Goal: Task Accomplishment & Management: Use online tool/utility

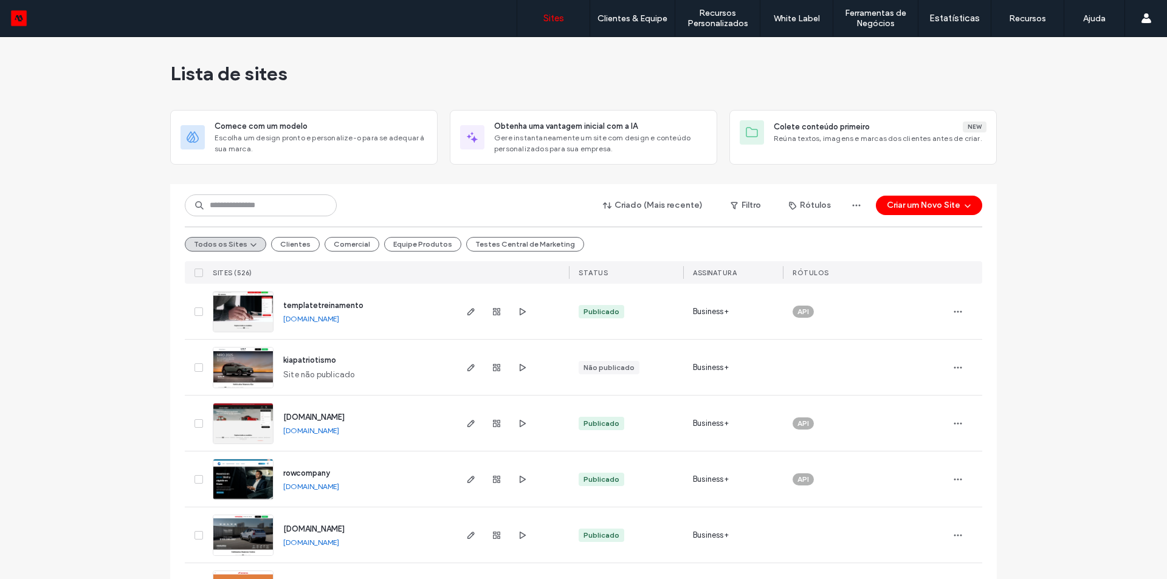
click at [459, 80] on div "Lista de sites" at bounding box center [583, 73] width 826 height 73
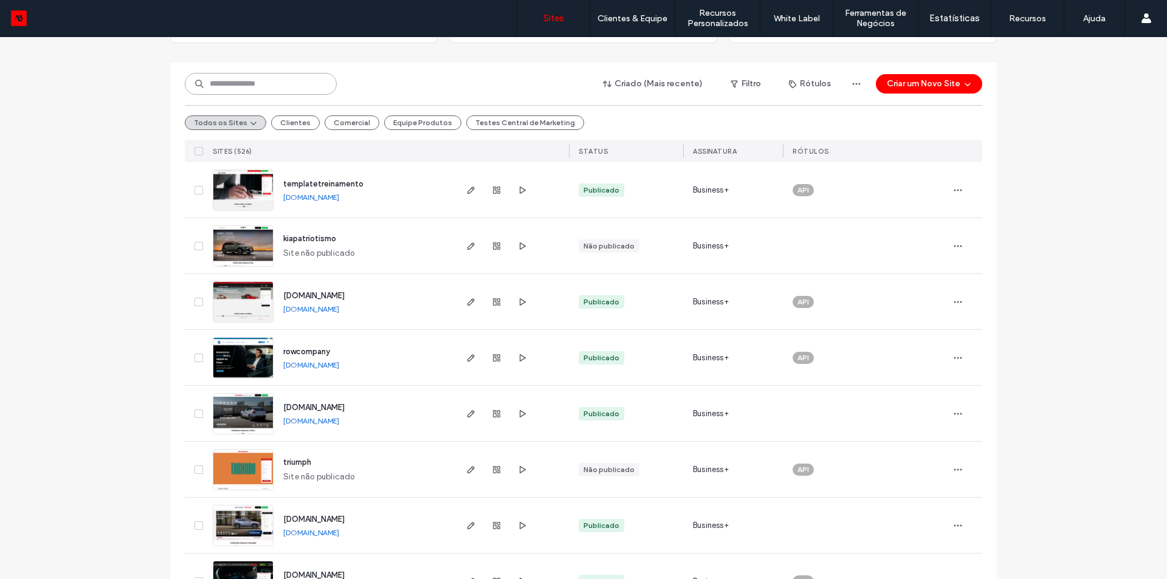
click at [267, 89] on input at bounding box center [261, 84] width 152 height 22
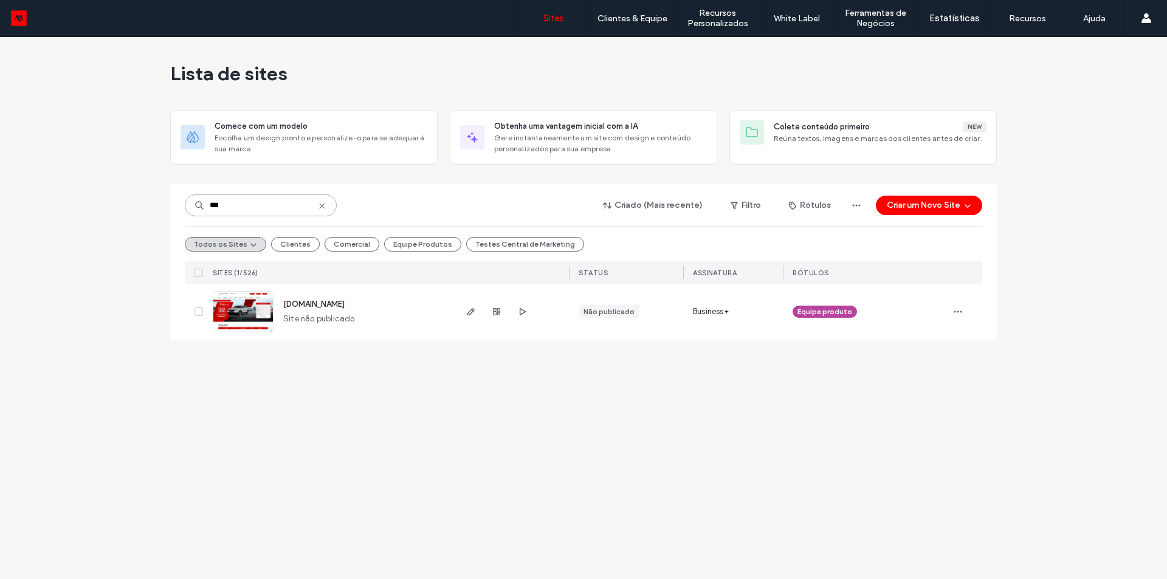
scroll to position [0, 0]
type input "***"
click at [327, 303] on span "showroom-site-demo.motorleads.co" at bounding box center [313, 304] width 61 height 9
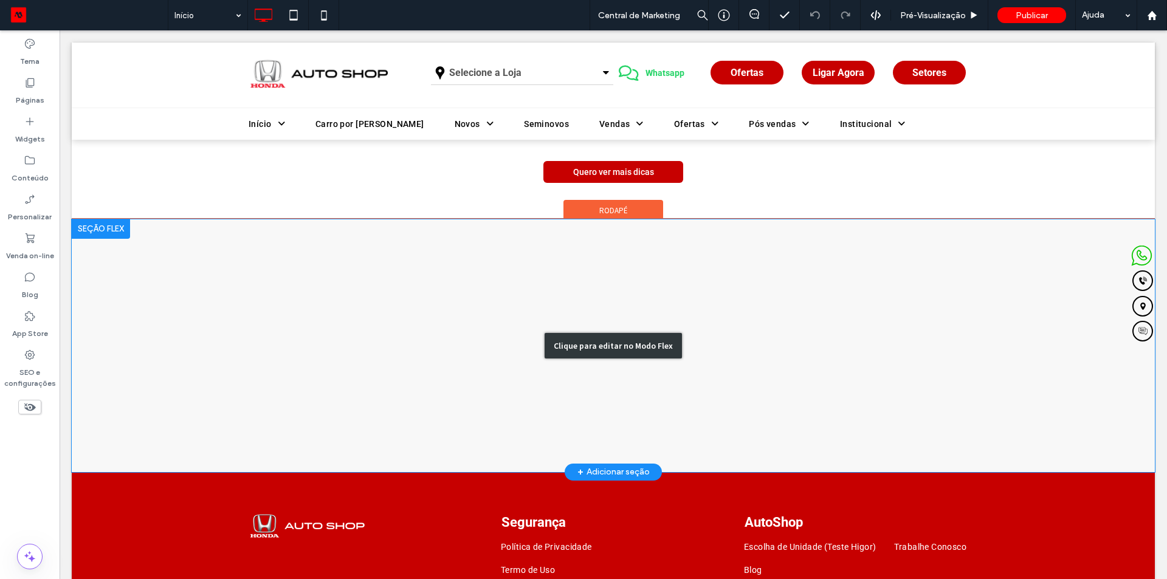
scroll to position [3200, 0]
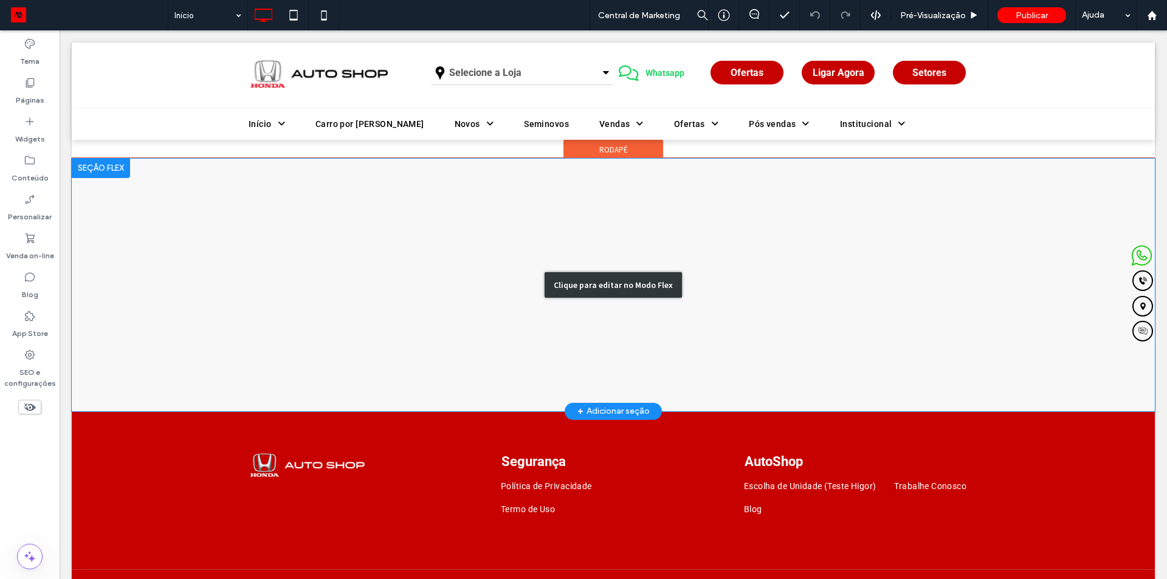
click at [300, 352] on div "Clique para editar no Modo Flex" at bounding box center [613, 285] width 1083 height 253
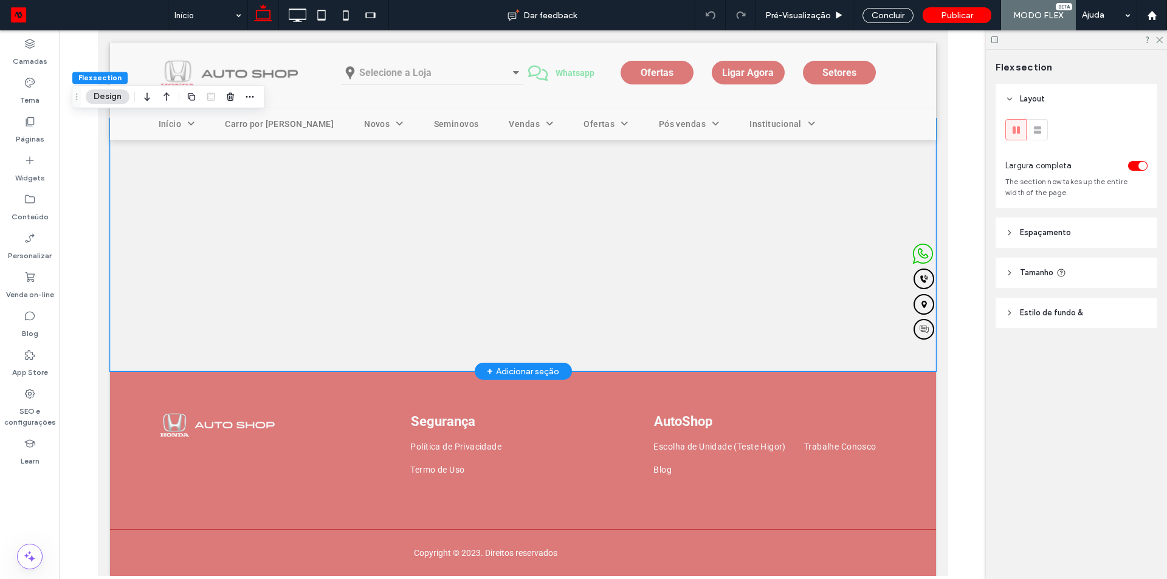
scroll to position [2995, 0]
click at [299, 352] on div at bounding box center [312, 249] width 407 height 243
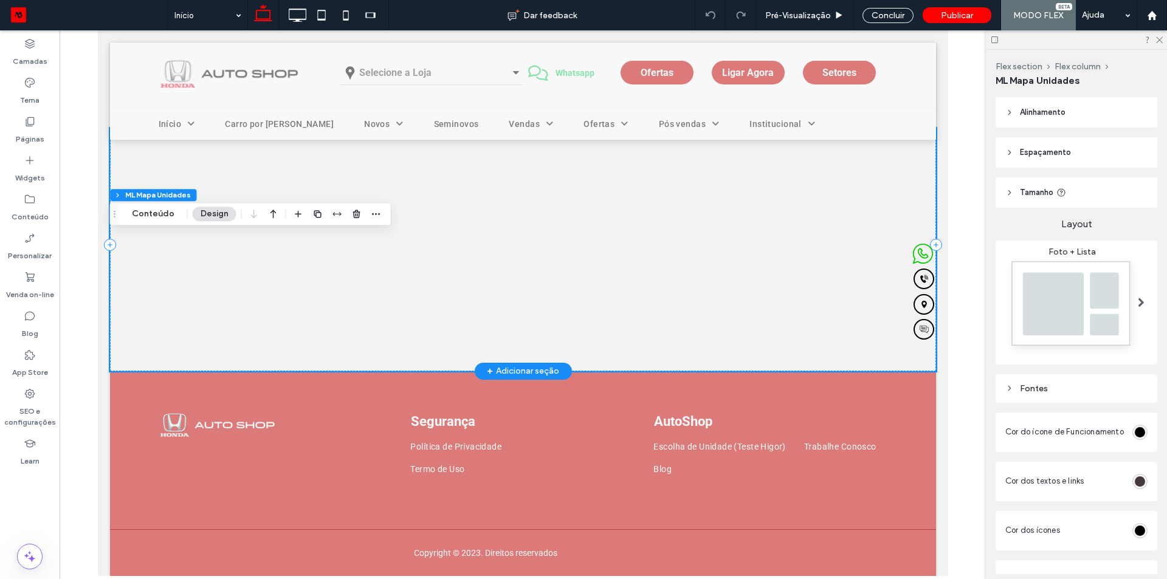
scroll to position [2888, 0]
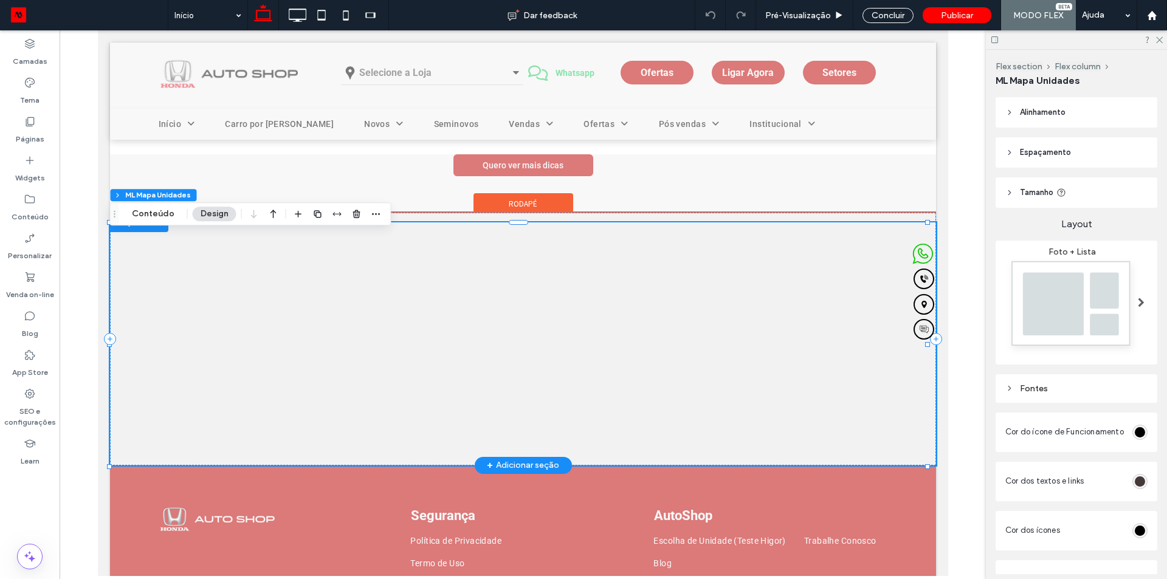
click at [349, 358] on div at bounding box center [312, 343] width 407 height 243
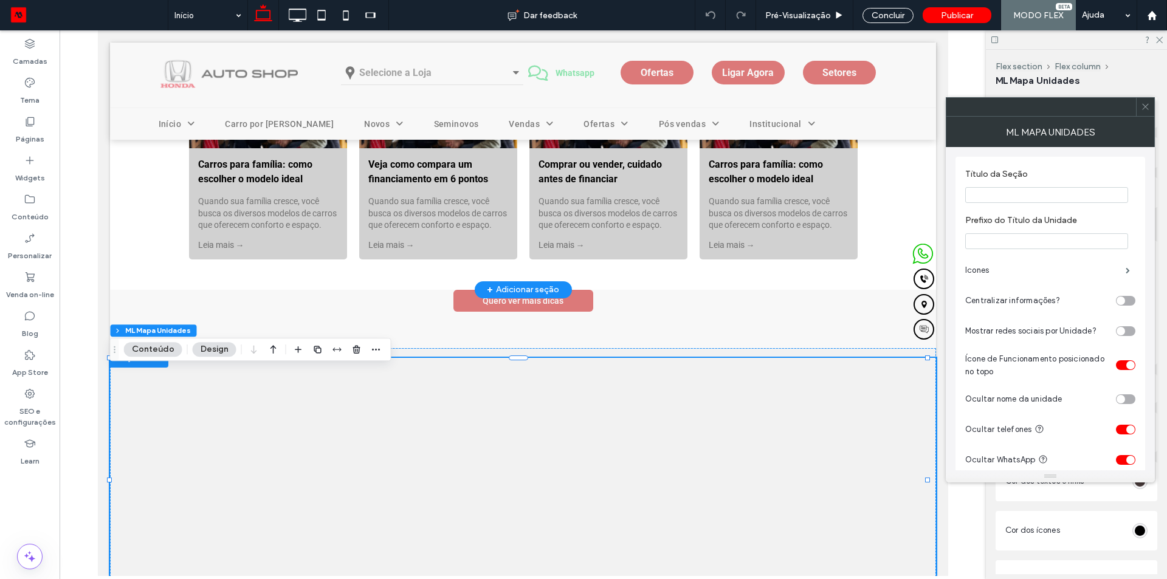
scroll to position [2874, 0]
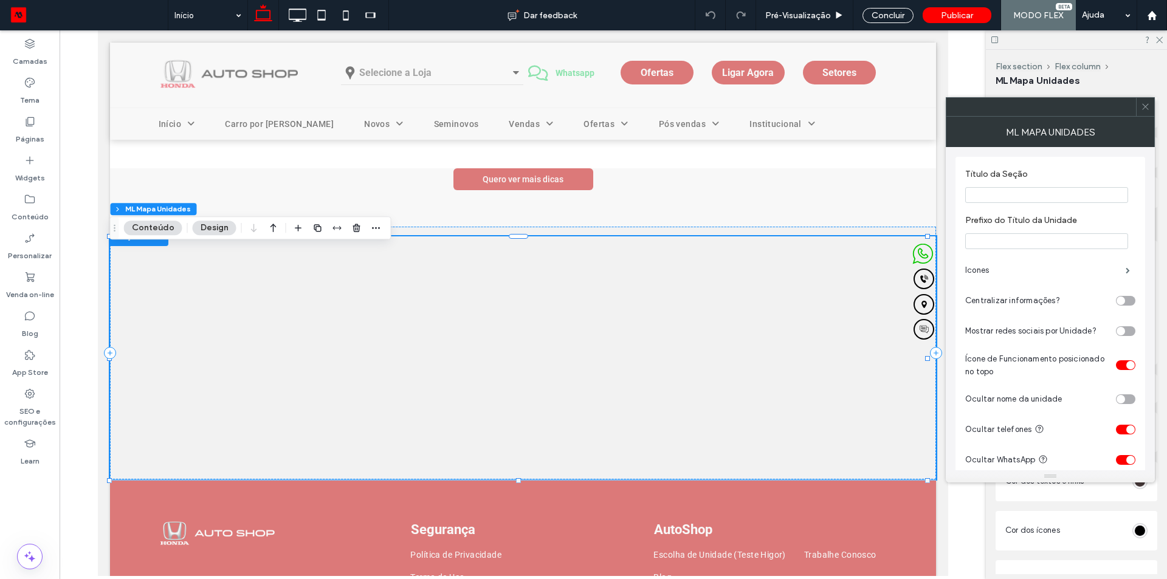
click at [1144, 103] on icon at bounding box center [1145, 106] width 9 height 9
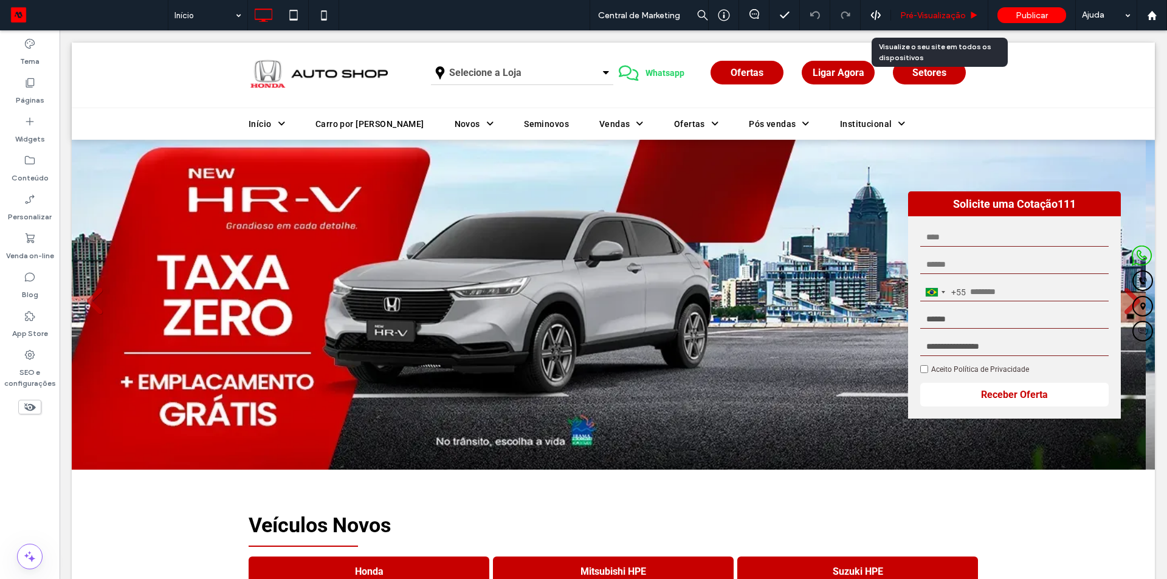
click at [937, 10] on span "Pré-Visualizaçāo" at bounding box center [933, 15] width 66 height 10
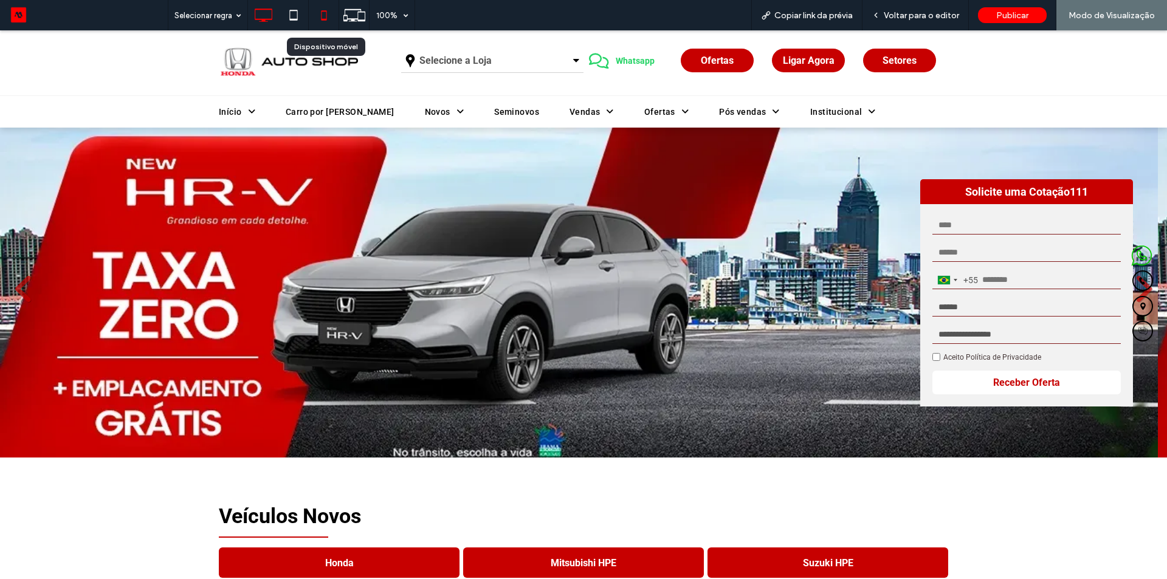
click at [318, 13] on icon at bounding box center [324, 15] width 24 height 24
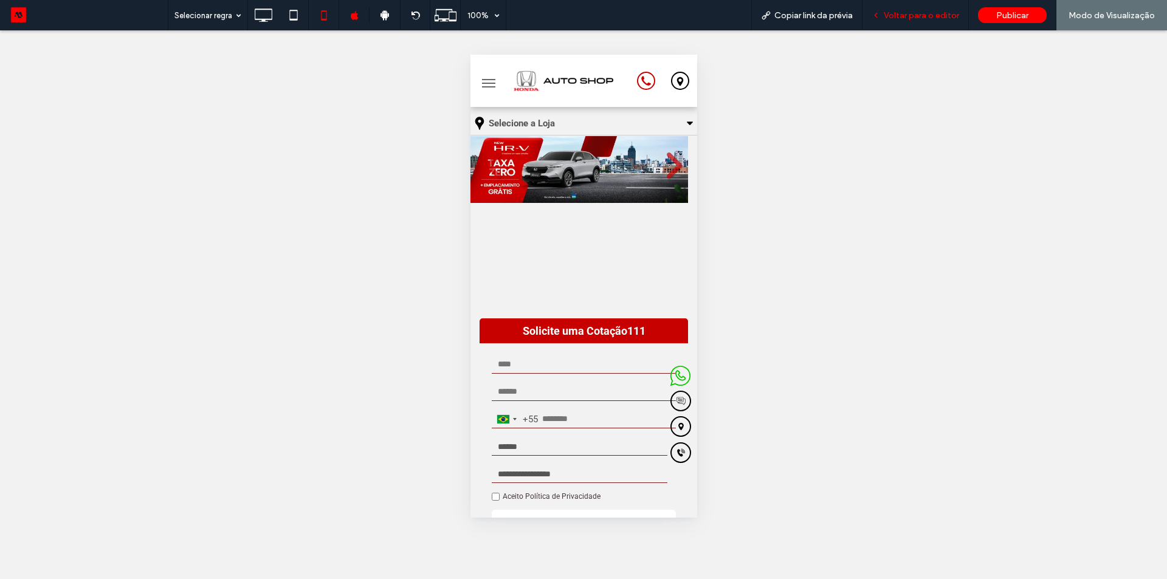
click at [918, 24] on div "Voltar para o editor" at bounding box center [915, 15] width 106 height 30
click at [591, 205] on div "**********" at bounding box center [583, 341] width 227 height 410
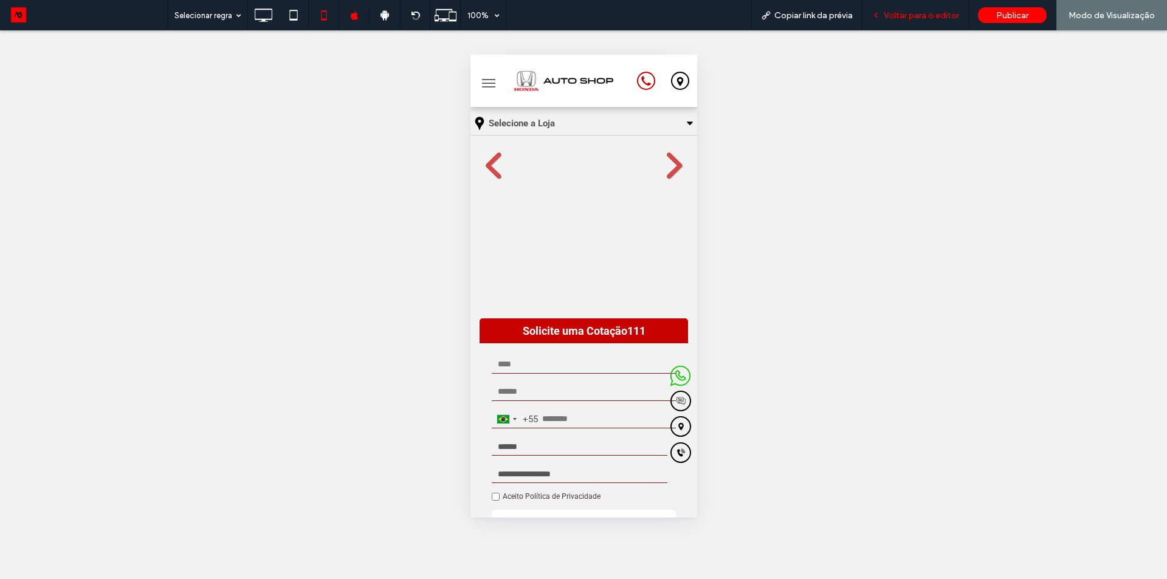
click at [932, 14] on span "Voltar para o editor" at bounding box center [921, 15] width 75 height 10
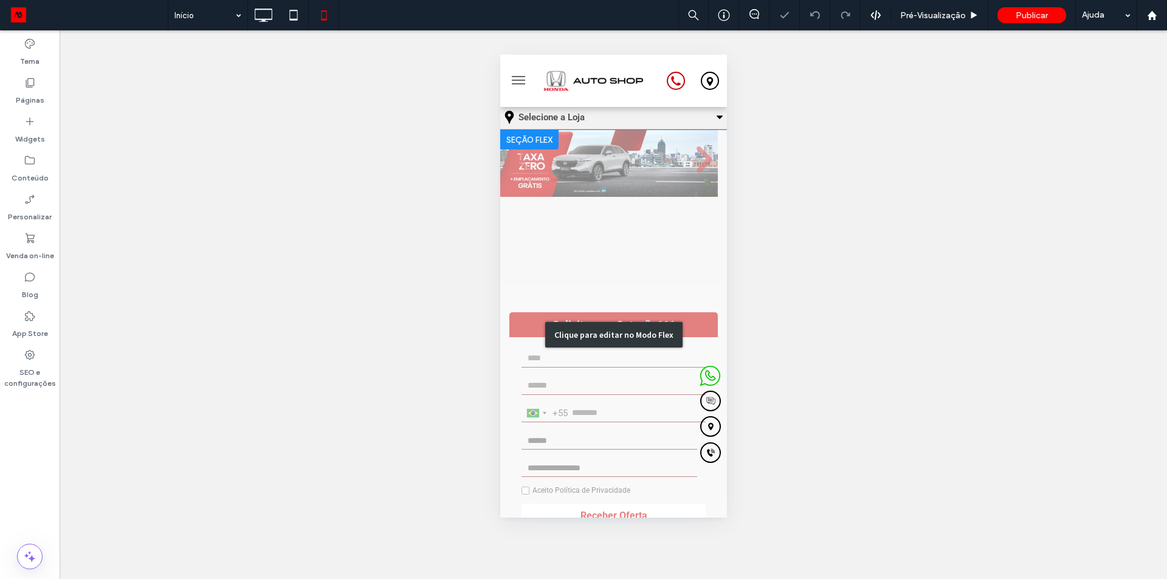
click at [544, 256] on div "Clique para editar no Modo Flex" at bounding box center [613, 335] width 227 height 410
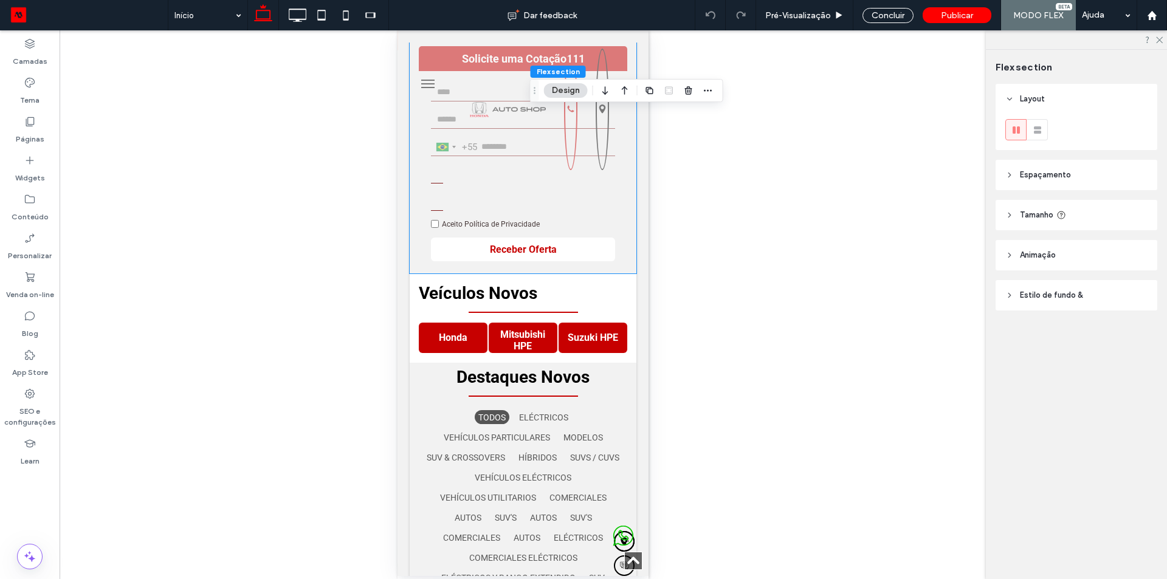
scroll to position [286, 0]
click at [893, 212] on div "Reexibir? Sim Reexibir? Sim Reexibir? Sim Reexibir? Sim Reexibir? Sim Reexibir?…" at bounding box center [523, 304] width 926 height 549
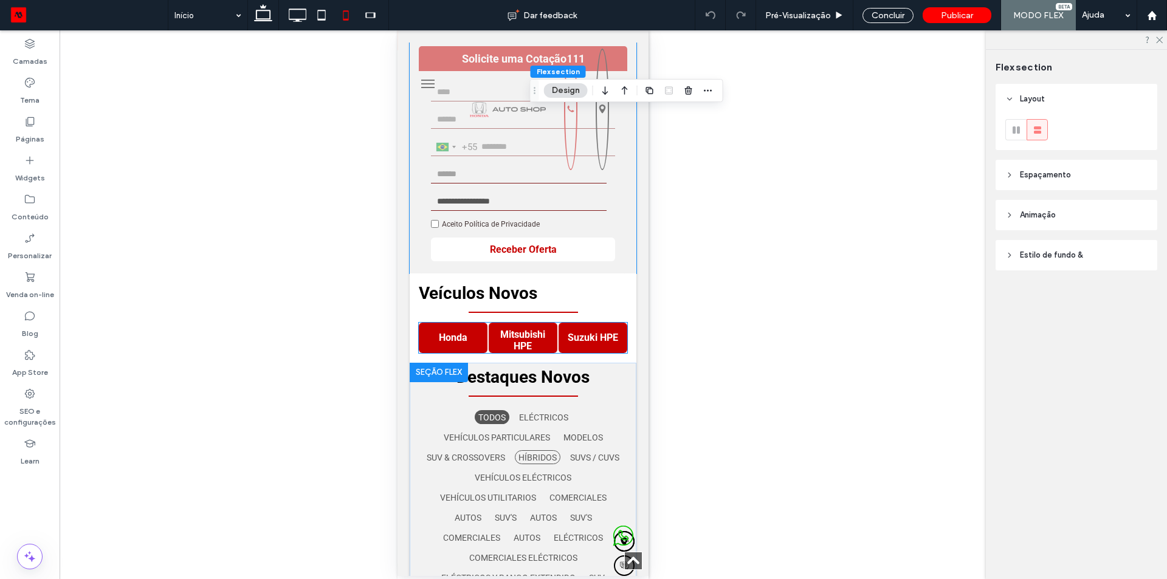
scroll to position [0, 0]
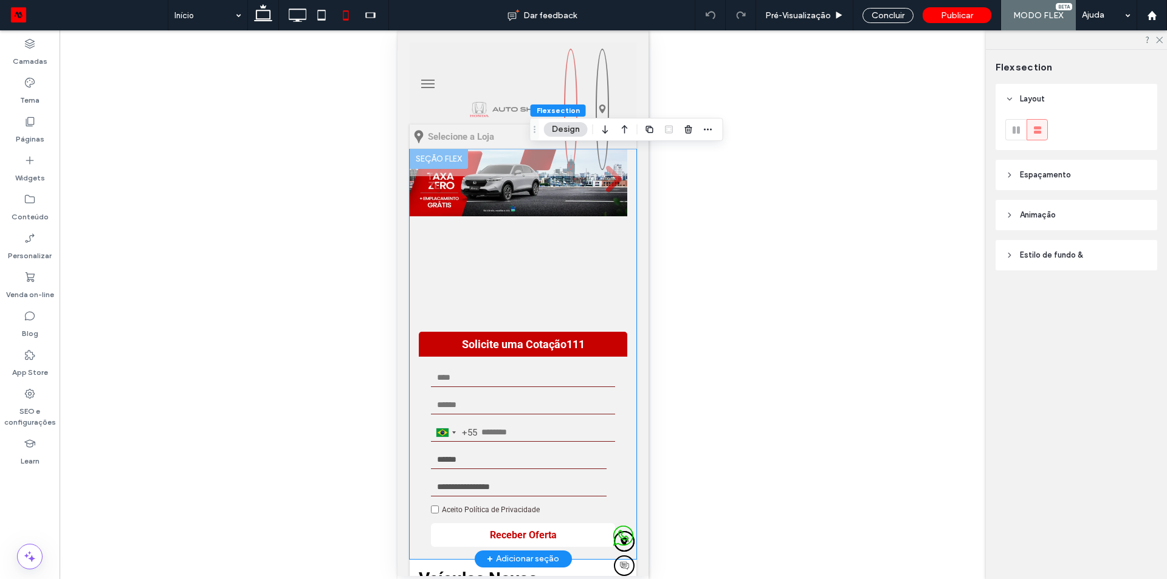
click at [543, 286] on div "**********" at bounding box center [522, 354] width 227 height 410
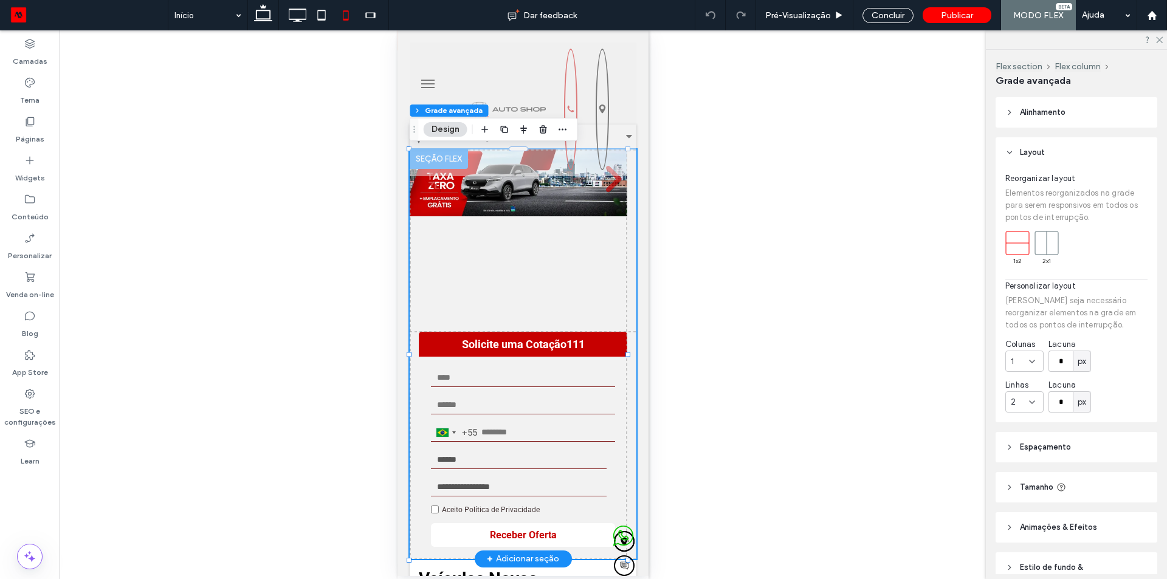
click at [543, 286] on div "**********" at bounding box center [522, 354] width 227 height 410
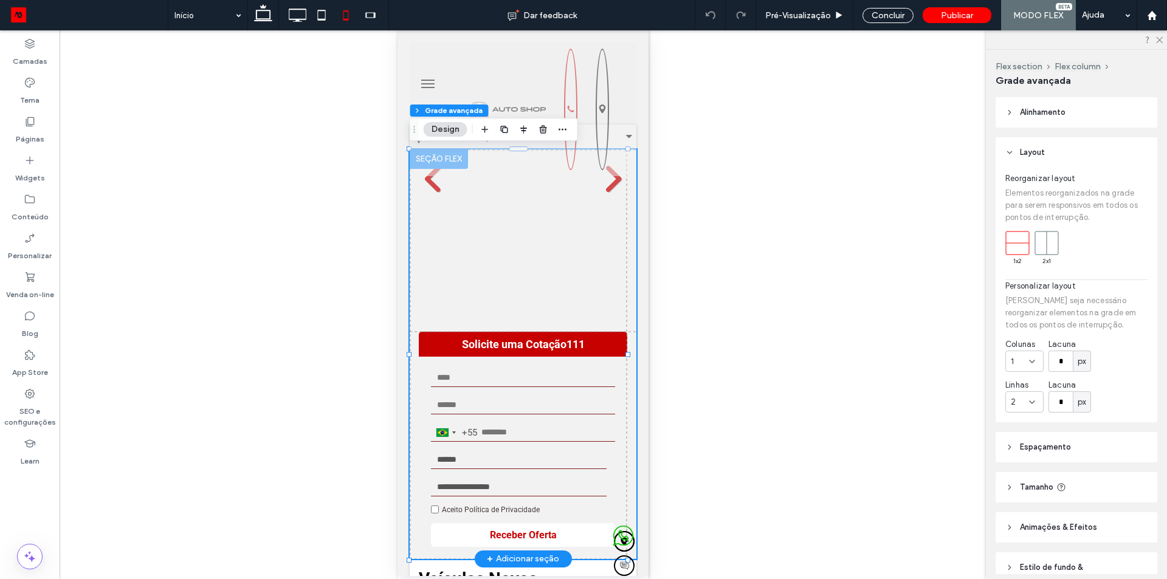
click at [543, 286] on div "**********" at bounding box center [522, 354] width 227 height 410
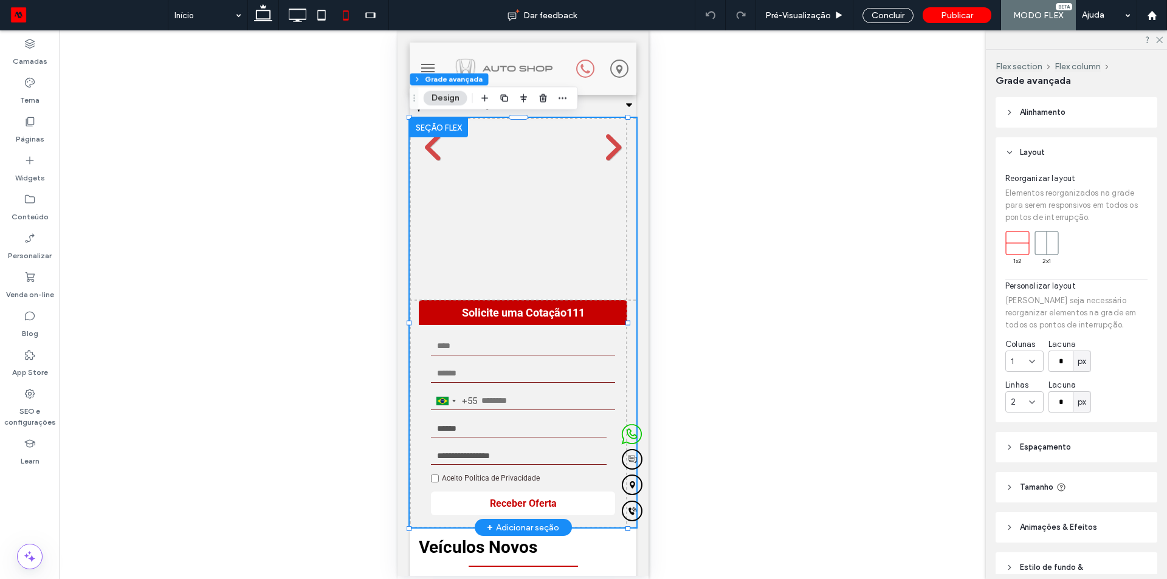
click at [475, 264] on div "**********" at bounding box center [522, 323] width 227 height 410
click at [499, 159] on ul at bounding box center [654, 151] width 1360 height 67
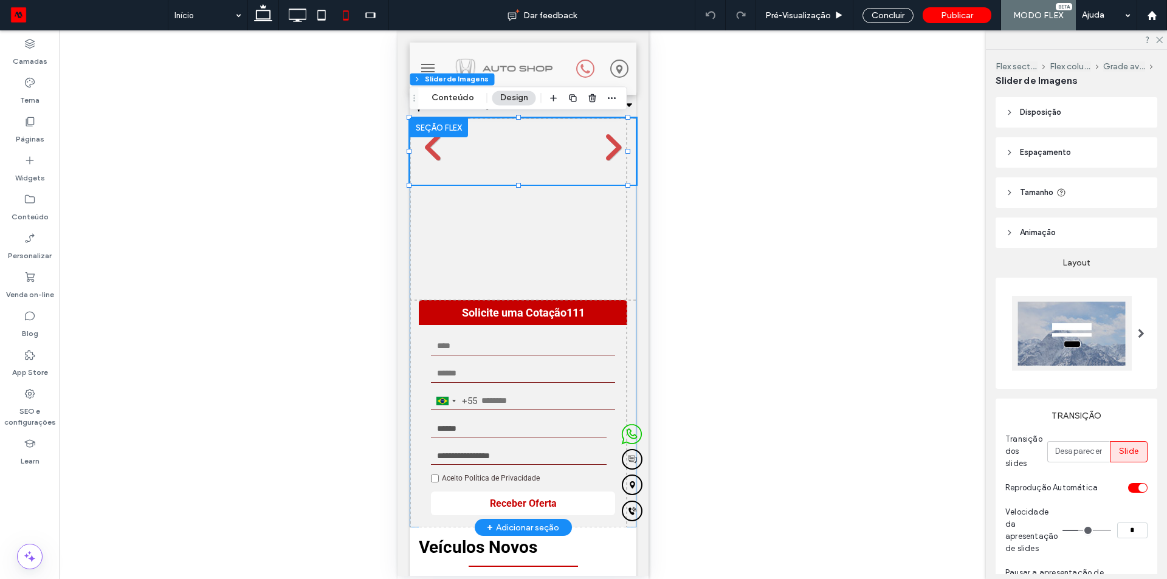
click at [504, 241] on div "**********" at bounding box center [522, 323] width 227 height 410
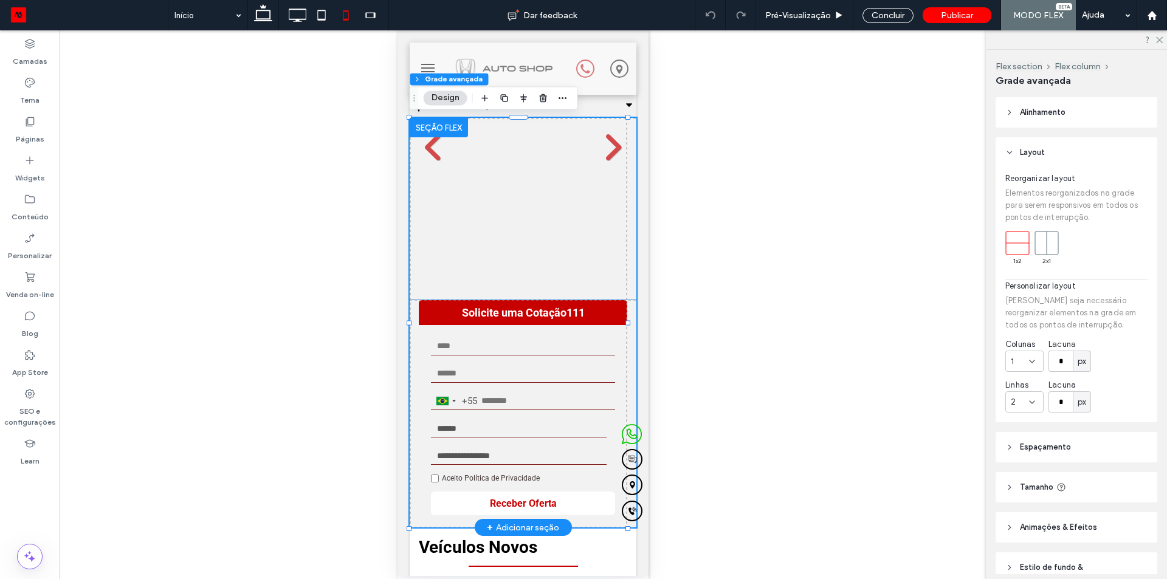
click at [498, 313] on strong "Solicite uma Cotação111" at bounding box center [522, 312] width 208 height 25
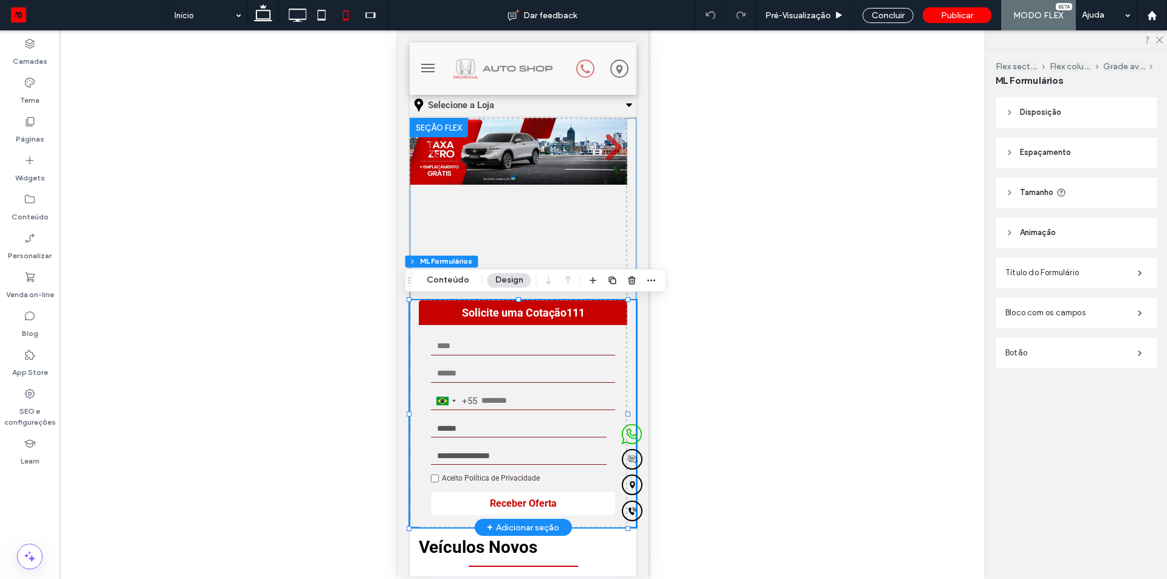
click at [495, 236] on div "**********" at bounding box center [522, 323] width 227 height 410
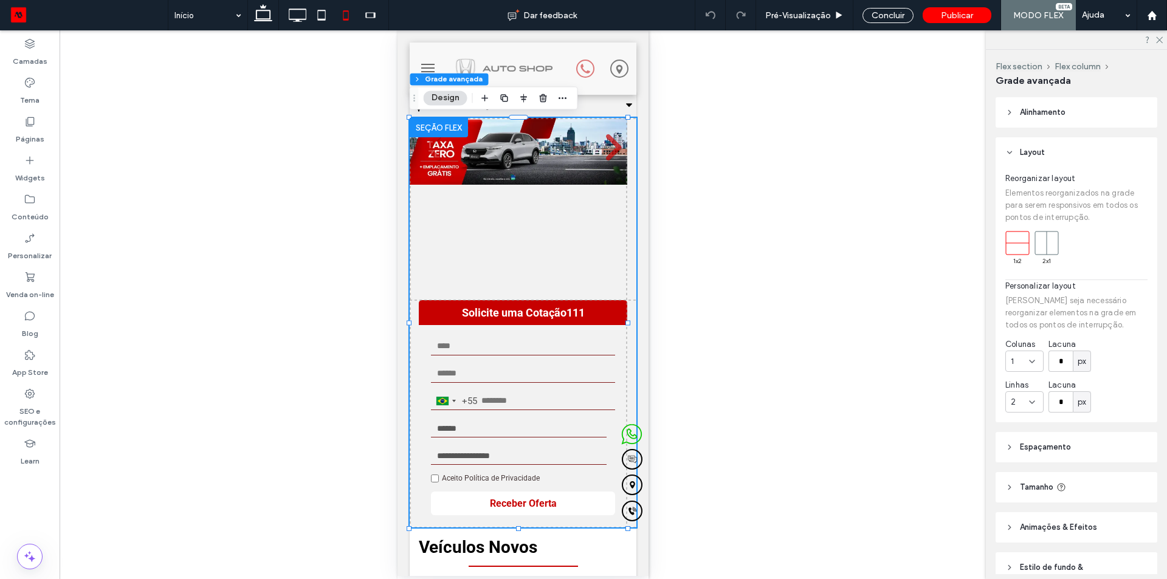
scroll to position [57, 0]
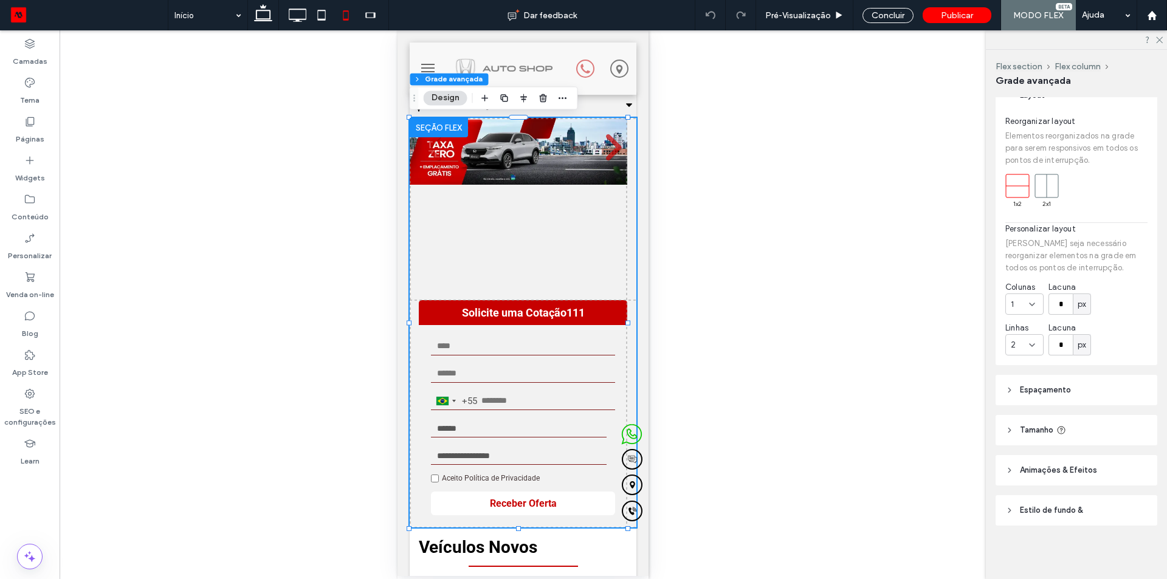
click at [1046, 425] on span "Tamanho" at bounding box center [1036, 430] width 33 height 12
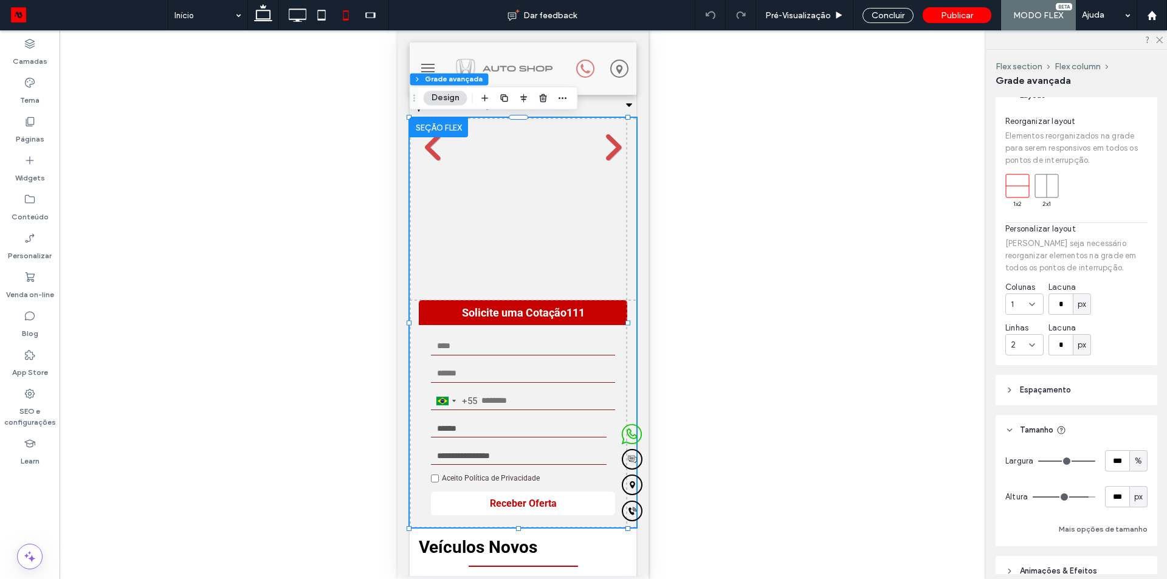
click at [1134, 500] on span "px" at bounding box center [1138, 497] width 9 height 12
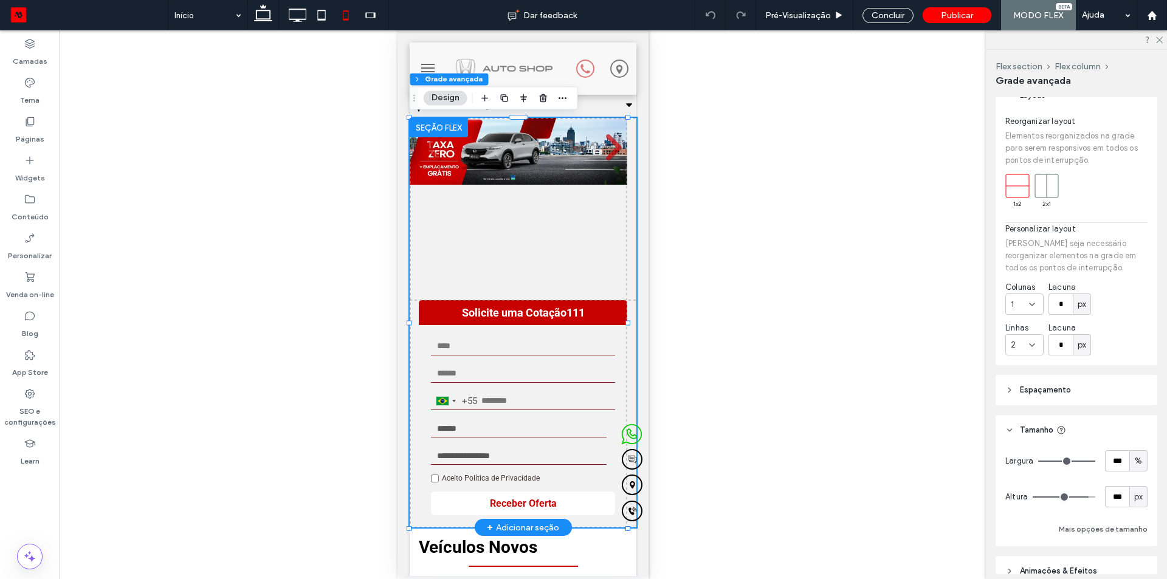
click at [537, 284] on div "**********" at bounding box center [522, 323] width 227 height 410
click at [1110, 508] on div "Largura *** % Altura *** px Mais opções de tamanho" at bounding box center [1076, 493] width 142 height 86
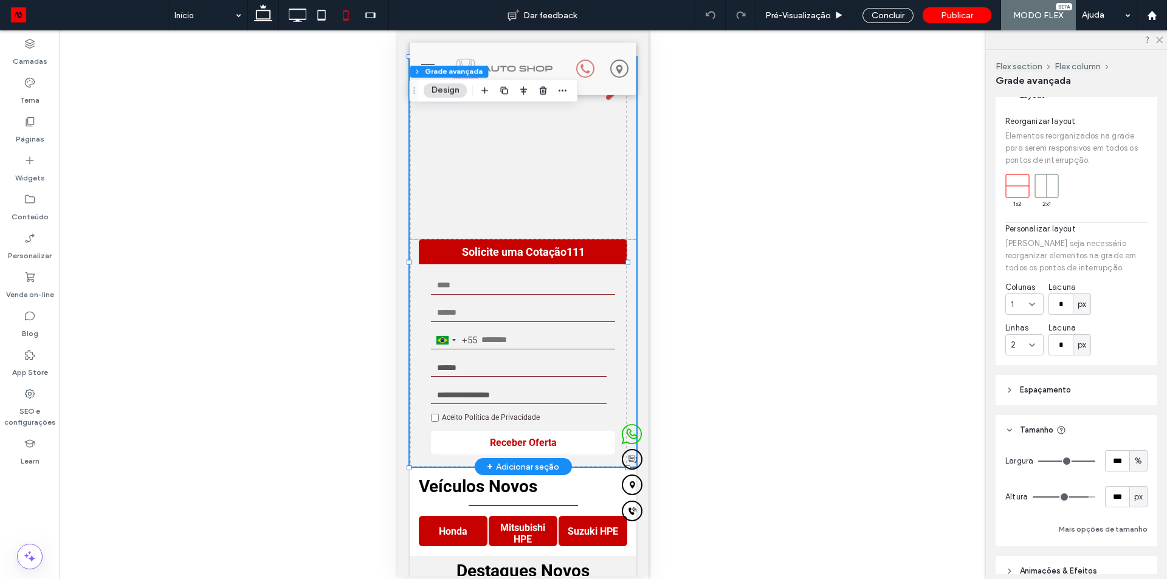
click at [500, 259] on strong "Solicite uma Cotação111" at bounding box center [522, 251] width 208 height 25
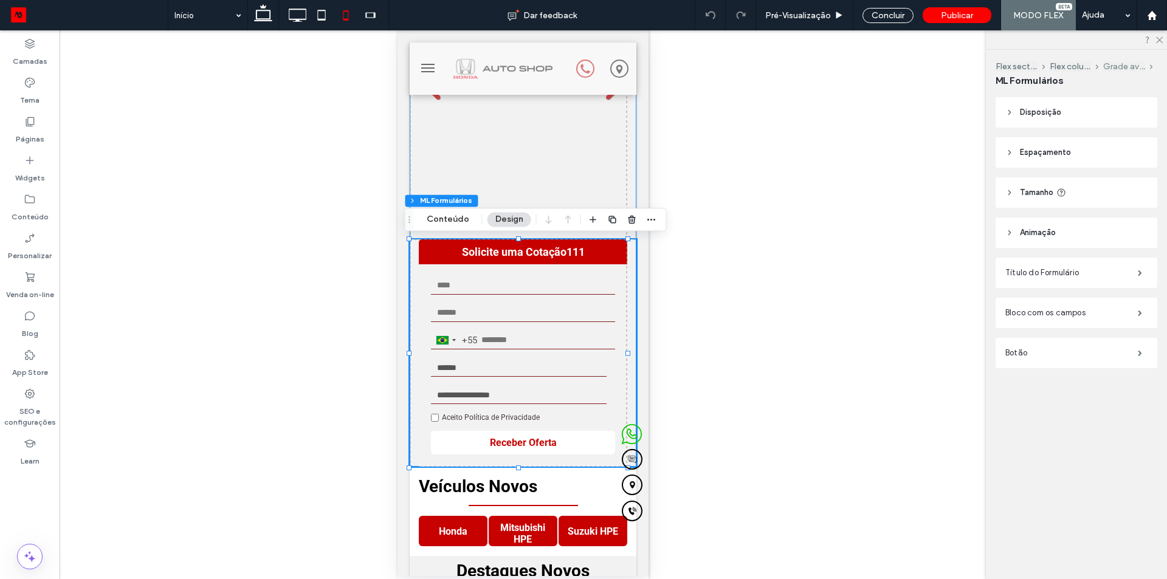
click at [1119, 69] on button "Grade avançada" at bounding box center [1124, 66] width 42 height 10
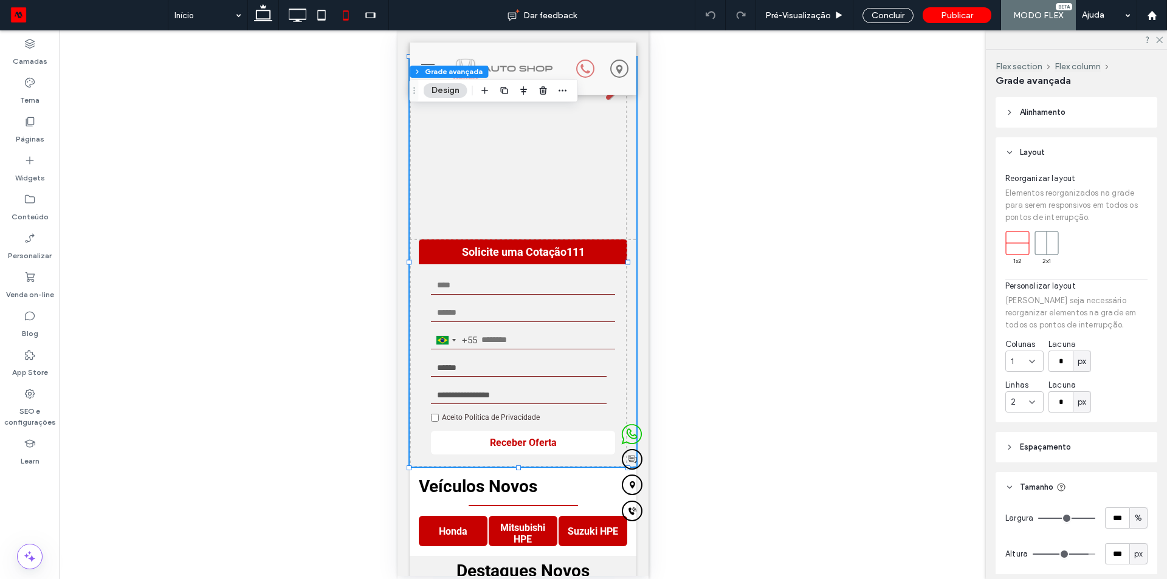
click at [1029, 358] on icon at bounding box center [1032, 362] width 10 height 10
click at [1029, 359] on icon at bounding box center [1032, 362] width 10 height 10
click at [1029, 405] on icon at bounding box center [1032, 402] width 10 height 10
click at [1019, 422] on div "1" at bounding box center [1024, 423] width 37 height 21
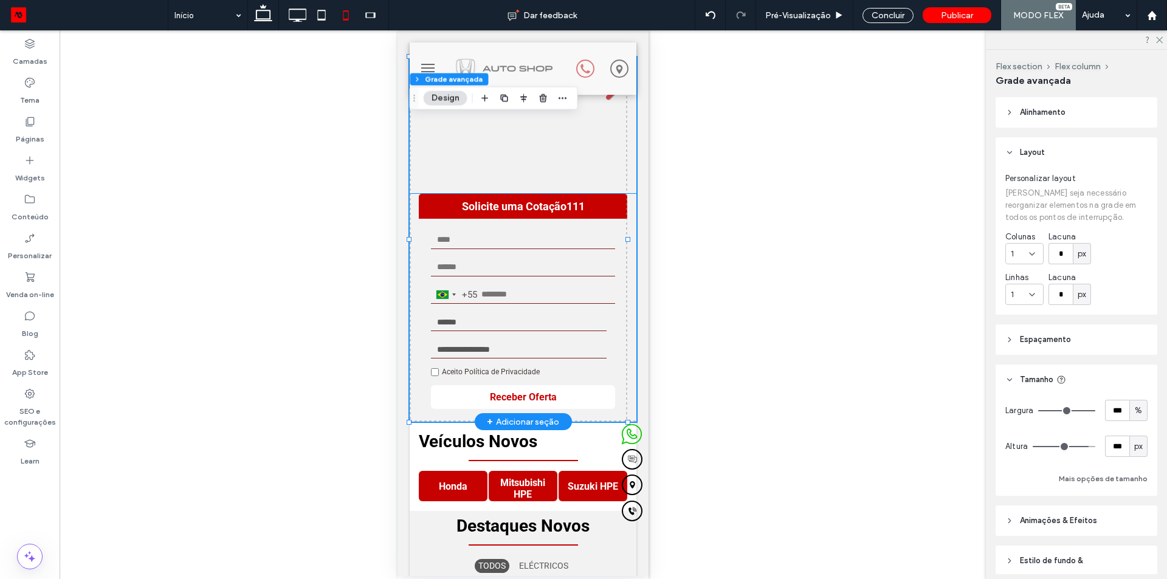
scroll to position [0, 0]
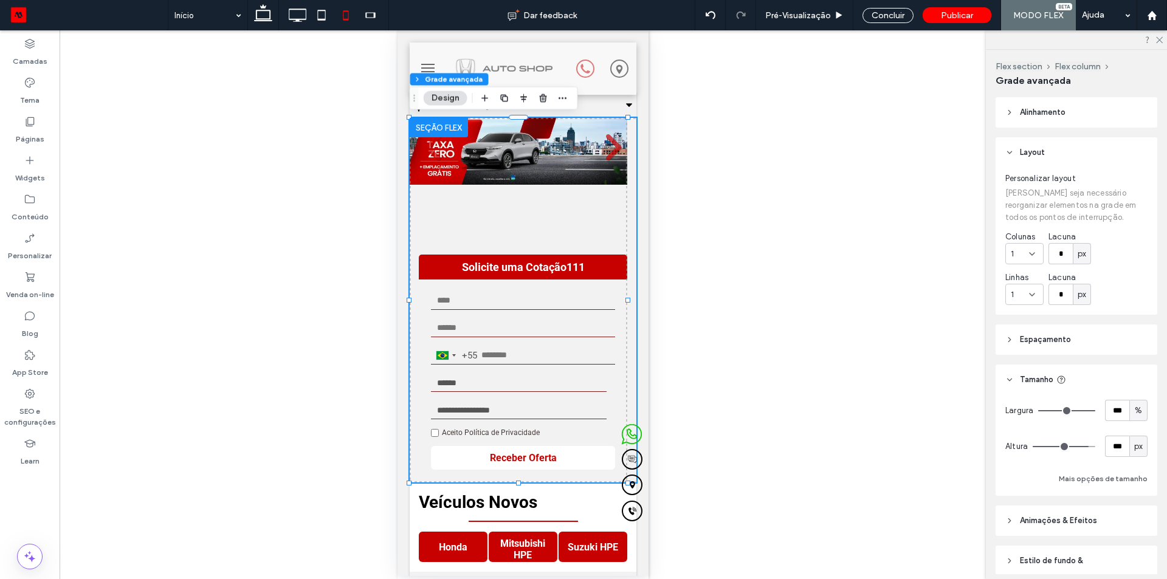
click at [1132, 447] on div "px" at bounding box center [1138, 447] width 12 height 12
type input "***"
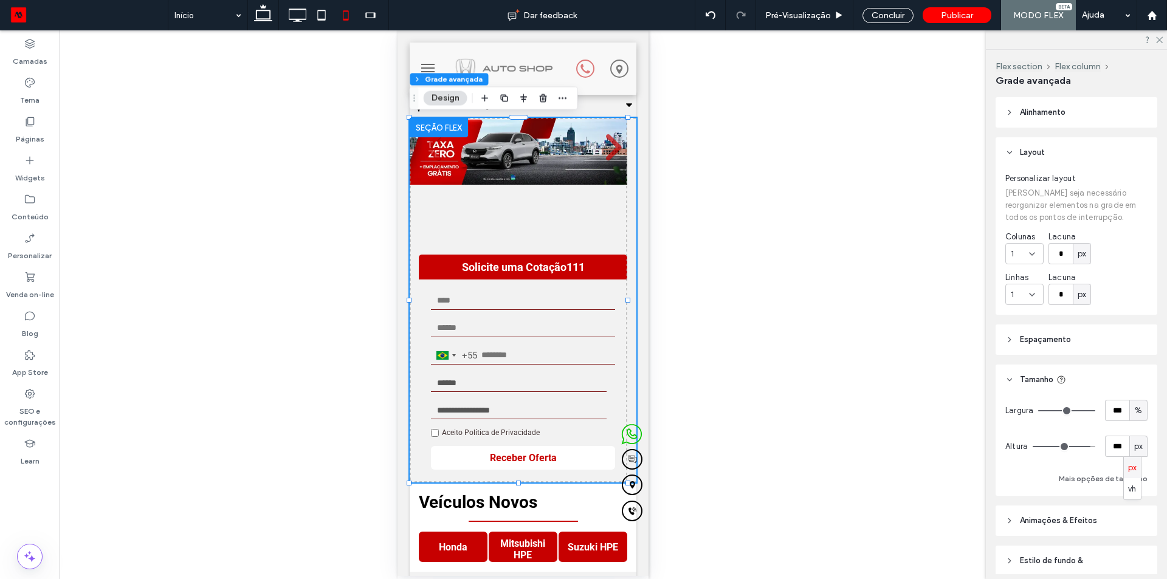
type input "***"
type input "**"
type input "*"
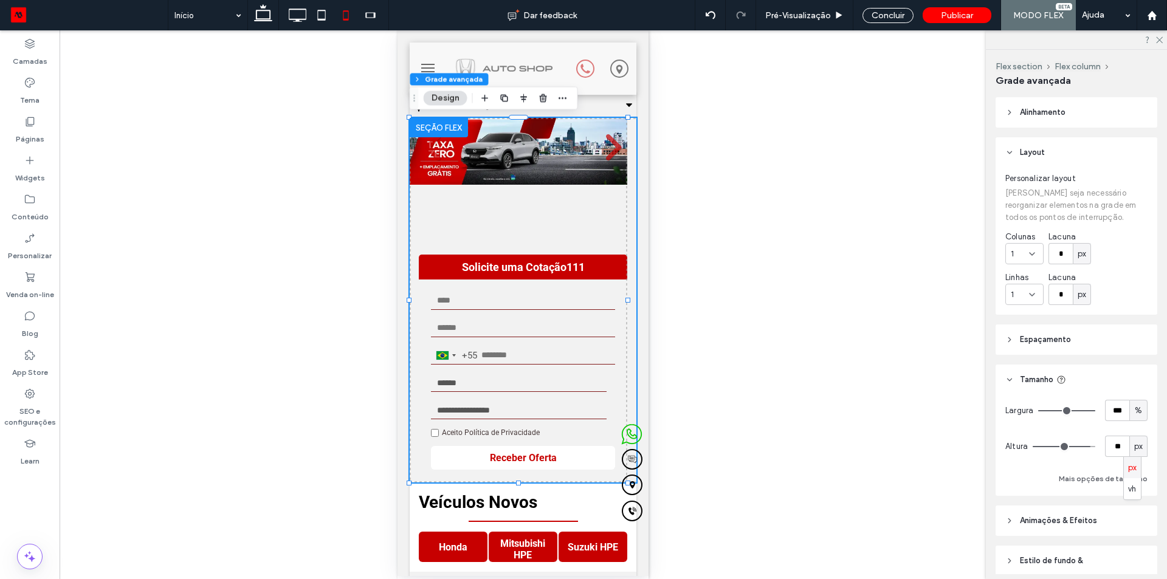
type input "*"
drag, startPoint x: 1082, startPoint y: 447, endPoint x: 961, endPoint y: 453, distance: 120.5
click at [1033, 447] on input "range" at bounding box center [1064, 446] width 63 height 1
type input "*"
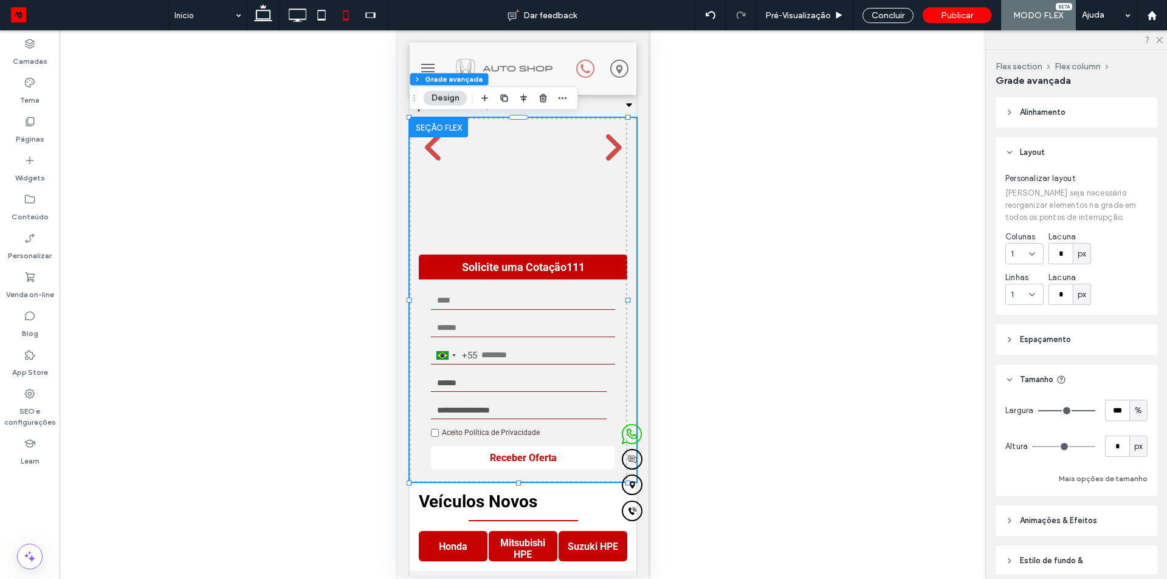
type input "*"
drag, startPoint x: 1036, startPoint y: 445, endPoint x: 993, endPoint y: 445, distance: 42.5
type input "*"
click at [1033, 446] on input "range" at bounding box center [1064, 446] width 63 height 1
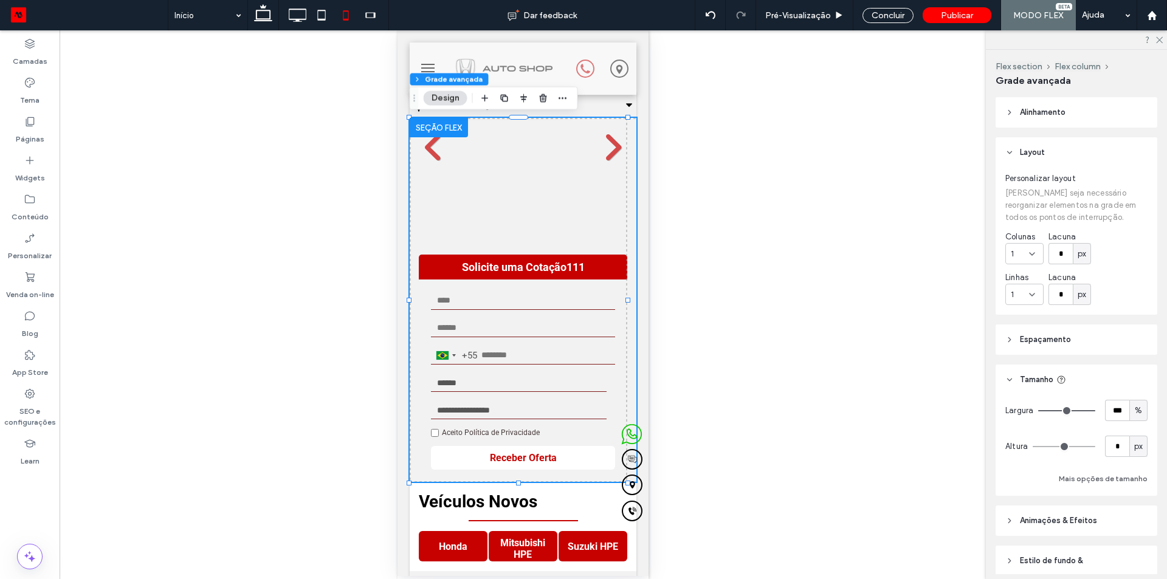
click at [888, 456] on div "Reexibir? Sim Reexibir? Sim Reexibir? Sim Reexibir? Sim Reexibir? Sim Reexibir?…" at bounding box center [523, 304] width 926 height 549
click at [1063, 477] on button "Mais opções de tamanho" at bounding box center [1103, 479] width 89 height 15
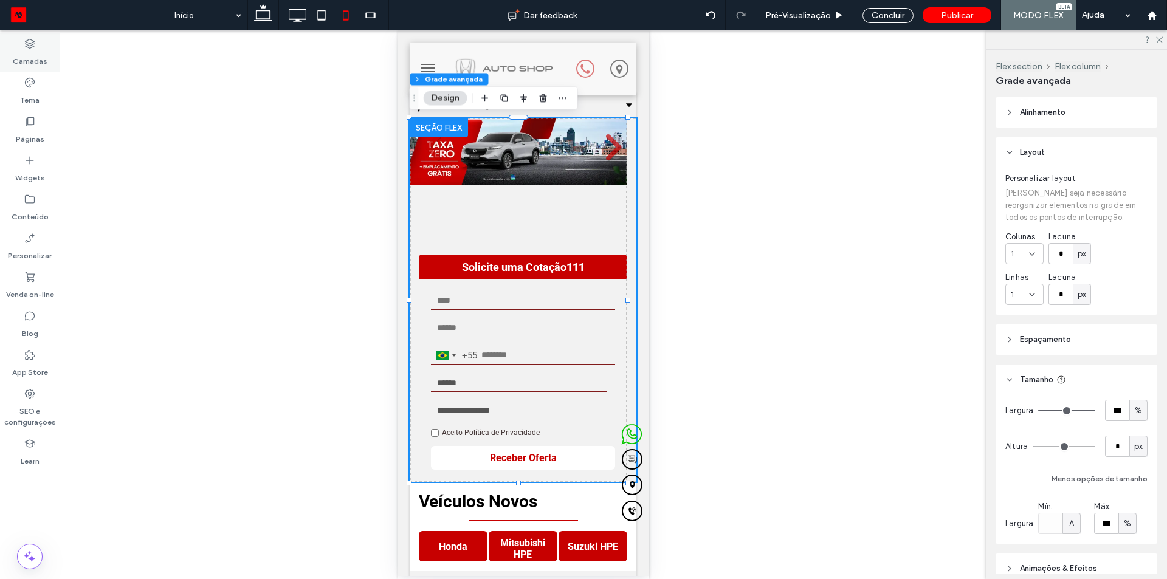
click at [23, 49] on div "Camadas" at bounding box center [30, 52] width 60 height 39
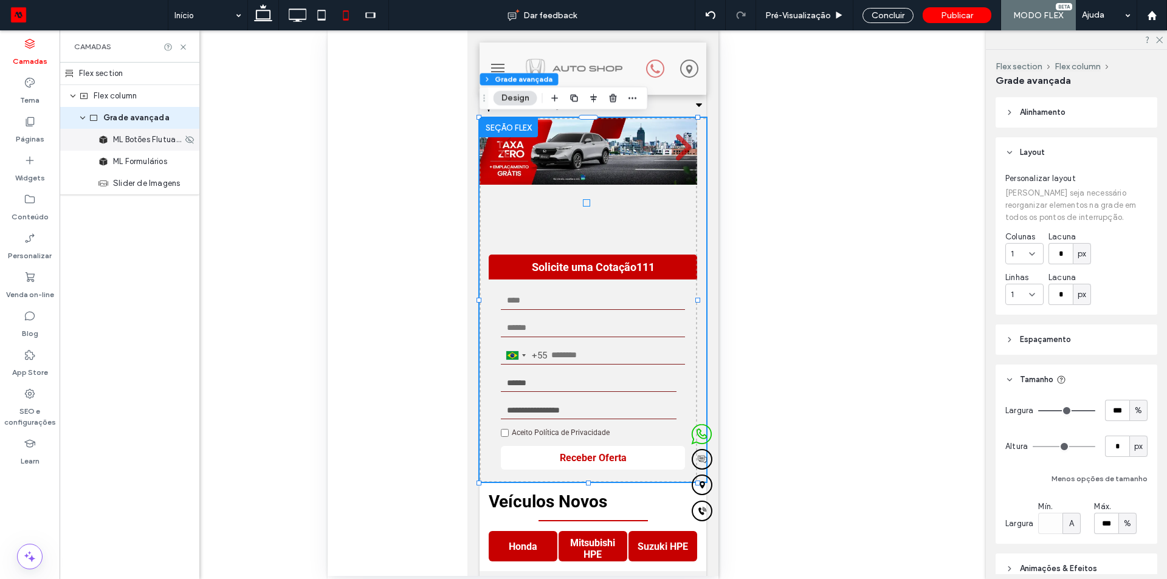
click at [150, 148] on div "ML Botões Flutuantes" at bounding box center [130, 140] width 140 height 22
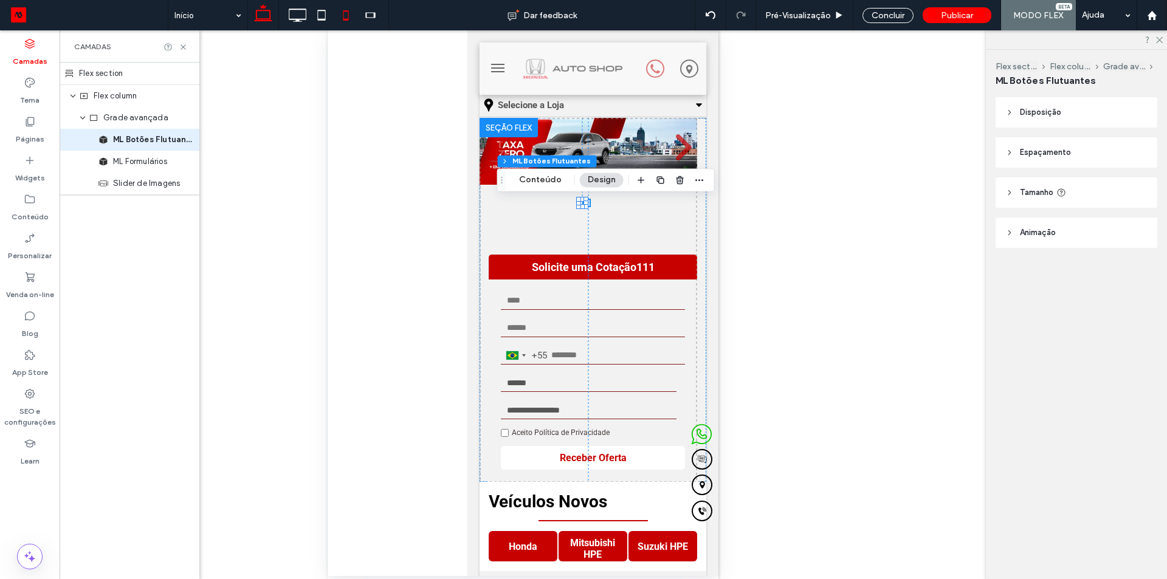
click at [261, 16] on icon at bounding box center [263, 15] width 24 height 24
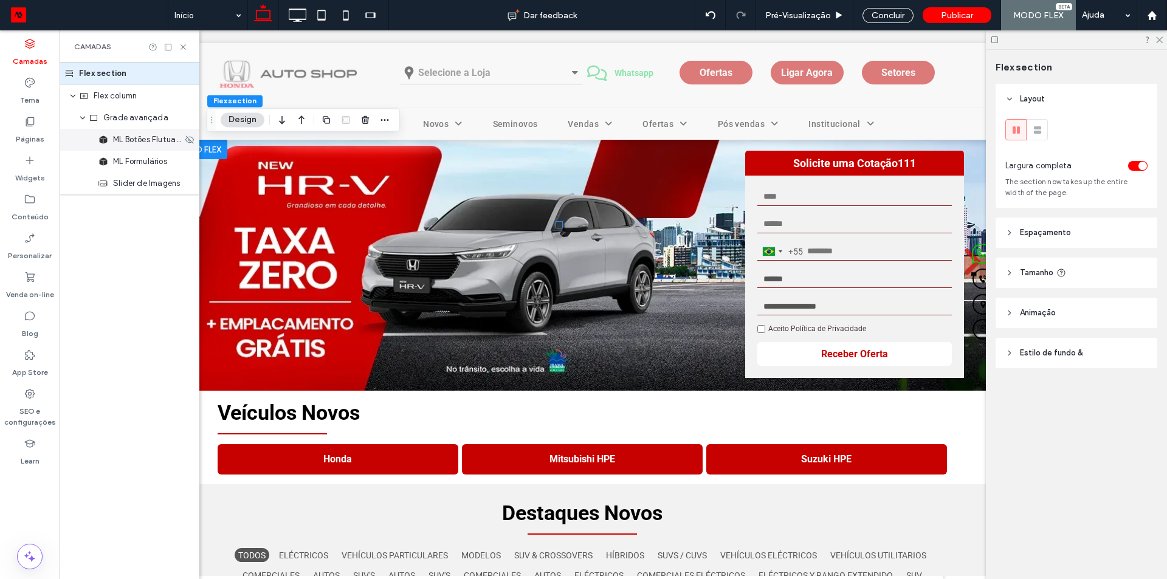
click at [152, 147] on div "ML Botões Flutuantes" at bounding box center [130, 140] width 140 height 22
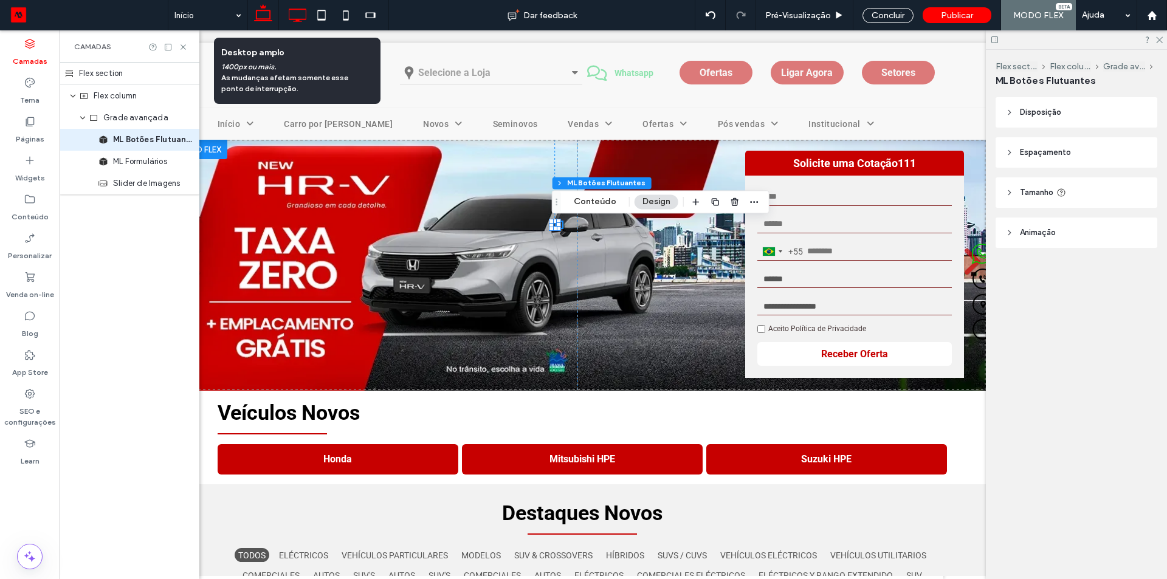
click at [295, 13] on icon at bounding box center [297, 15] width 24 height 24
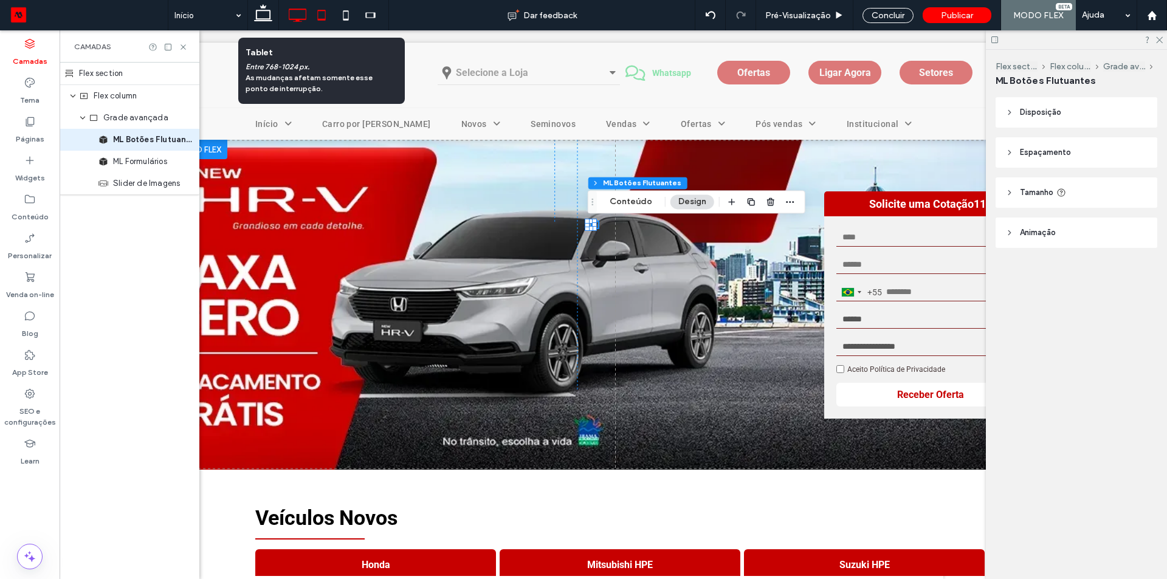
click at [318, 14] on icon at bounding box center [321, 15] width 24 height 24
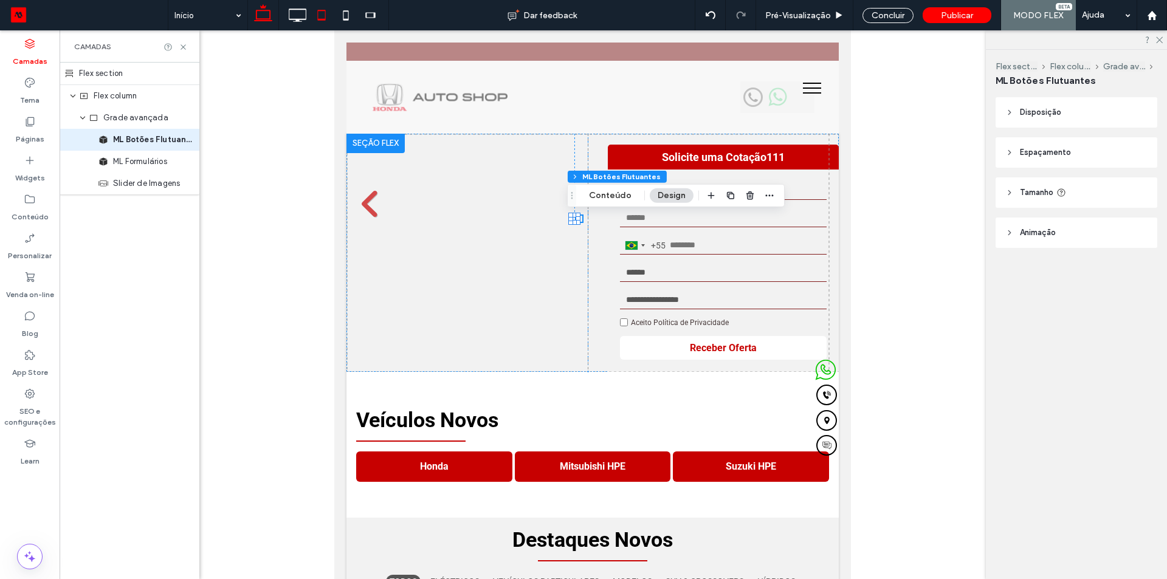
click at [255, 15] on icon at bounding box center [263, 15] width 24 height 24
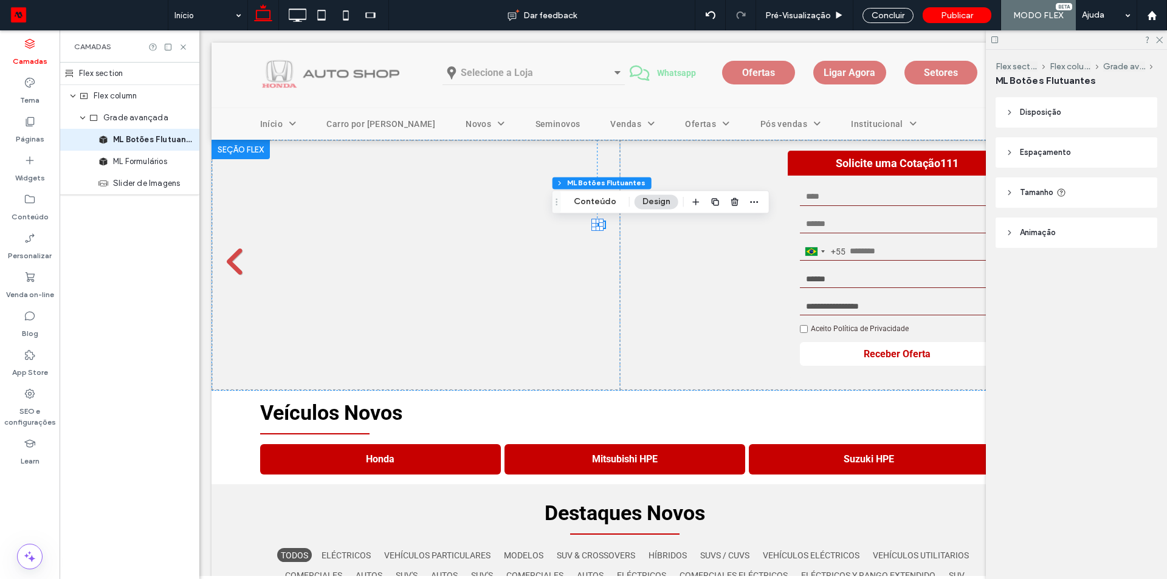
scroll to position [0, 43]
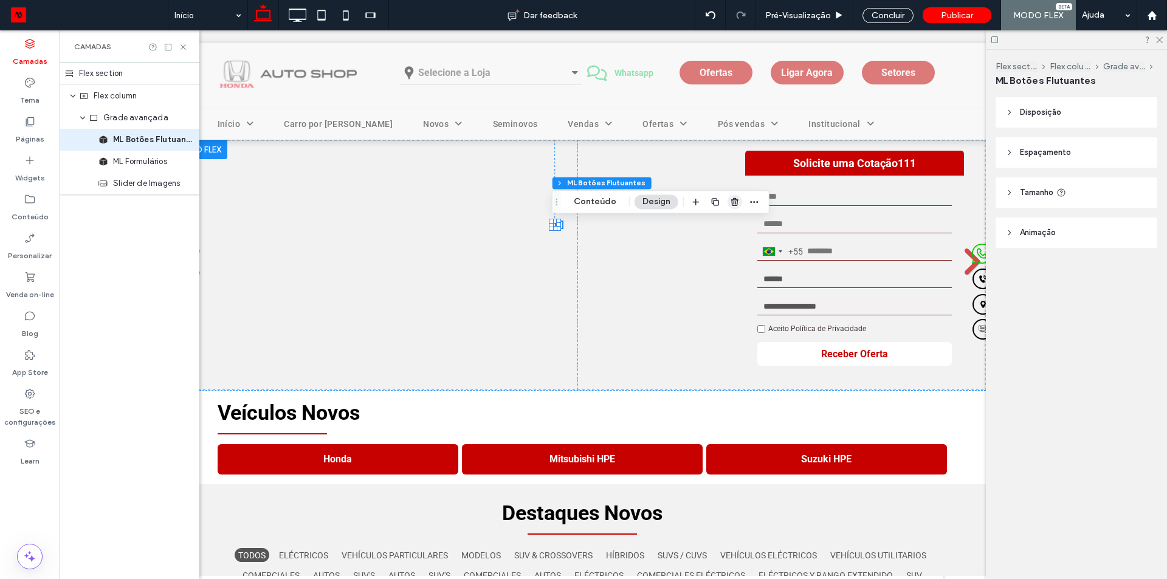
drag, startPoint x: 734, startPoint y: 206, endPoint x: 551, endPoint y: 163, distance: 188.5
click at [734, 206] on use "button" at bounding box center [734, 202] width 7 height 8
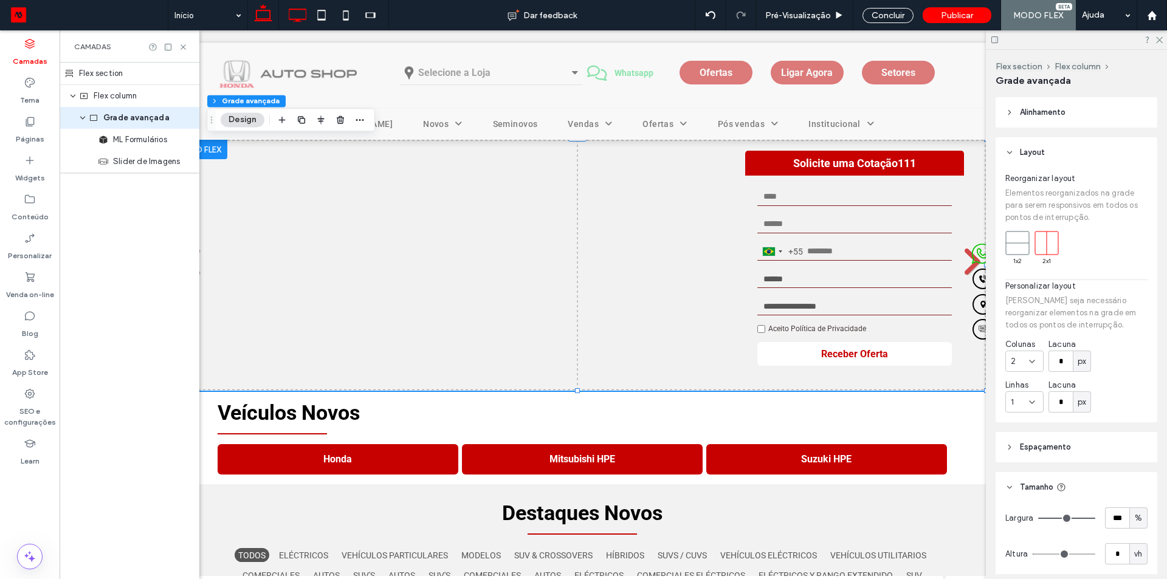
click at [290, 17] on icon at bounding box center [297, 15] width 24 height 24
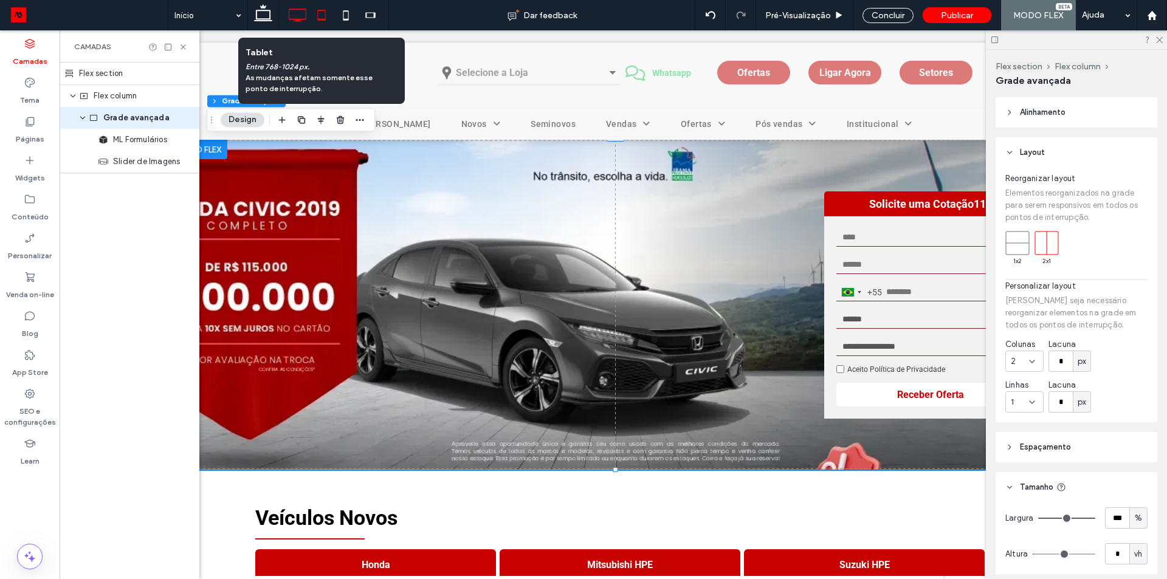
click at [325, 18] on icon at bounding box center [321, 15] width 24 height 24
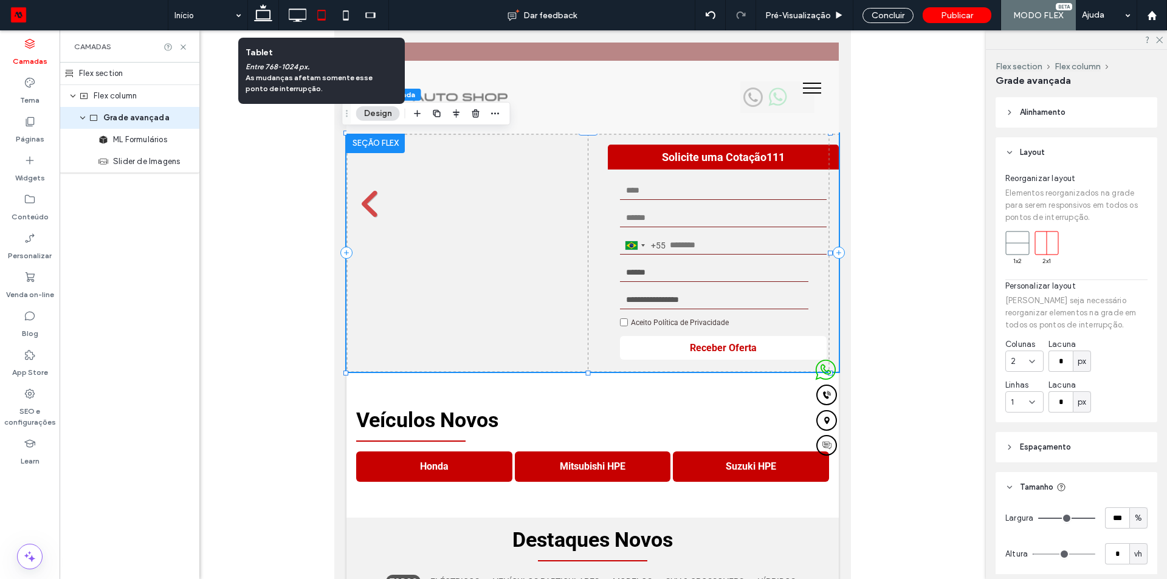
scroll to position [0, 0]
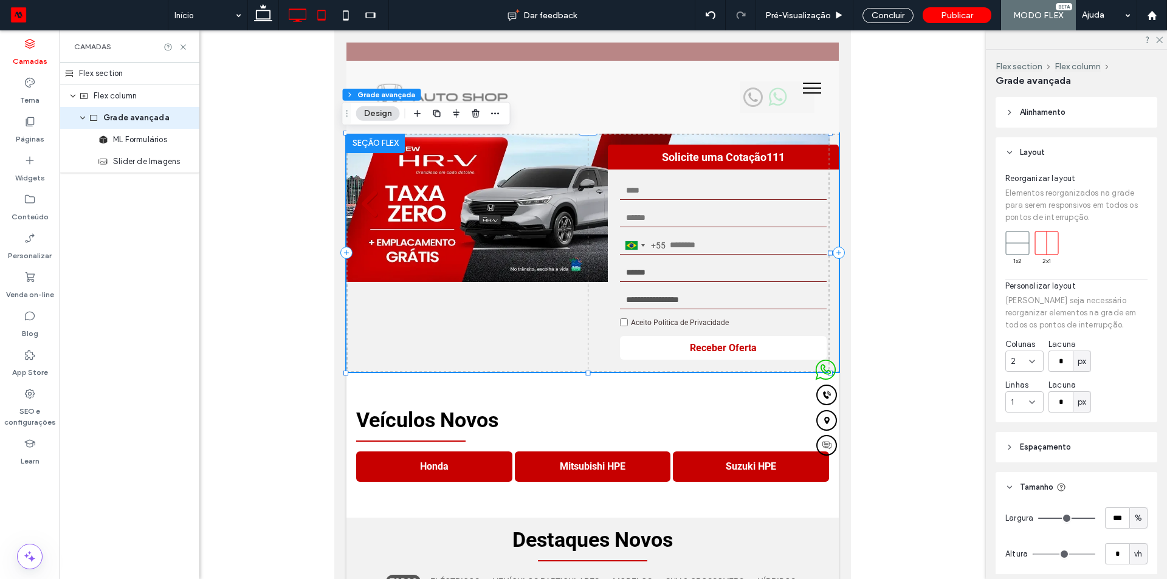
click at [305, 11] on icon at bounding box center [297, 15] width 24 height 24
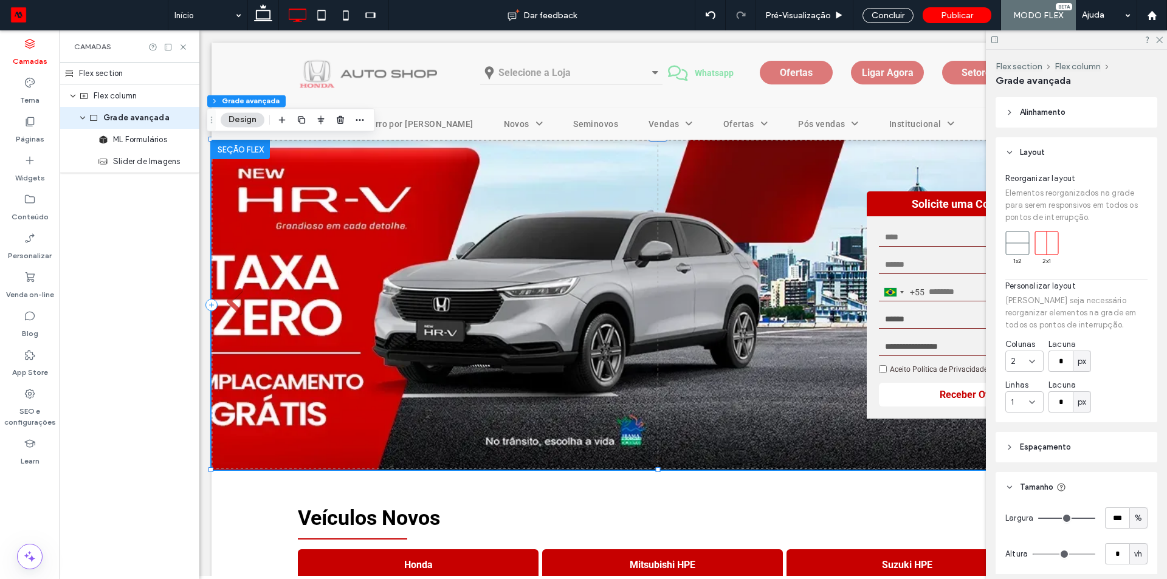
scroll to position [0, 119]
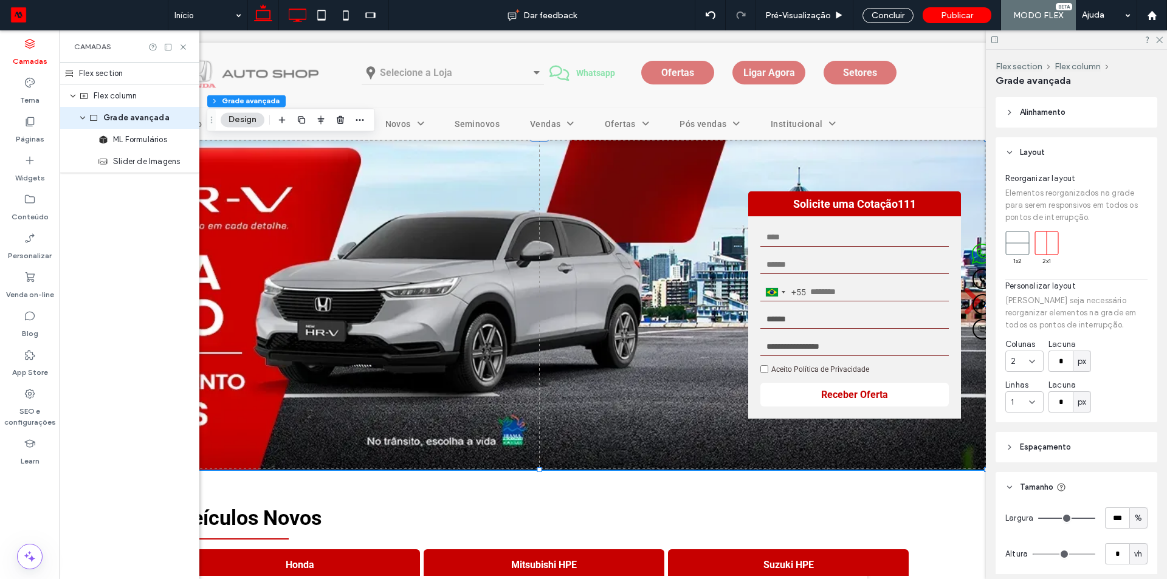
click at [269, 16] on icon at bounding box center [263, 15] width 24 height 24
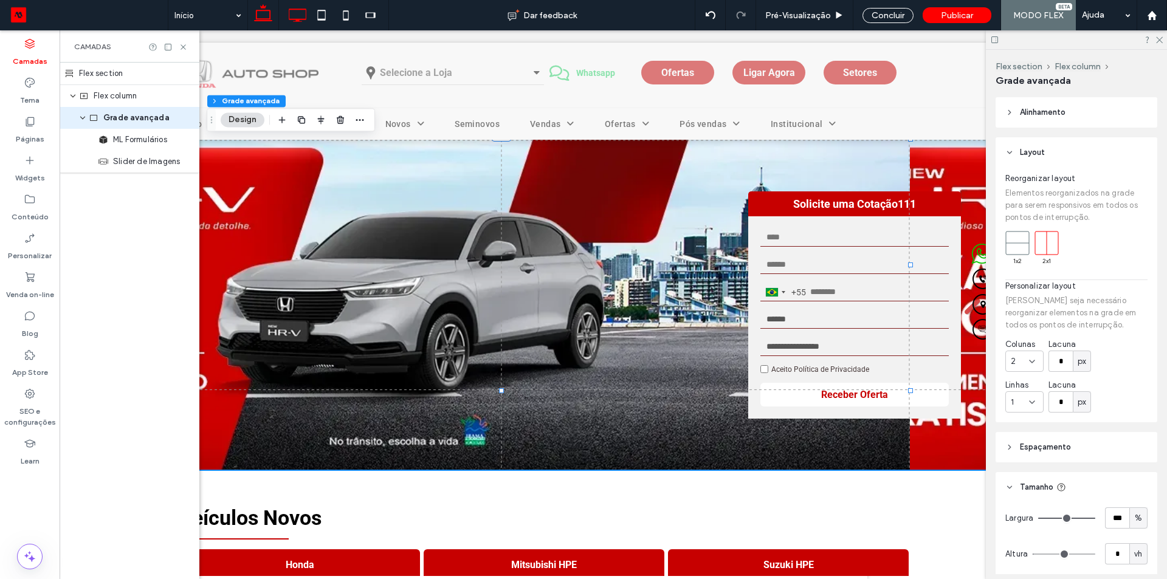
scroll to position [0, 64]
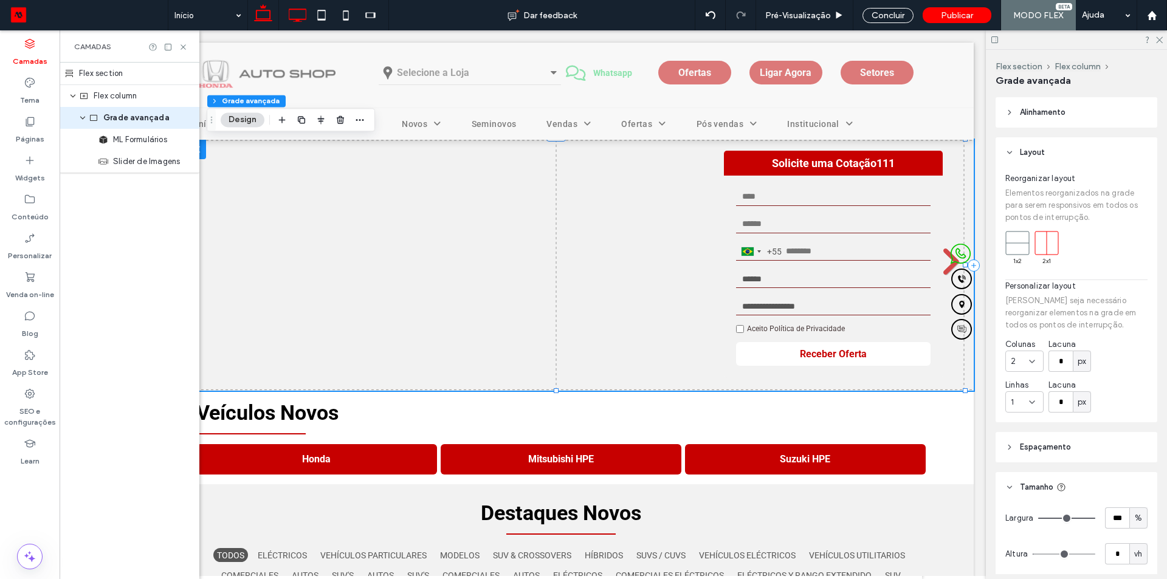
click at [292, 21] on icon at bounding box center [297, 15] width 24 height 24
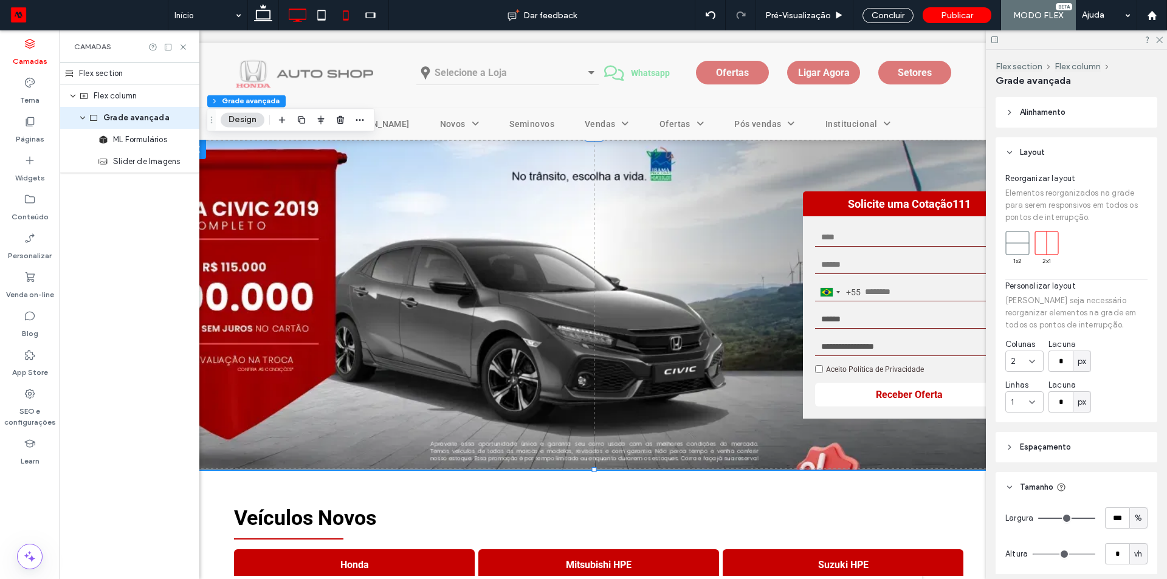
click at [346, 18] on icon at bounding box center [346, 15] width 24 height 24
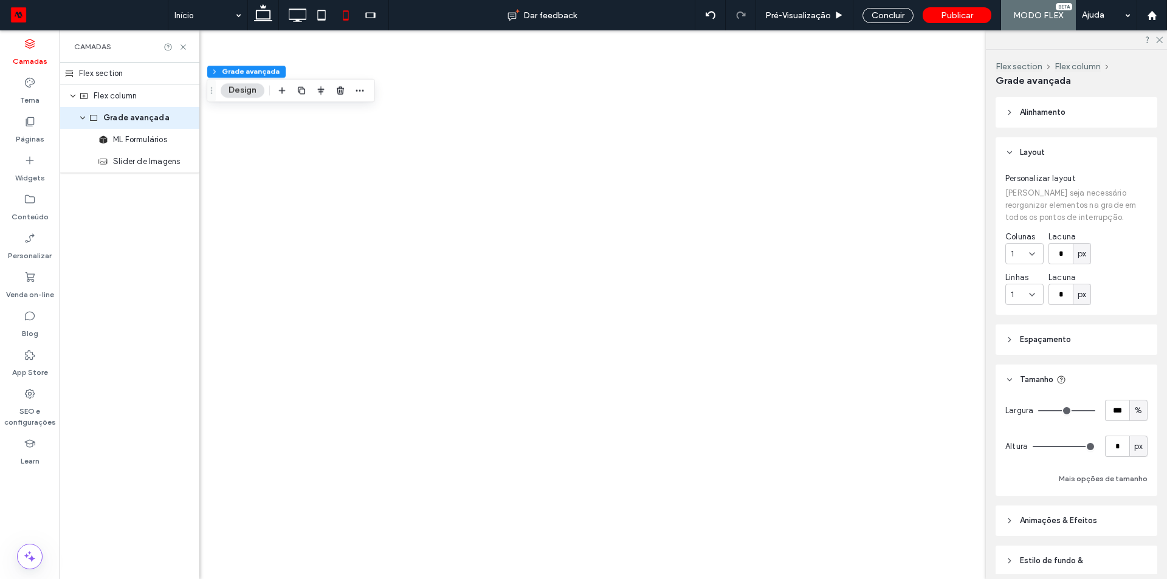
type input "*"
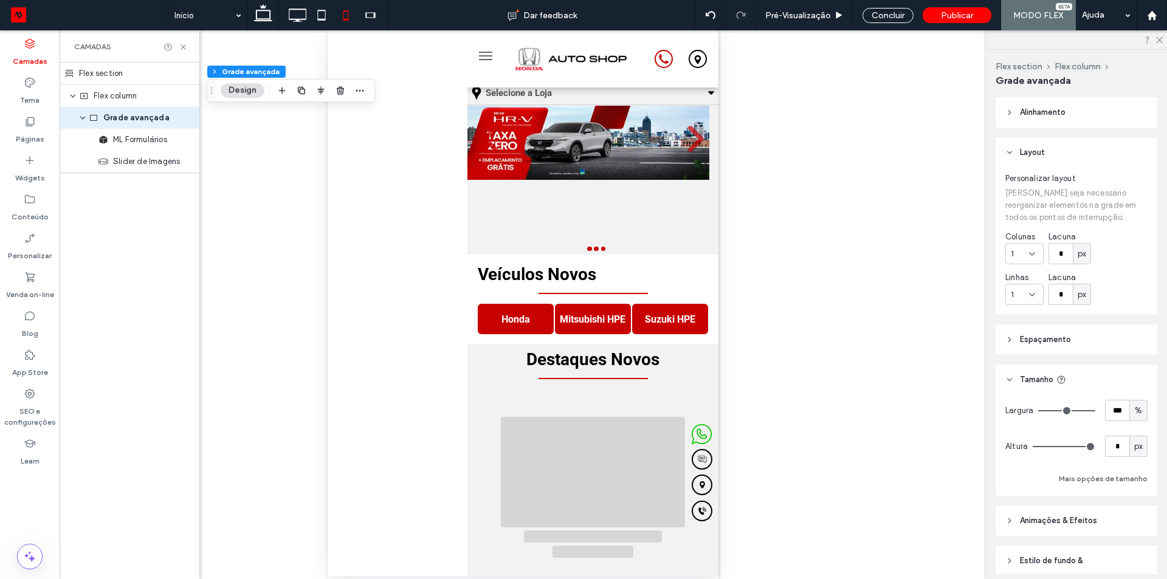
scroll to position [0, 0]
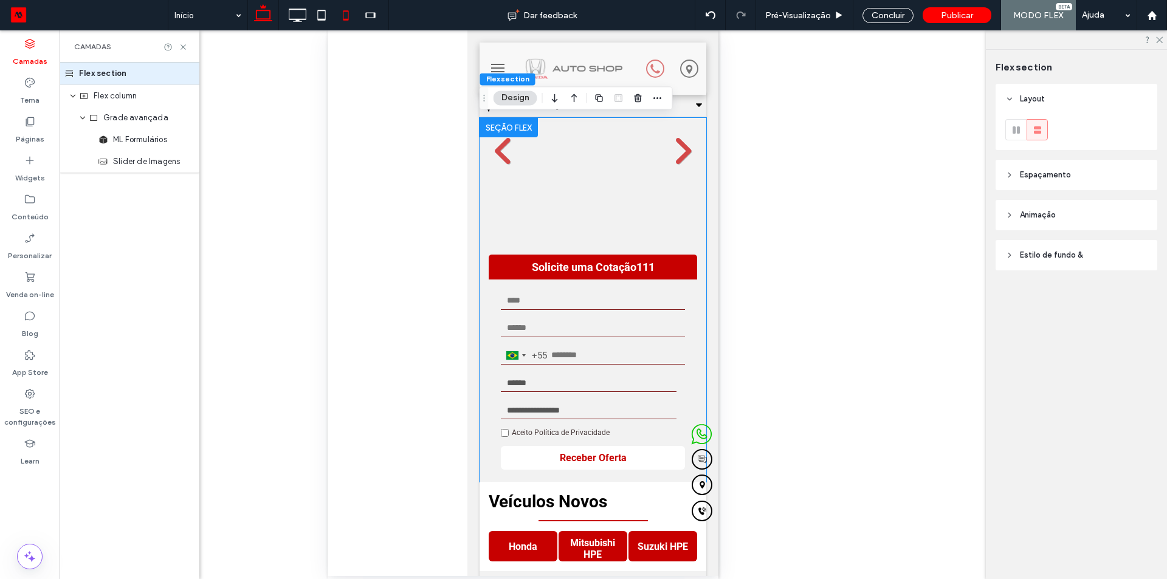
click at [264, 15] on icon at bounding box center [263, 15] width 24 height 24
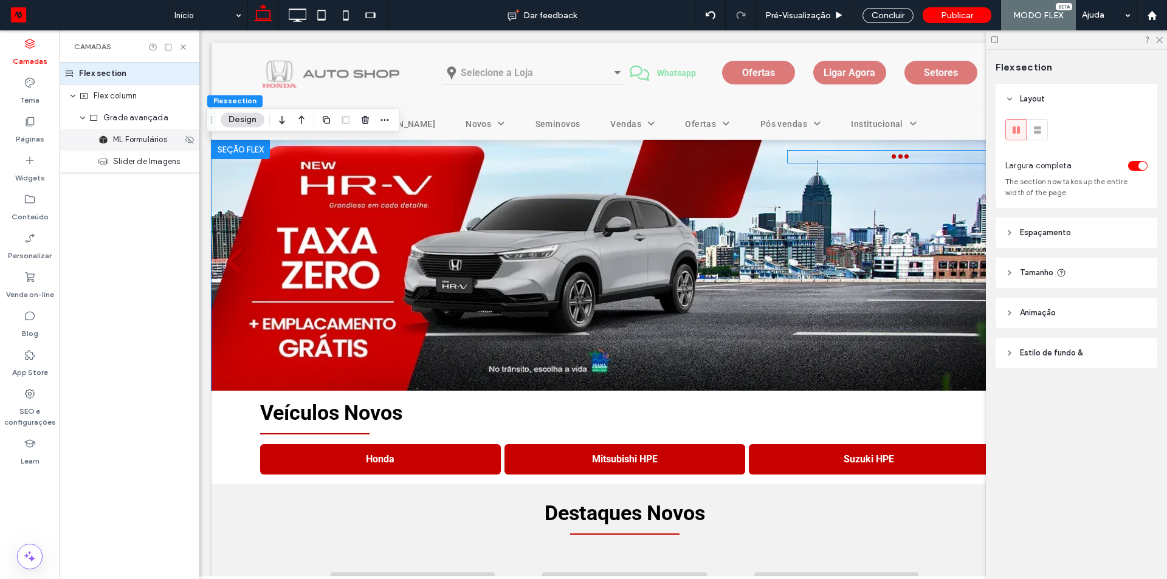
scroll to position [0, 43]
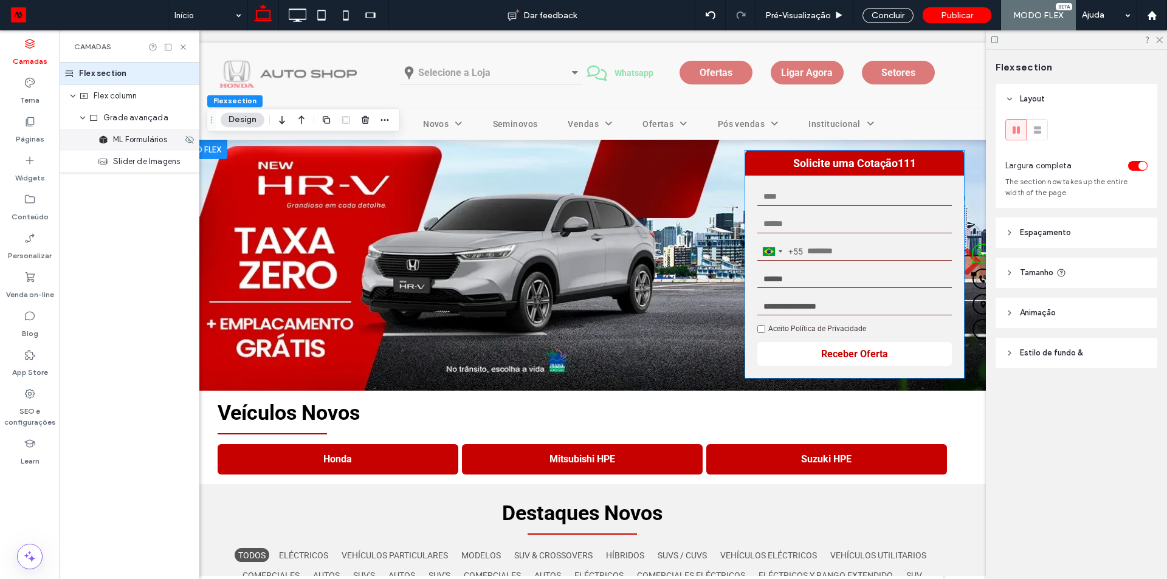
click at [128, 142] on span "ML Formulários" at bounding box center [140, 140] width 54 height 12
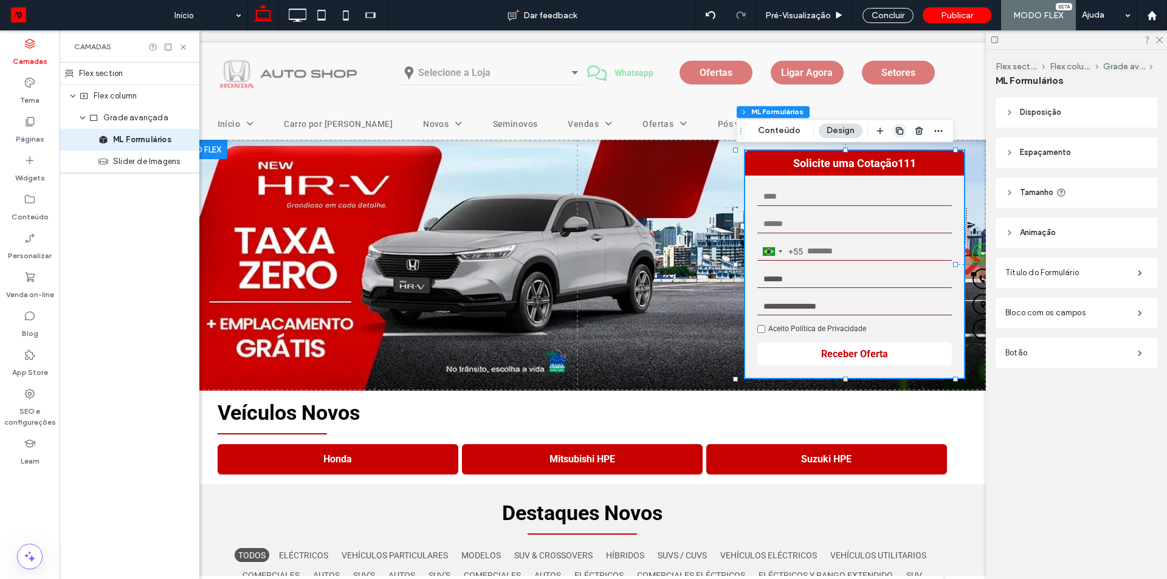
click at [898, 129] on use "button" at bounding box center [899, 130] width 7 height 7
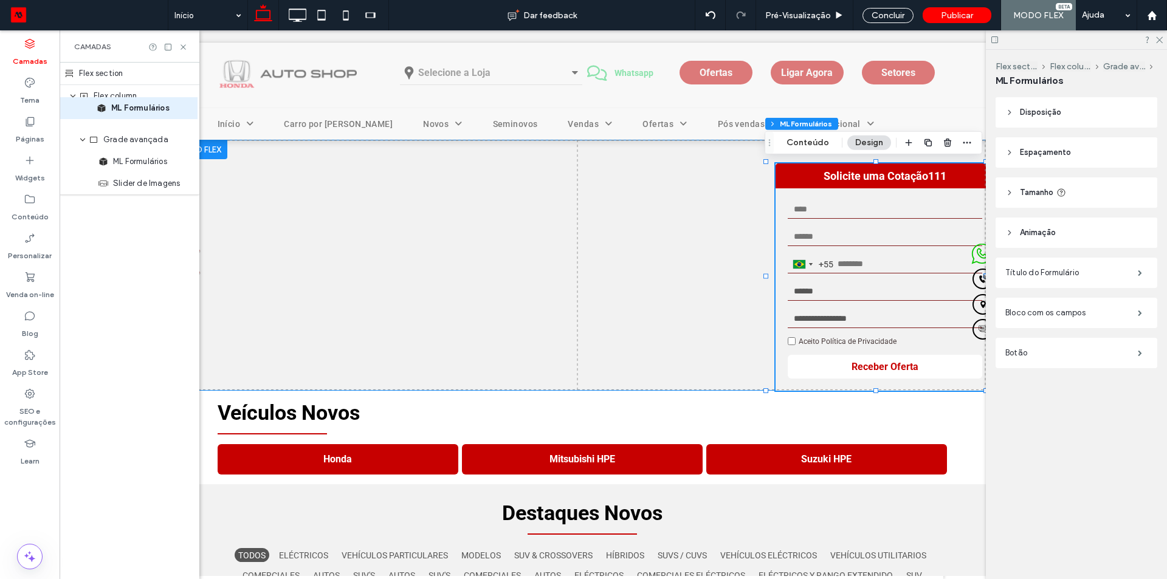
drag, startPoint x: 131, startPoint y: 148, endPoint x: 129, endPoint y: 117, distance: 31.7
click at [129, 117] on div "Flex section Flex column Grade avançada ML Formulários ML Formulários Slider de…" at bounding box center [130, 129] width 140 height 132
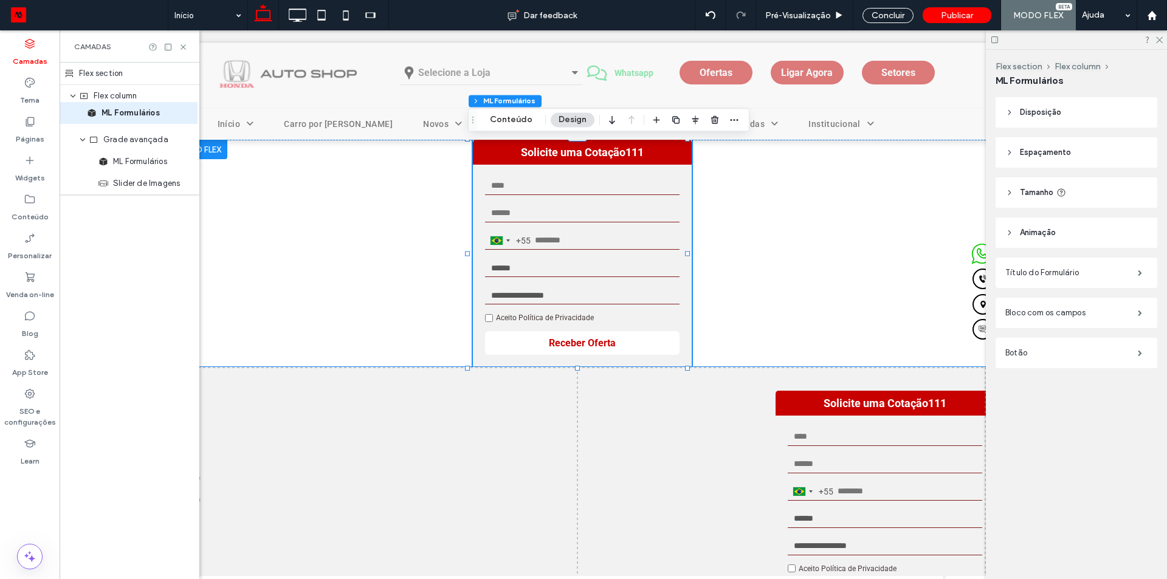
click at [127, 115] on div "Flex section Flex column ML Formulários Grade avançada ML Formulários Slider de…" at bounding box center [130, 129] width 140 height 132
click at [84, 139] on use "expand Grade avançada" at bounding box center [82, 140] width 5 height 3
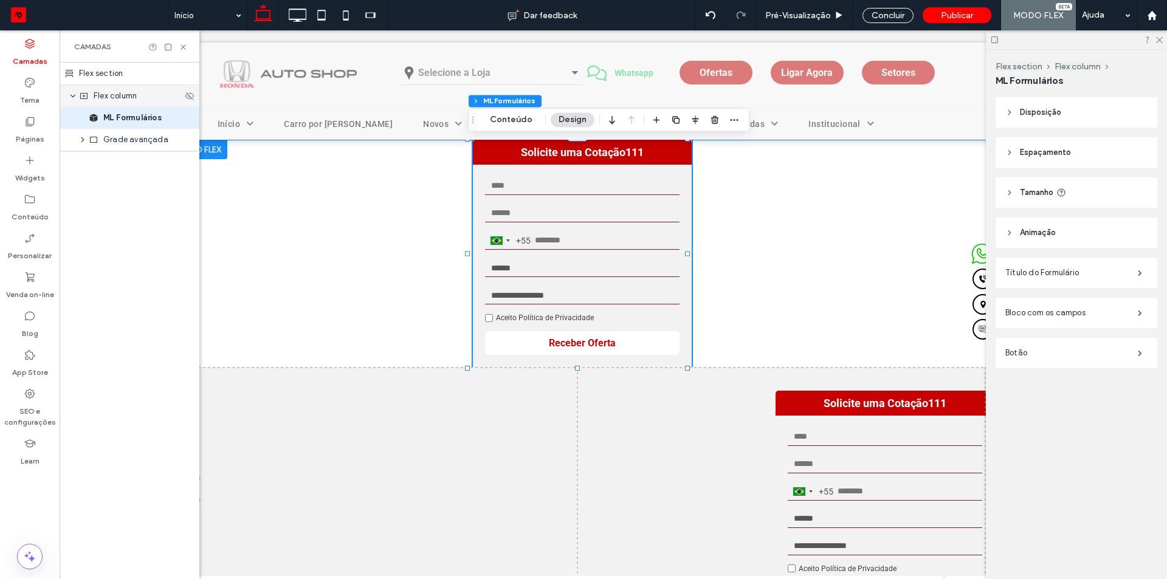
click at [125, 105] on div "Flex column" at bounding box center [130, 96] width 140 height 22
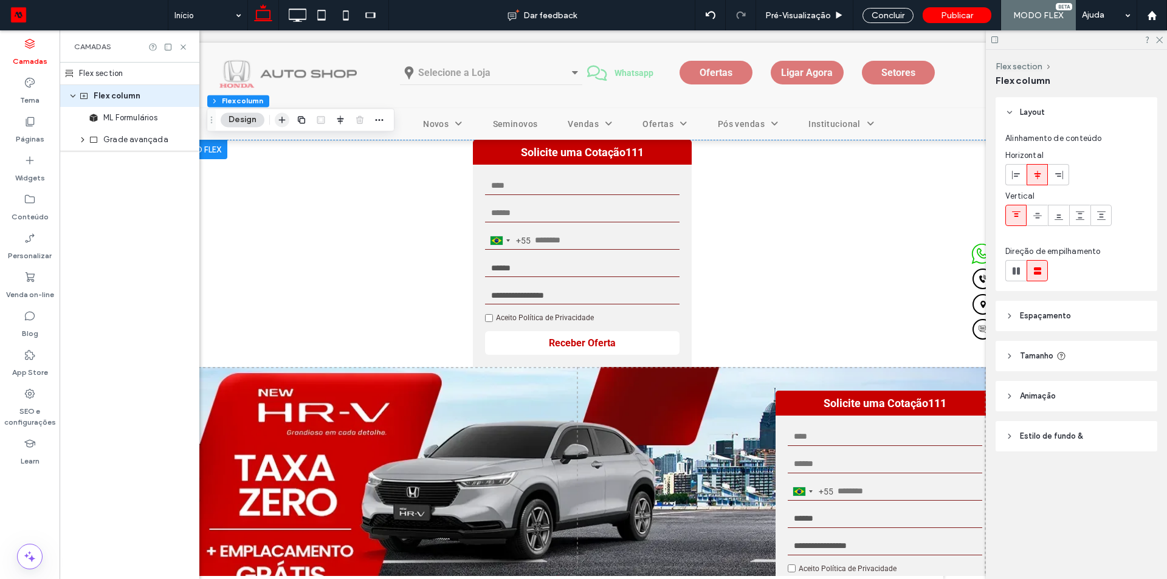
click at [280, 122] on icon "button" at bounding box center [282, 120] width 10 height 10
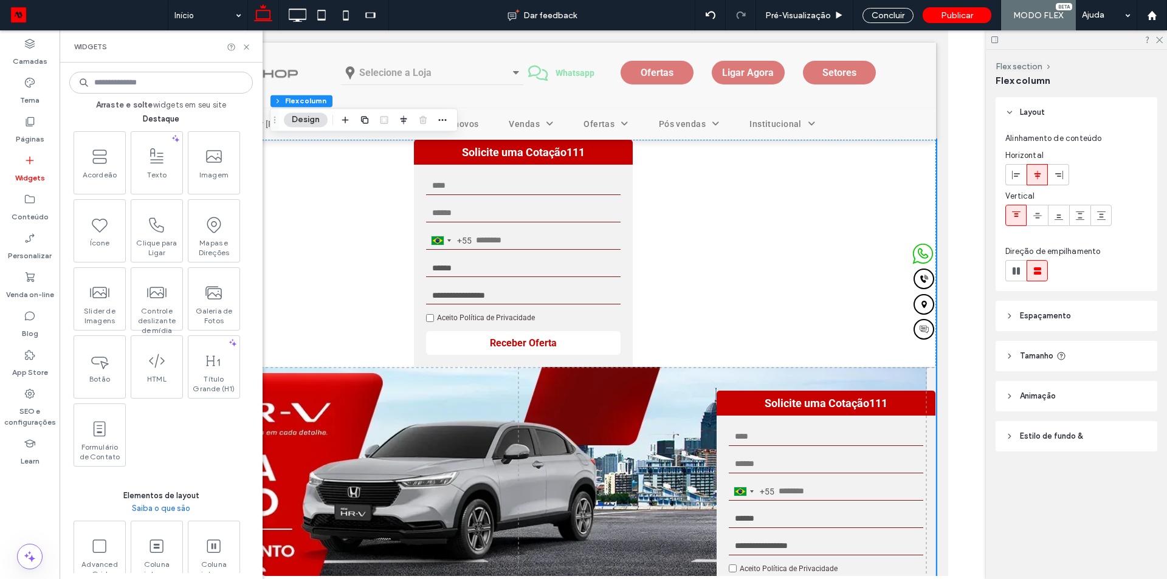
scroll to position [304, 0]
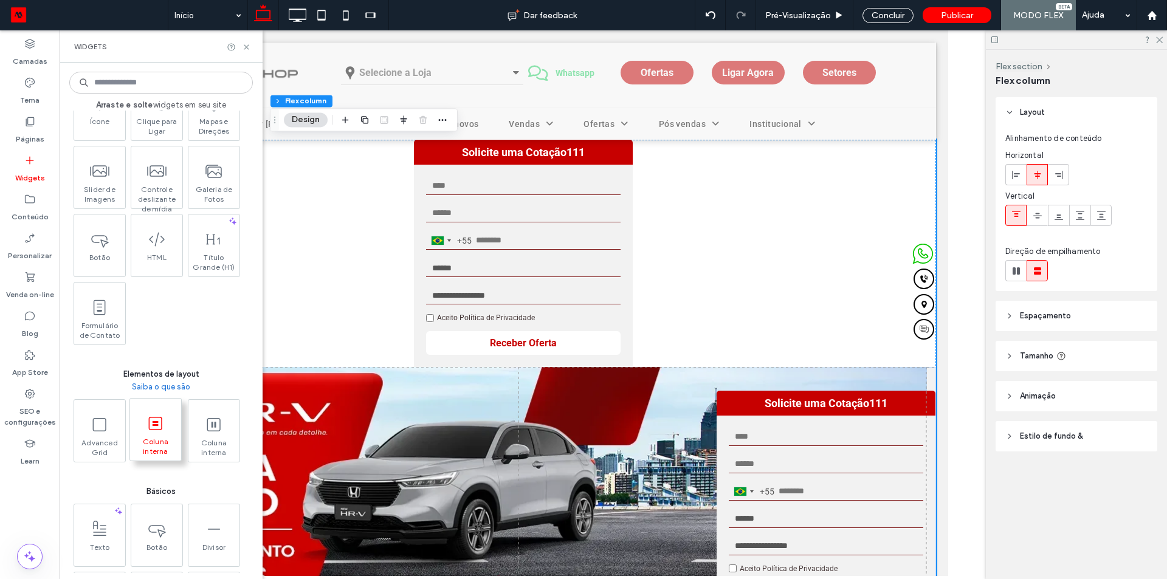
click at [158, 435] on span at bounding box center [155, 423] width 51 height 27
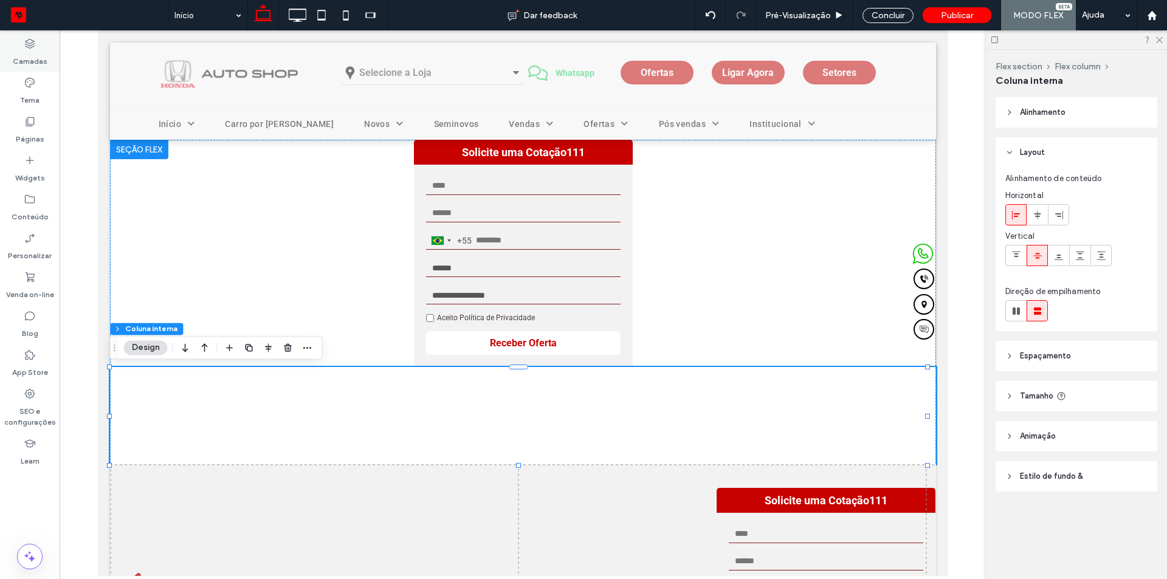
click at [41, 64] on label "Camadas" at bounding box center [30, 58] width 35 height 17
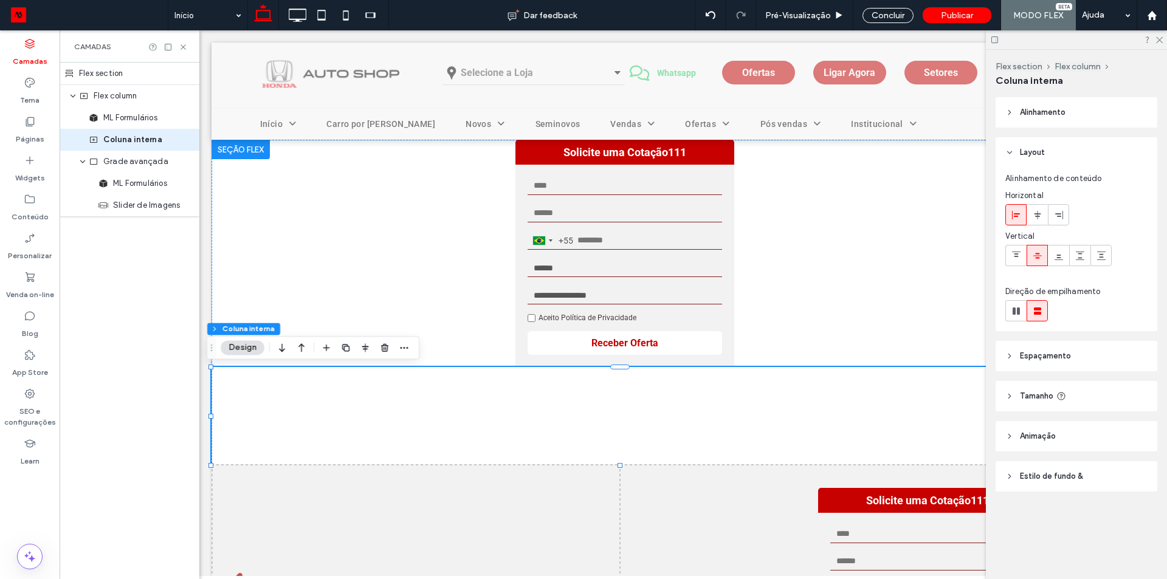
scroll to position [0, 64]
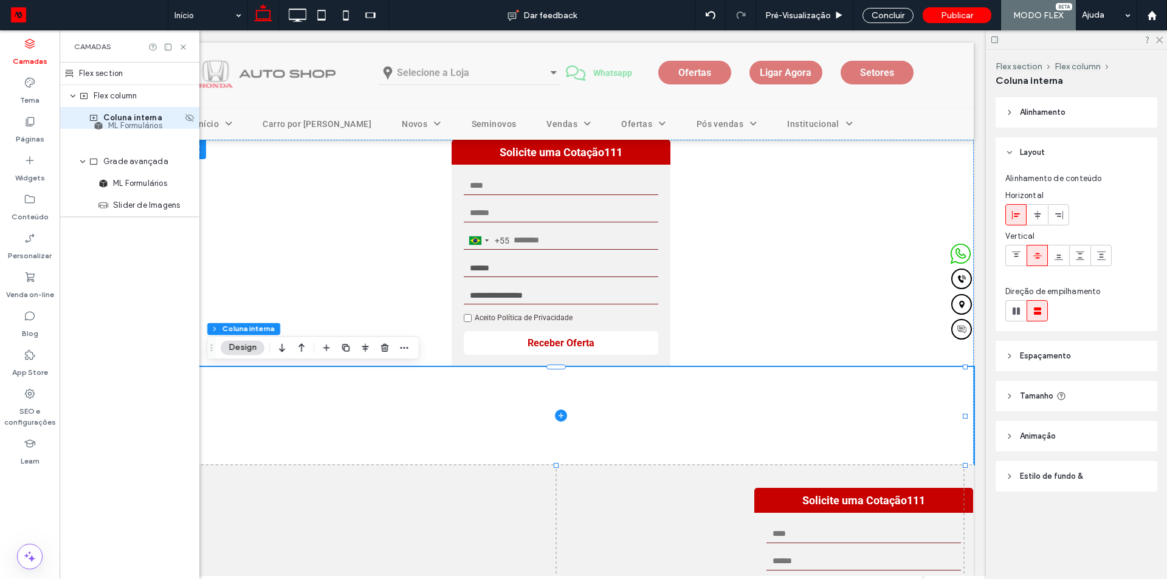
drag, startPoint x: 136, startPoint y: 116, endPoint x: 142, endPoint y: 124, distance: 9.6
click at [142, 124] on div "Flex section Flex column ML Formulários Coluna interna Grade avançada ML Formul…" at bounding box center [130, 140] width 140 height 154
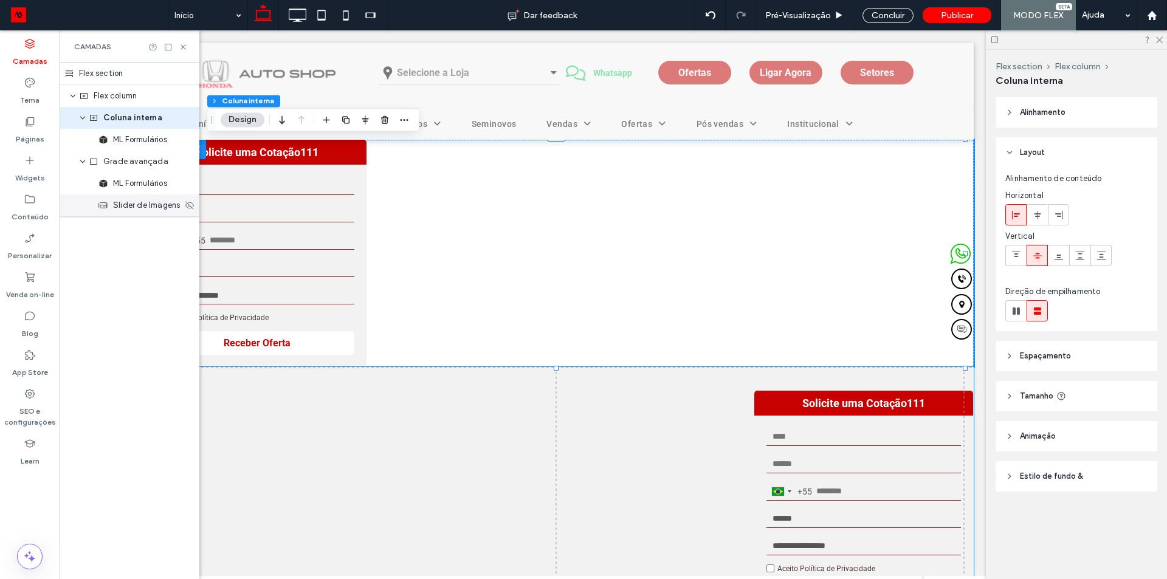
click at [144, 205] on span "Slider de Imagens" at bounding box center [146, 205] width 67 height 12
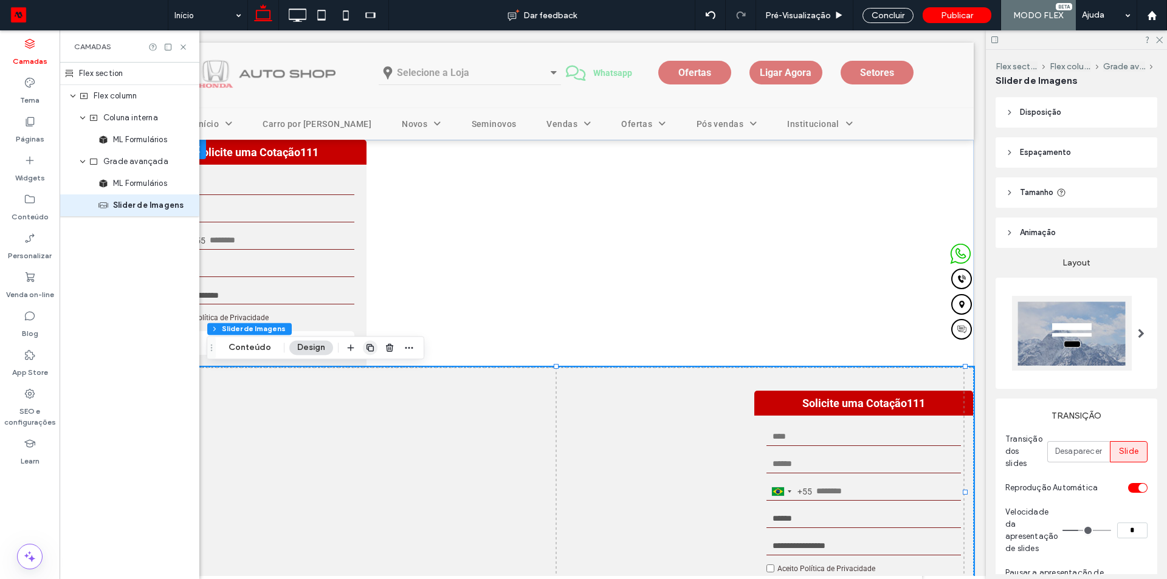
click at [365, 351] on icon "button" at bounding box center [370, 348] width 10 height 10
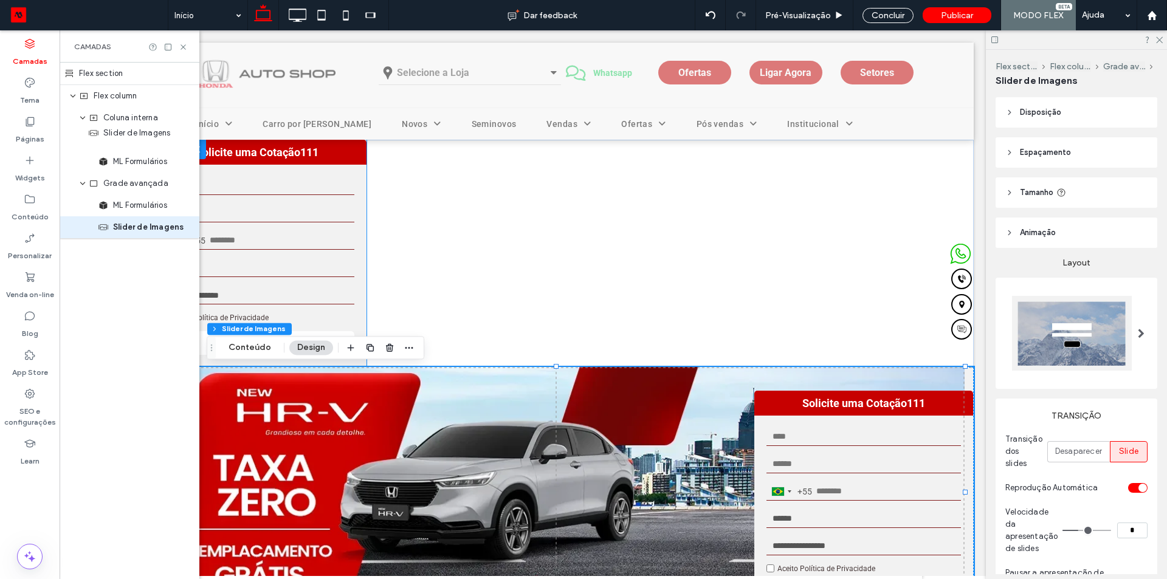
drag, startPoint x: 132, startPoint y: 235, endPoint x: 123, endPoint y: 140, distance: 94.7
click at [123, 140] on div "Flex section Flex column Coluna interna ML Formulários Grade avançada ML Formul…" at bounding box center [130, 151] width 140 height 176
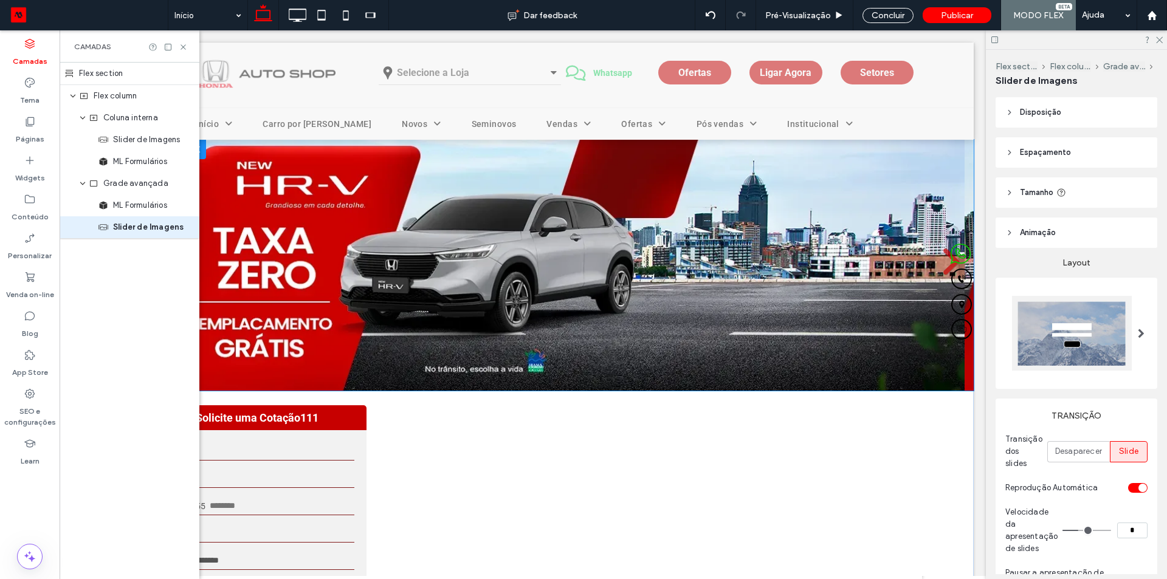
scroll to position [460, 0]
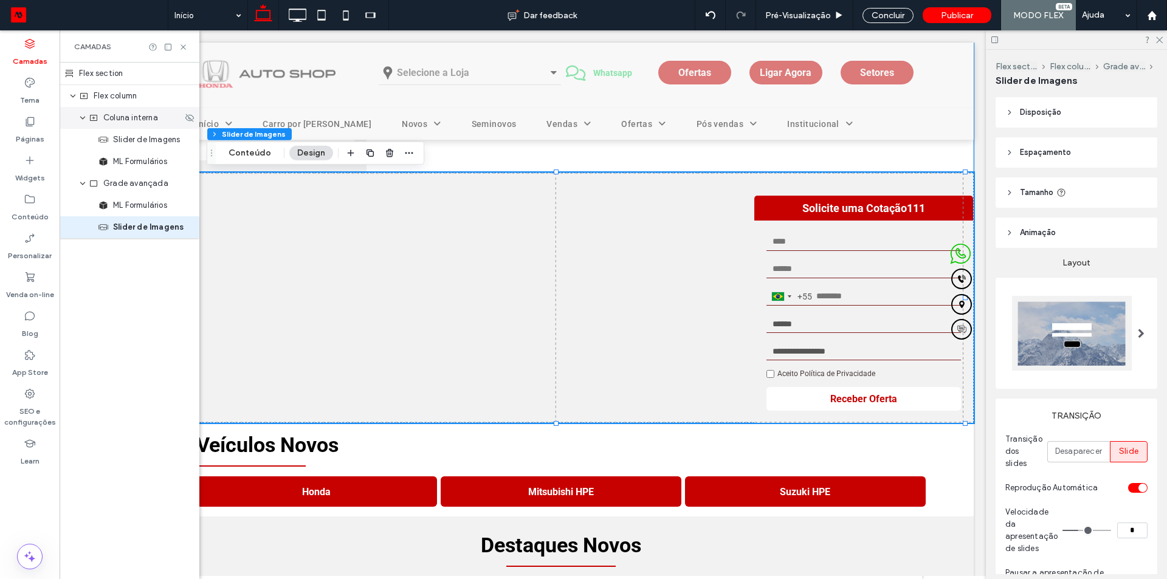
click at [135, 127] on div "Coluna interna" at bounding box center [130, 118] width 140 height 22
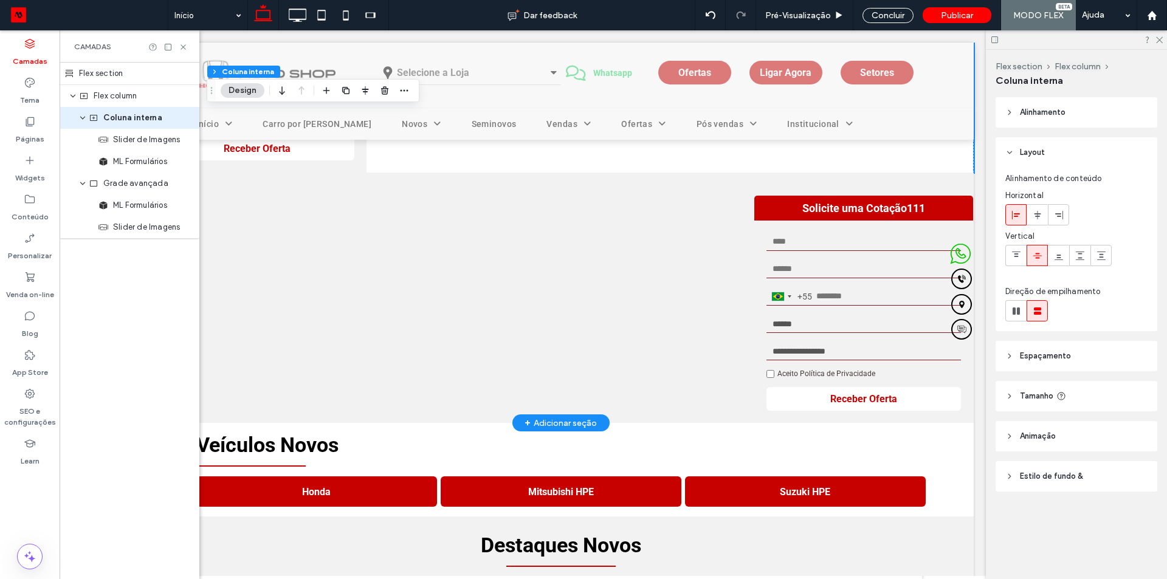
scroll to position [0, 0]
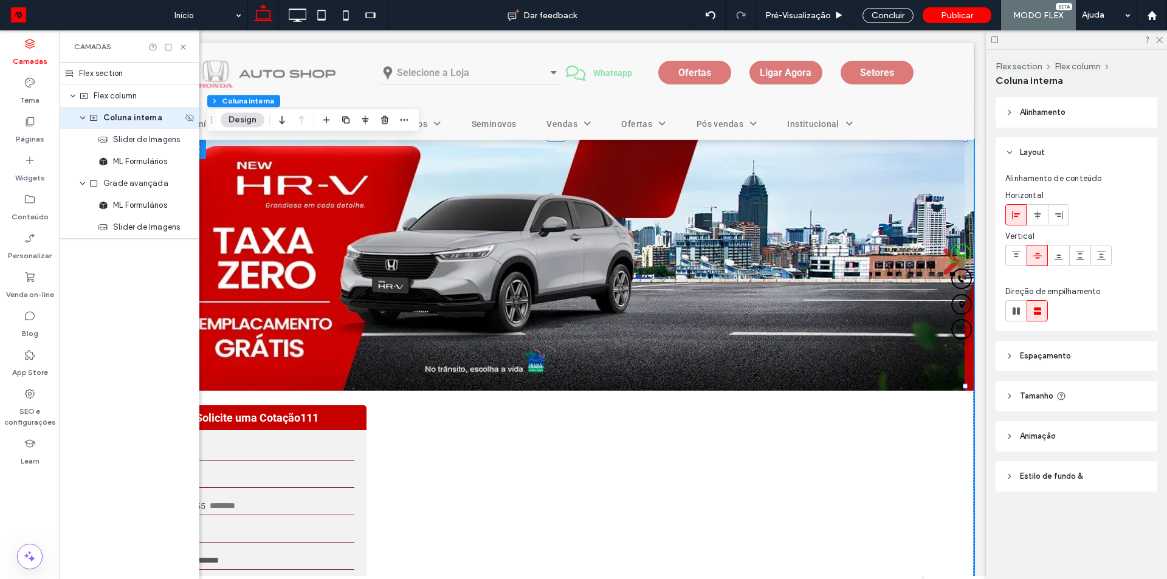
click at [86, 120] on div "Coluna interna" at bounding box center [130, 118] width 140 height 22
click at [84, 117] on use "expand Coluna interna" at bounding box center [82, 118] width 5 height 3
click at [83, 141] on icon "expand Grade avançada" at bounding box center [82, 140] width 7 height 10
drag, startPoint x: 123, startPoint y: 119, endPoint x: 124, endPoint y: 139, distance: 20.1
click at [124, 139] on div "Flex section Flex column Coluna interna Grade avançada" at bounding box center [130, 107] width 140 height 88
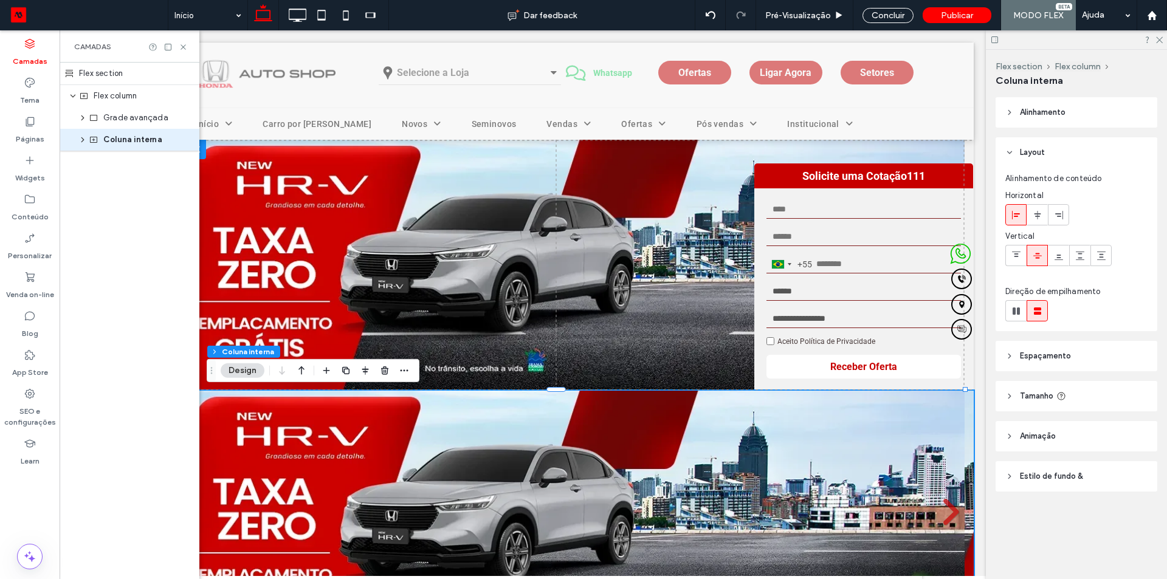
click at [124, 137] on span "Coluna interna" at bounding box center [132, 140] width 59 height 12
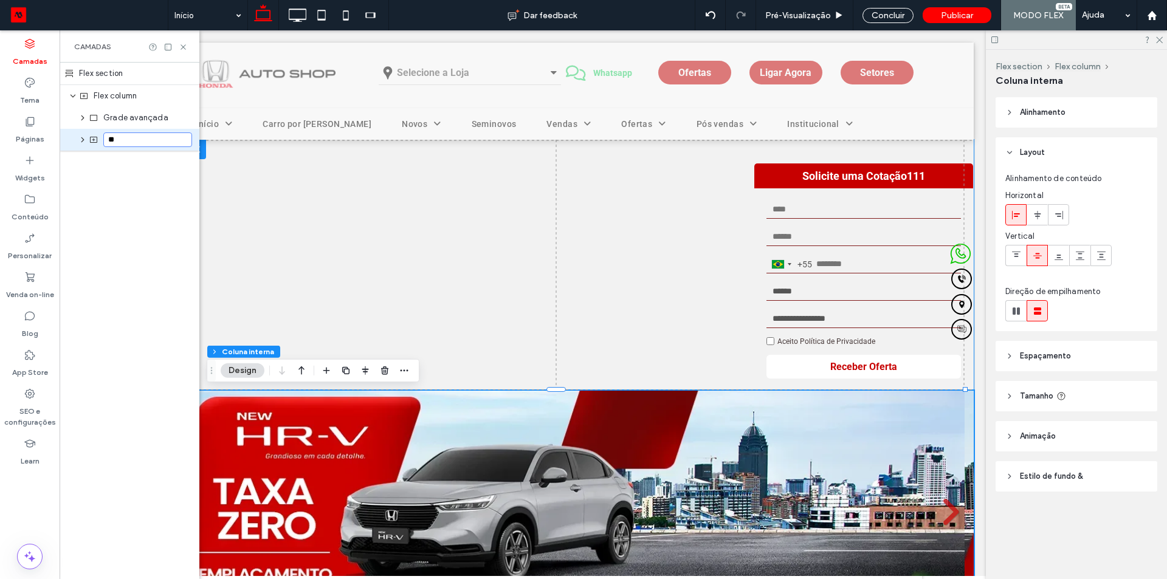
type input "*"
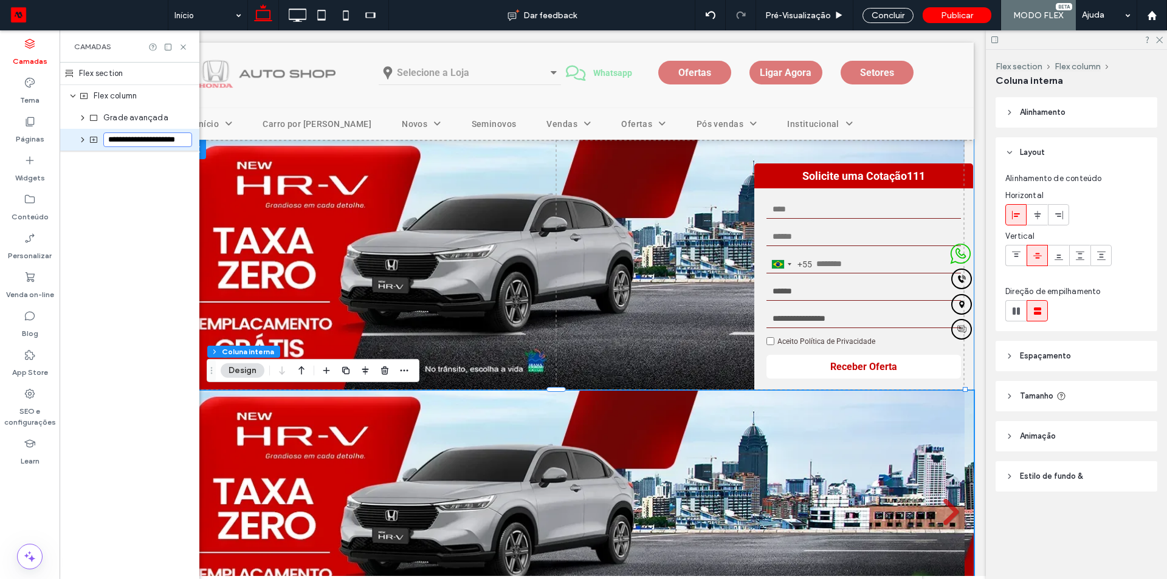
scroll to position [0, 5]
type input "**********"
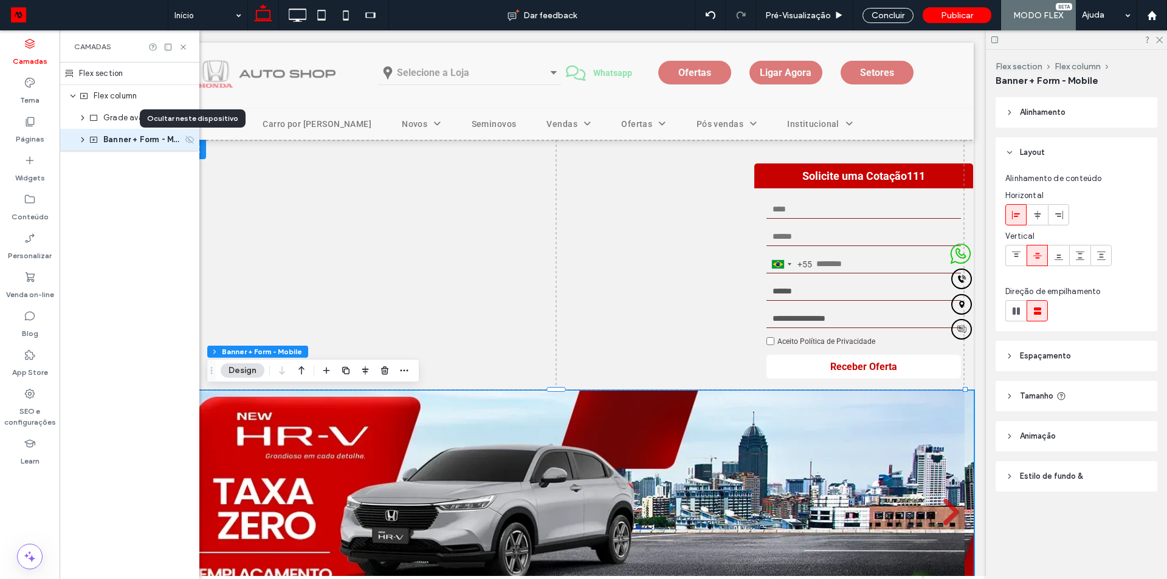
click at [190, 141] on use at bounding box center [189, 140] width 9 height 8
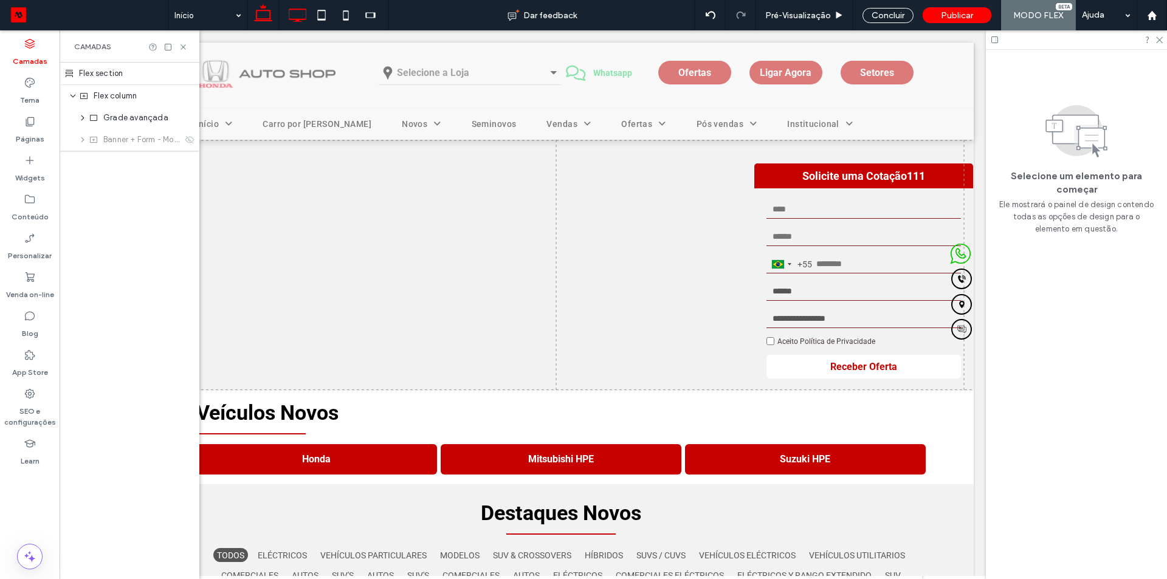
click at [295, 13] on icon at bounding box center [297, 15] width 24 height 24
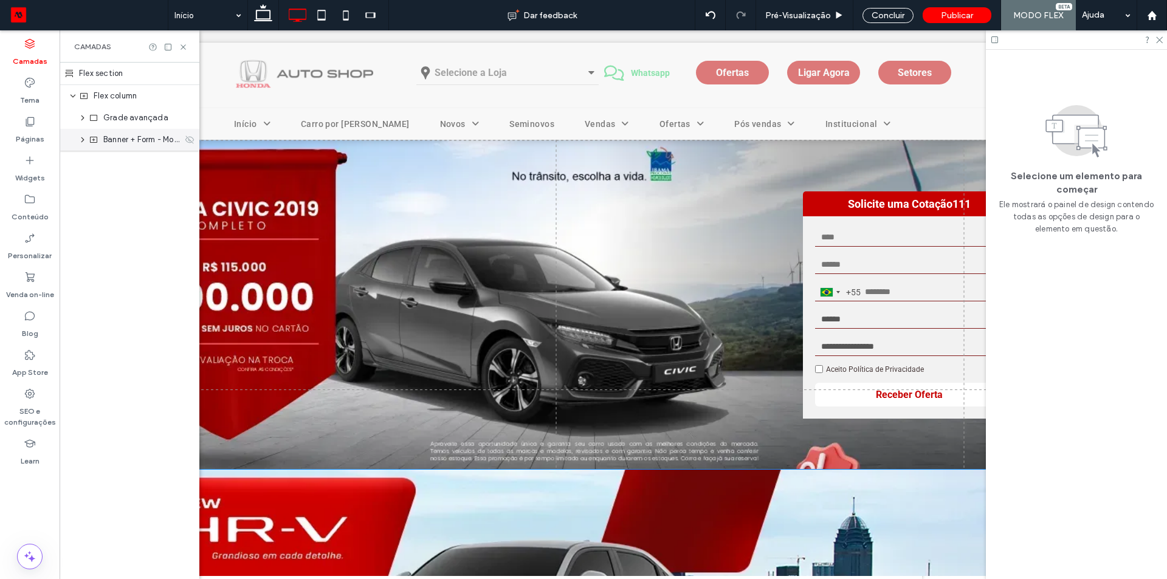
click at [188, 144] on icon at bounding box center [190, 140] width 10 height 10
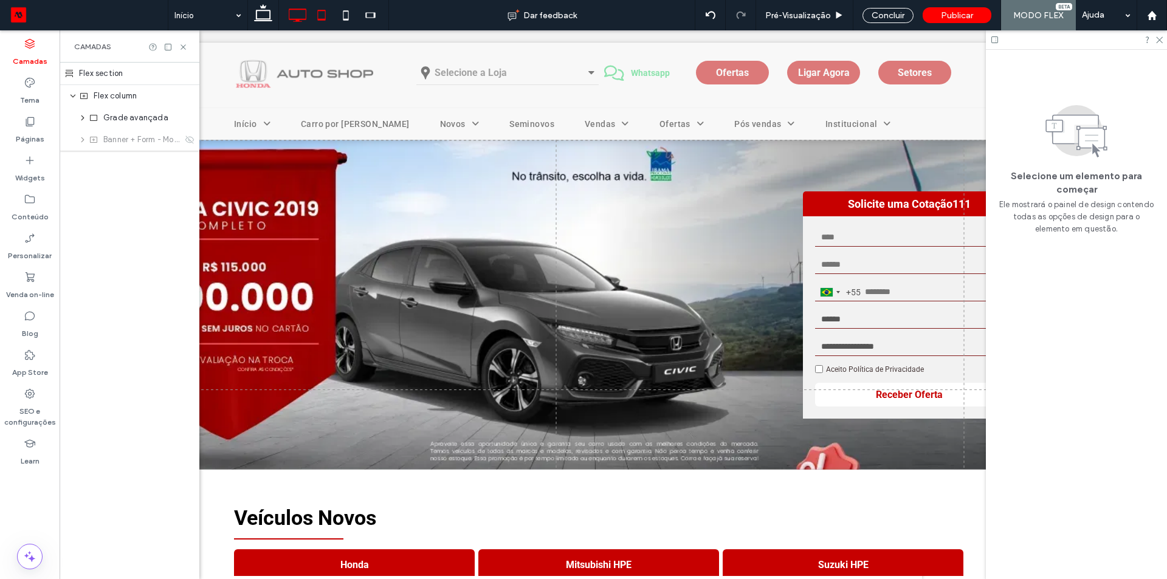
click at [323, 17] on icon at bounding box center [321, 15] width 24 height 24
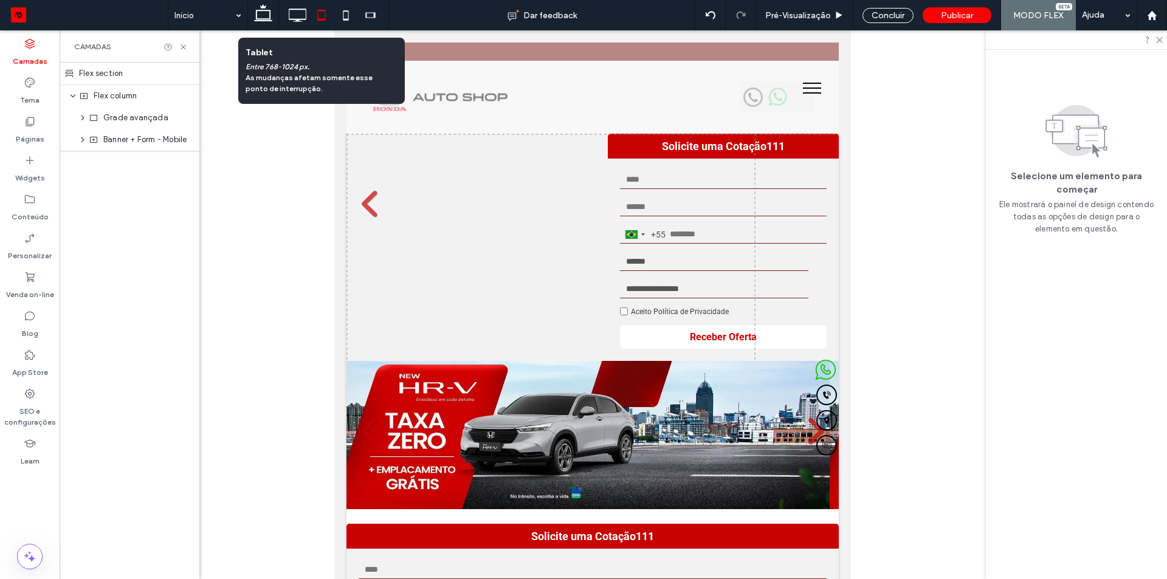
scroll to position [0, 0]
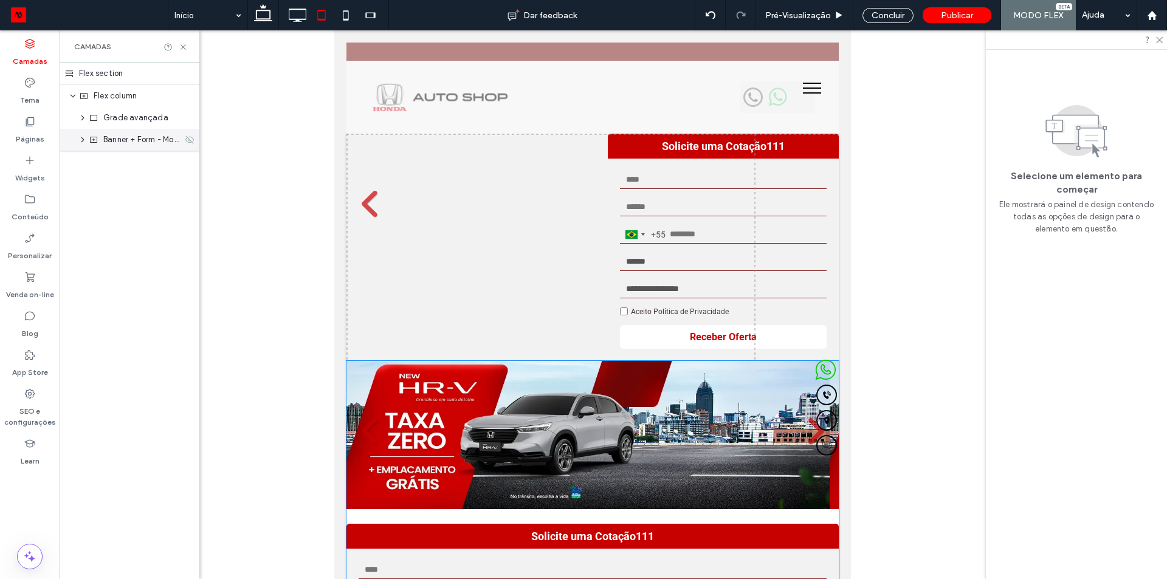
click at [191, 140] on icon at bounding box center [190, 140] width 10 height 10
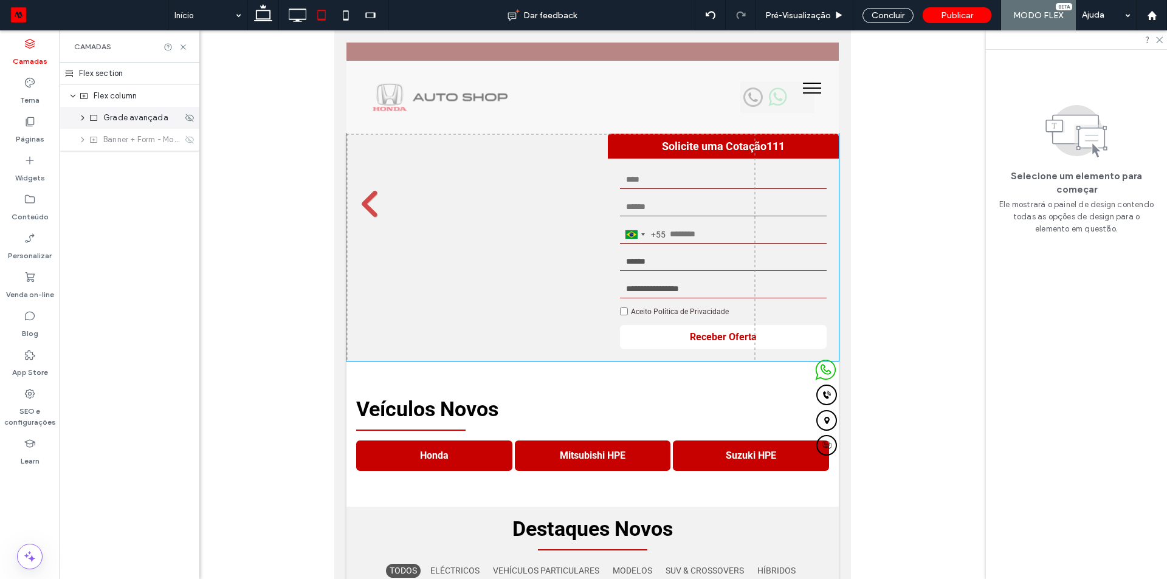
click at [132, 127] on div "Grade avançada" at bounding box center [130, 118] width 140 height 22
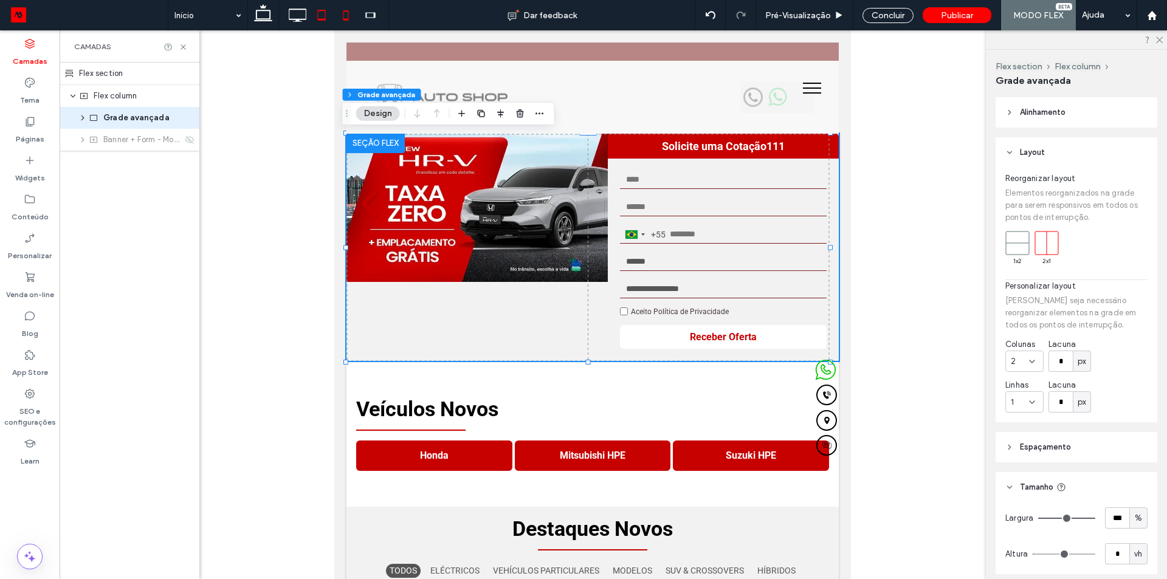
click at [344, 16] on icon at bounding box center [346, 15] width 24 height 24
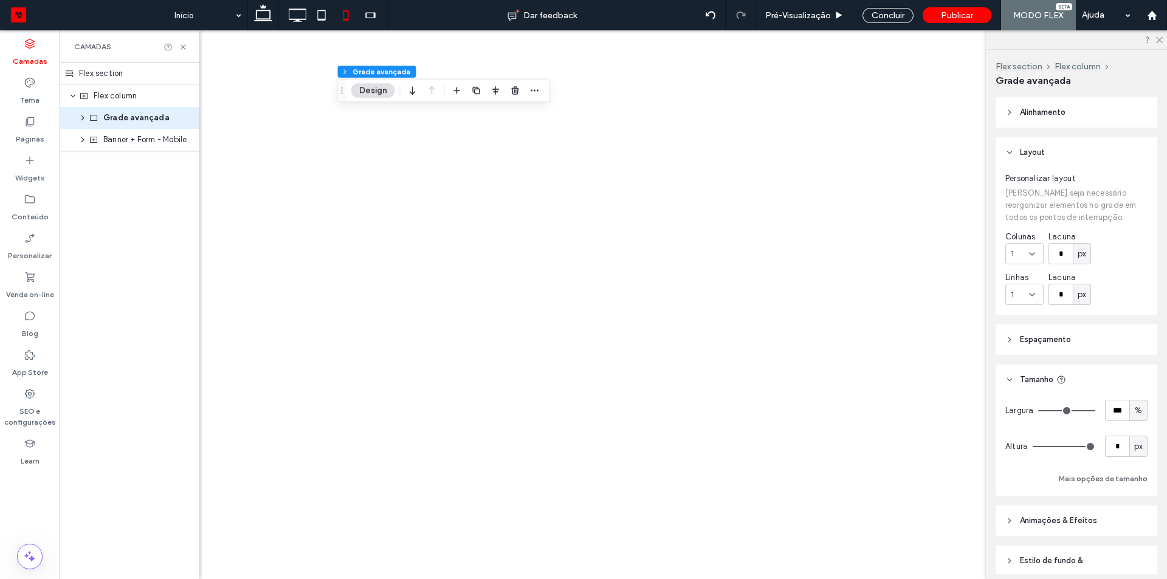
type input "*"
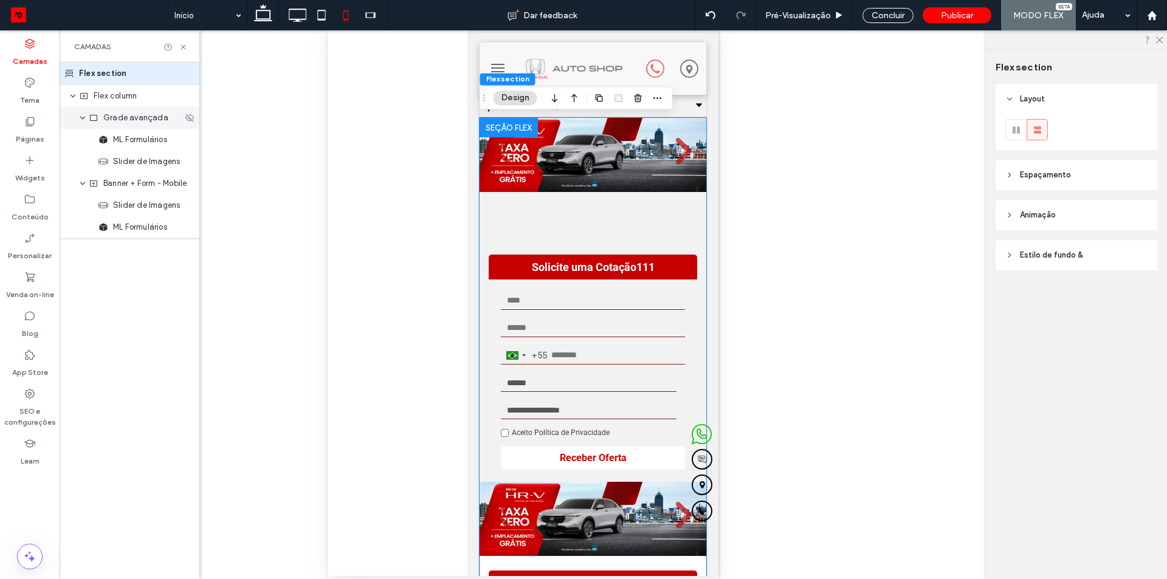
click at [85, 120] on icon "expand Grade avançada" at bounding box center [82, 118] width 7 height 10
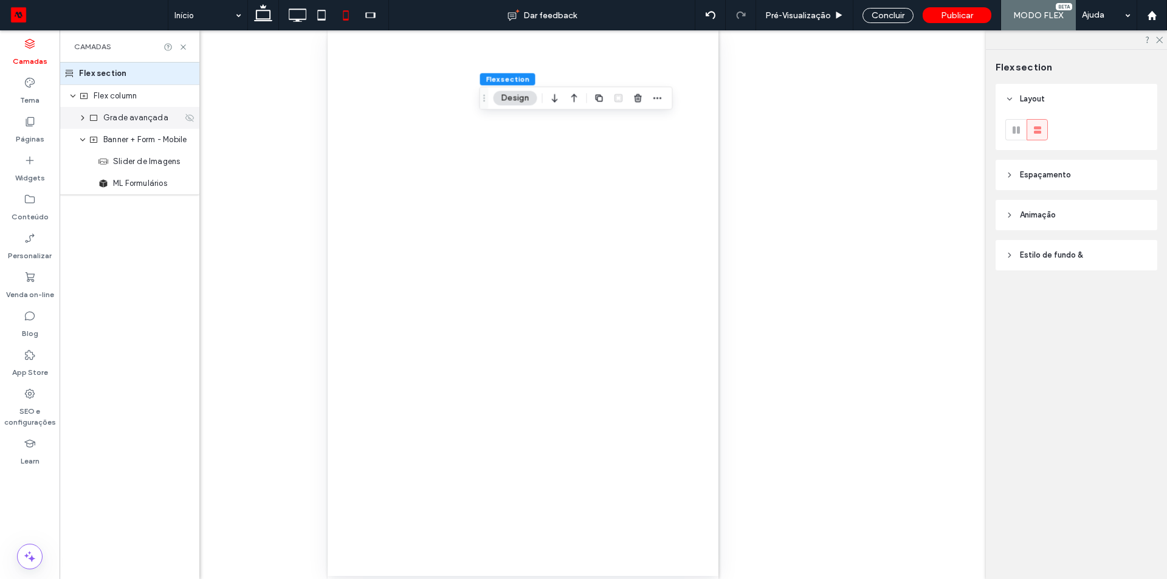
click at [188, 117] on icon at bounding box center [190, 118] width 10 height 10
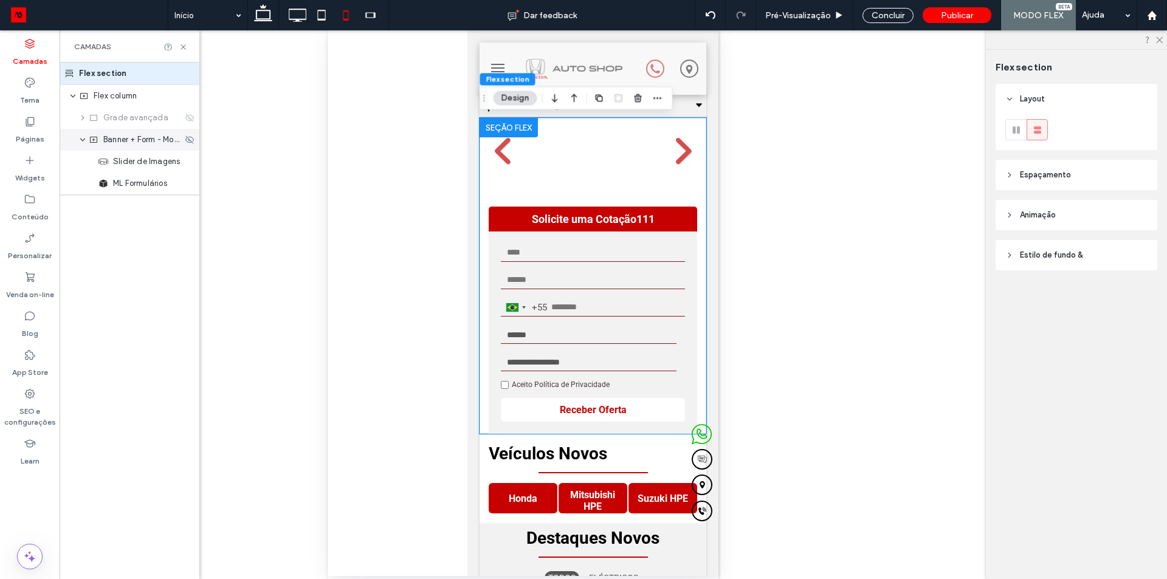
click at [149, 148] on div "Banner + Form - Mobile" at bounding box center [130, 140] width 140 height 22
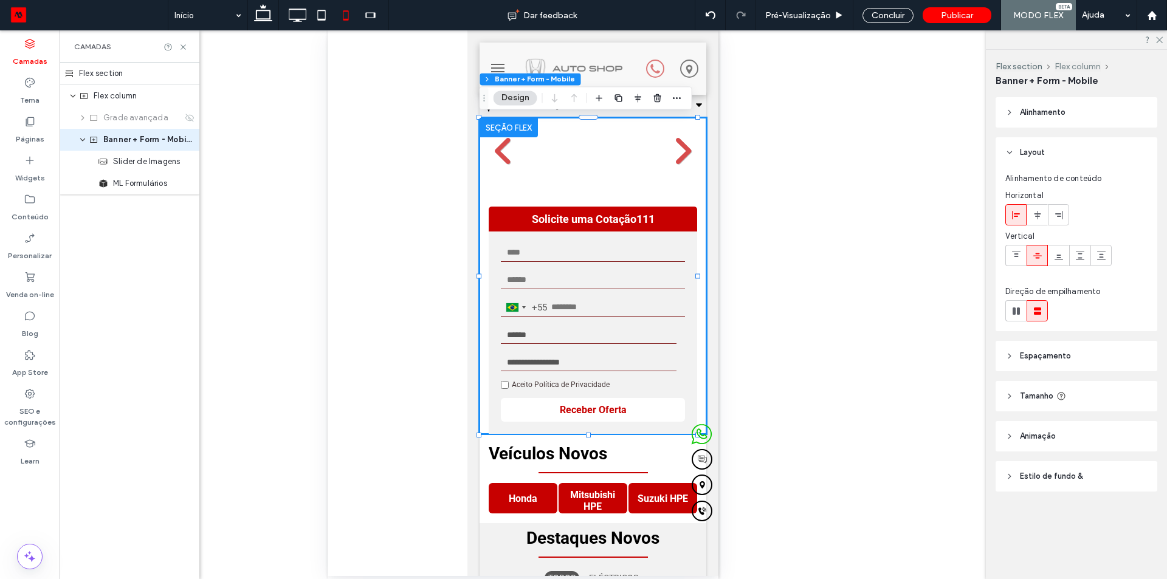
click at [1074, 65] on button "Flex column" at bounding box center [1077, 66] width 46 height 10
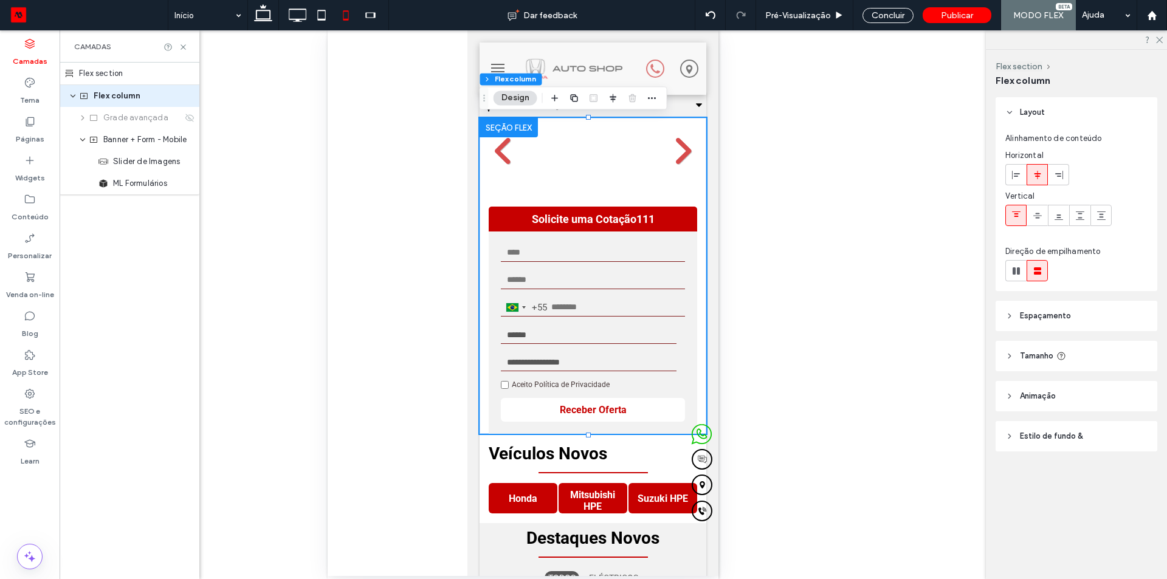
click at [1050, 360] on span "Tamanho" at bounding box center [1036, 356] width 33 height 12
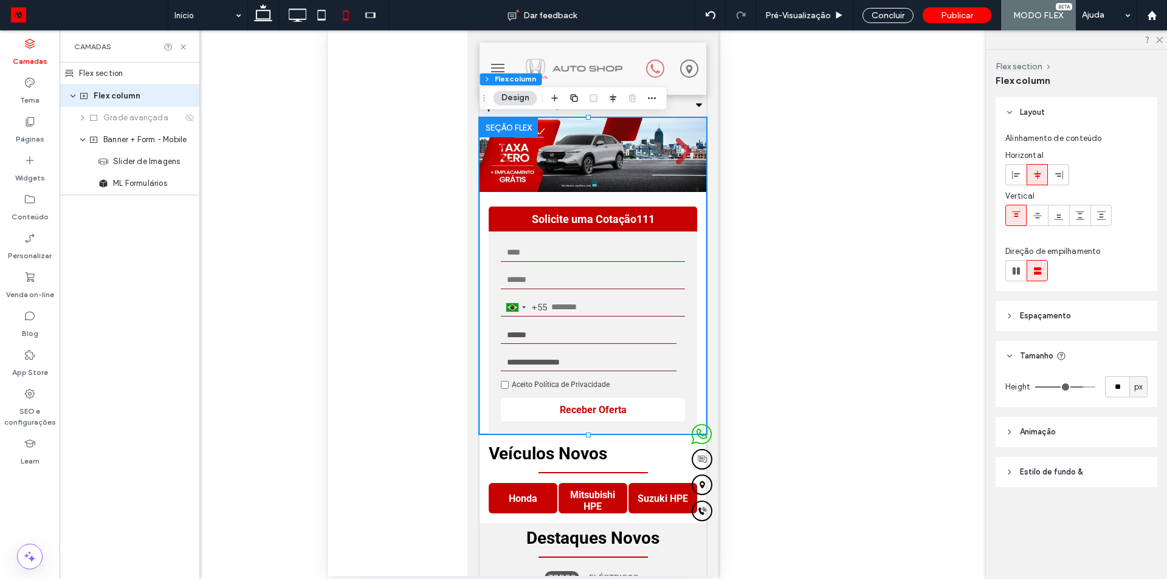
click at [1138, 383] on span "px" at bounding box center [1138, 387] width 9 height 12
type input "**"
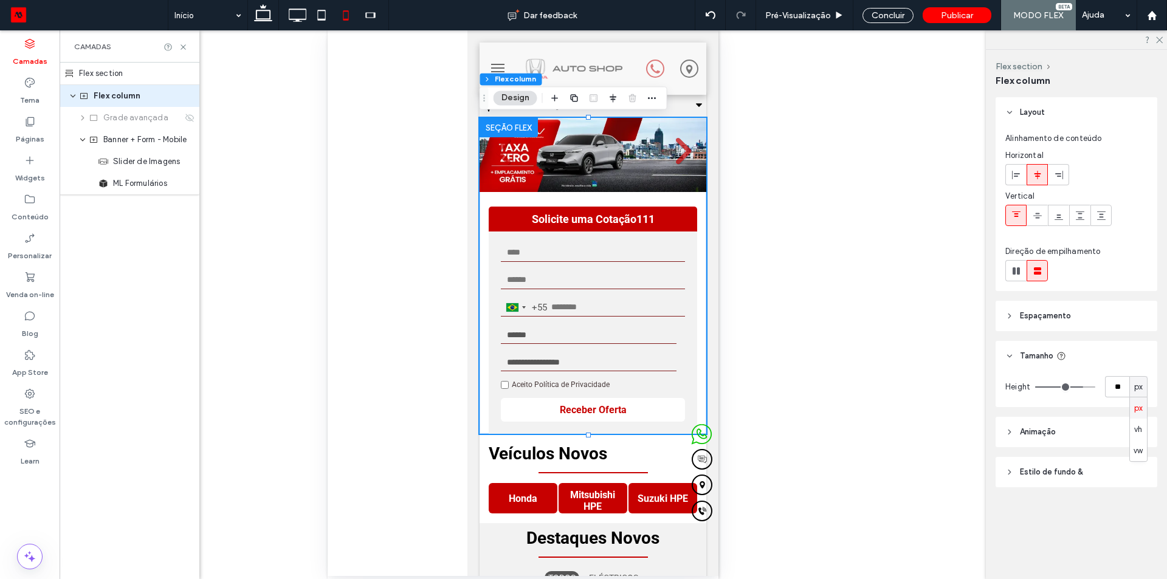
type input "*"
drag, startPoint x: 1079, startPoint y: 383, endPoint x: 834, endPoint y: 419, distance: 248.2
type input "*"
click at [1035, 388] on input "range" at bounding box center [1065, 387] width 60 height 1
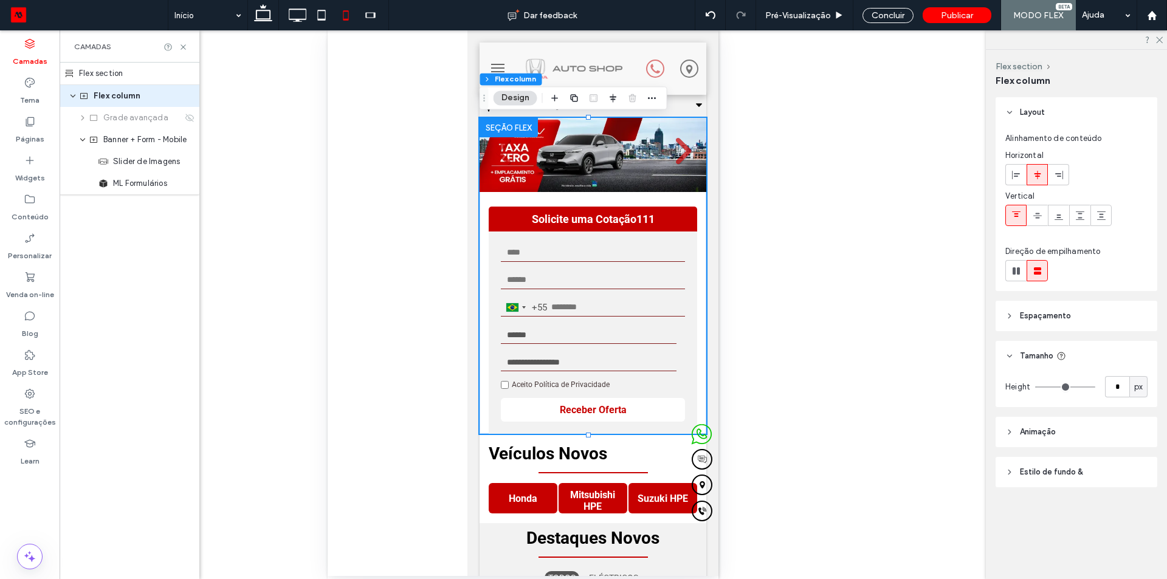
click at [1043, 321] on header "Espaçamento" at bounding box center [1076, 316] width 162 height 30
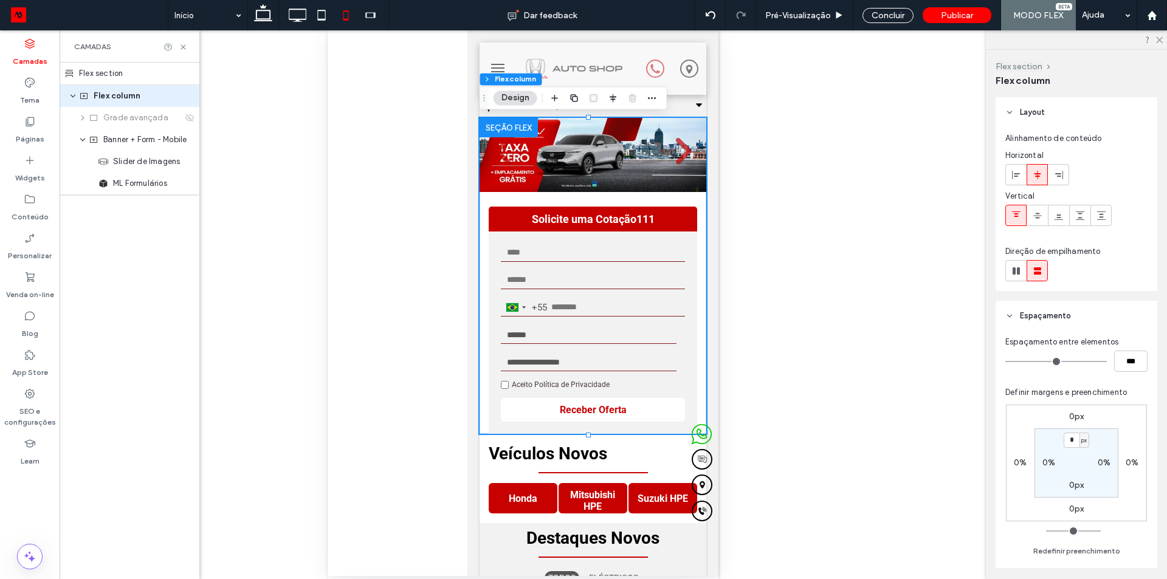
click at [1015, 65] on button "Flex section" at bounding box center [1018, 66] width 47 height 10
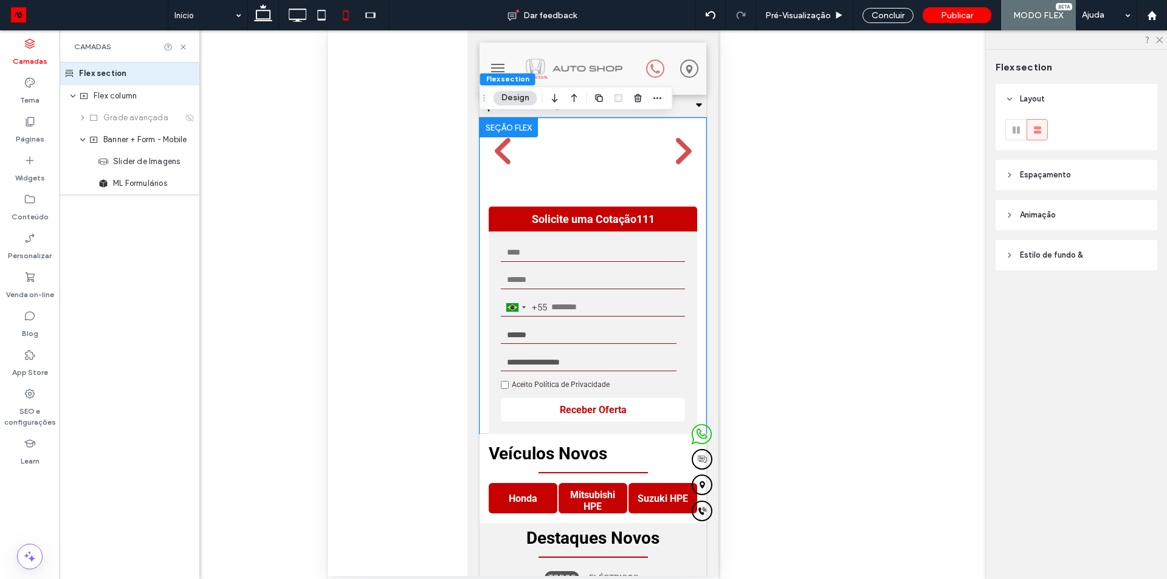
click at [1082, 170] on header "Espaçamento" at bounding box center [1076, 175] width 162 height 30
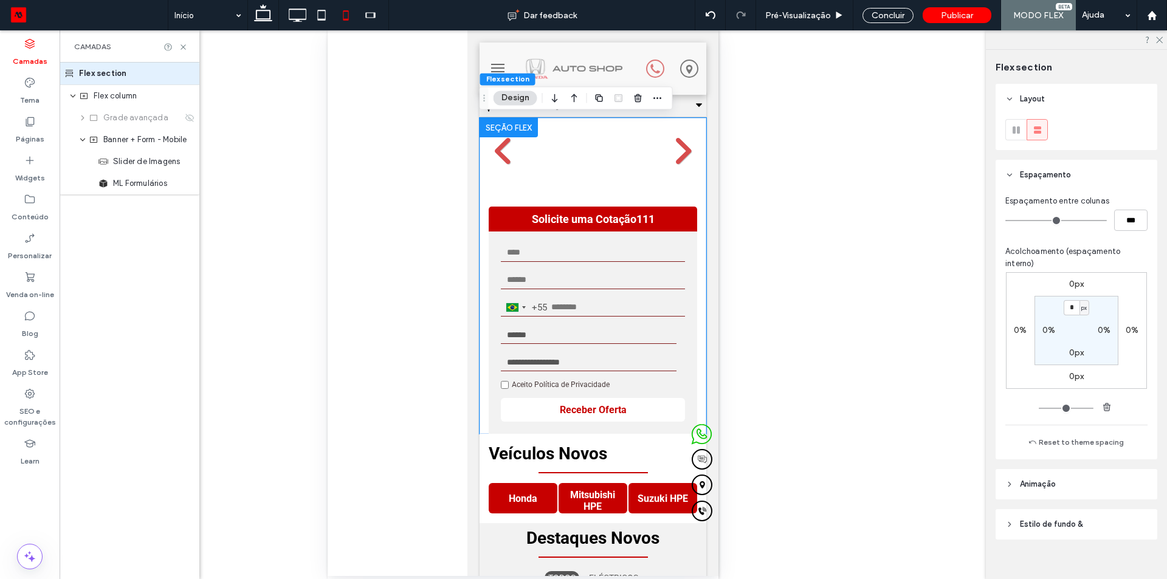
click at [1080, 170] on header "Espaçamento" at bounding box center [1076, 175] width 162 height 30
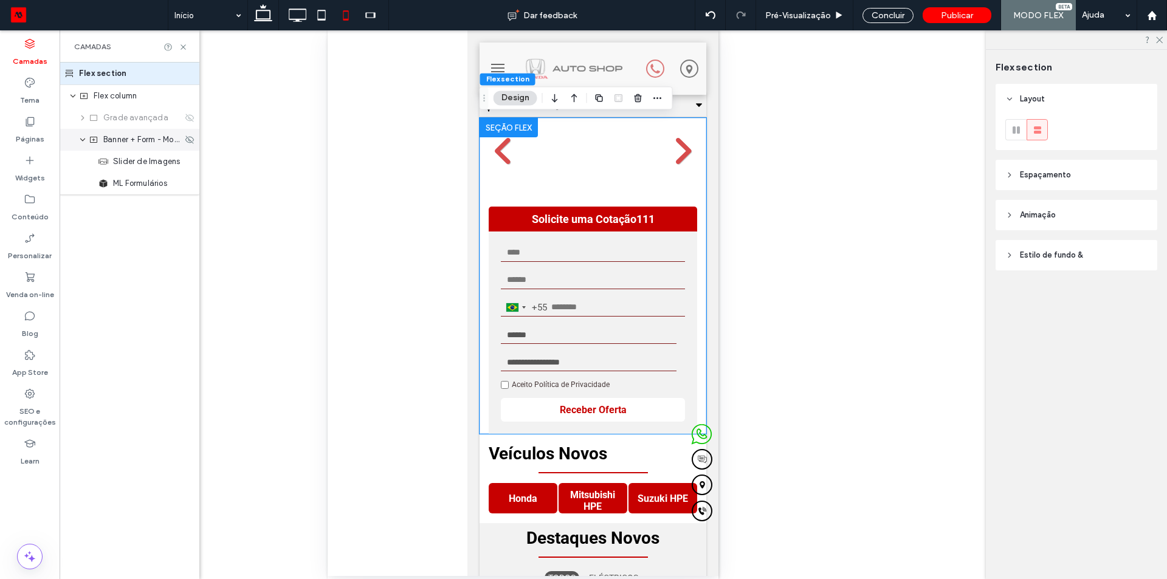
click at [128, 146] on div "Banner + Form - Mobile" at bounding box center [130, 140] width 140 height 22
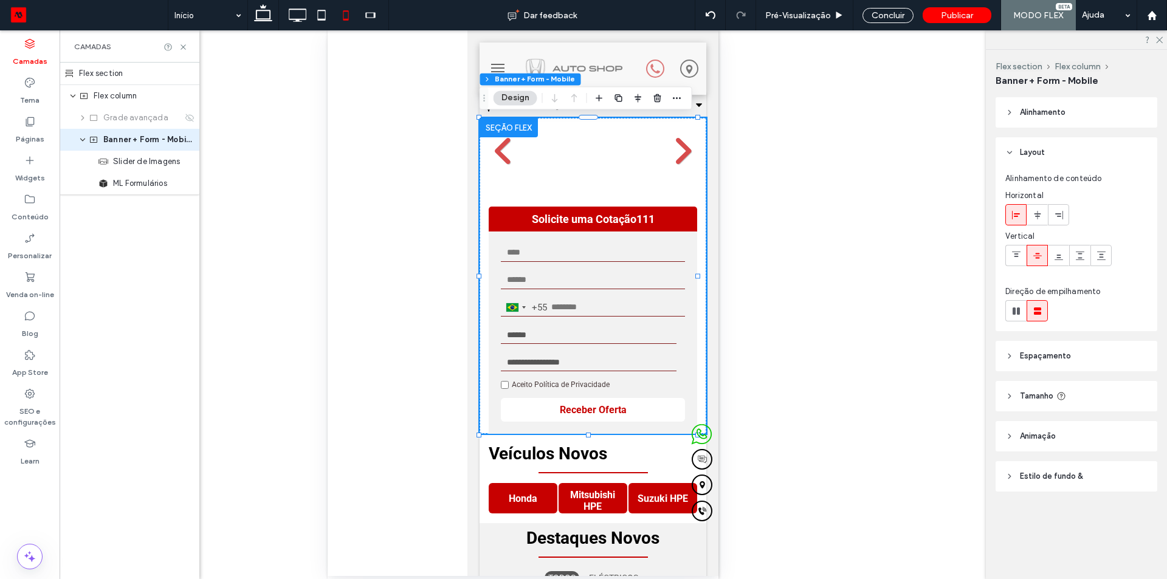
click at [1042, 356] on span "Espaçamento" at bounding box center [1045, 356] width 51 height 12
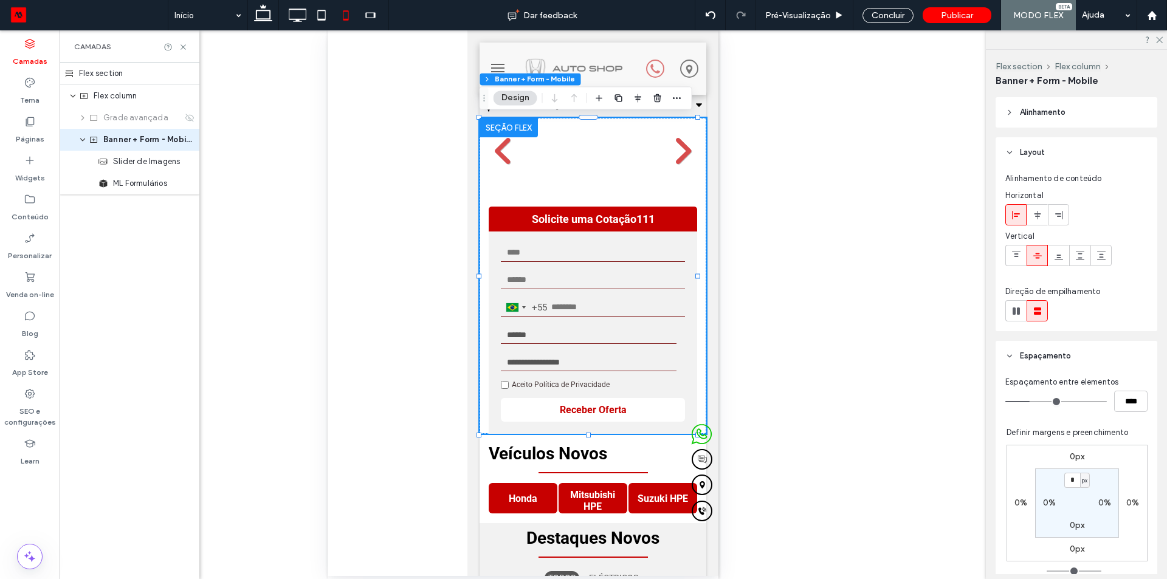
click at [1042, 356] on span "Espaçamento" at bounding box center [1045, 356] width 51 height 12
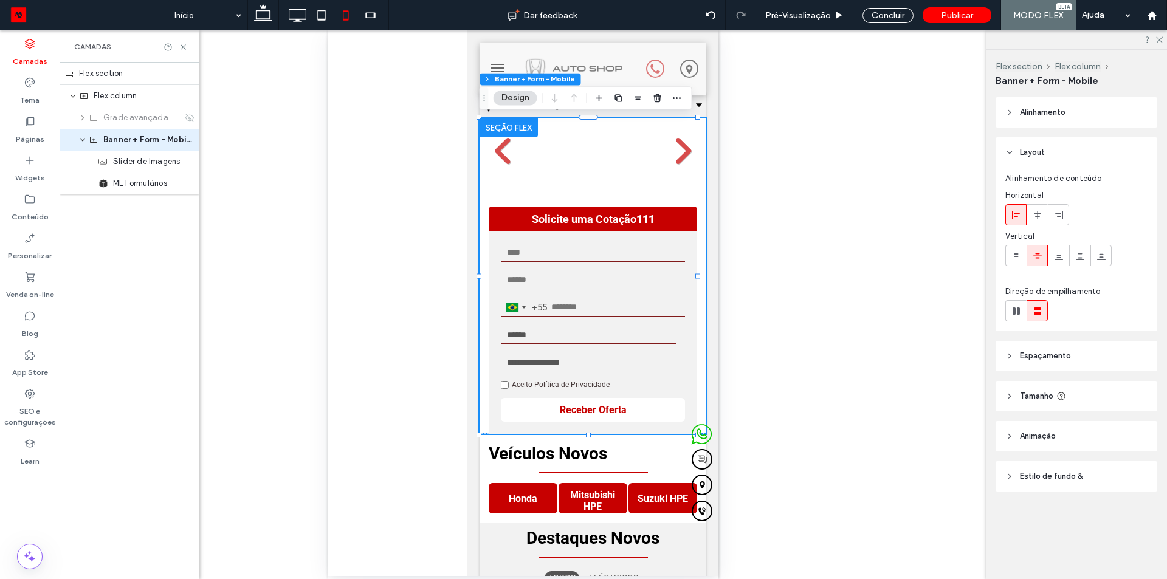
click at [1048, 387] on header "Tamanho" at bounding box center [1076, 396] width 162 height 30
click at [1134, 464] on span "px" at bounding box center [1138, 463] width 9 height 12
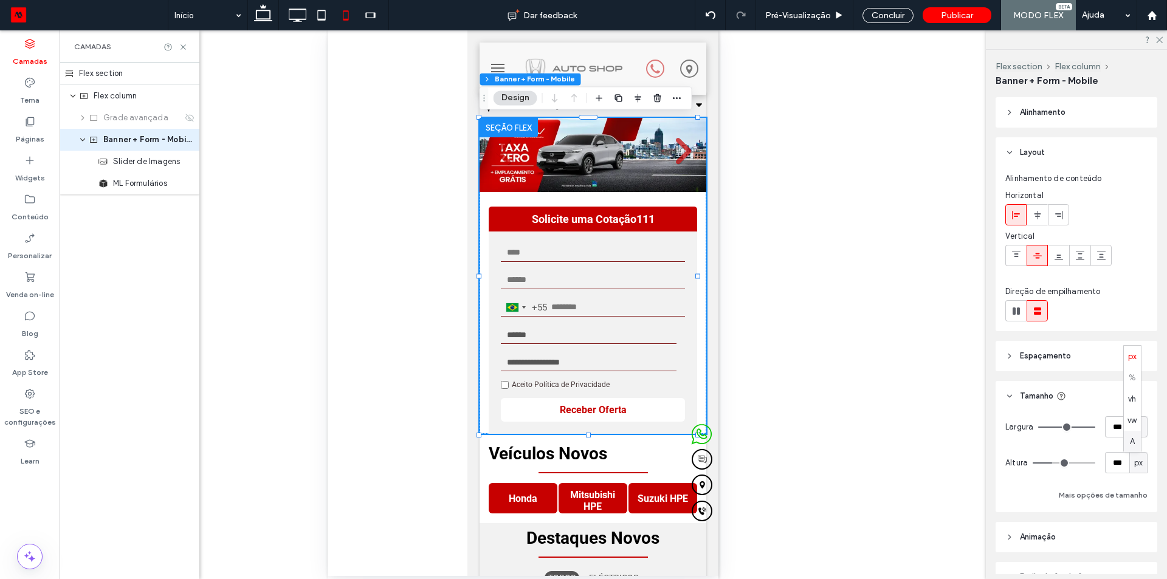
click at [1130, 443] on span "A" at bounding box center [1132, 442] width 5 height 12
type input "*"
click at [142, 165] on span "Slider de Imagens" at bounding box center [146, 162] width 67 height 12
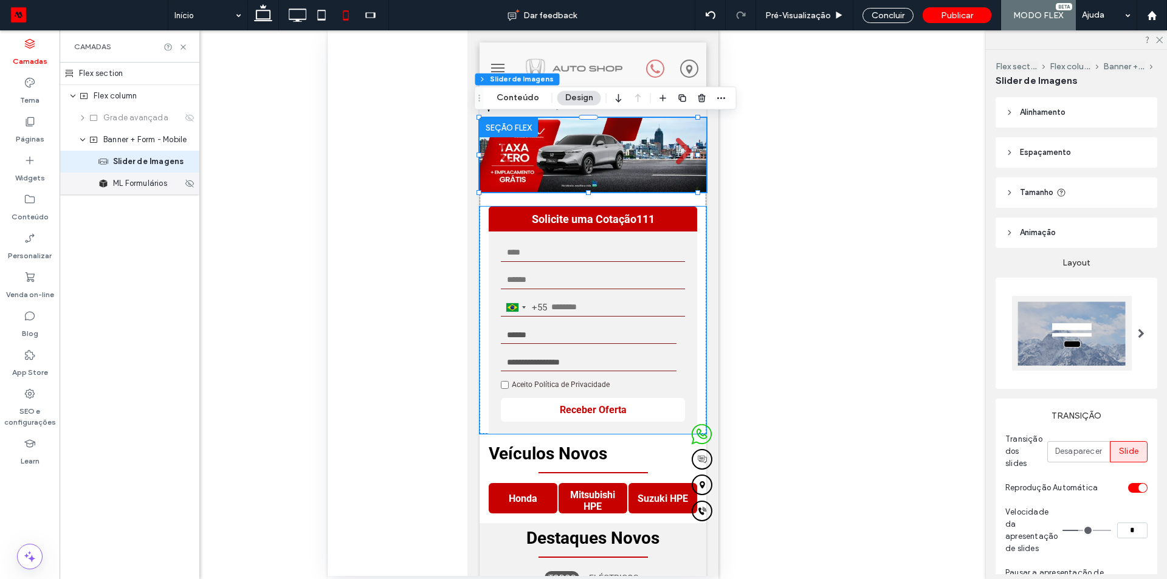
click at [140, 191] on div "ML Formulários" at bounding box center [130, 184] width 140 height 22
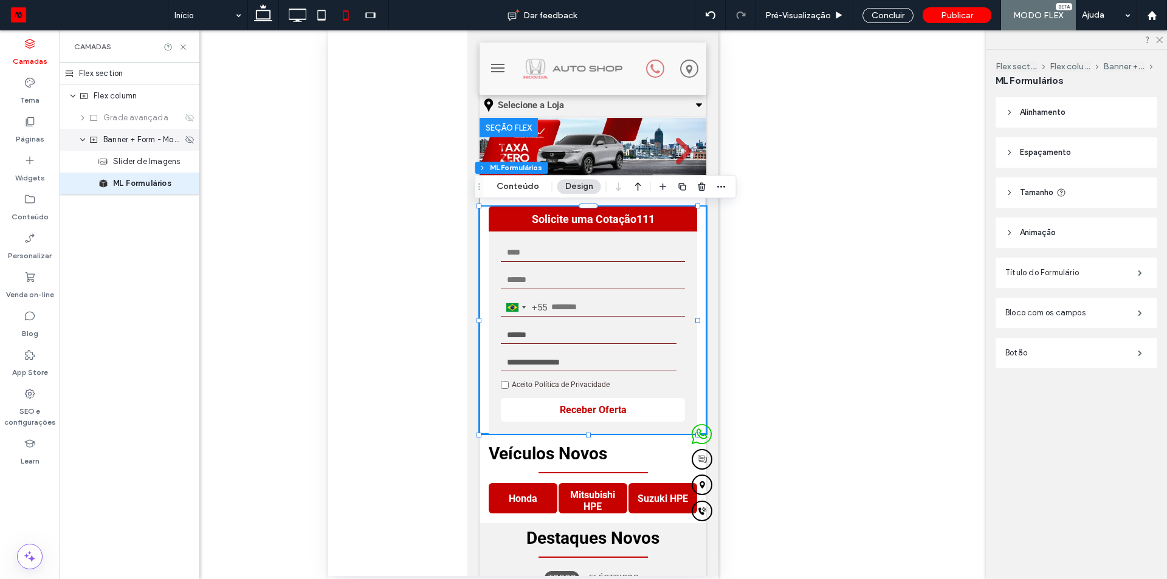
click at [131, 149] on div "Banner + Form - Mobile" at bounding box center [130, 140] width 140 height 22
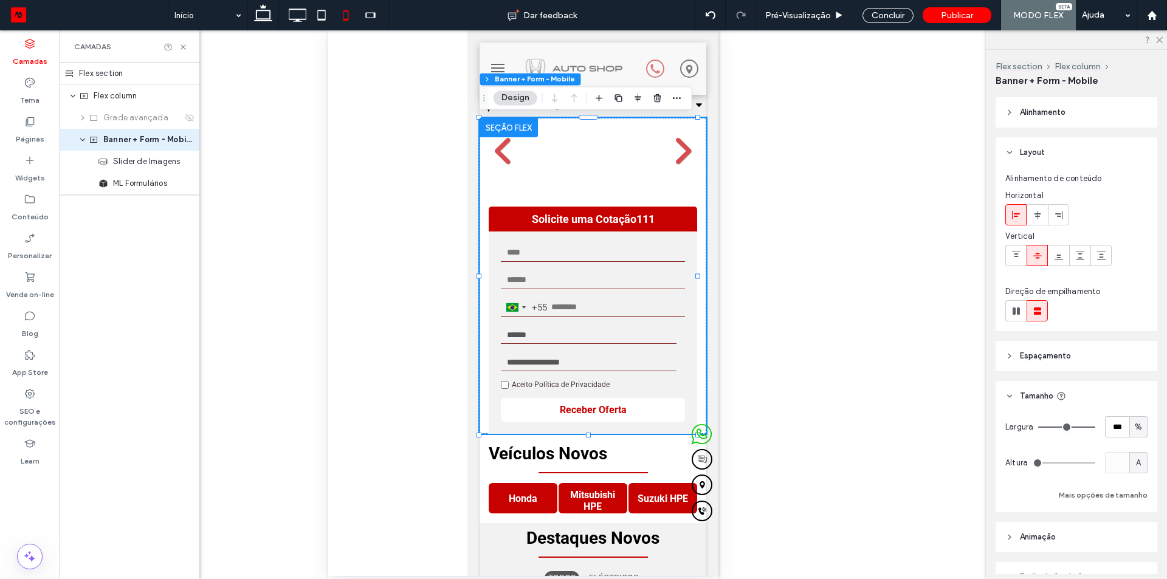
click at [1072, 354] on header "Espaçamento" at bounding box center [1076, 356] width 162 height 30
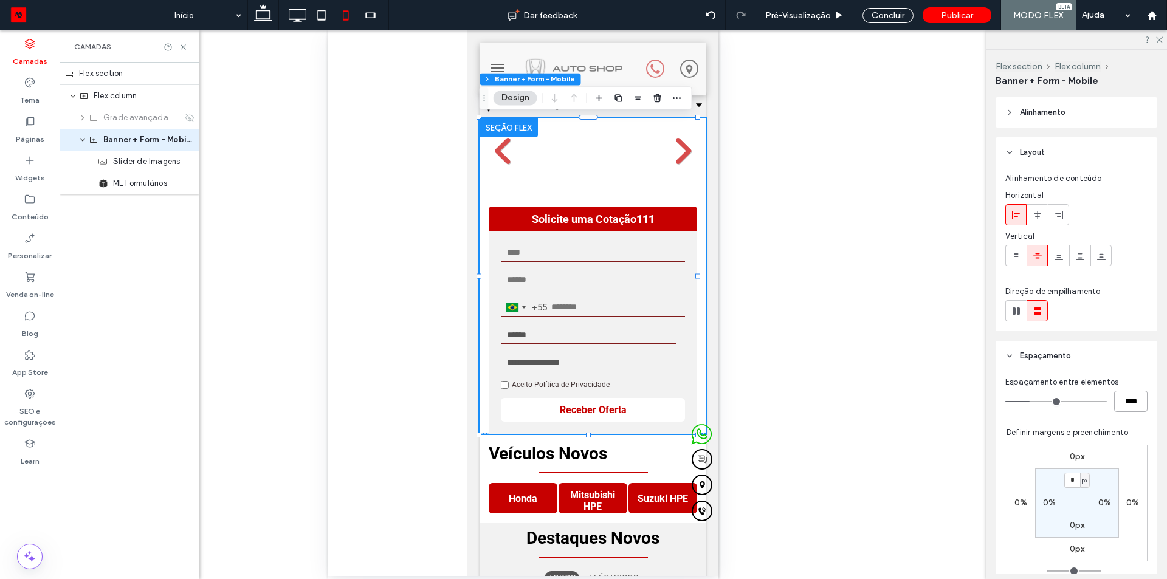
click at [1121, 399] on input "****" at bounding box center [1130, 401] width 33 height 21
type input "*"
type input "***"
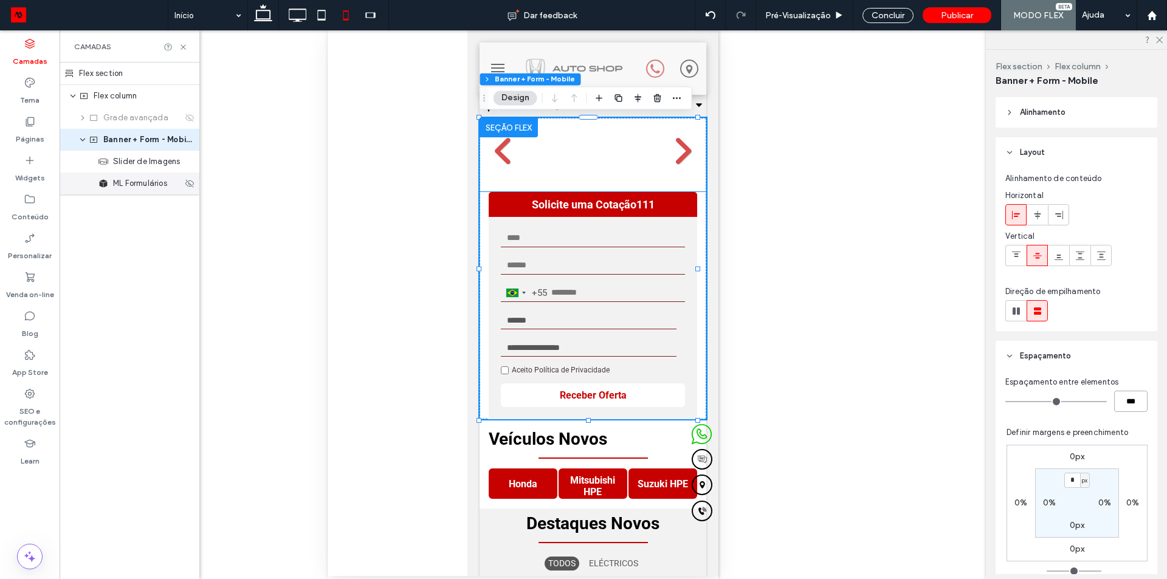
click at [122, 187] on span "ML Formulários" at bounding box center [140, 183] width 54 height 12
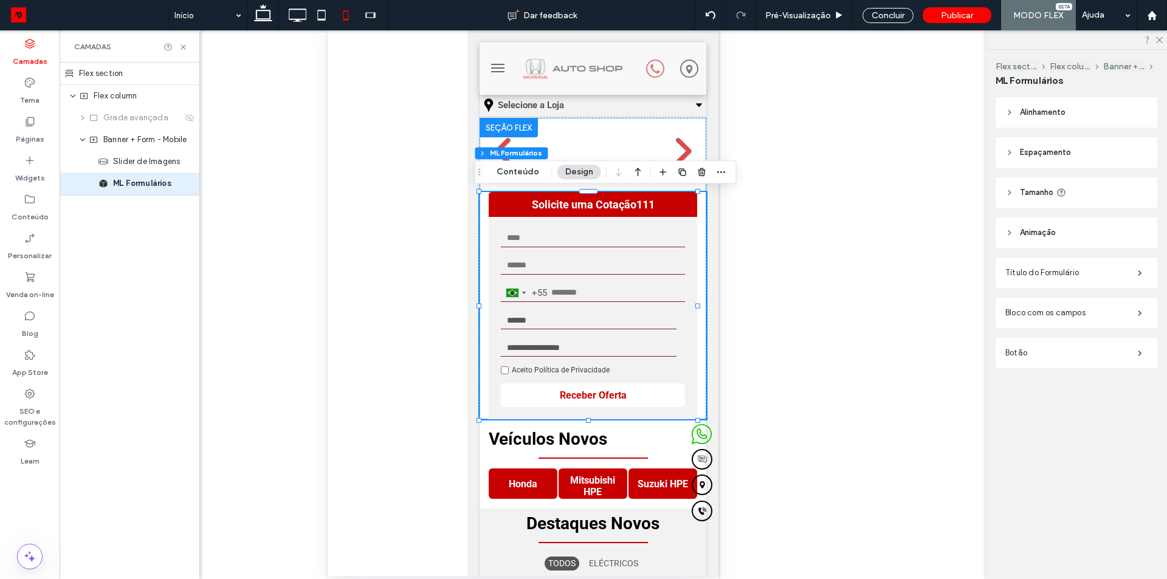
click at [1037, 191] on span "Tamanho" at bounding box center [1036, 193] width 33 height 12
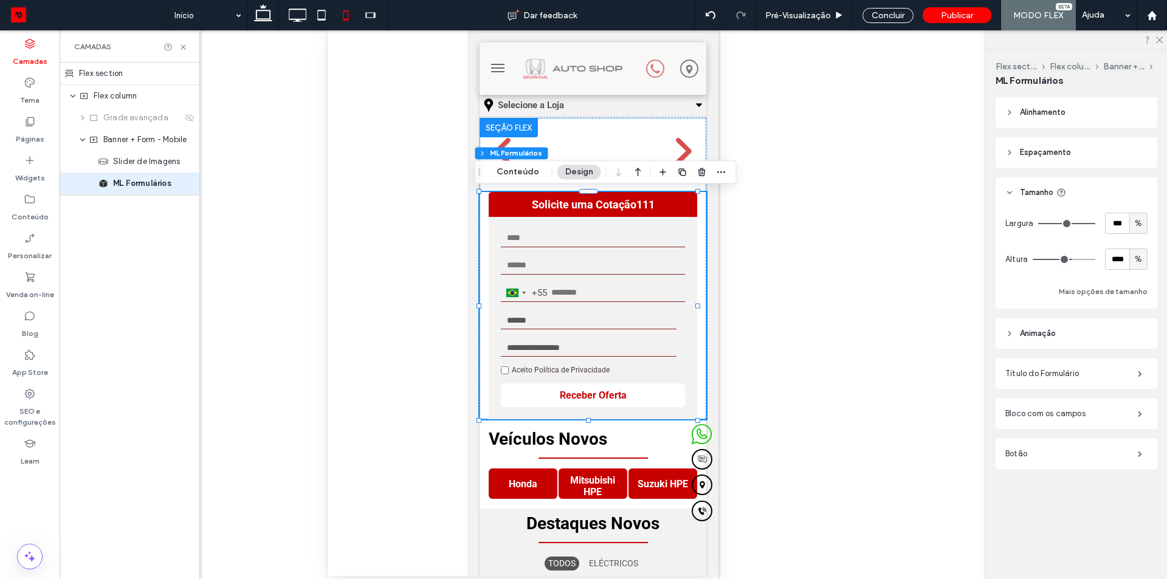
click at [1140, 264] on span "%" at bounding box center [1138, 259] width 7 height 12
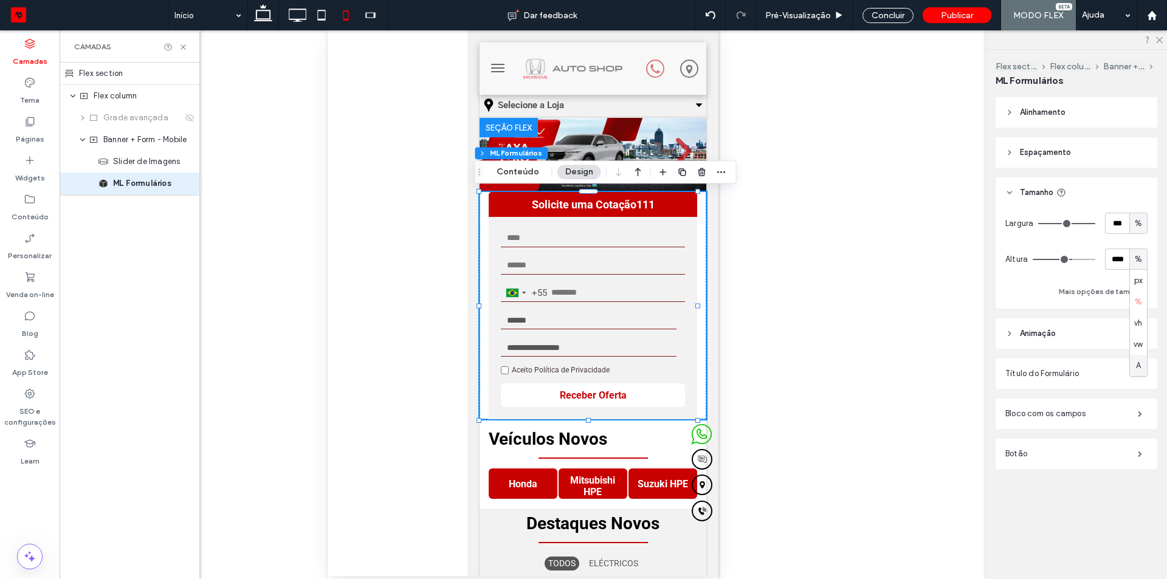
click at [1143, 366] on div "A" at bounding box center [1138, 365] width 17 height 21
type input "*"
click at [1038, 153] on span "Espaçamento" at bounding box center [1045, 152] width 51 height 12
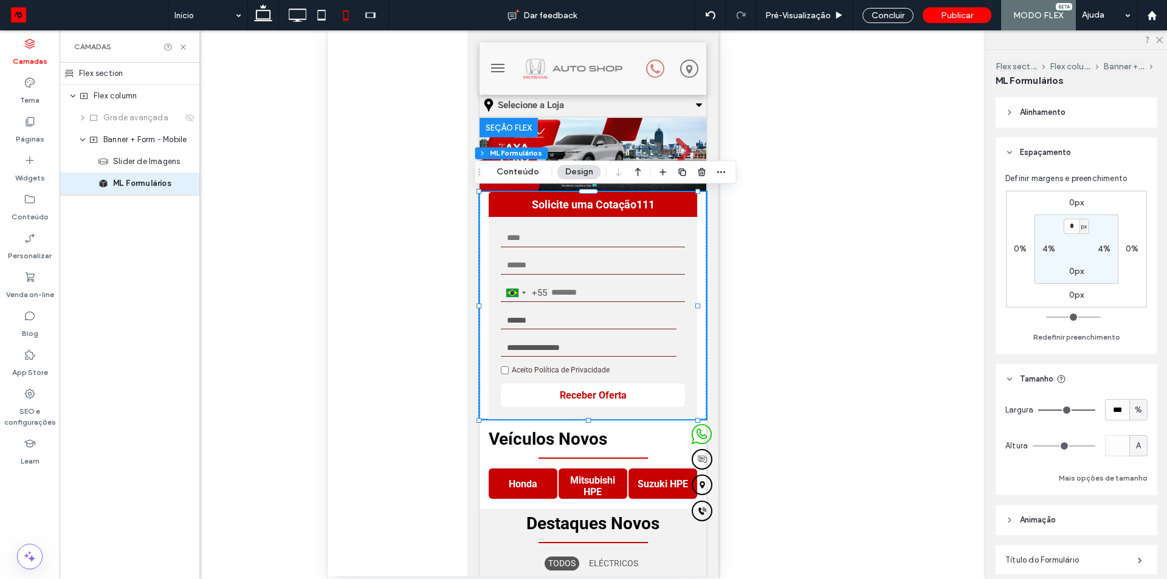
click at [1047, 251] on label "4%" at bounding box center [1048, 249] width 13 height 10
type input "*"
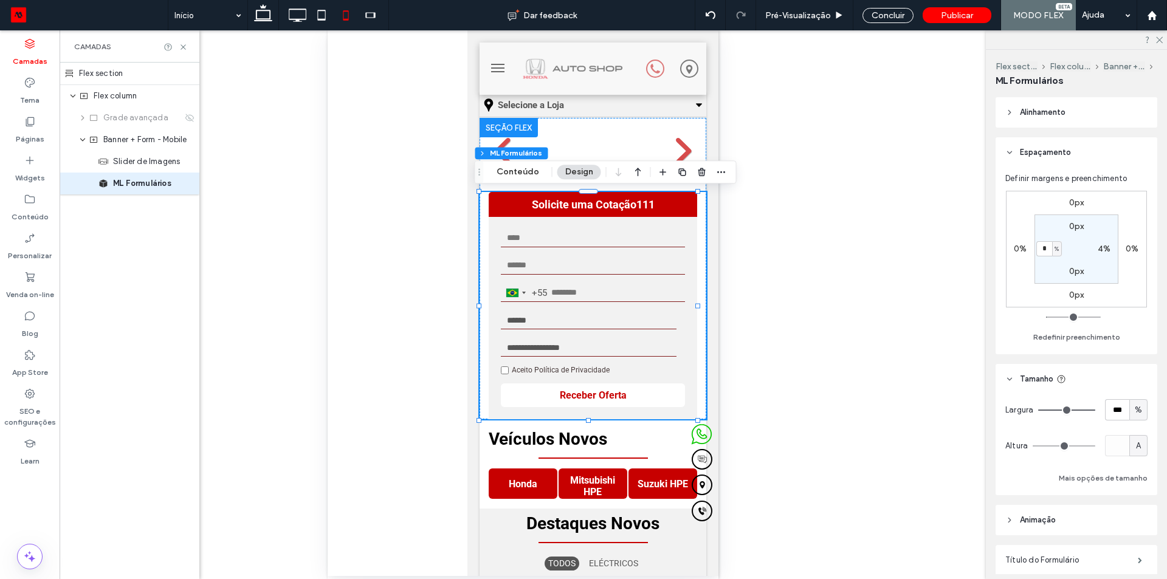
type input "*"
click at [156, 169] on div "Slider de Imagens" at bounding box center [130, 162] width 140 height 22
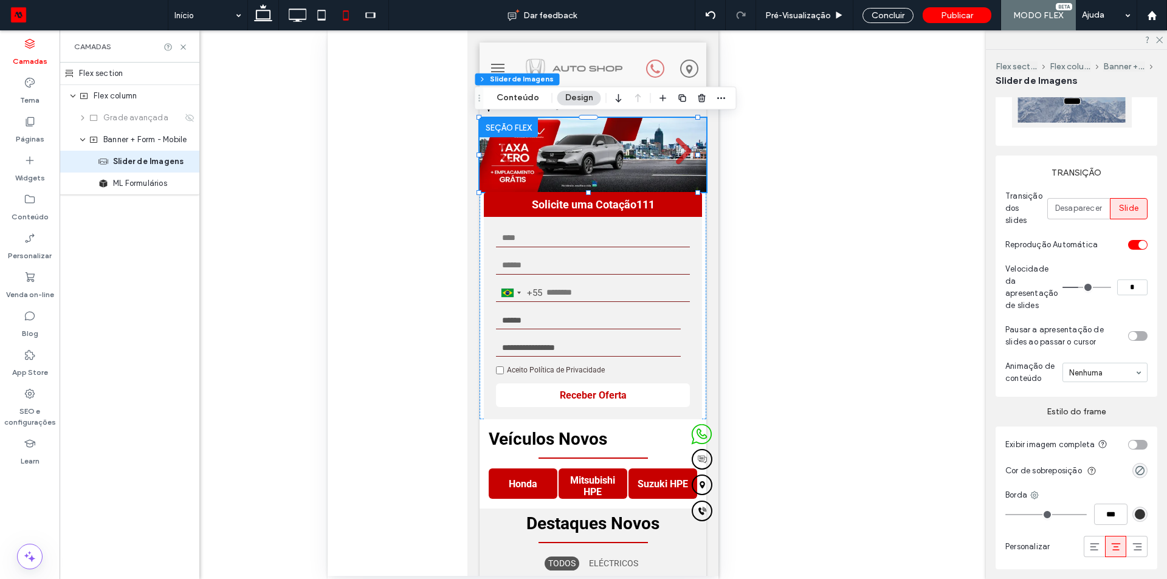
scroll to position [492, 0]
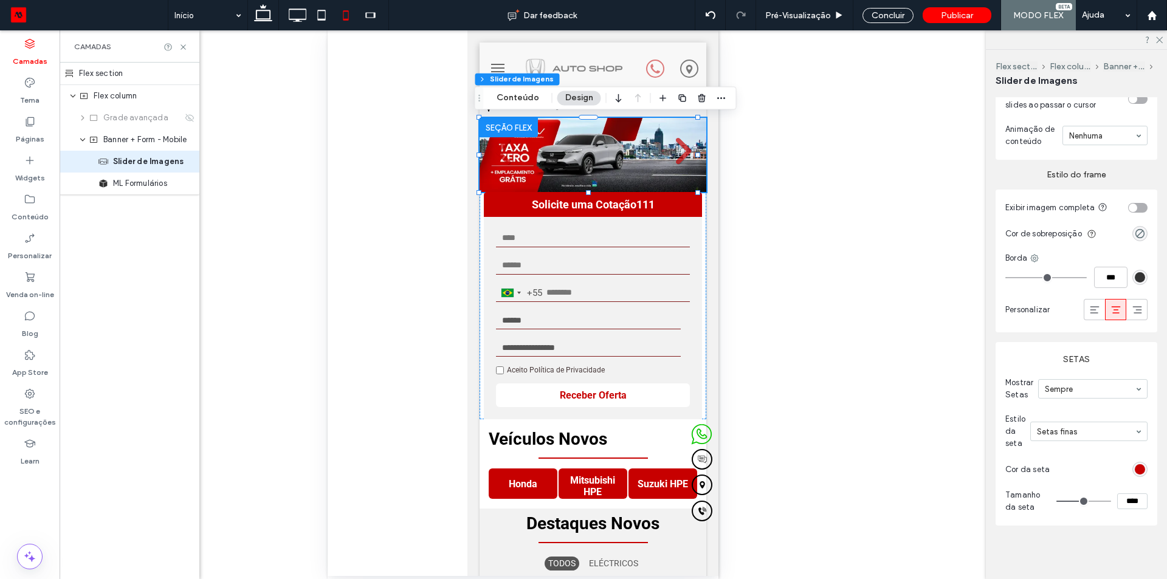
click at [1119, 500] on input "****" at bounding box center [1132, 501] width 30 height 16
type input "****"
type input "**"
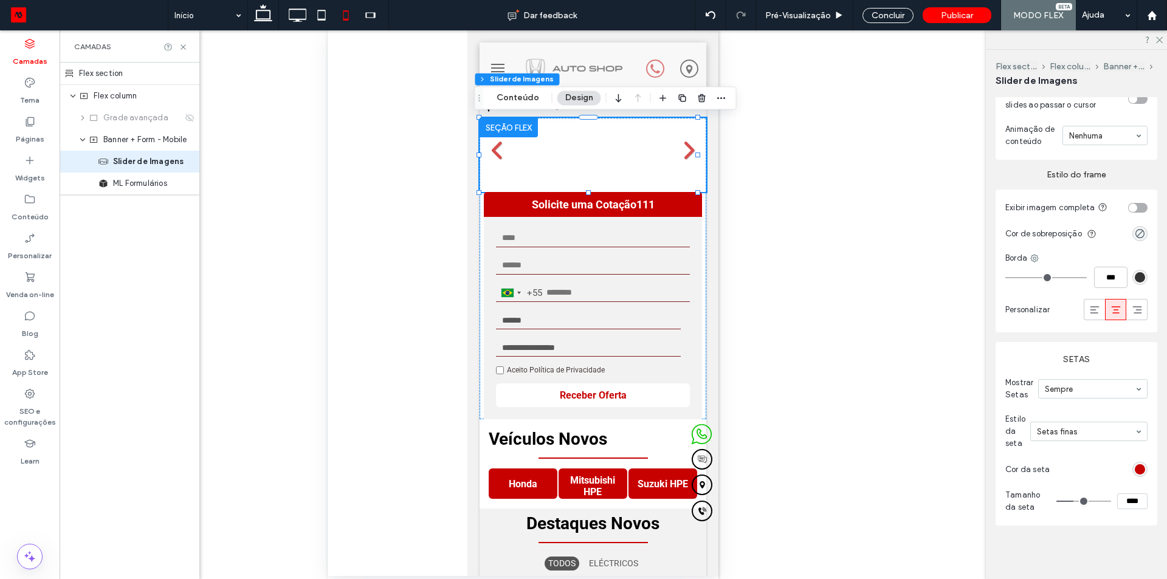
type input "****"
type input "**"
type input "****"
type input "**"
type input "****"
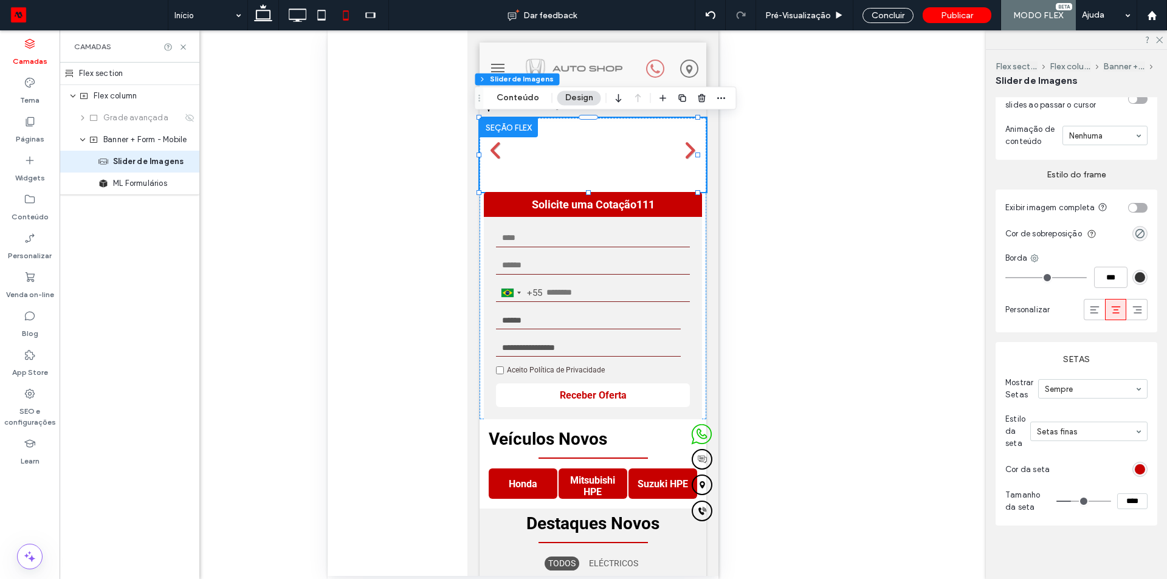
type input "**"
type input "****"
type input "**"
type input "****"
type input "**"
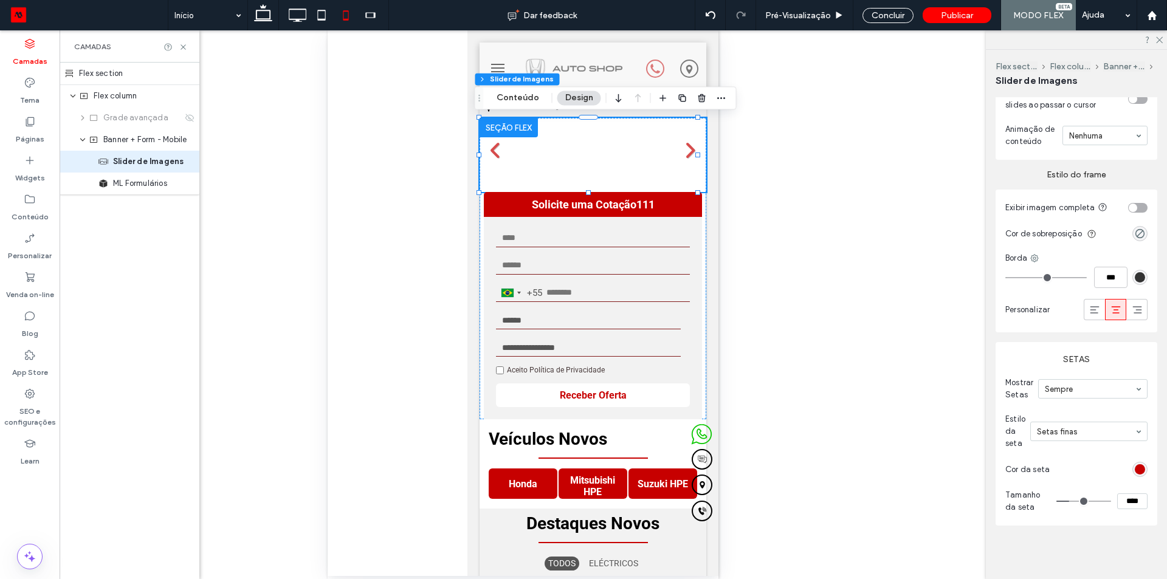
type input "****"
type input "**"
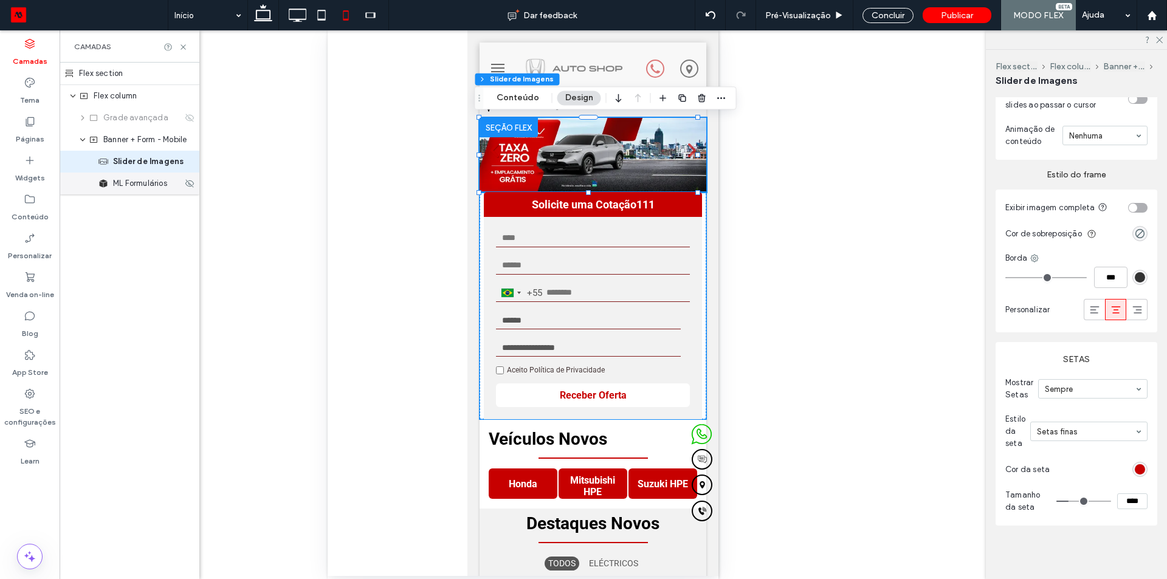
click at [157, 191] on div "ML Formulários" at bounding box center [130, 184] width 140 height 22
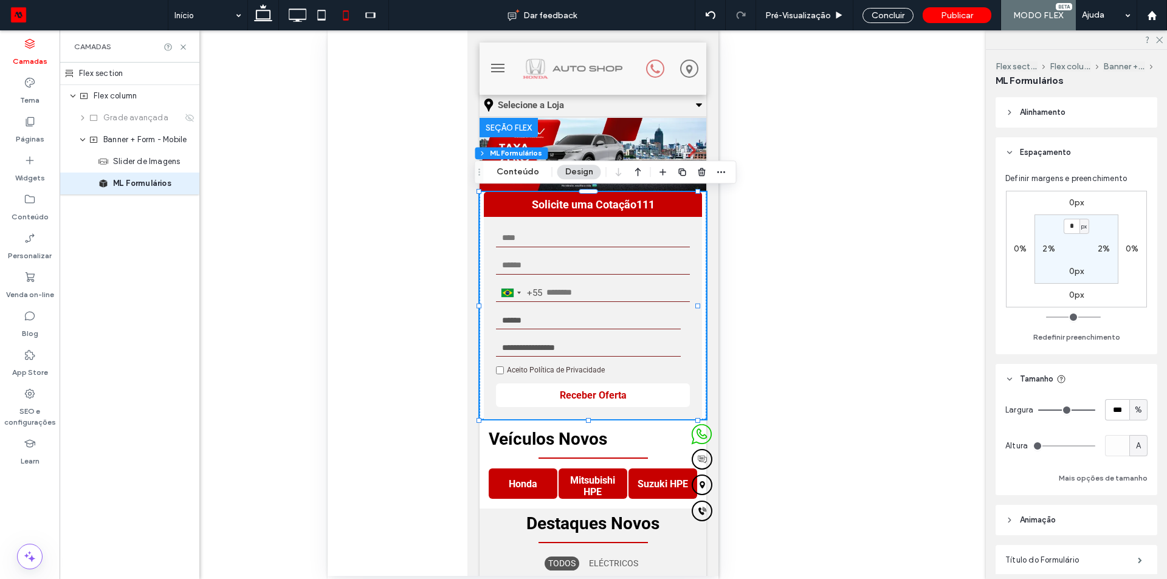
click at [1097, 249] on div "2%" at bounding box center [1103, 249] width 27 height 11
click at [1107, 249] on label "2%" at bounding box center [1104, 249] width 12 height 10
type input "*"
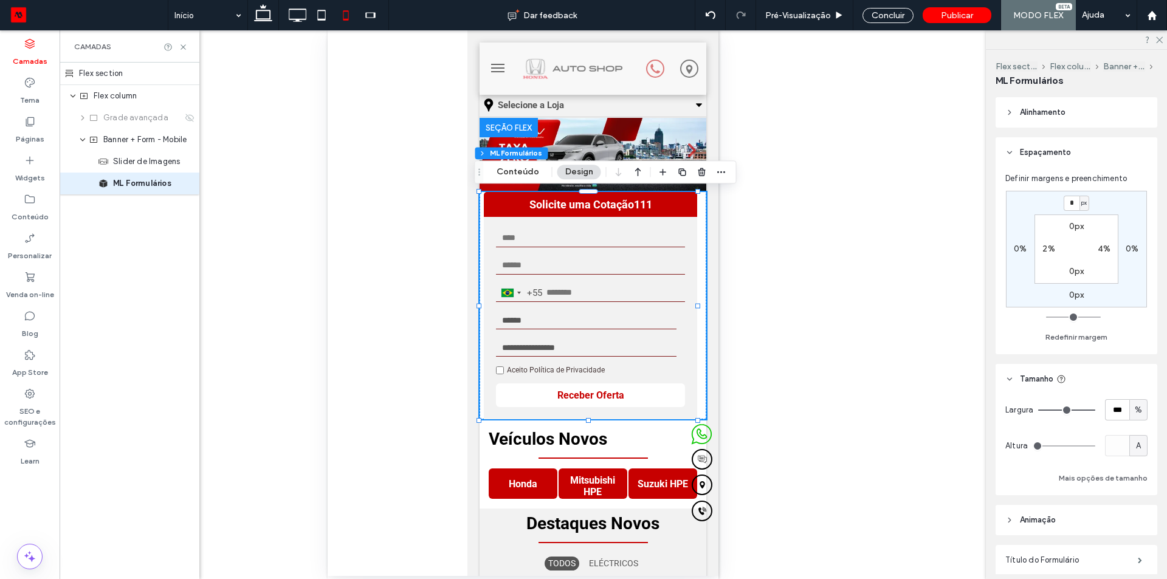
type input "*"
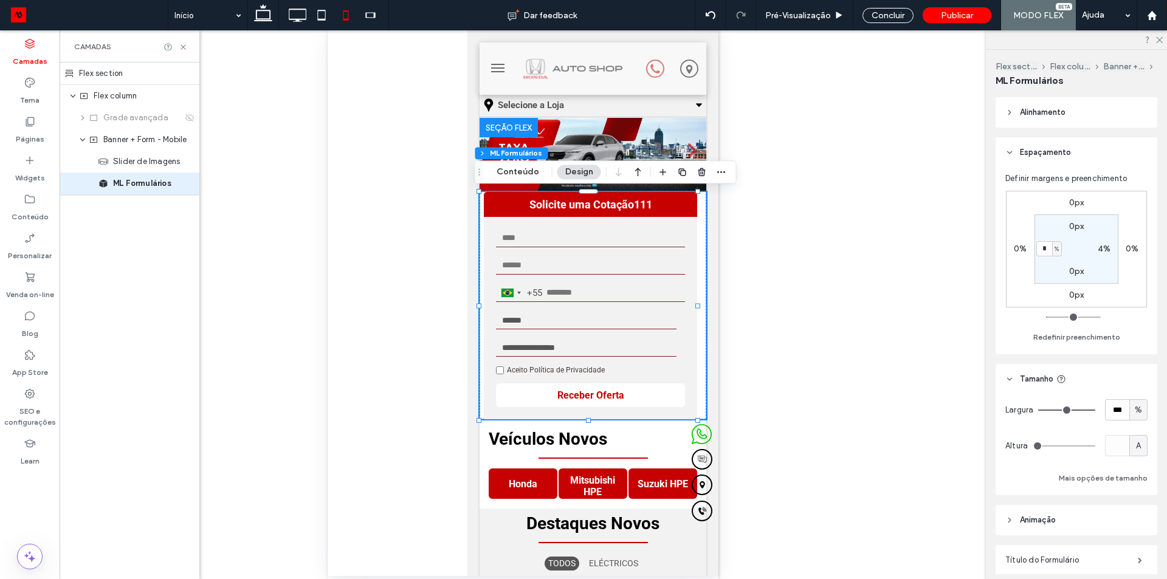
type input "*"
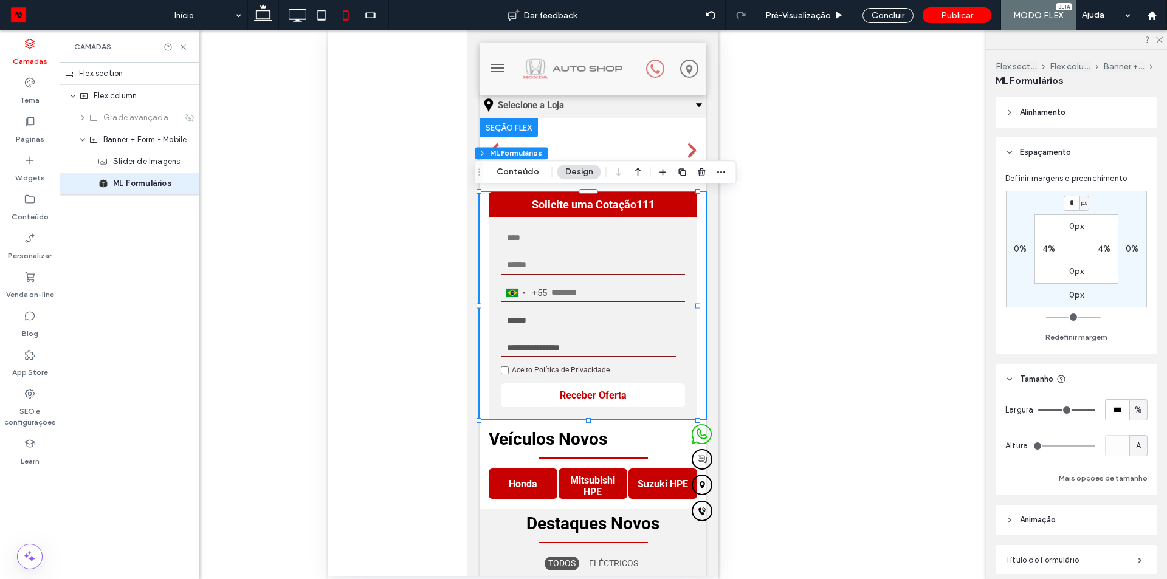
click at [803, 240] on div "Reexibir? Sim Reexibir? Sim Reexibir? Sim Reexibir? Sim Reexibir? Sim Reexibir?…" at bounding box center [523, 304] width 926 height 549
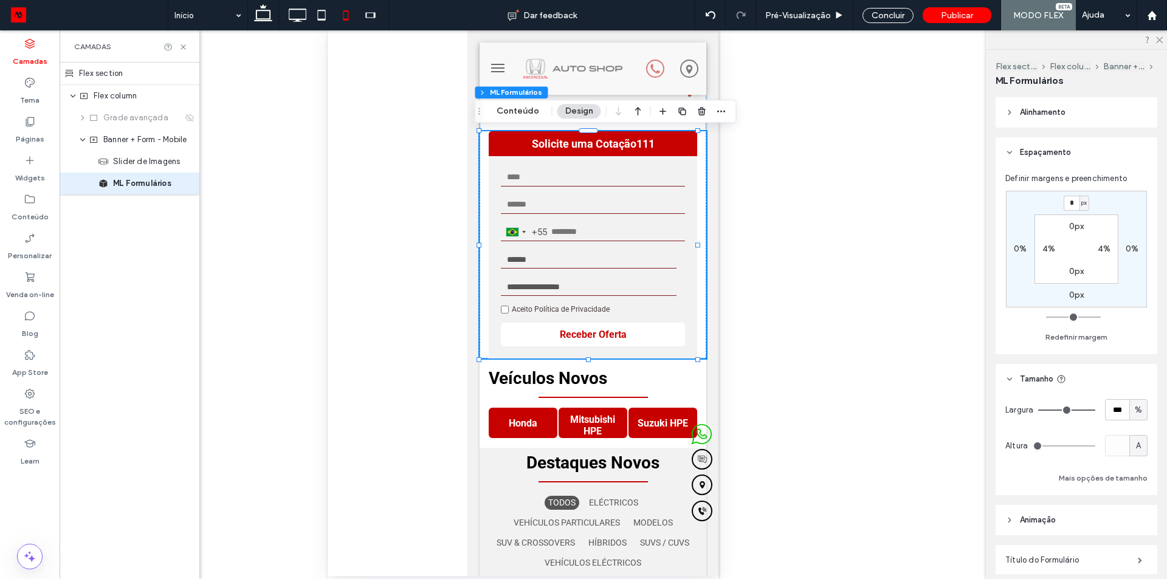
click at [379, 300] on div at bounding box center [523, 303] width 391 height 546
click at [147, 123] on span "Grade avançada" at bounding box center [135, 118] width 65 height 12
click at [145, 143] on span "Banner + Form - Mobile" at bounding box center [142, 140] width 79 height 12
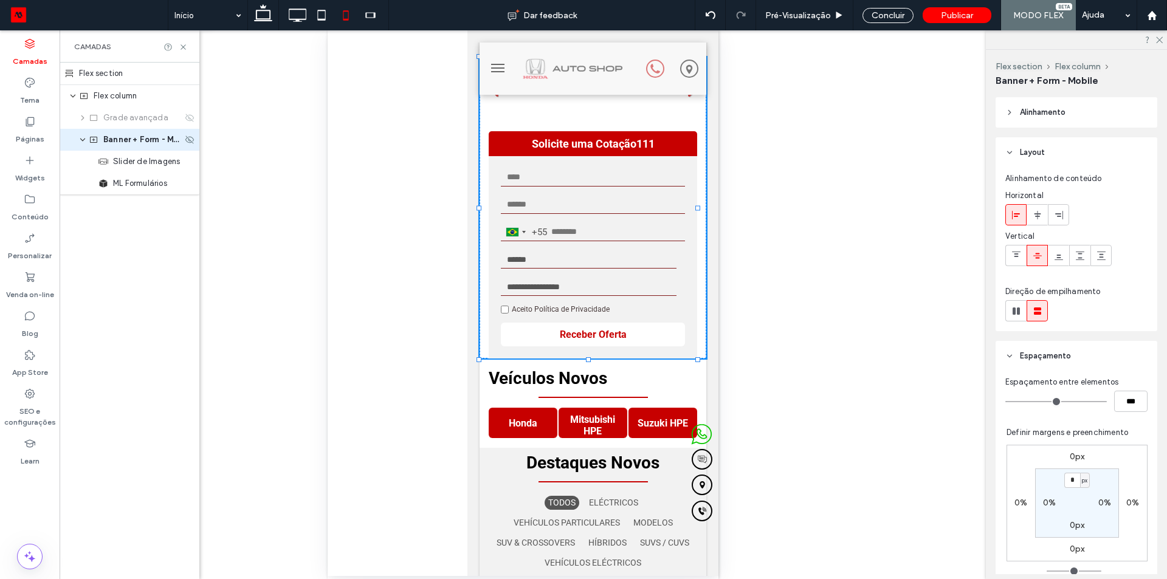
click at [145, 143] on span "Banner + Form - Mobile" at bounding box center [142, 140] width 79 height 12
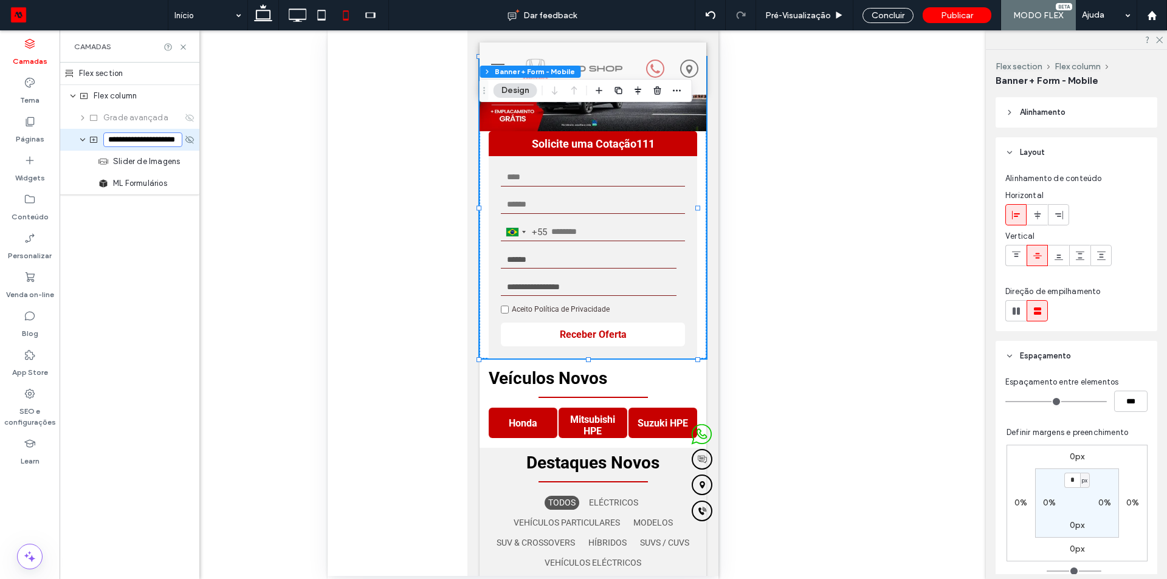
scroll to position [0, 15]
click at [145, 143] on input "**********" at bounding box center [142, 139] width 79 height 15
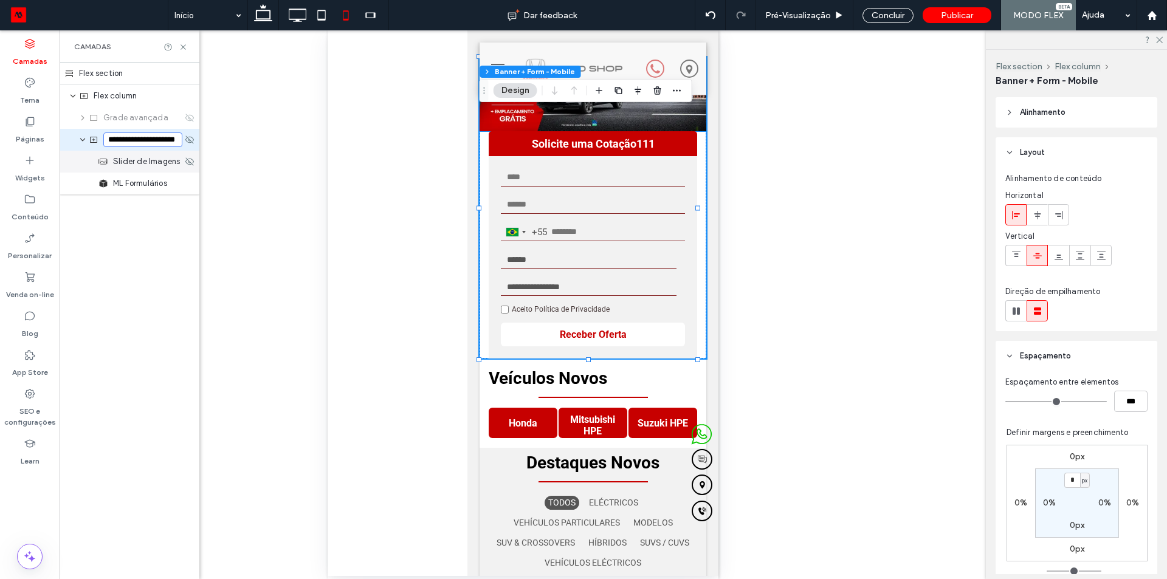
scroll to position [0, 5]
click at [129, 119] on span "Grade avançada" at bounding box center [135, 118] width 65 height 12
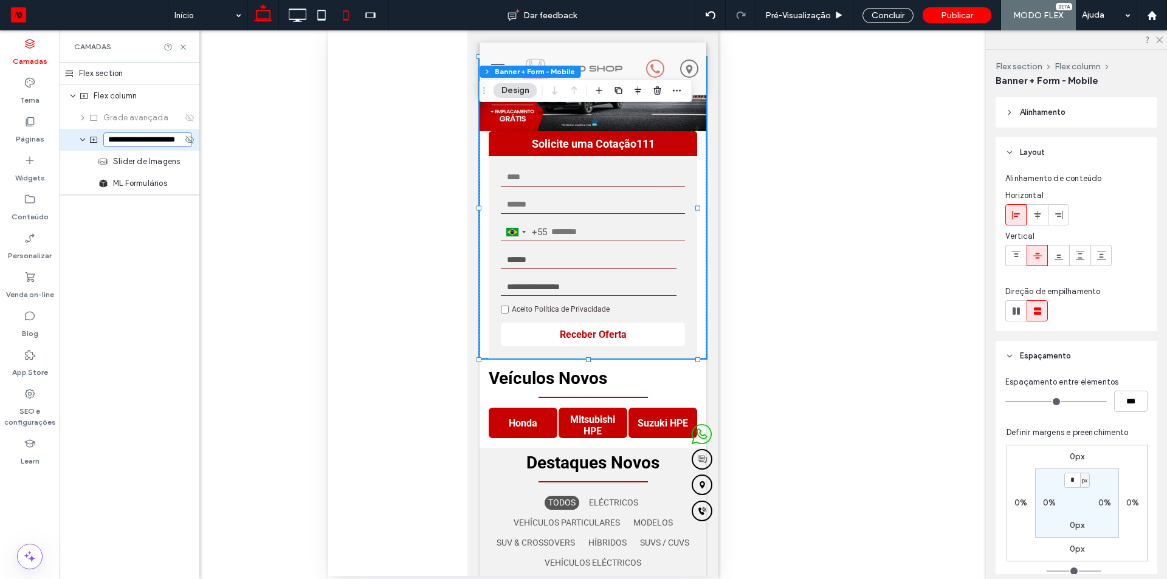
click at [259, 13] on icon at bounding box center [263, 15] width 24 height 24
type input "**"
type input "****"
type input "***"
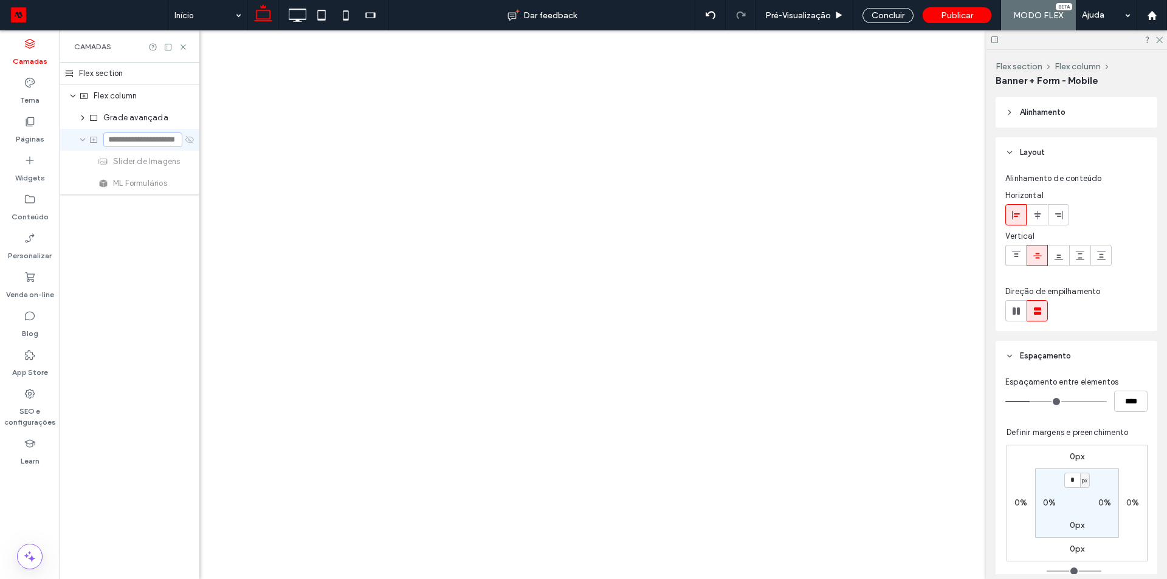
scroll to position [0, 0]
click at [140, 119] on div at bounding box center [583, 289] width 1167 height 579
click at [140, 119] on span "Grade avançada" at bounding box center [135, 118] width 65 height 12
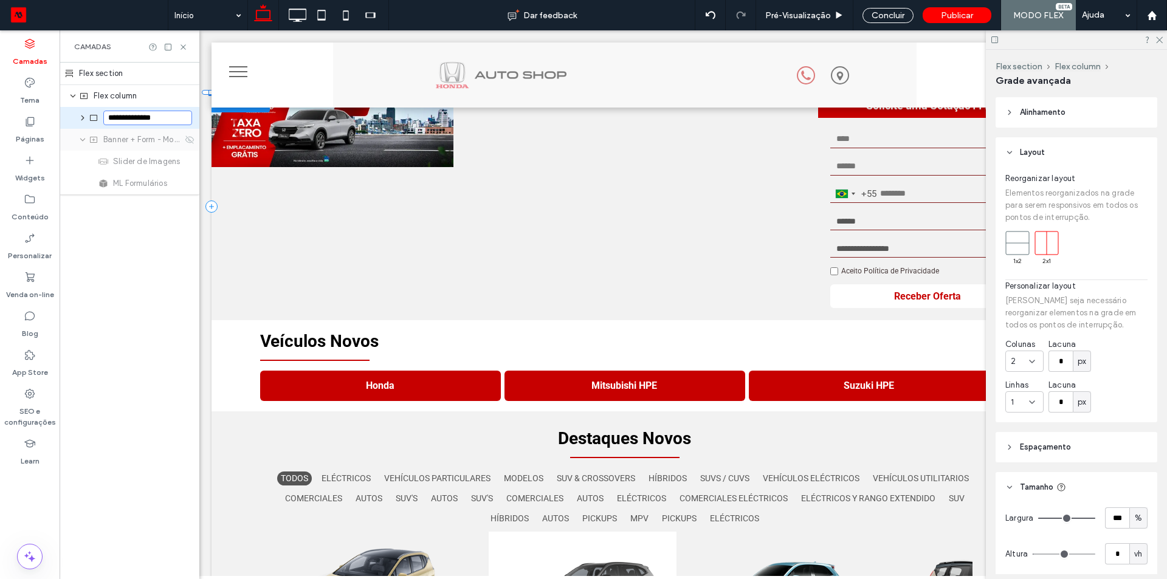
click at [140, 119] on input "**********" at bounding box center [147, 118] width 89 height 15
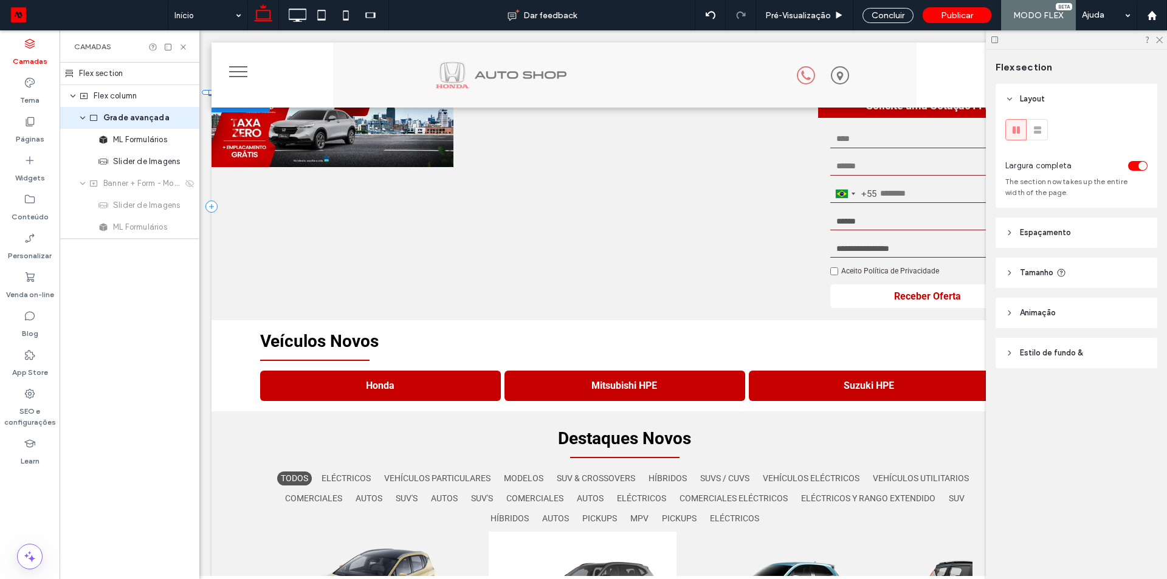
scroll to position [0, 43]
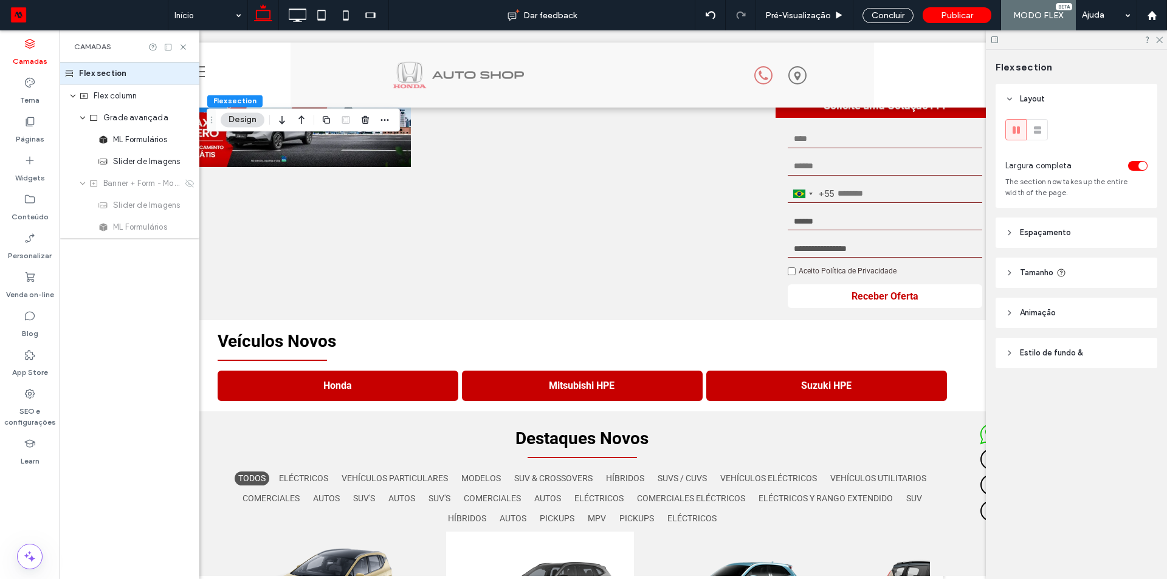
click at [140, 119] on span "Grade avançada" at bounding box center [135, 118] width 65 height 12
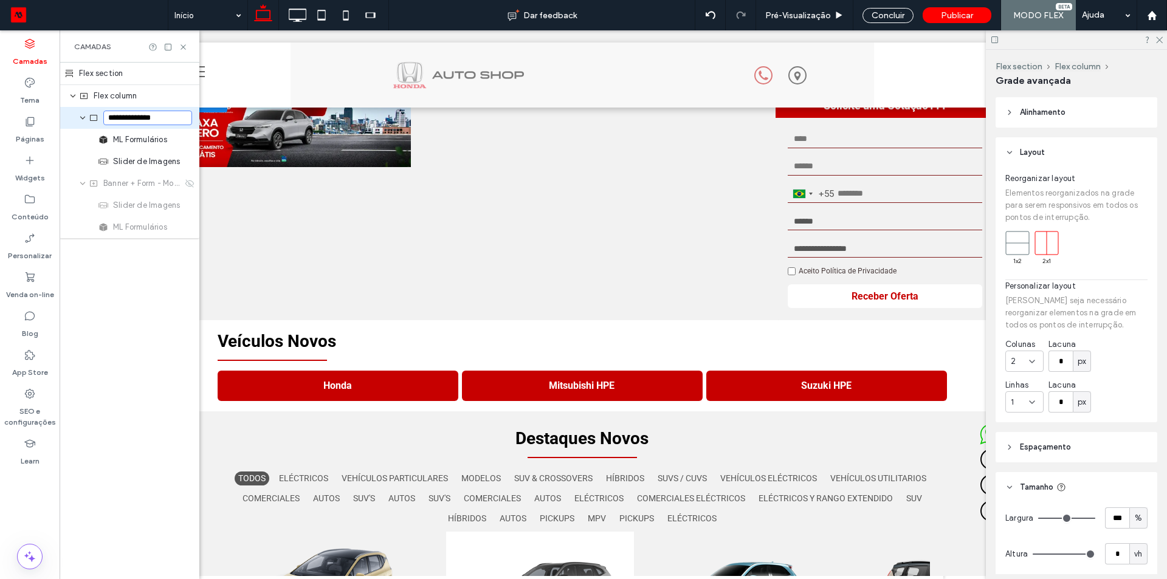
click at [140, 119] on input "**********" at bounding box center [147, 118] width 89 height 15
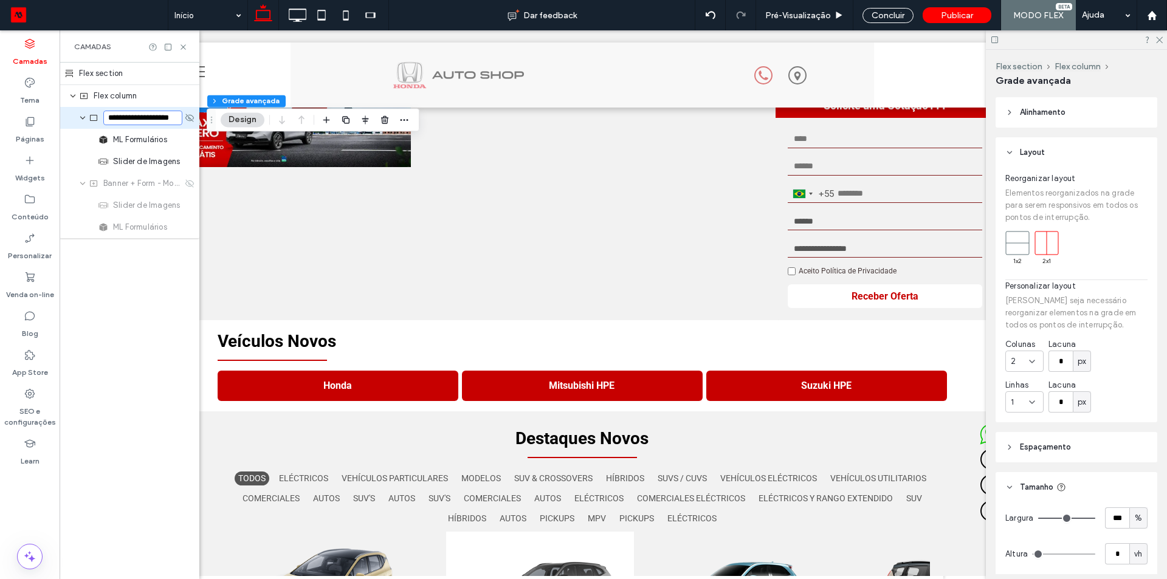
scroll to position [0, 9]
type input "**********"
click at [346, 8] on icon at bounding box center [346, 15] width 24 height 24
type input "*"
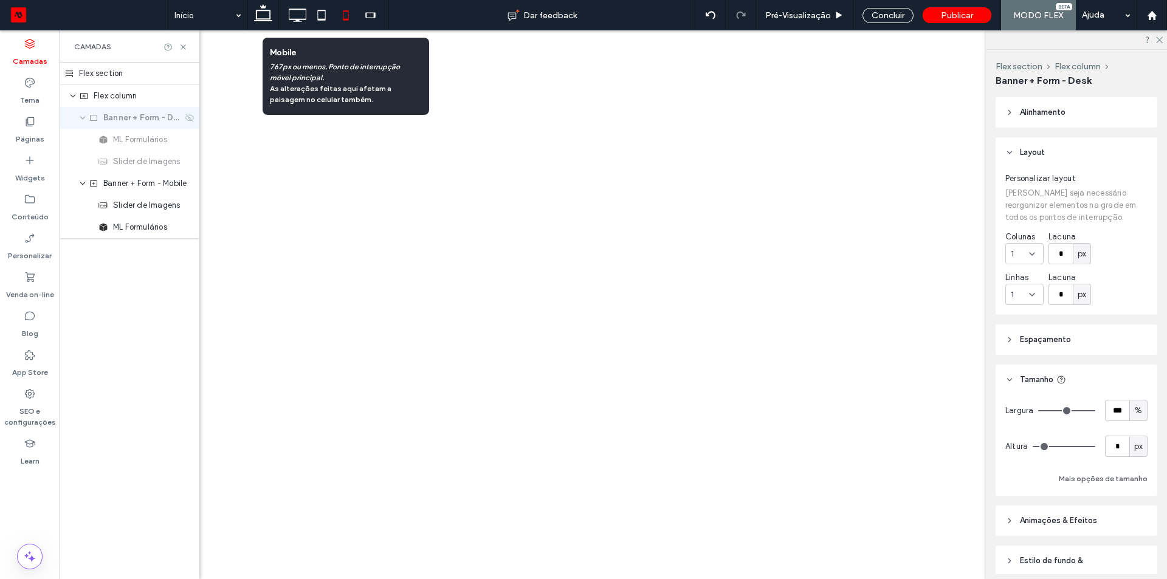
scroll to position [0, 0]
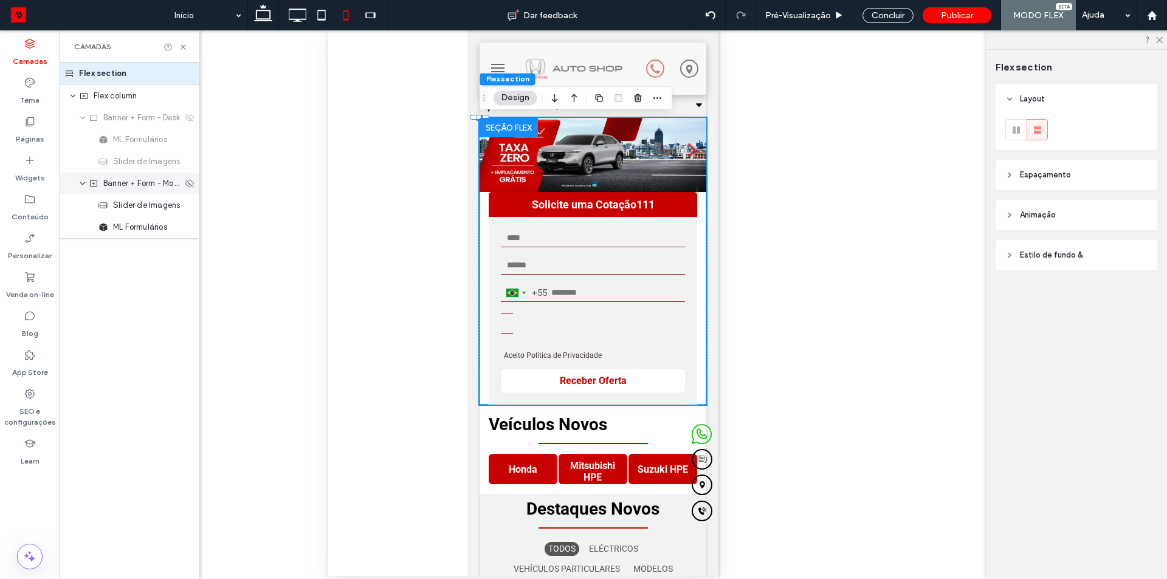
click at [137, 190] on div "Banner + Form - Mobile" at bounding box center [130, 184] width 140 height 22
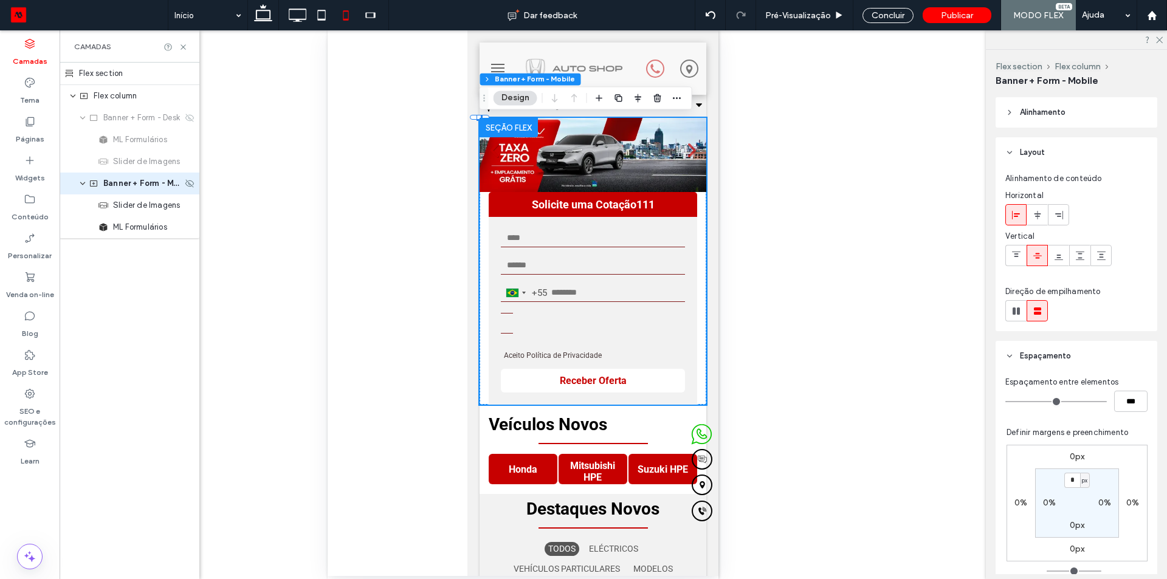
click at [137, 190] on div "Banner + Form - Mobile" at bounding box center [130, 184] width 140 height 22
click at [1126, 405] on input "***" at bounding box center [1130, 401] width 33 height 21
type input "**"
type input "*"
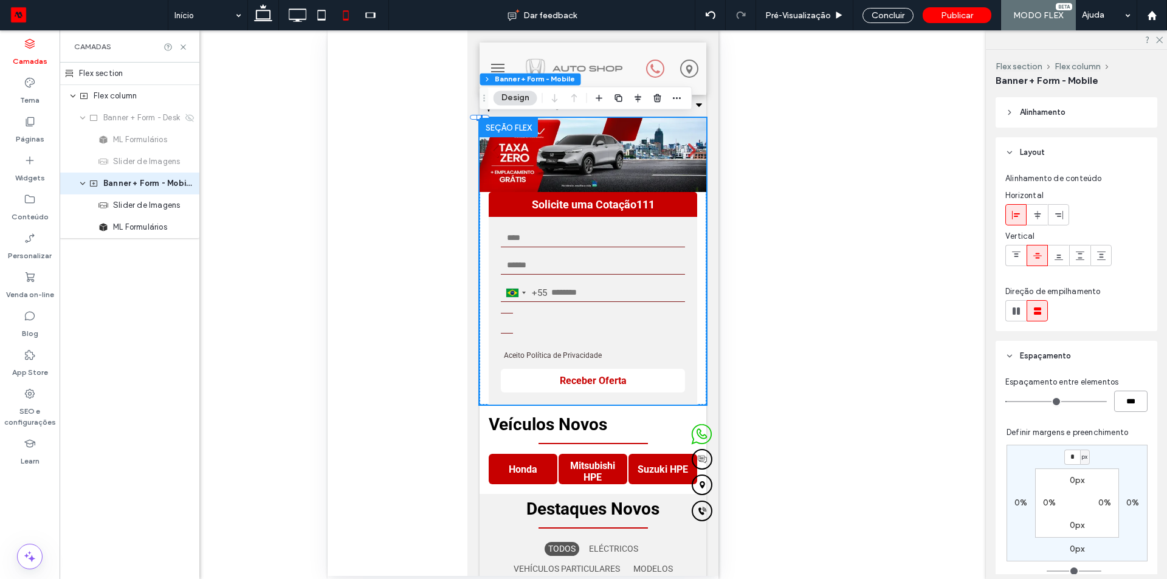
click at [1115, 394] on input "***" at bounding box center [1130, 401] width 33 height 21
type input "****"
type input "**"
click at [156, 229] on span "ML Formulários" at bounding box center [140, 227] width 54 height 12
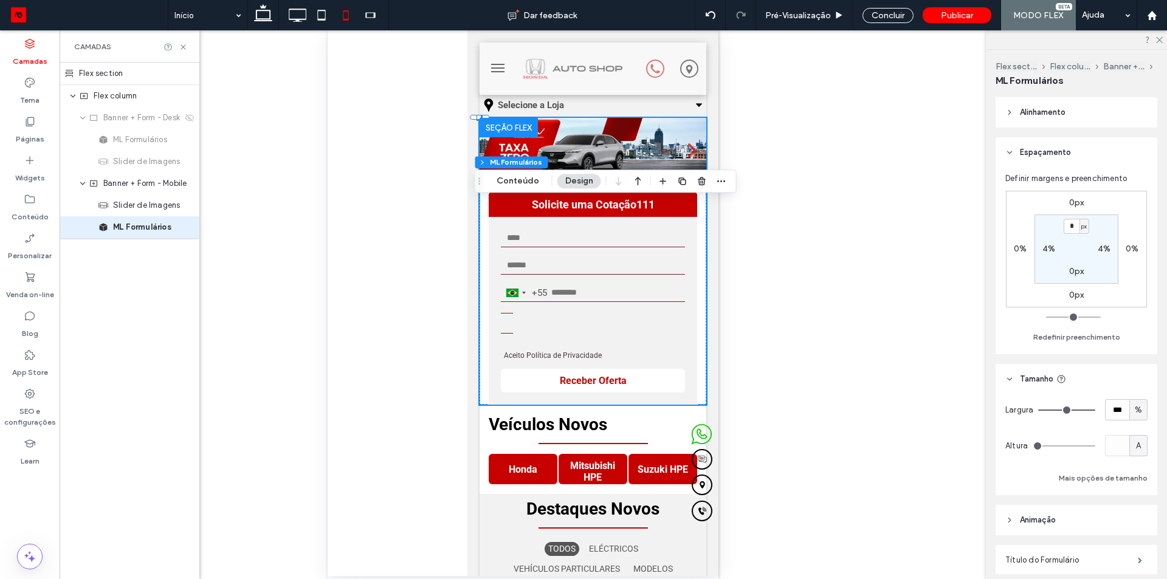
click at [1073, 273] on label "0px" at bounding box center [1076, 271] width 15 height 10
type input "**"
click at [1082, 269] on span "px" at bounding box center [1083, 272] width 5 height 12
click at [1082, 309] on span "%" at bounding box center [1079, 312] width 7 height 12
type input "*"
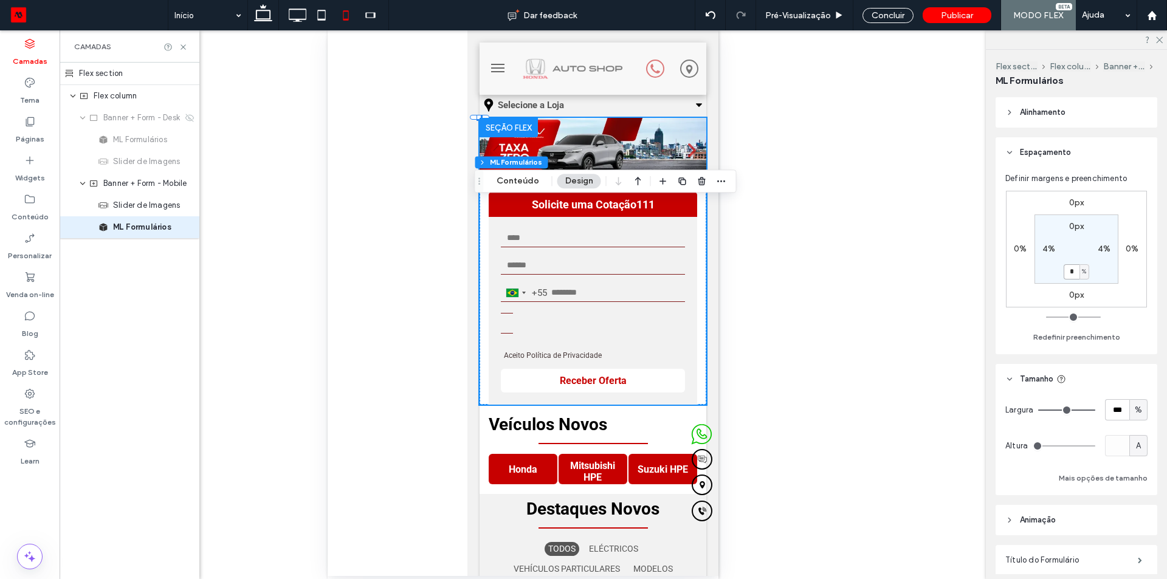
click at [1072, 275] on input "*" at bounding box center [1071, 271] width 16 height 15
type input "*"
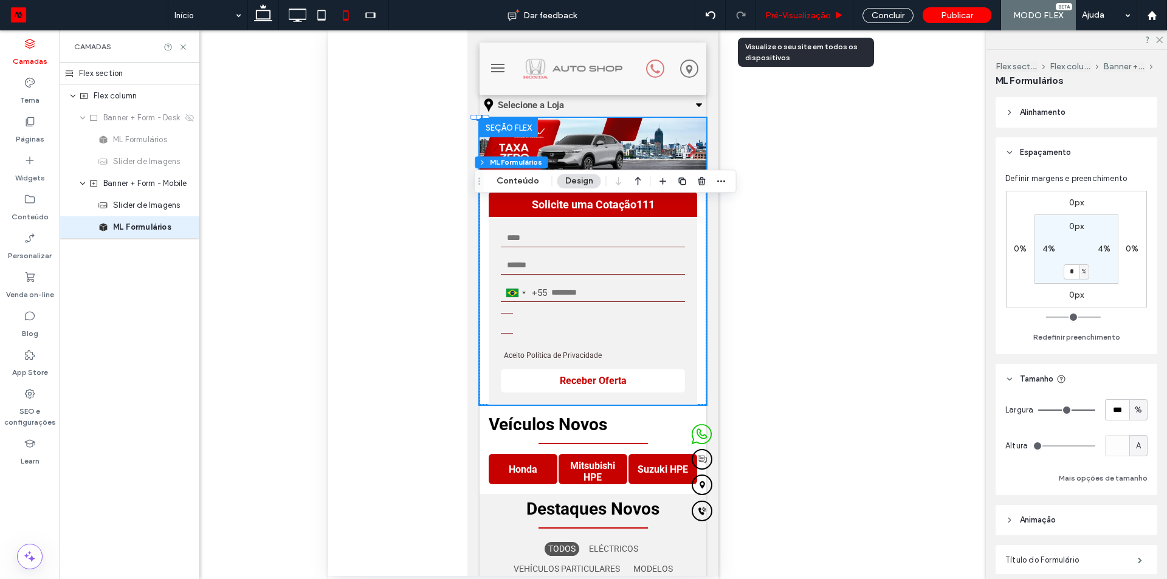
click at [810, 12] on span "Pré-Visualizaçāo" at bounding box center [798, 15] width 66 height 10
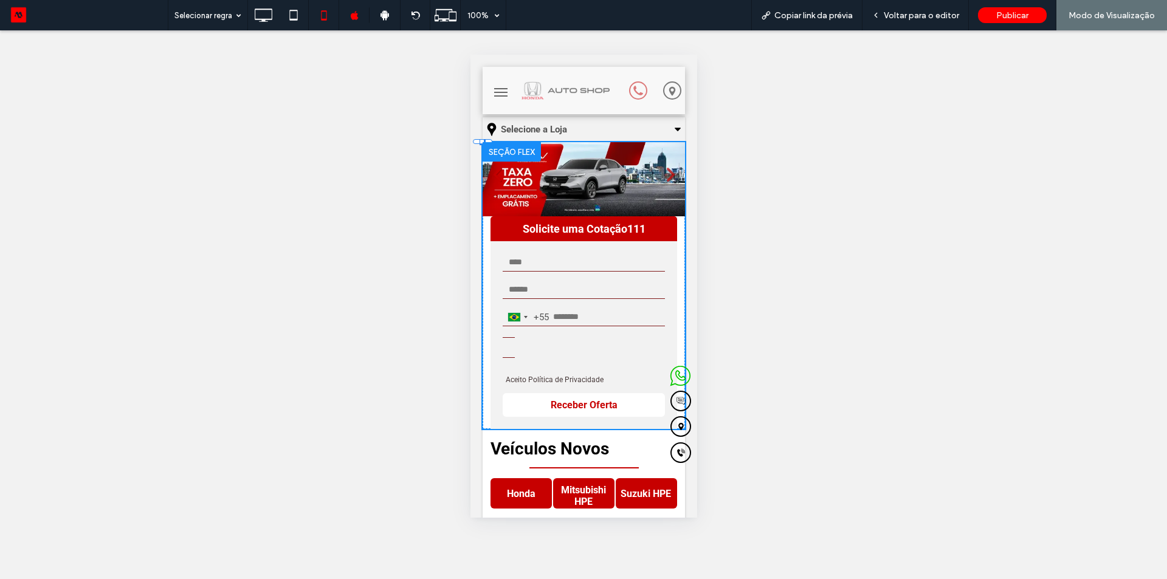
click at [430, 221] on div "Reexibir? Sim Reexibir? Sim Reexibir? Sim Reexibir? Sim Reexibir? Sim Reexibir?…" at bounding box center [583, 304] width 1167 height 549
drag, startPoint x: 884, startPoint y: 14, endPoint x: 627, endPoint y: 219, distance: 329.5
click at [884, 14] on div "Voltar para o editor" at bounding box center [915, 15] width 106 height 10
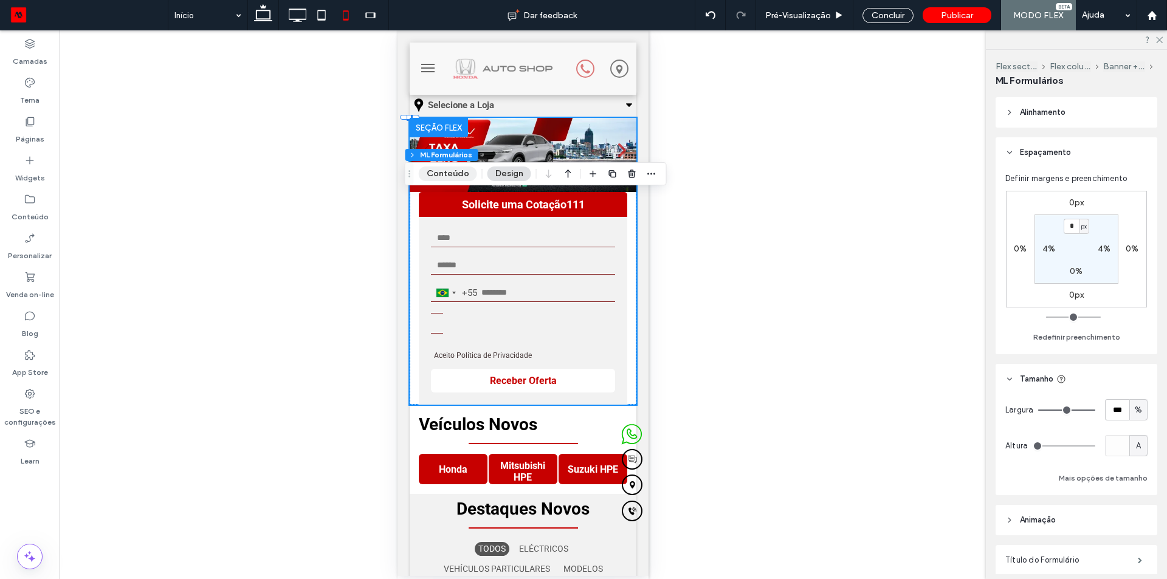
click at [461, 173] on button "Conteúdo" at bounding box center [448, 174] width 58 height 15
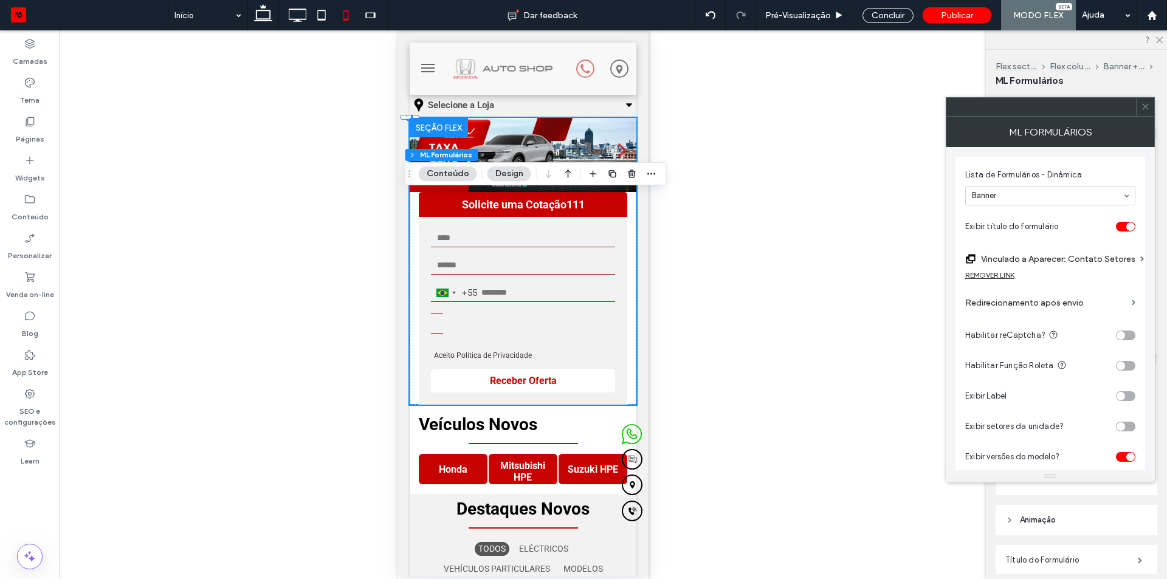
click at [975, 278] on div "REMOVER LINK" at bounding box center [989, 274] width 49 height 9
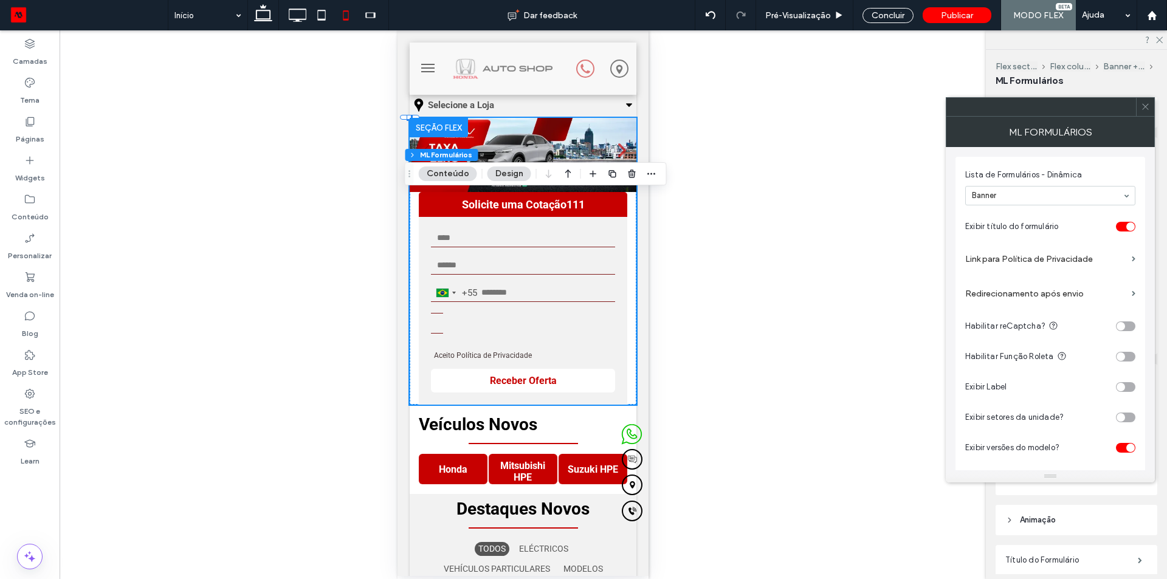
scroll to position [122, 0]
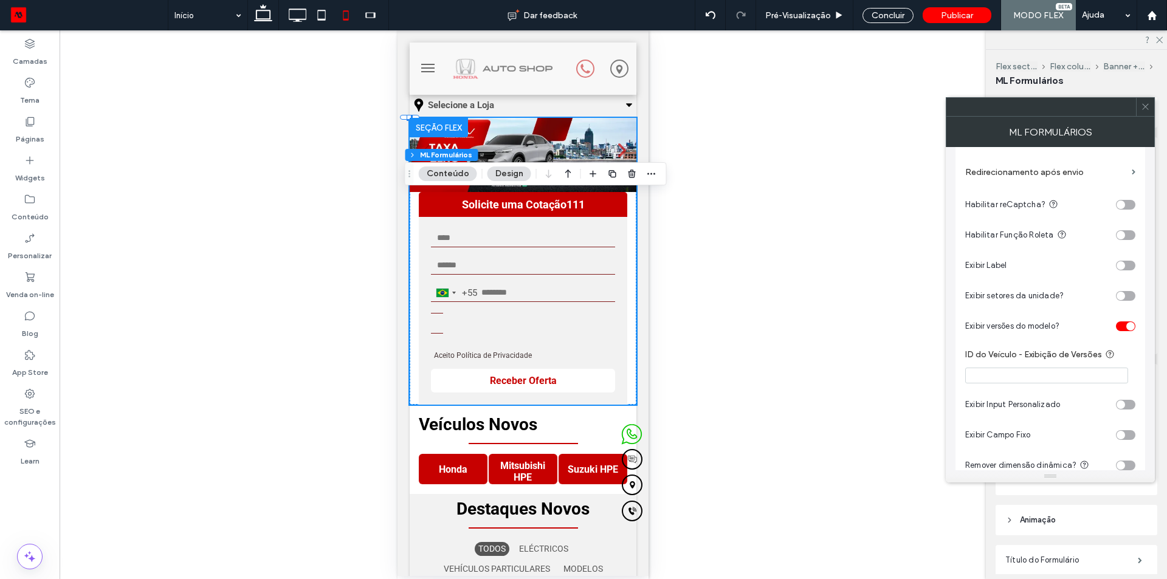
click at [1122, 328] on div "toggle" at bounding box center [1125, 326] width 19 height 10
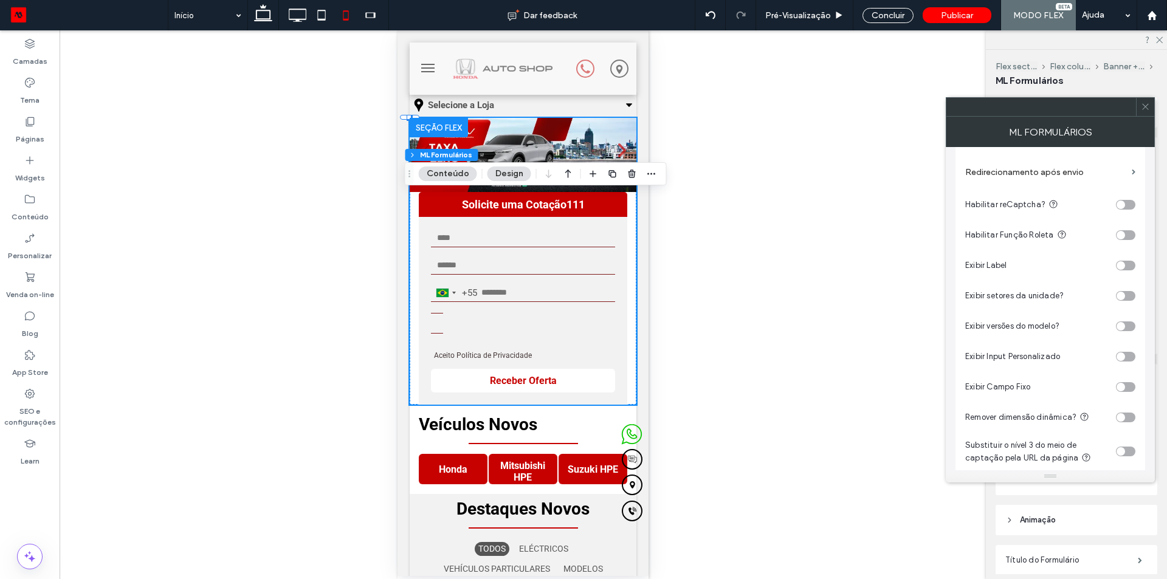
click at [1122, 328] on div "toggle" at bounding box center [1120, 326] width 9 height 9
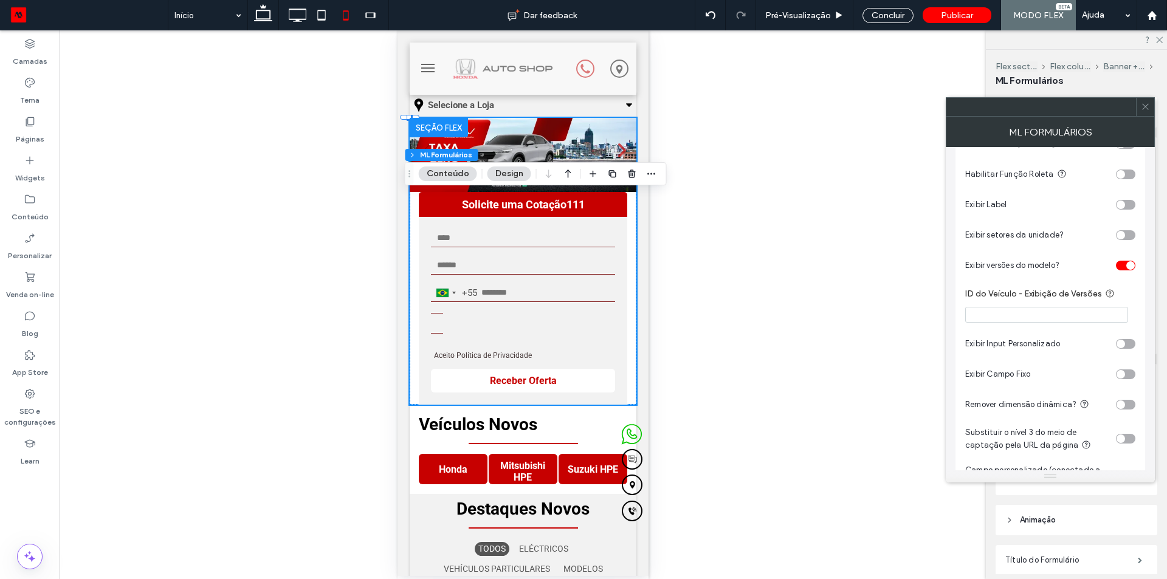
scroll to position [471, 0]
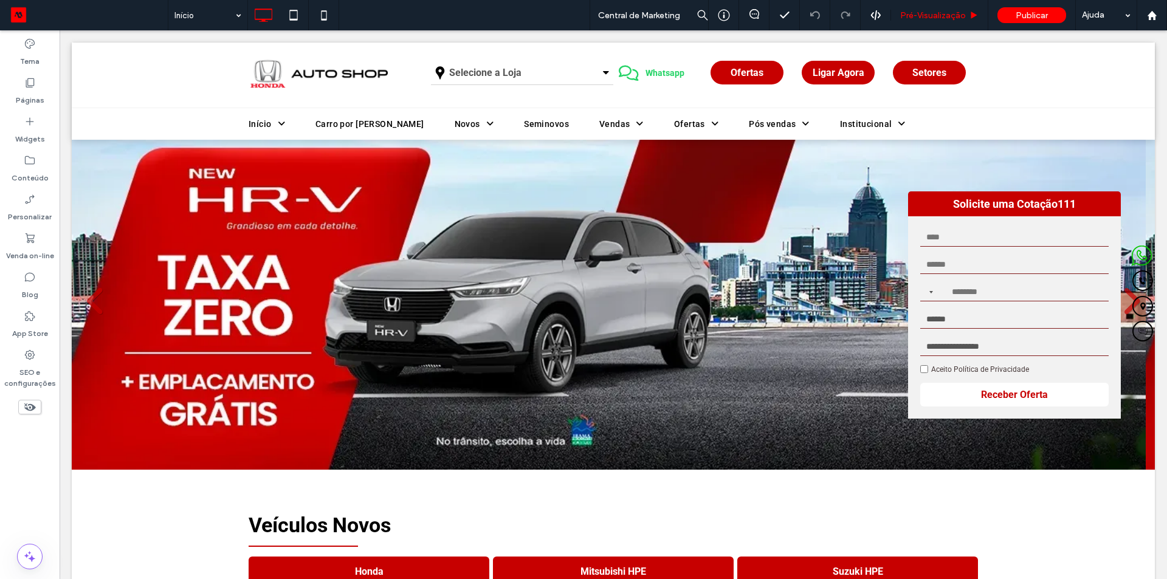
click at [928, 15] on span "Pré-Visualizaçāo" at bounding box center [933, 15] width 66 height 10
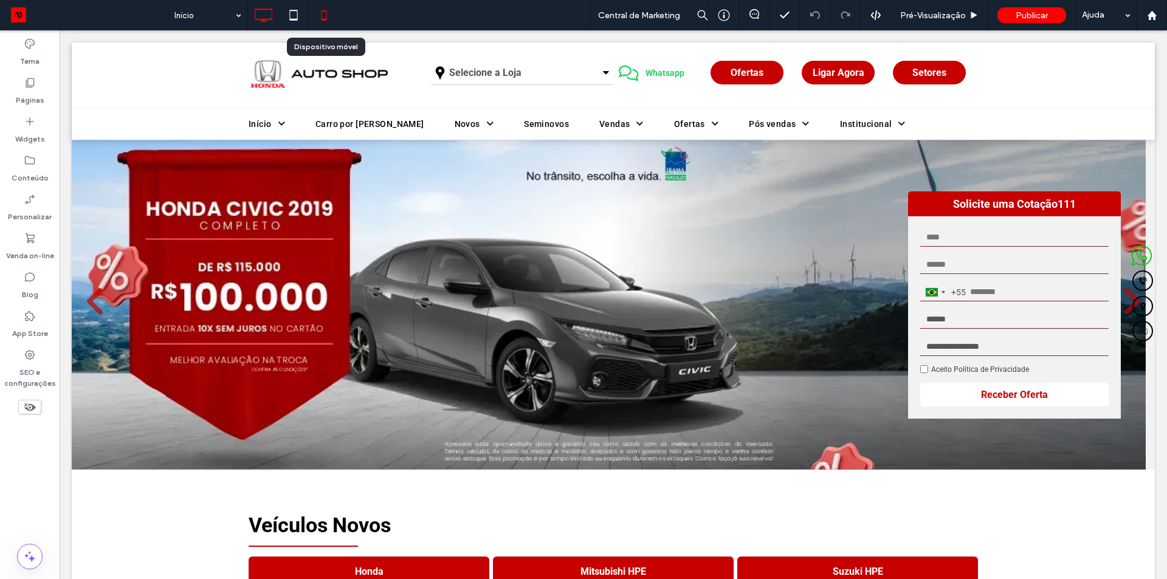
click at [325, 12] on icon at bounding box center [324, 15] width 24 height 24
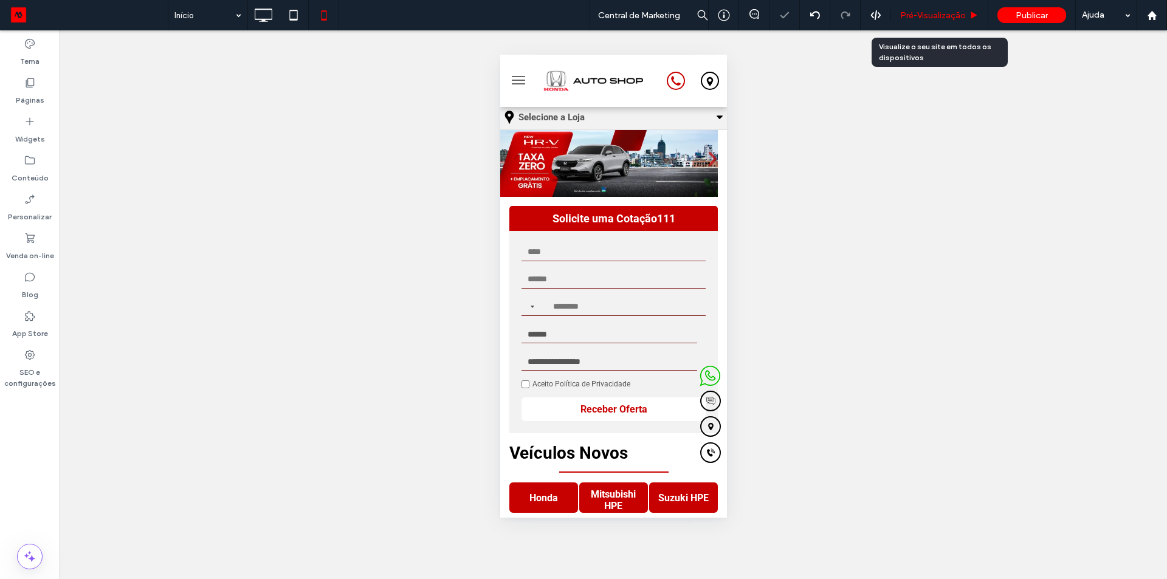
click at [933, 18] on span "Pré-Visualizaçāo" at bounding box center [933, 15] width 66 height 10
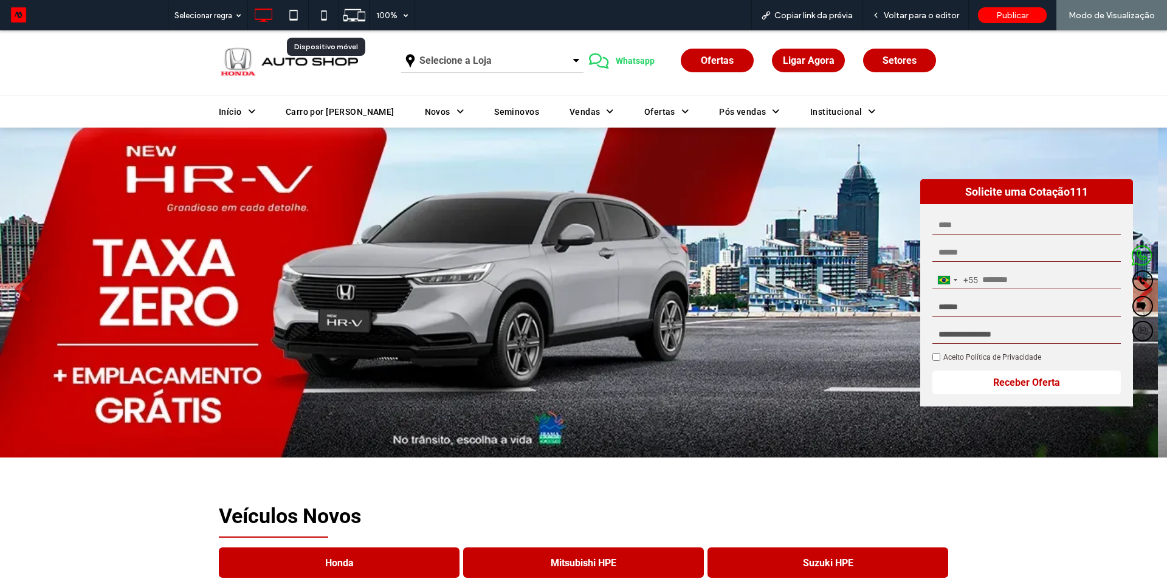
drag, startPoint x: 329, startPoint y: 21, endPoint x: 325, endPoint y: 26, distance: 6.5
click at [329, 21] on icon at bounding box center [324, 15] width 24 height 24
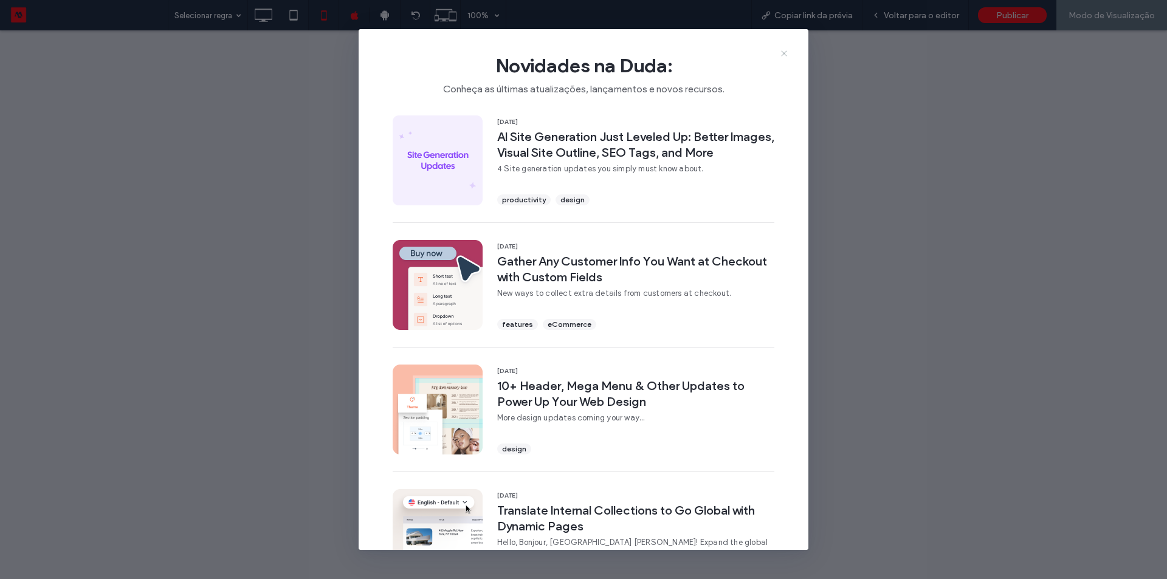
click at [784, 51] on icon at bounding box center [784, 54] width 10 height 10
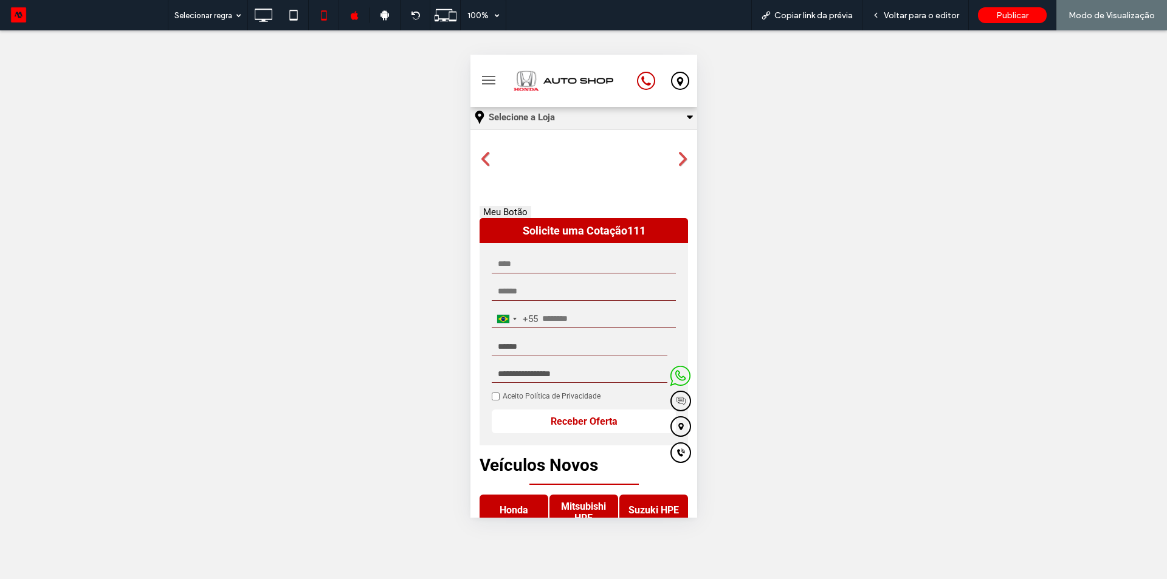
click at [507, 210] on button "Meu Botão" at bounding box center [505, 212] width 52 height 12
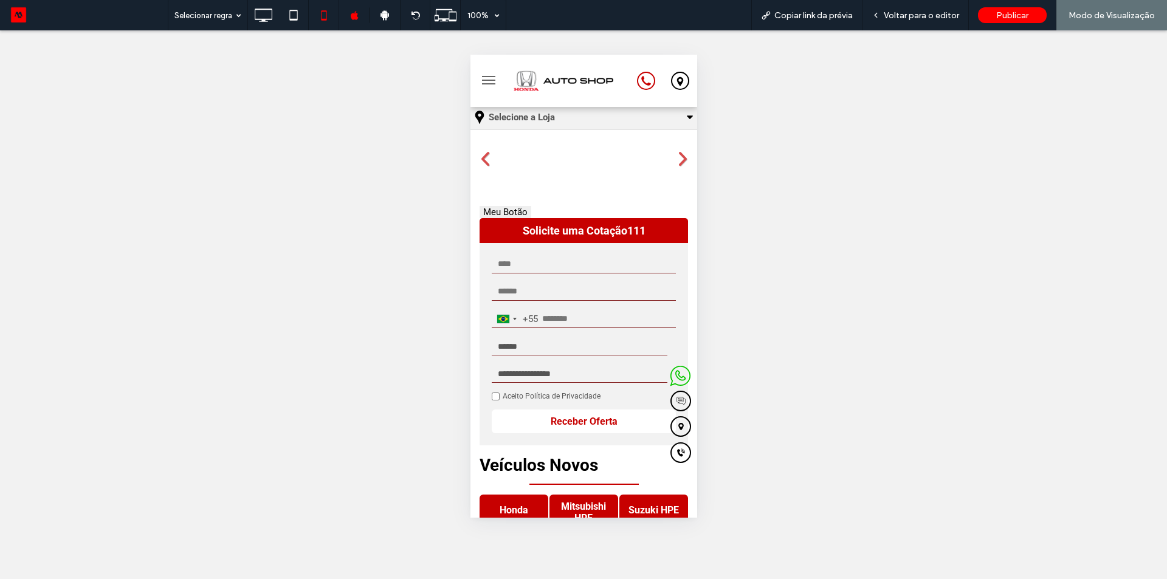
click at [507, 210] on button "Meu Botão" at bounding box center [505, 212] width 52 height 12
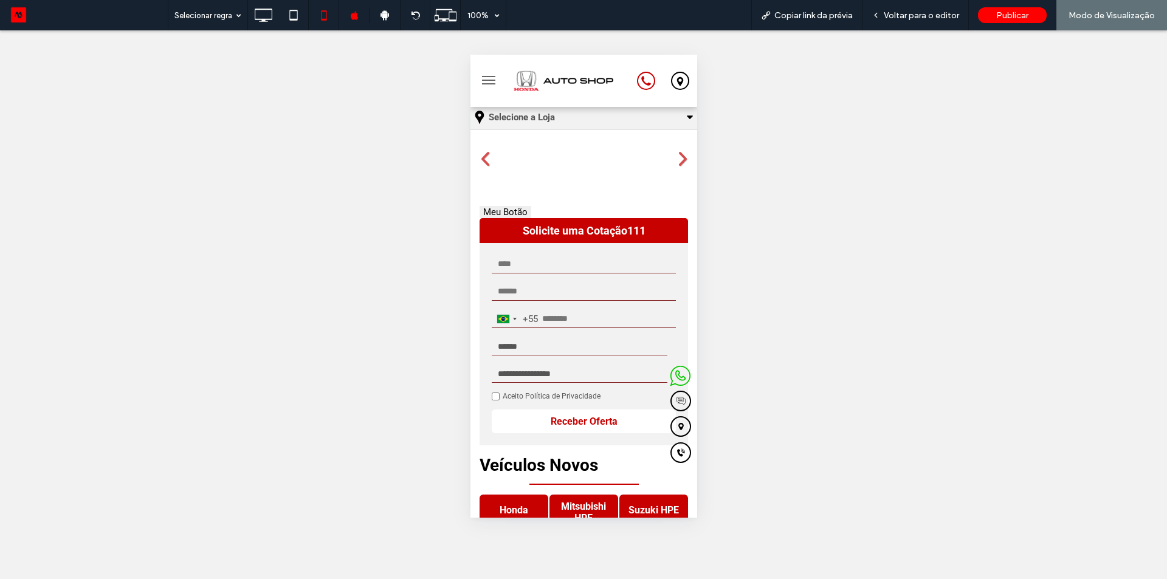
click at [507, 210] on button "Meu Botão" at bounding box center [505, 212] width 52 height 12
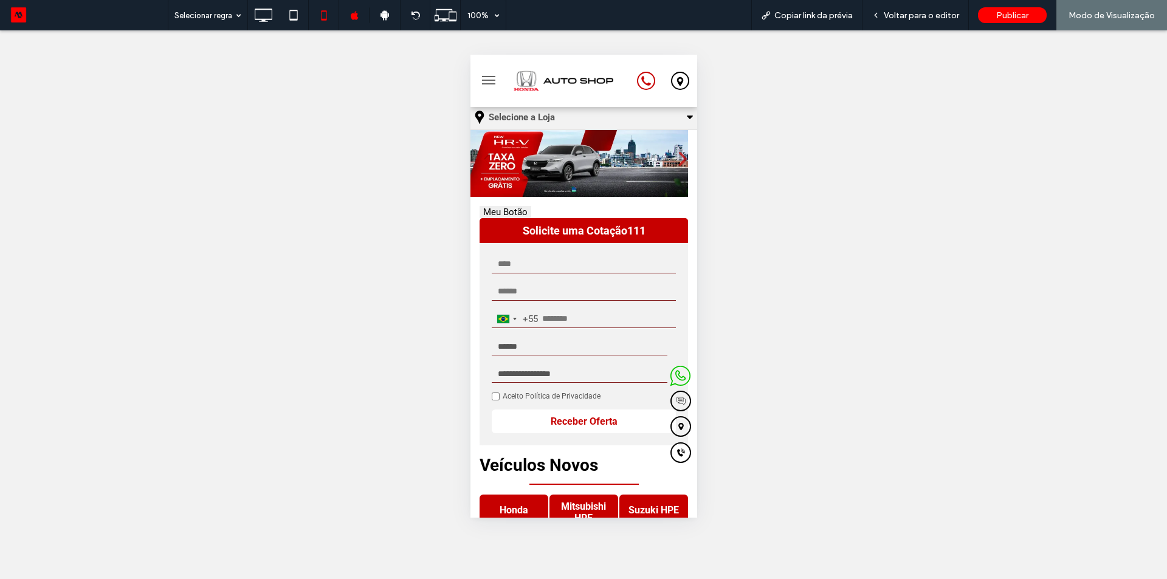
drag, startPoint x: 814, startPoint y: 303, endPoint x: 501, endPoint y: 213, distance: 324.9
click at [501, 213] on button "Meu Botão" at bounding box center [505, 212] width 52 height 12
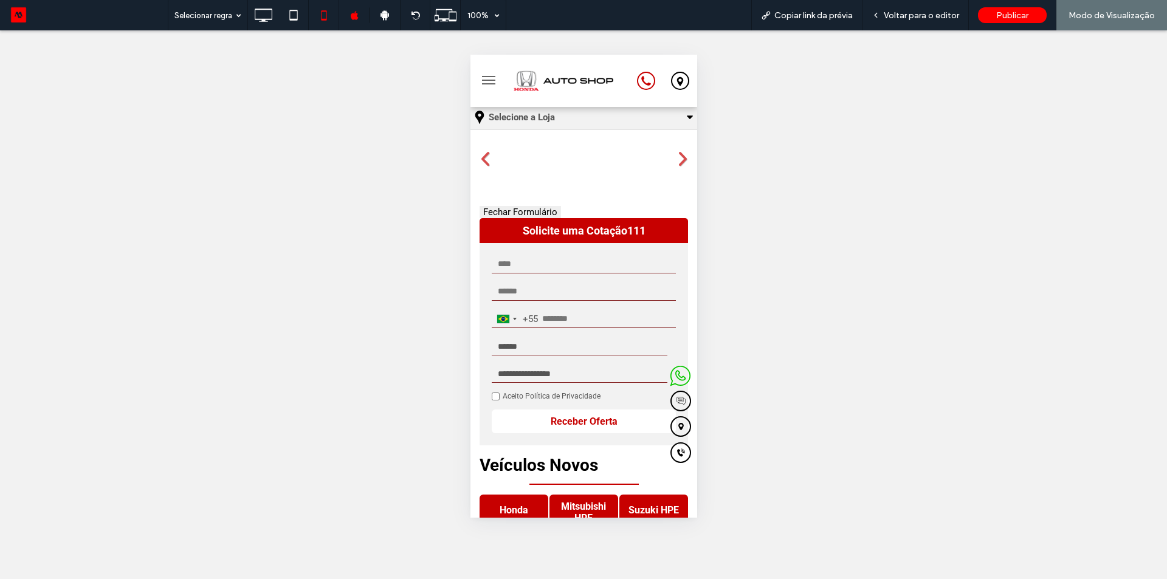
click at [501, 213] on button "Fechar Formulário" at bounding box center [519, 212] width 81 height 12
click at [501, 213] on button "Abrir Formulário" at bounding box center [516, 212] width 74 height 12
click at [501, 213] on button "Fechar Formulário" at bounding box center [519, 212] width 81 height 12
click at [501, 213] on button "Abrir Formulário" at bounding box center [516, 212] width 74 height 12
click at [501, 213] on button "Fechar Formulário" at bounding box center [519, 212] width 81 height 12
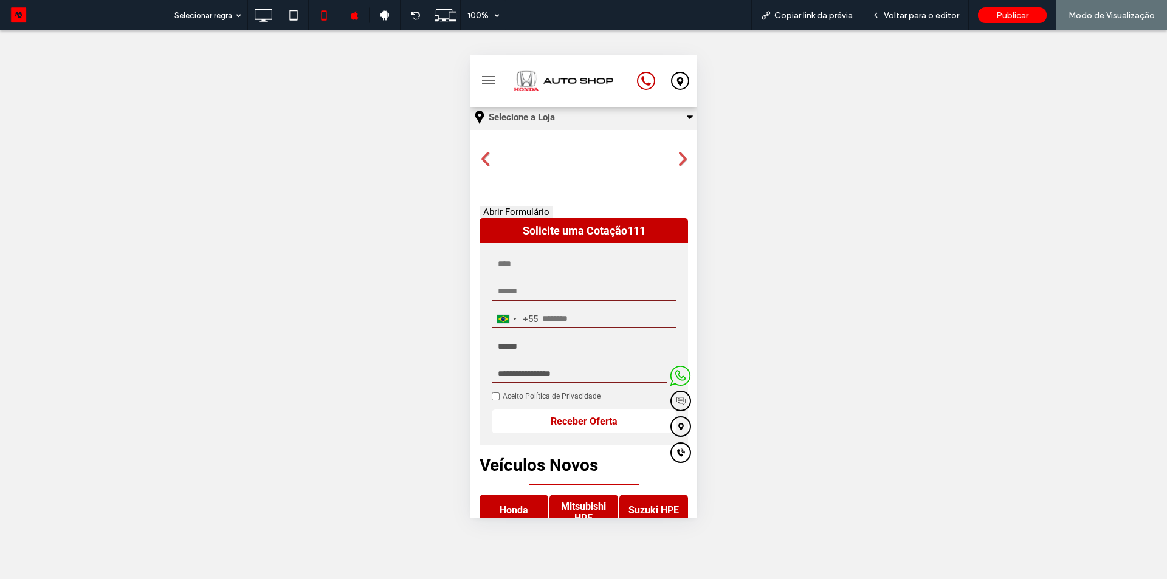
click at [501, 213] on button "Abrir Formulário" at bounding box center [516, 212] width 74 height 12
click at [501, 213] on button "Fechar Formulário" at bounding box center [519, 212] width 81 height 12
click at [501, 213] on button "Abrir Formulário" at bounding box center [516, 212] width 74 height 12
click at [501, 213] on button "Fechar Formulário" at bounding box center [519, 212] width 81 height 12
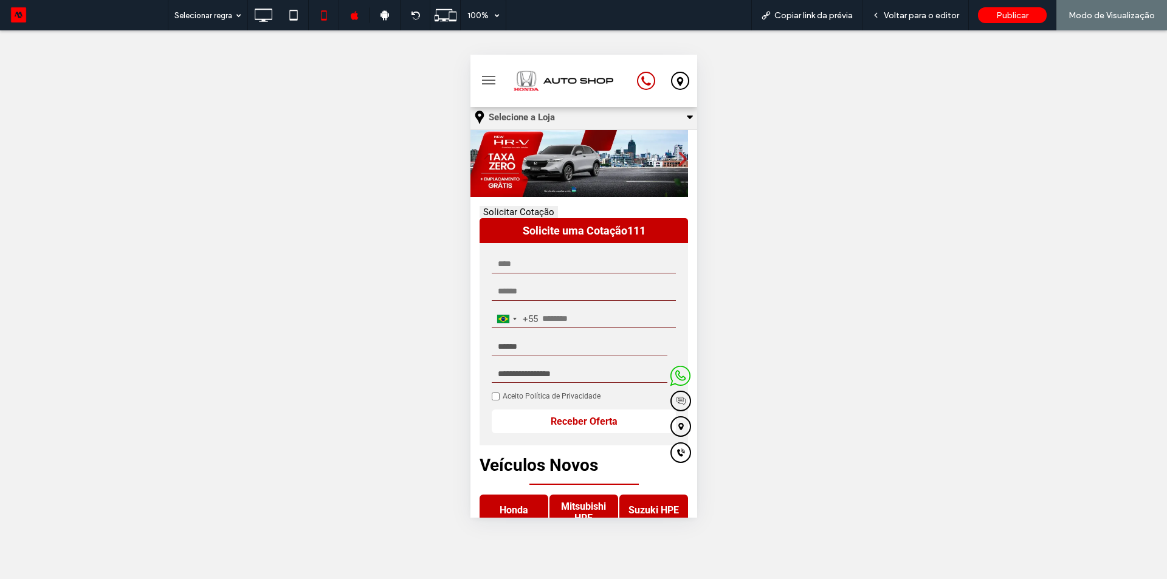
drag, startPoint x: 471, startPoint y: 233, endPoint x: 502, endPoint y: 210, distance: 38.7
click at [502, 210] on button "Solicitar Cotação" at bounding box center [518, 212] width 78 height 12
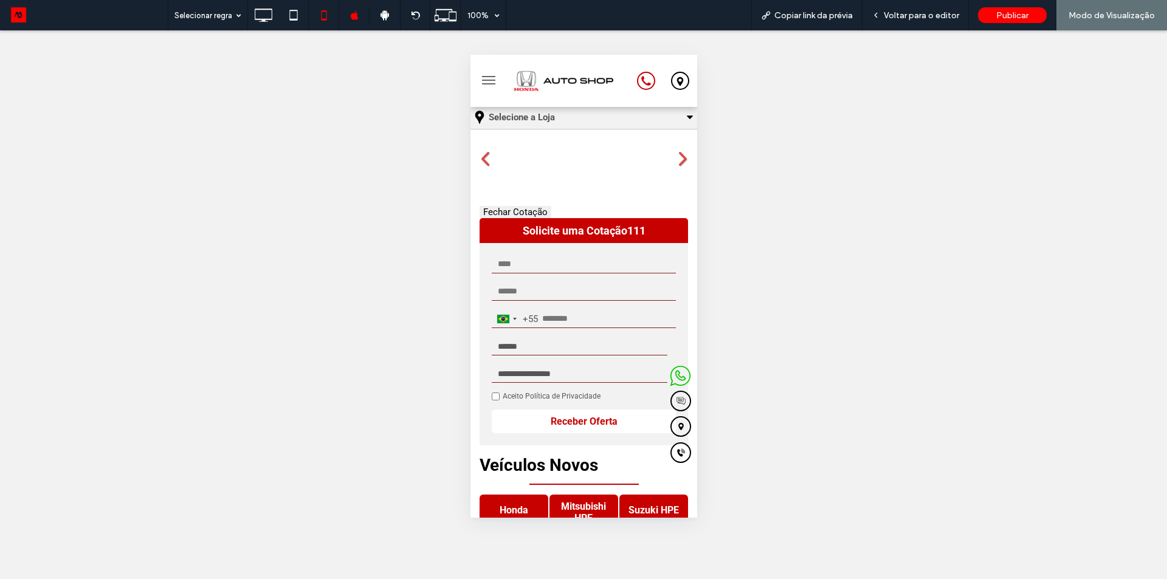
click at [502, 210] on button "Fechar Cotação" at bounding box center [515, 212] width 72 height 12
click at [502, 210] on button "Solicitar Cotação" at bounding box center [518, 212] width 78 height 12
click at [502, 210] on button "Fechar Cotação" at bounding box center [515, 212] width 72 height 12
click at [502, 210] on button "Solicitar Cotação" at bounding box center [518, 212] width 78 height 12
click at [502, 210] on button "Fechar Cotação" at bounding box center [515, 212] width 72 height 12
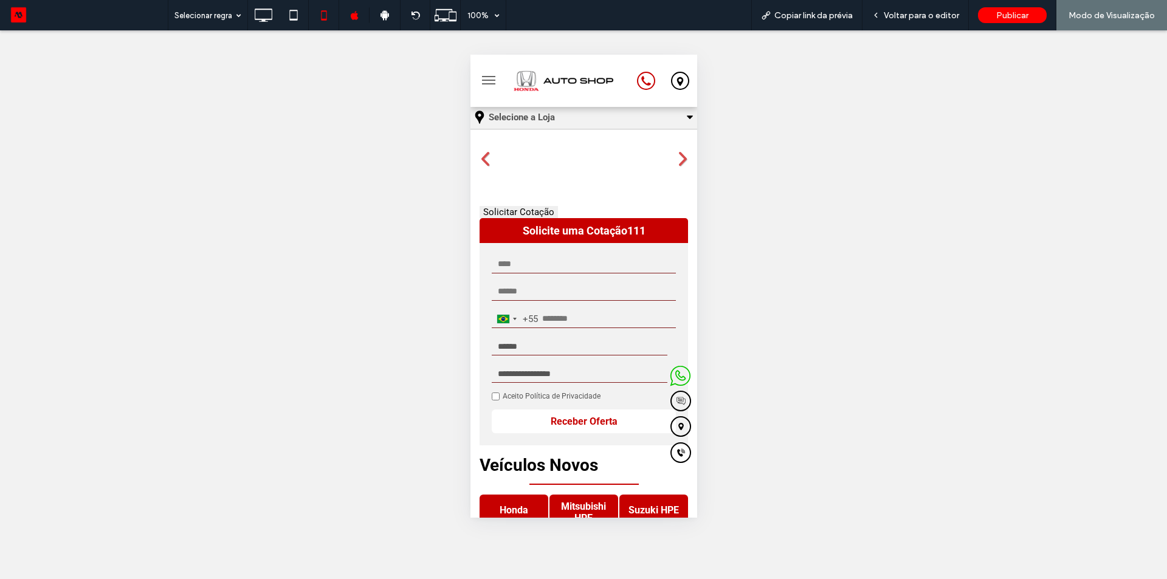
click at [502, 210] on button "Solicitar Cotação" at bounding box center [518, 212] width 78 height 12
click at [502, 210] on button "Fechar Cotação" at bounding box center [515, 212] width 72 height 12
click at [502, 210] on button "Solicitar Cotação" at bounding box center [518, 212] width 78 height 12
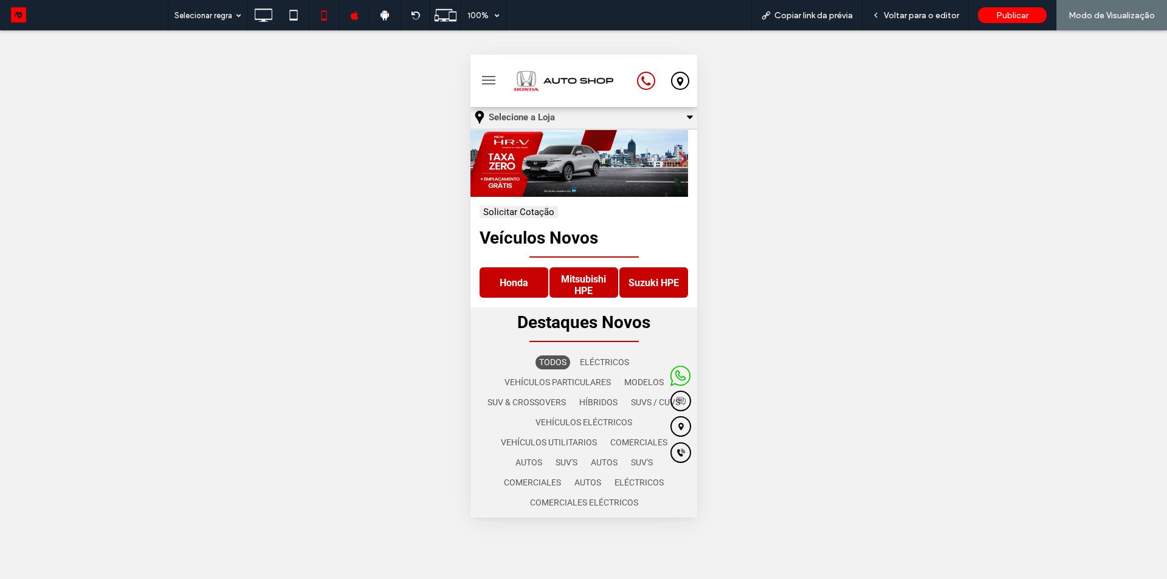
click at [506, 207] on button "Solicitar Cotação" at bounding box center [518, 212] width 78 height 12
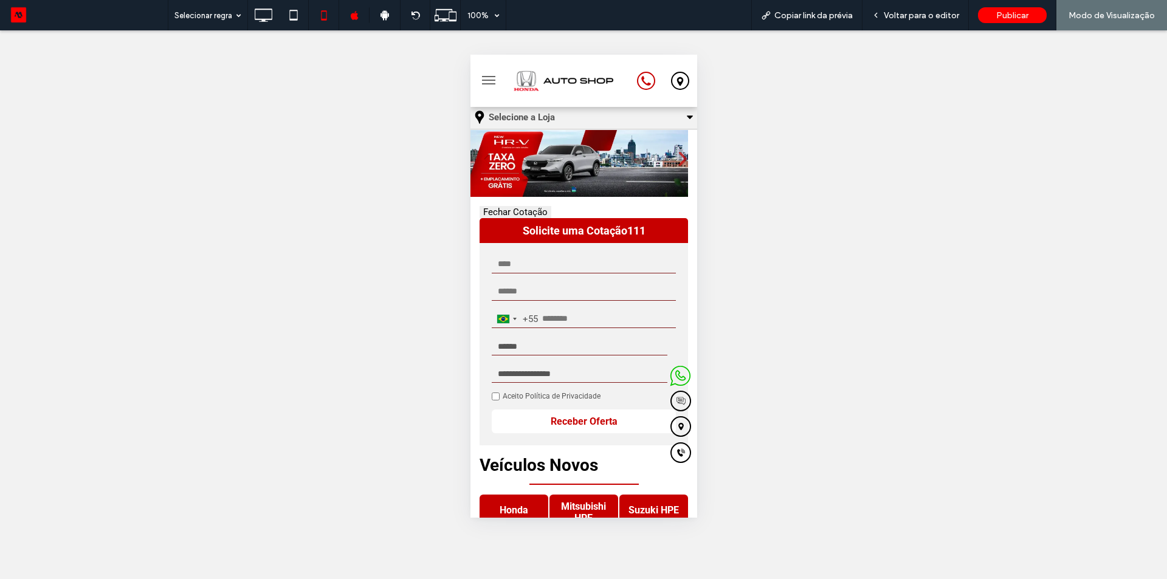
click at [506, 209] on button "Fechar Cotação" at bounding box center [515, 212] width 72 height 12
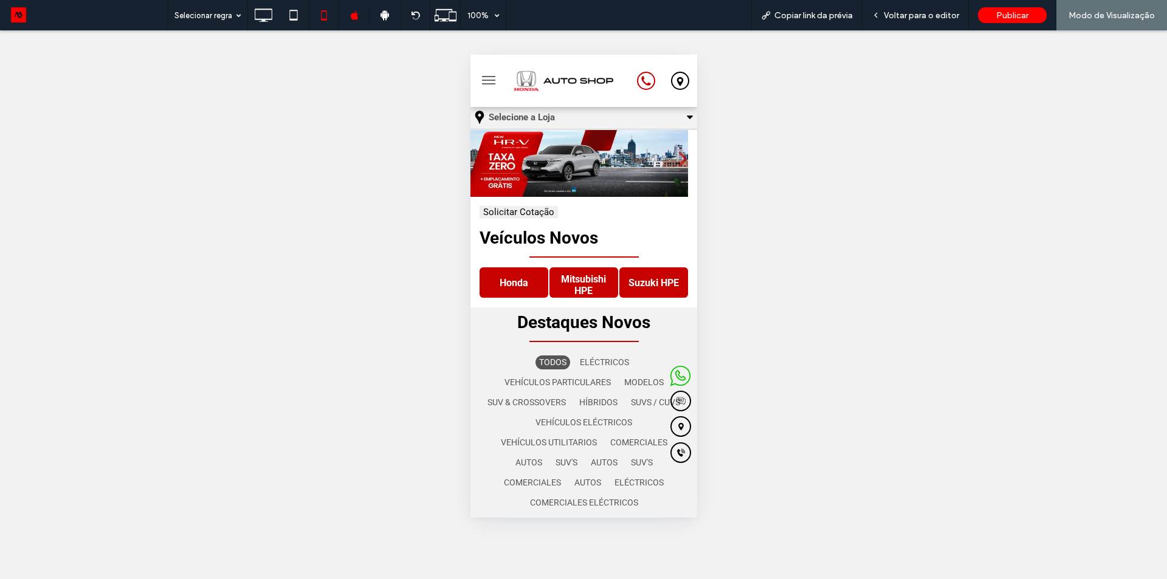
click at [506, 209] on button "Solicitar Cotação" at bounding box center [518, 212] width 78 height 12
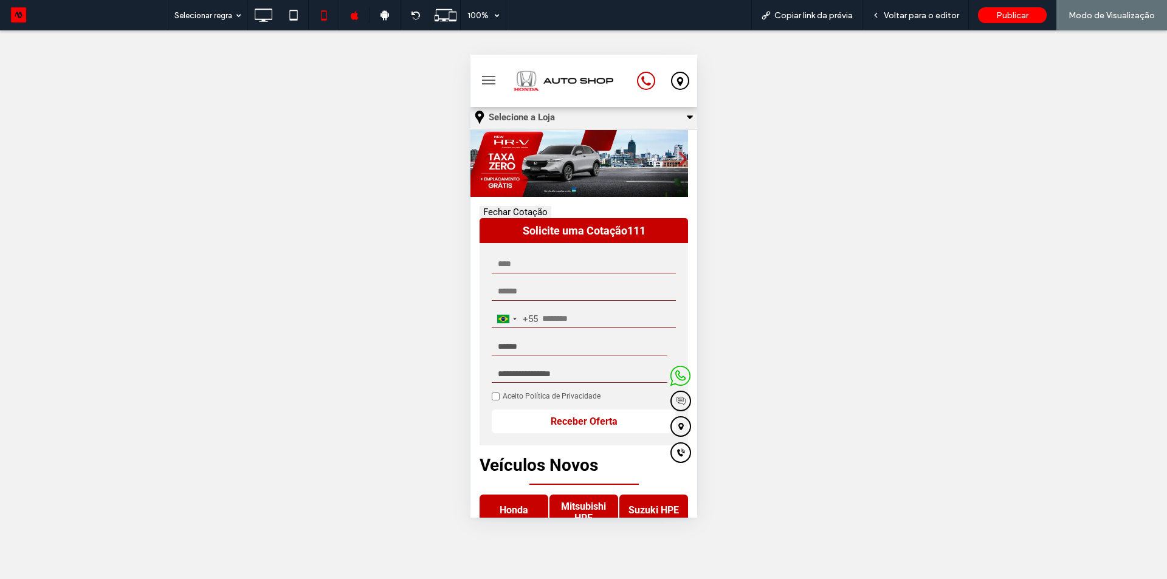
click at [506, 209] on button "Fechar Cotação" at bounding box center [515, 212] width 72 height 12
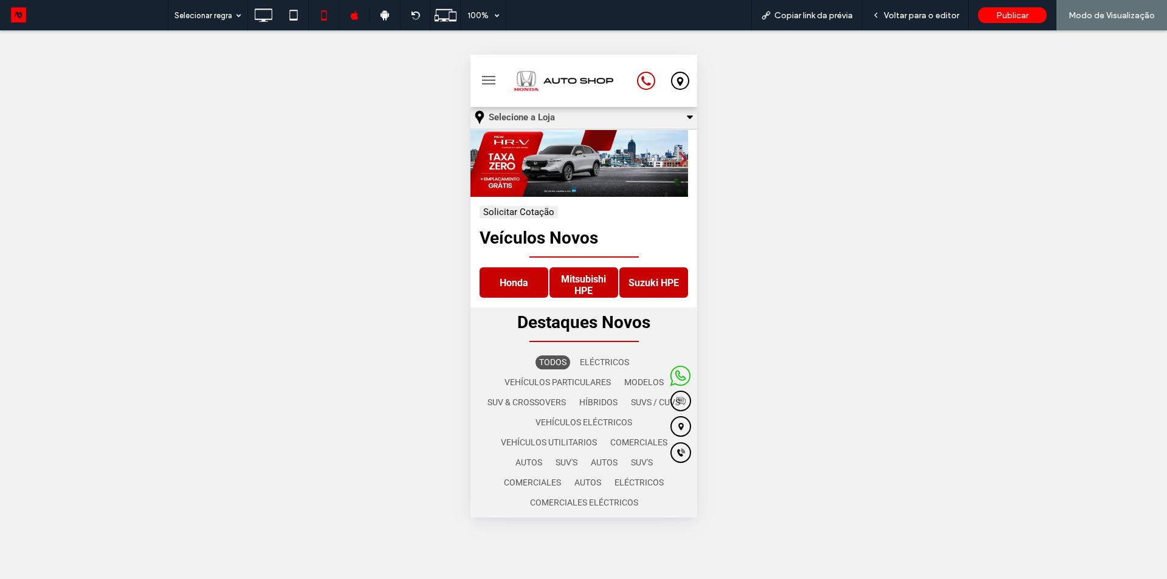
click at [506, 208] on button "Solicitar Cotação" at bounding box center [518, 212] width 78 height 12
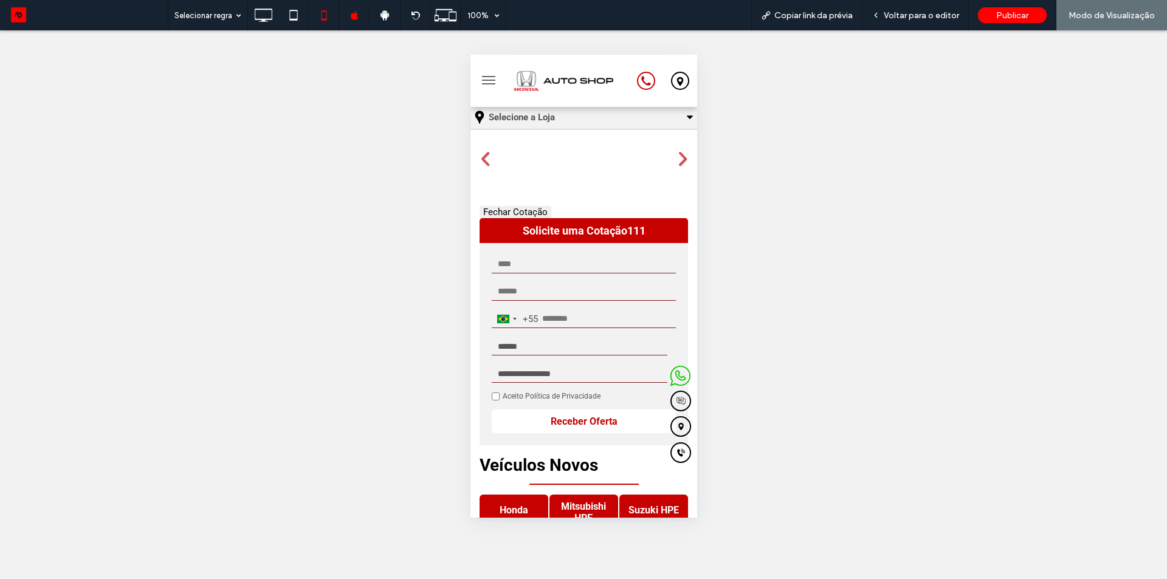
click at [507, 208] on button "Fechar Cotação" at bounding box center [515, 212] width 72 height 12
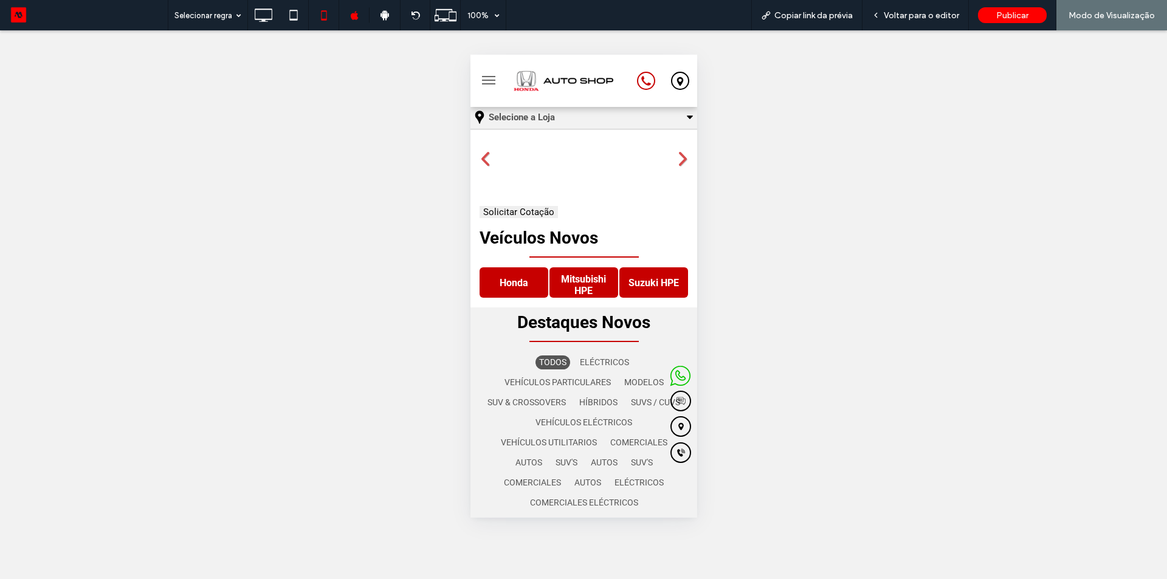
click at [507, 208] on button "Solicitar Cotação" at bounding box center [518, 212] width 78 height 12
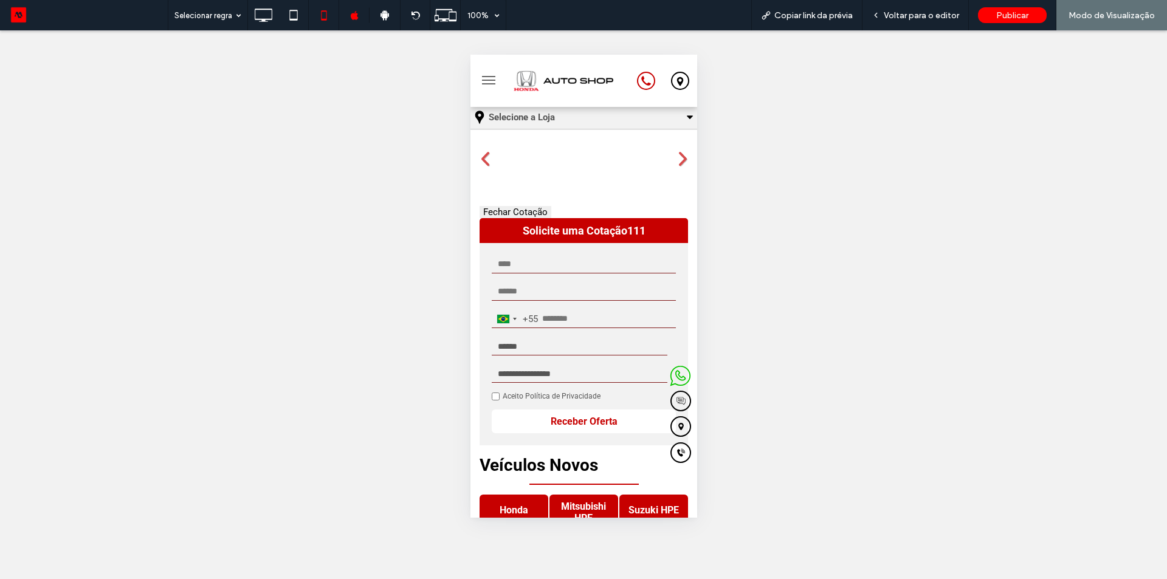
click at [507, 208] on button "Fechar Cotação" at bounding box center [515, 212] width 72 height 12
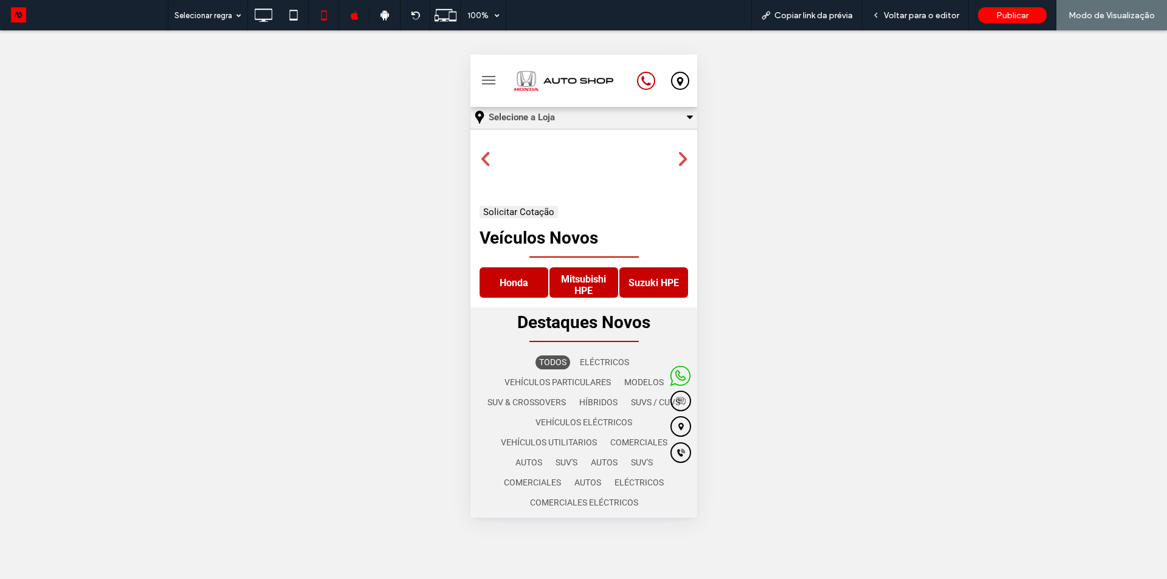
click at [507, 207] on button "Solicitar Cotação" at bounding box center [518, 212] width 78 height 12
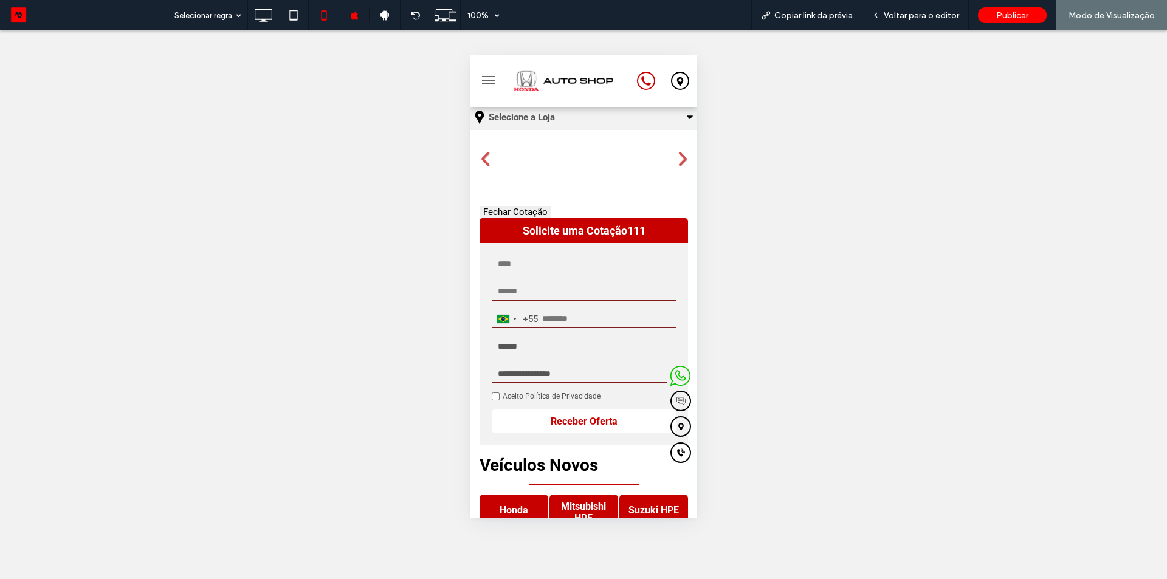
click at [507, 207] on button "Fechar Cotação" at bounding box center [515, 212] width 72 height 12
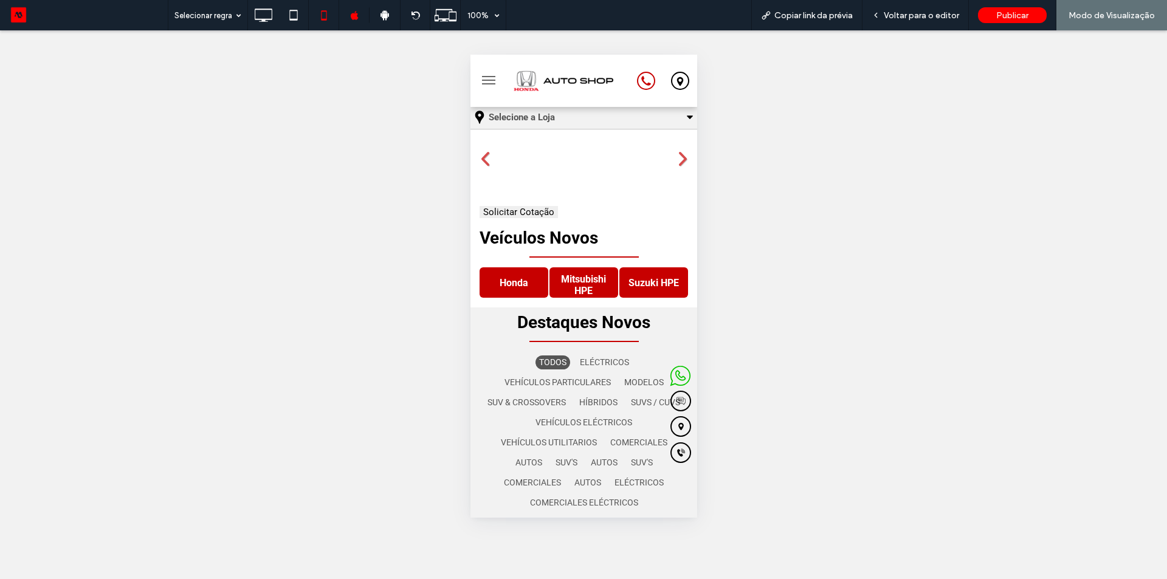
click at [507, 207] on button "Solicitar Cotação" at bounding box center [518, 212] width 78 height 12
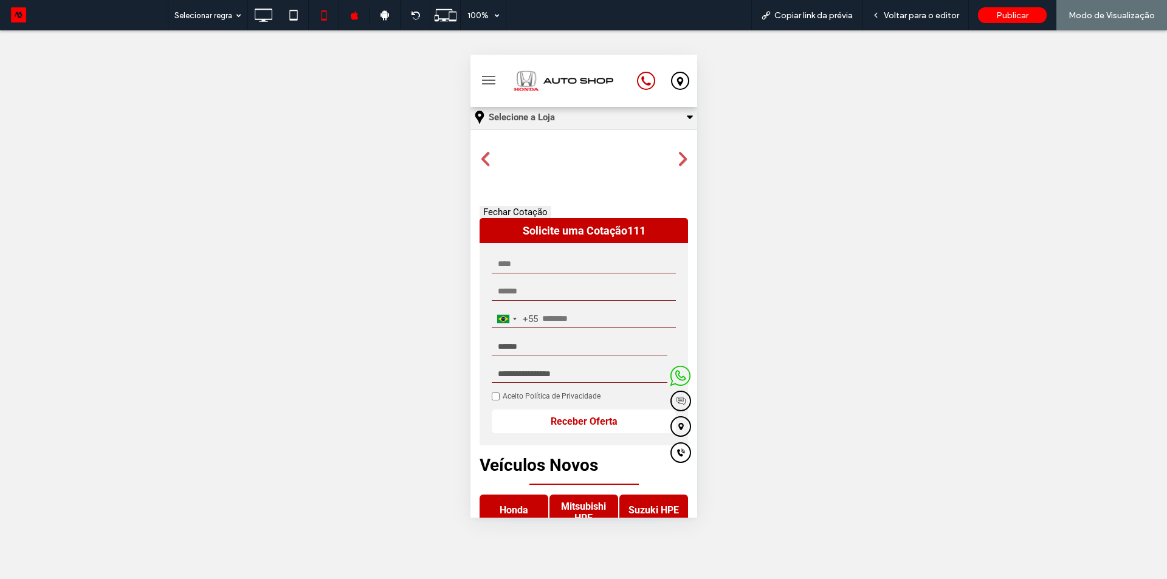
click at [519, 210] on button "Fechar Cotação" at bounding box center [515, 212] width 72 height 12
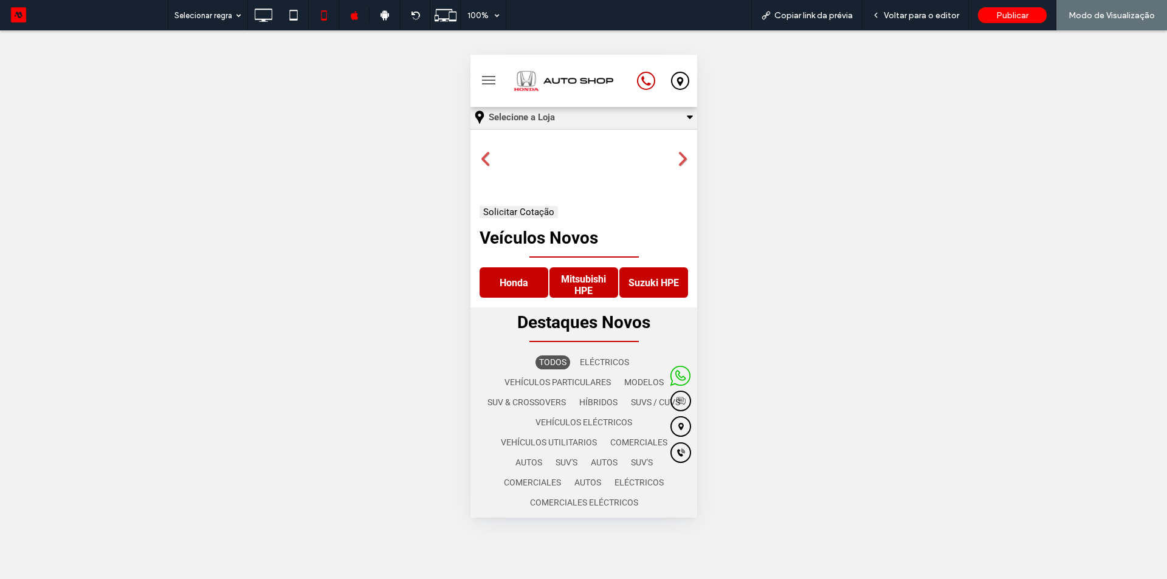
click at [517, 211] on button "Solicitar Cotação" at bounding box center [518, 212] width 78 height 12
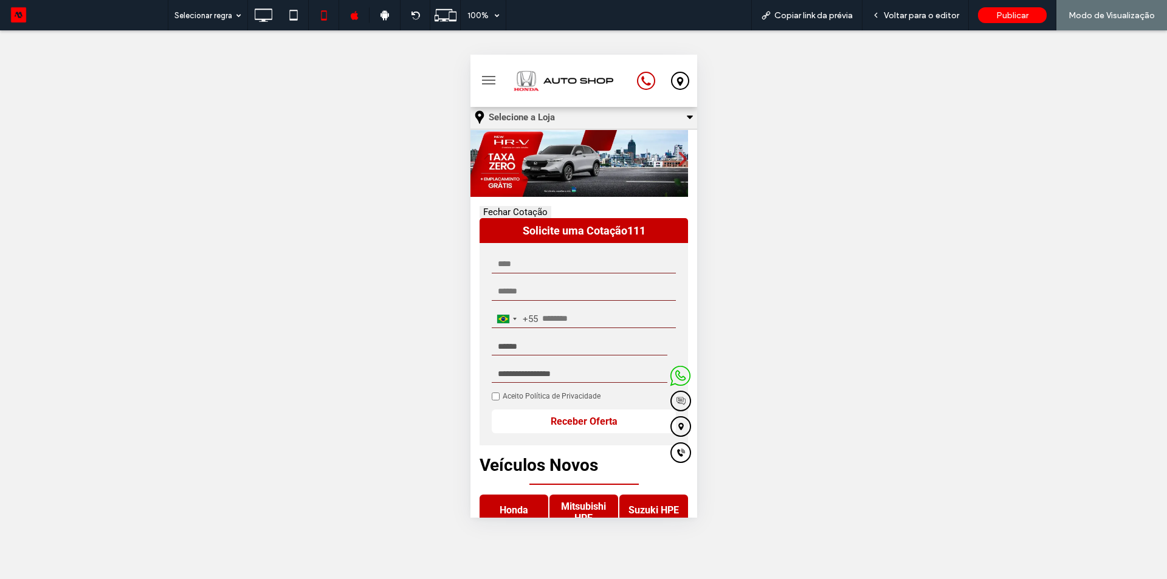
click at [495, 210] on button "Fechar Cotação" at bounding box center [515, 212] width 72 height 12
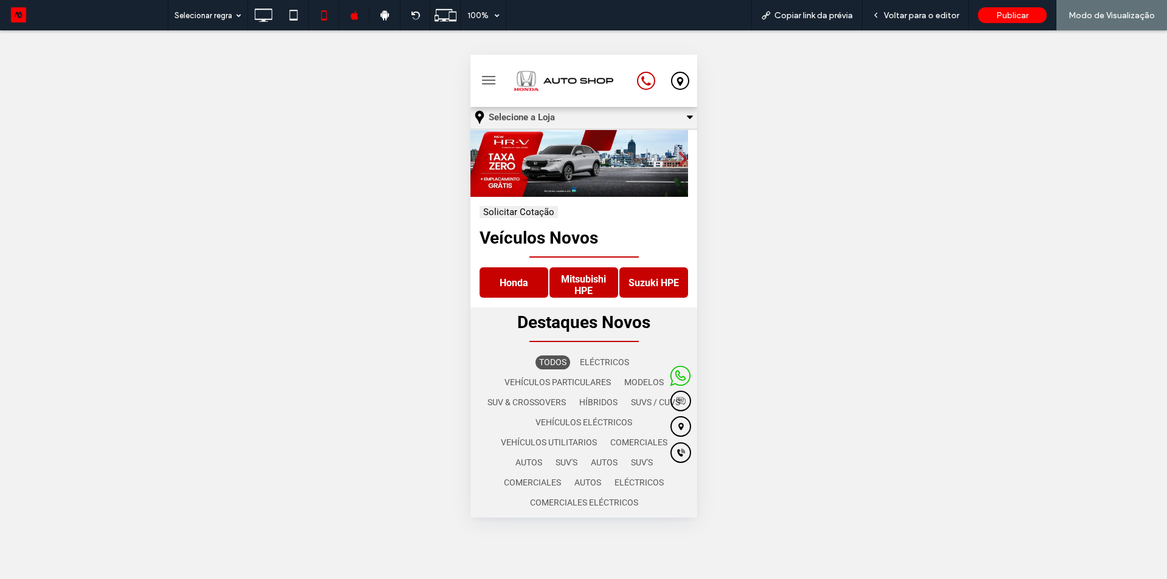
click at [495, 210] on button "Solicitar Cotação" at bounding box center [518, 212] width 78 height 12
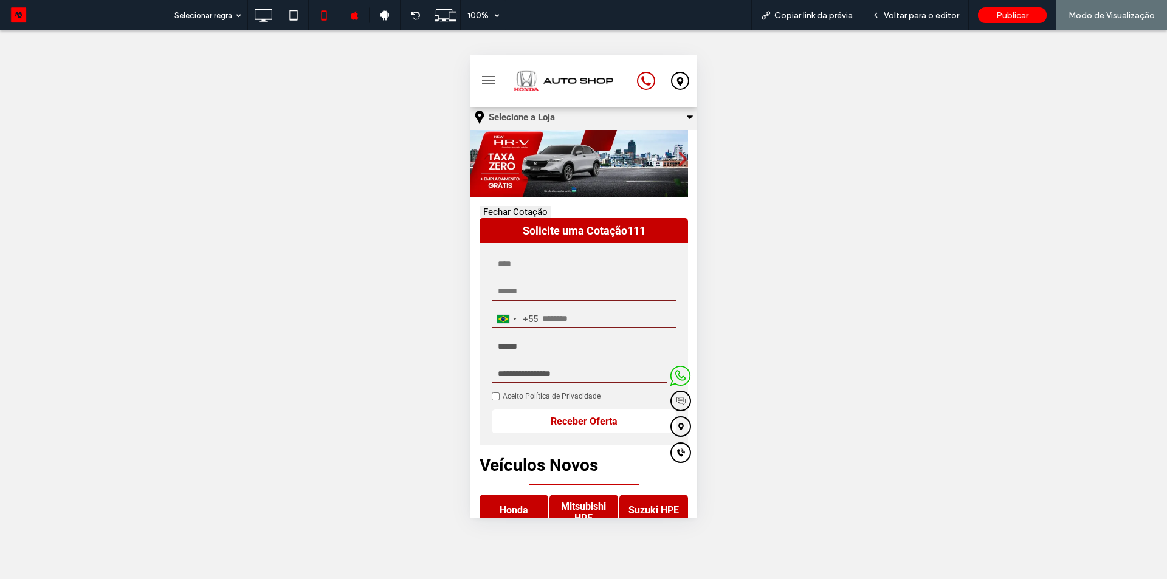
click at [495, 210] on button "Fechar Cotação" at bounding box center [515, 212] width 72 height 12
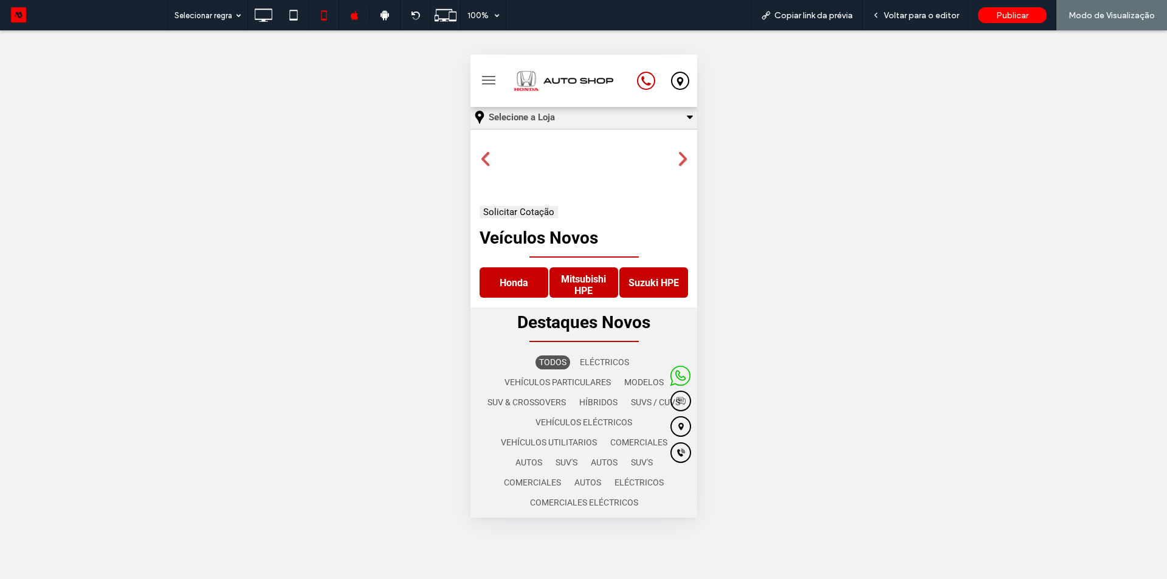
click at [495, 210] on button "Solicitar Cotação" at bounding box center [518, 212] width 78 height 12
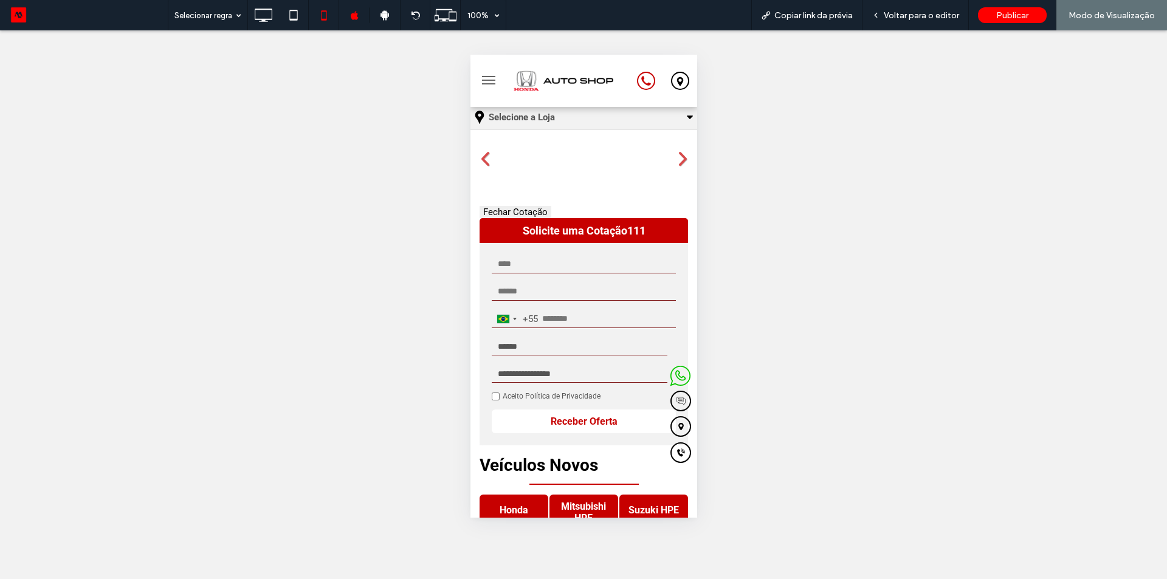
click at [495, 210] on button "Fechar Cotação" at bounding box center [515, 212] width 72 height 12
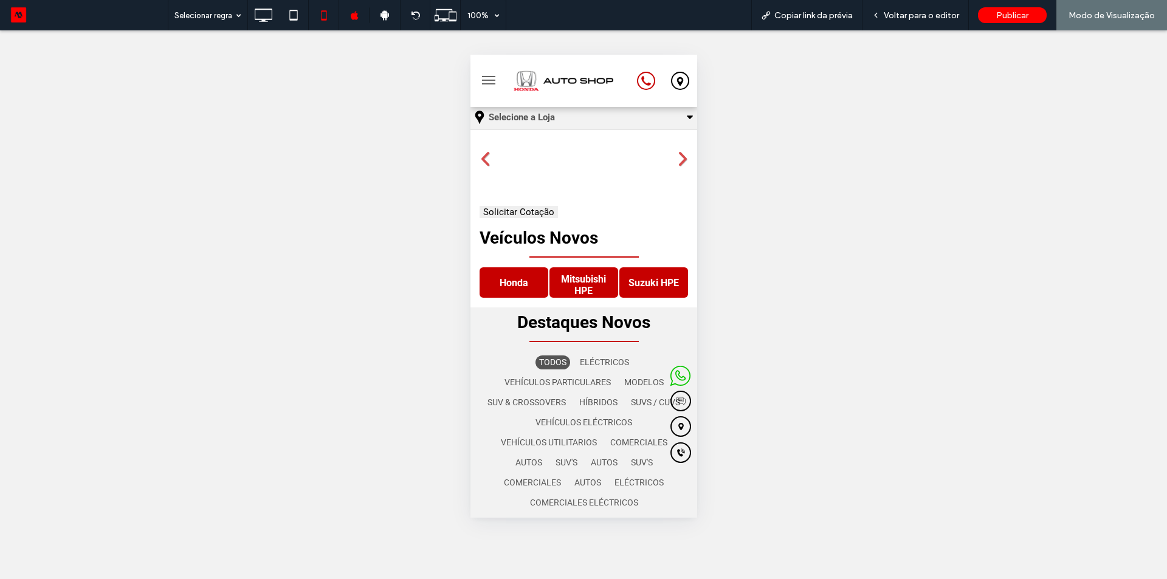
click at [495, 210] on button "Solicitar Cotação" at bounding box center [518, 212] width 78 height 12
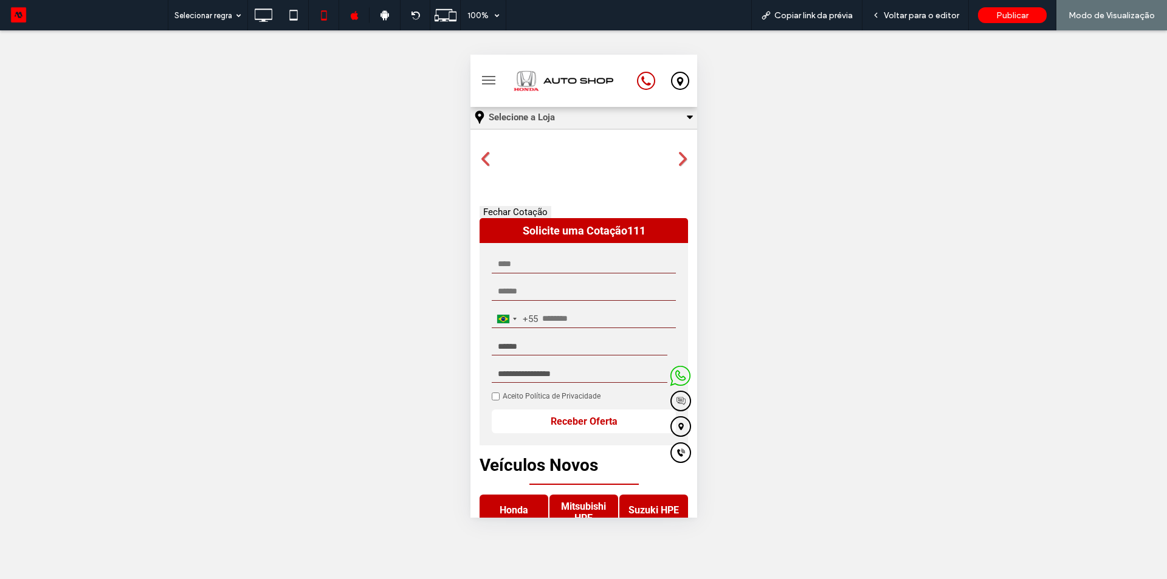
click at [495, 210] on button "Fechar Cotação" at bounding box center [515, 212] width 72 height 12
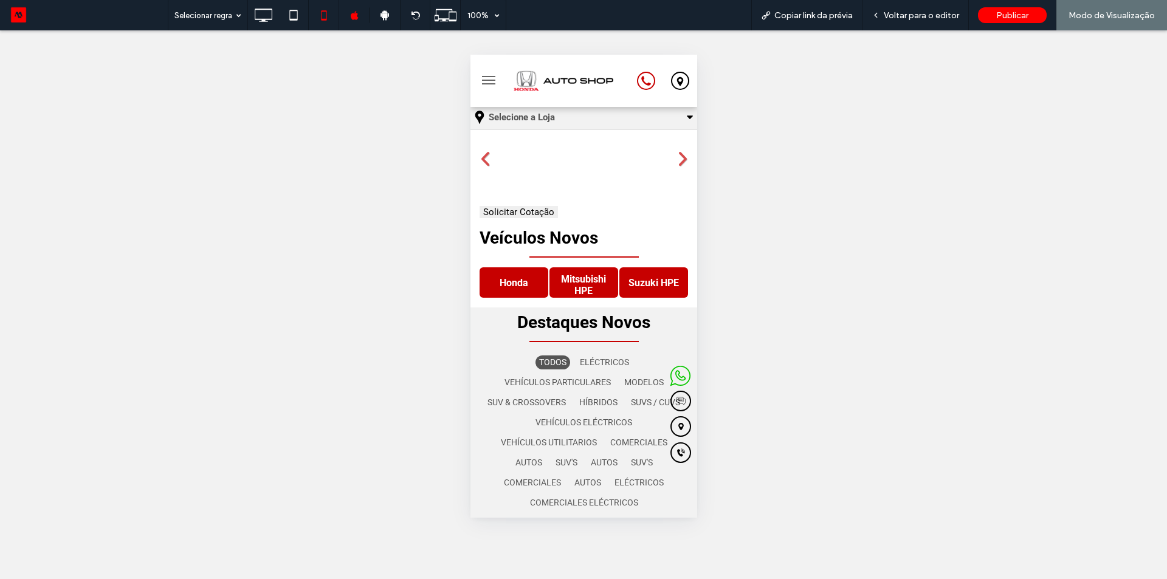
click at [495, 210] on button "Solicitar Cotação" at bounding box center [518, 212] width 78 height 12
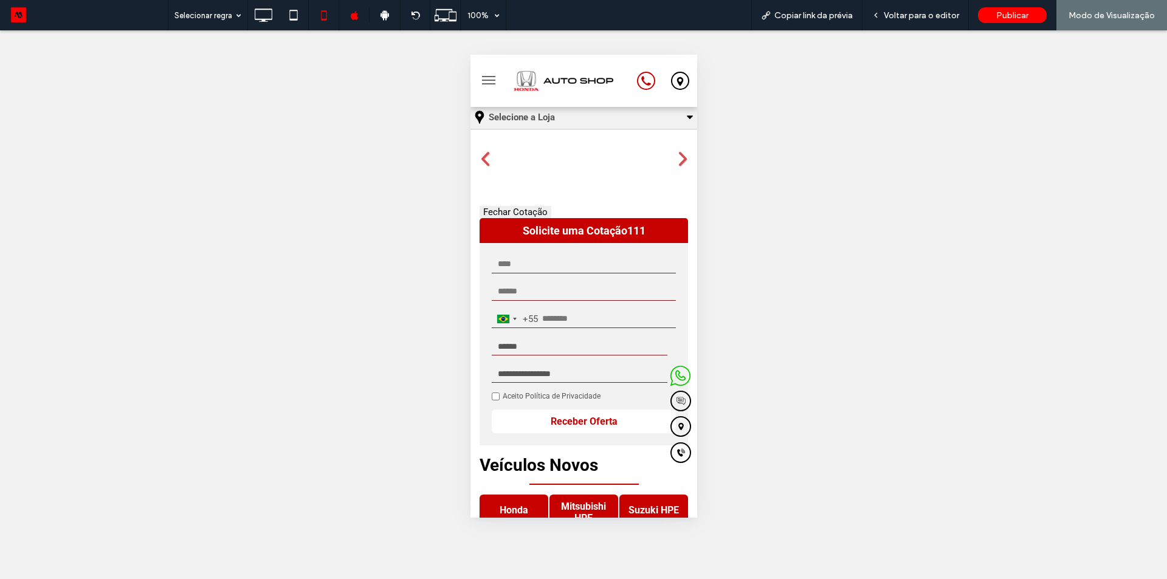
click at [495, 210] on button "Fechar Cotação" at bounding box center [515, 212] width 72 height 12
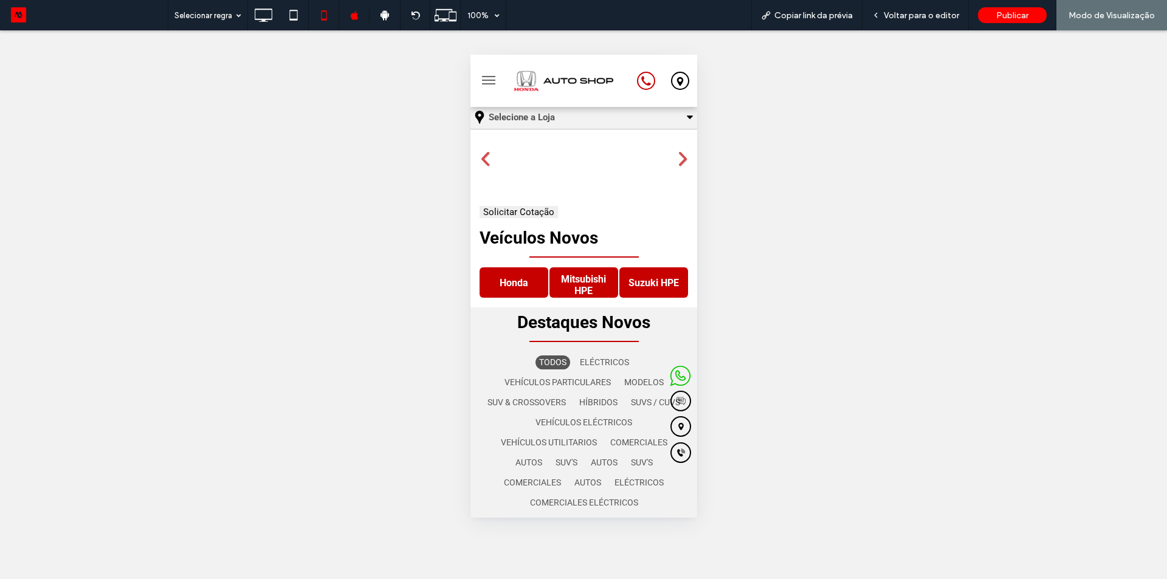
click at [495, 210] on button "Solicitar Cotação" at bounding box center [518, 212] width 78 height 12
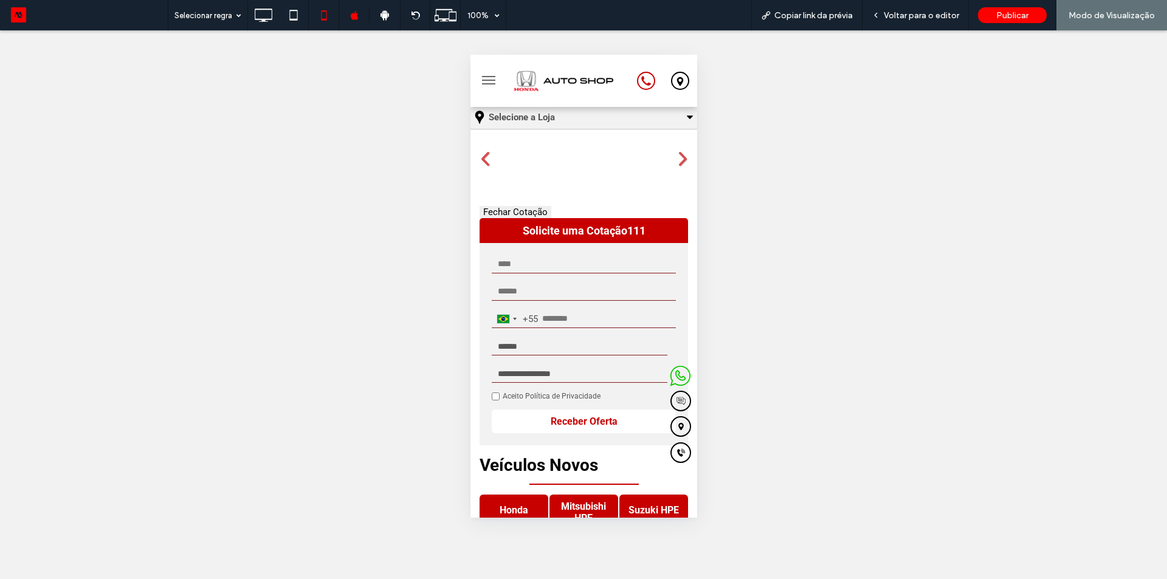
click at [495, 210] on button "Fechar Cotação" at bounding box center [515, 212] width 72 height 12
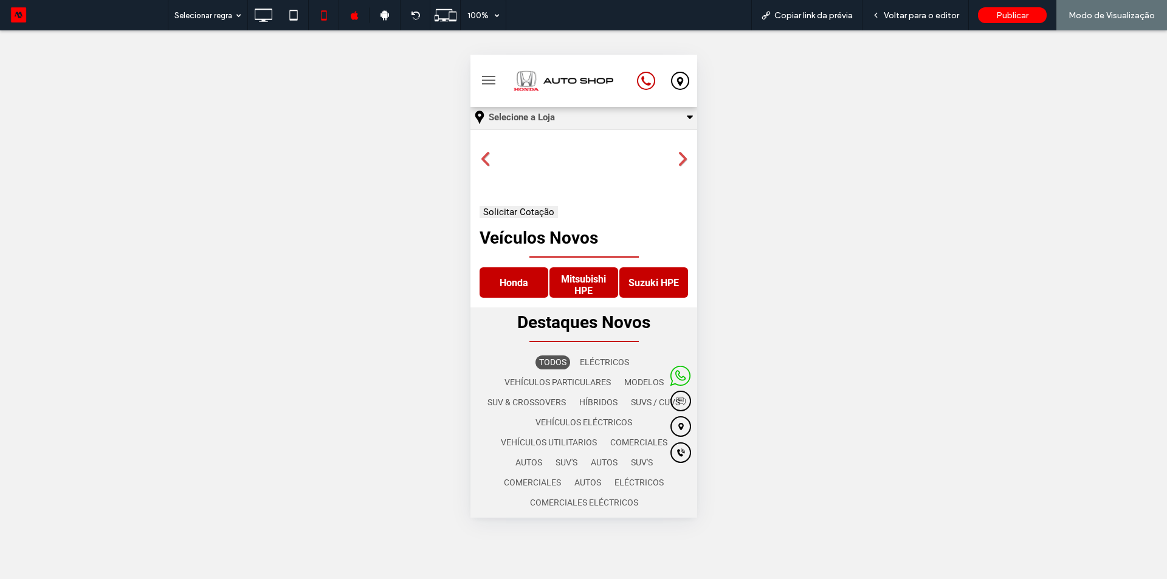
click at [495, 210] on button "Solicitar Cotação" at bounding box center [518, 212] width 78 height 12
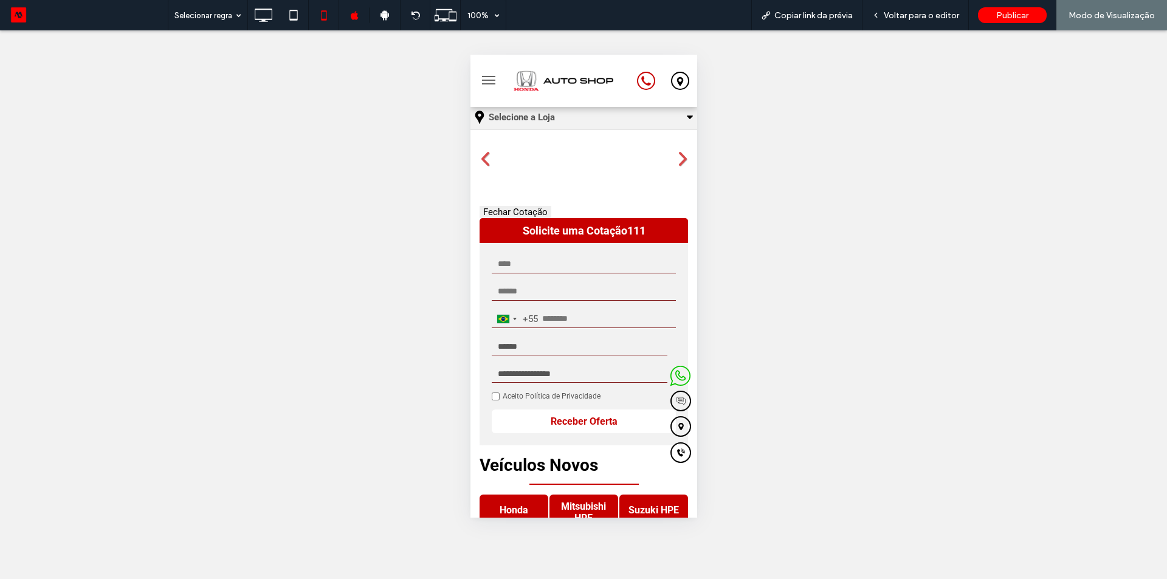
click at [495, 210] on button "Fechar Cotação" at bounding box center [515, 212] width 72 height 12
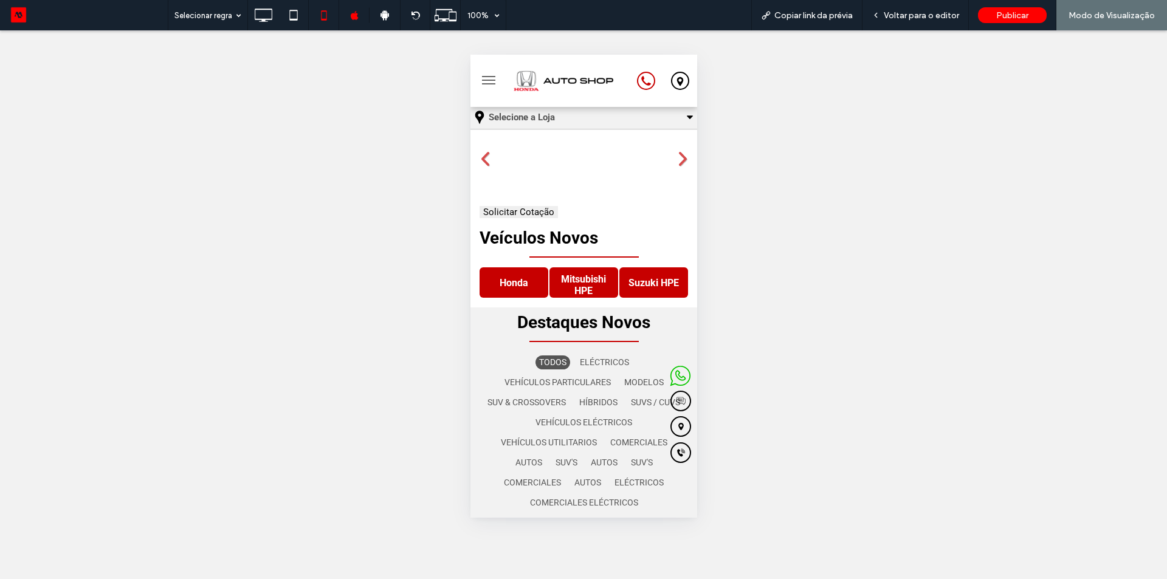
click at [495, 210] on button "Solicitar Cotação" at bounding box center [518, 212] width 78 height 12
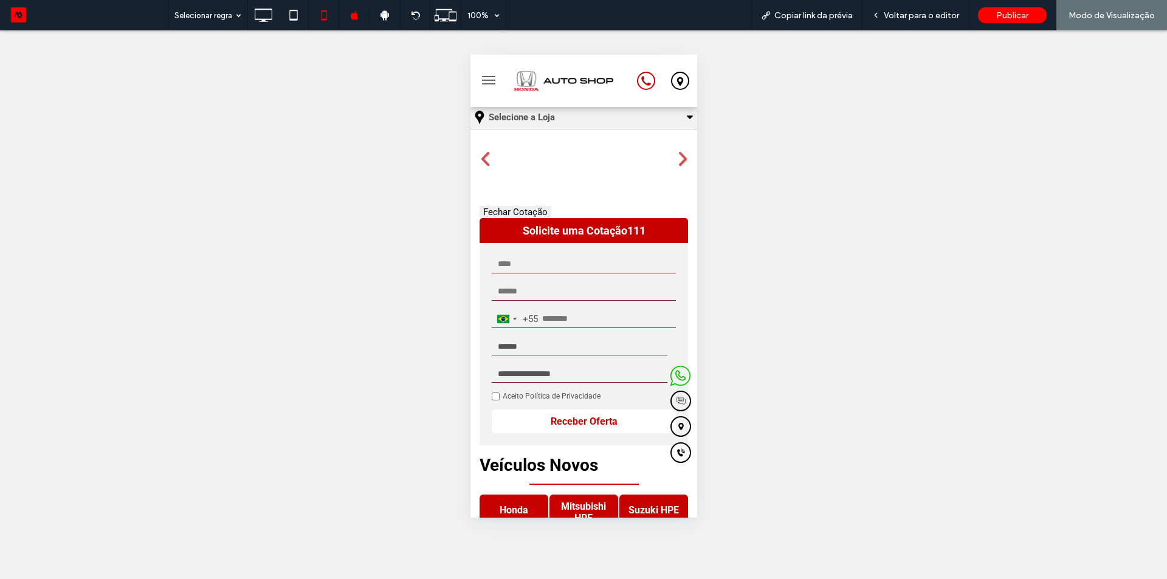
click at [495, 210] on button "Fechar Cotação" at bounding box center [515, 212] width 72 height 12
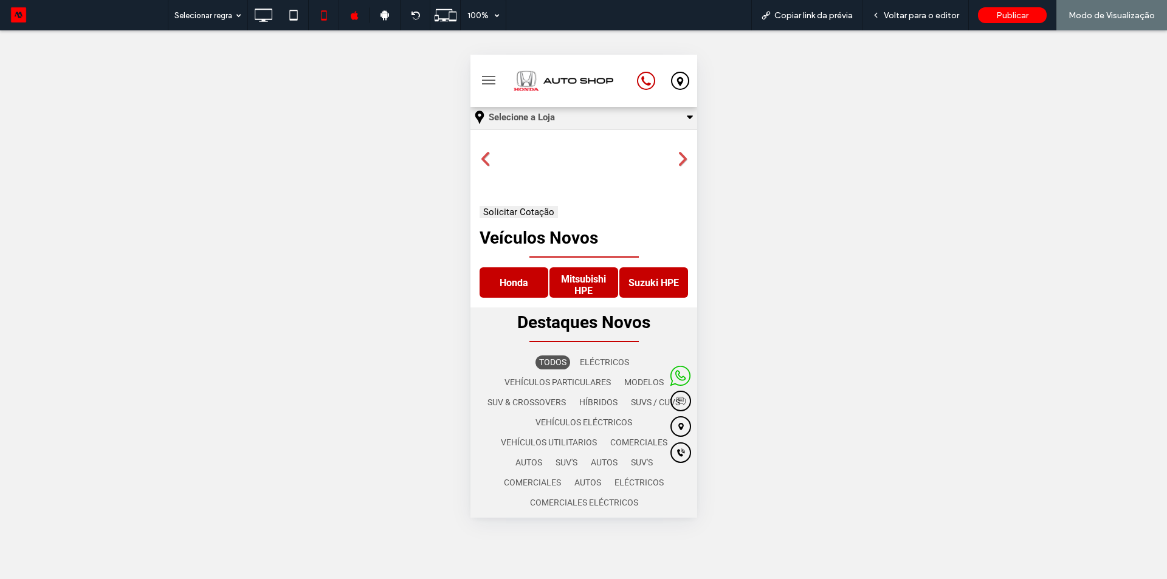
click at [495, 210] on button "Solicitar Cotação" at bounding box center [518, 212] width 78 height 12
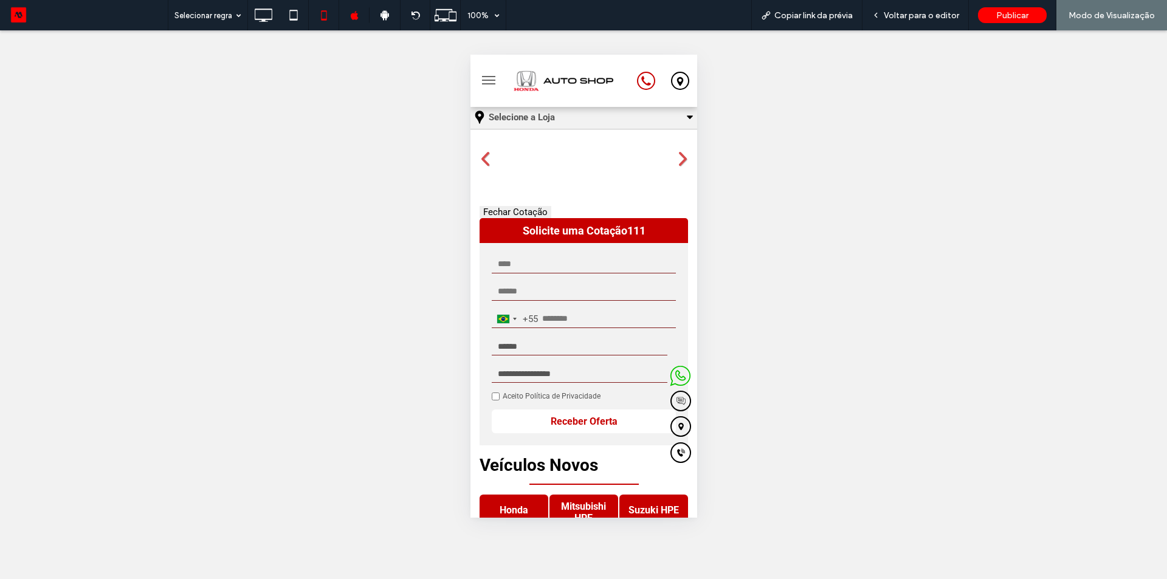
click at [495, 210] on button "Fechar Cotação" at bounding box center [515, 212] width 72 height 12
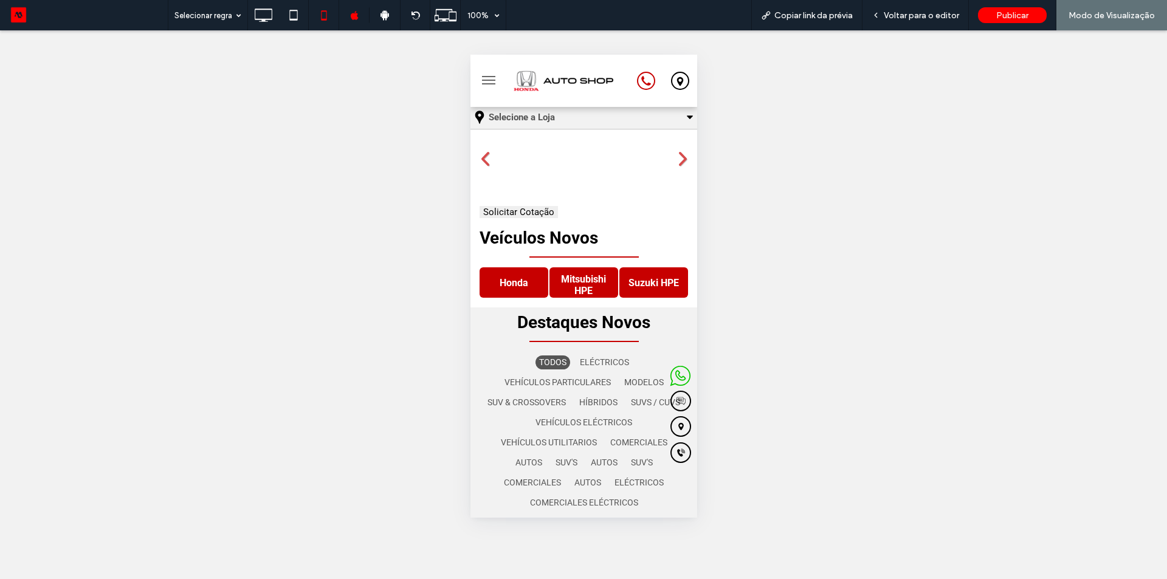
click at [495, 210] on button "Solicitar Cotação" at bounding box center [518, 212] width 78 height 12
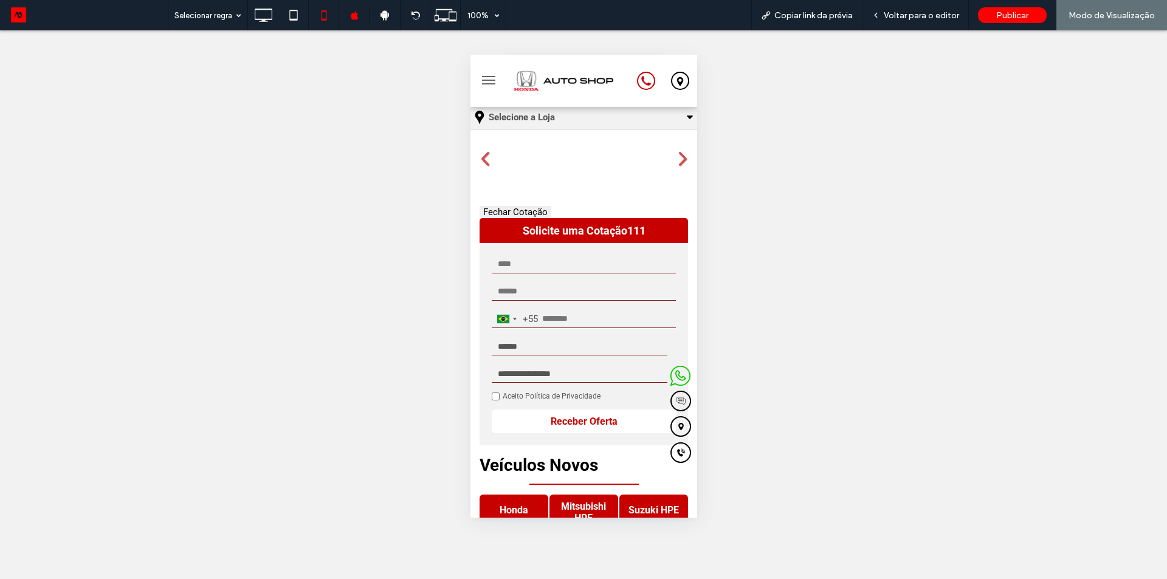
click at [495, 210] on button "Fechar Cotação" at bounding box center [515, 212] width 72 height 12
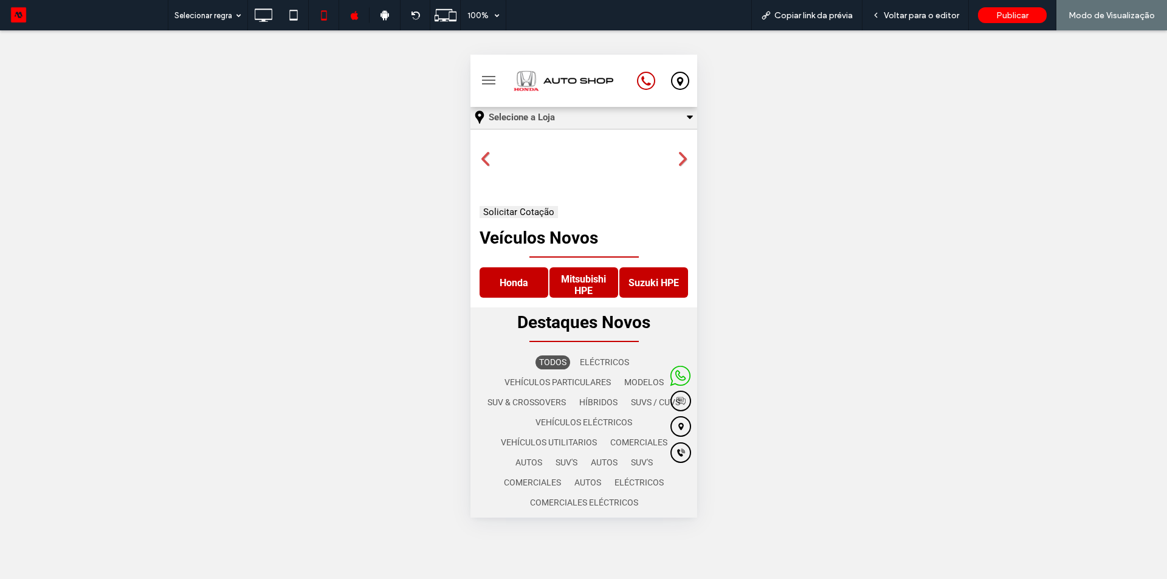
click at [495, 210] on button "Solicitar Cotação" at bounding box center [518, 212] width 78 height 12
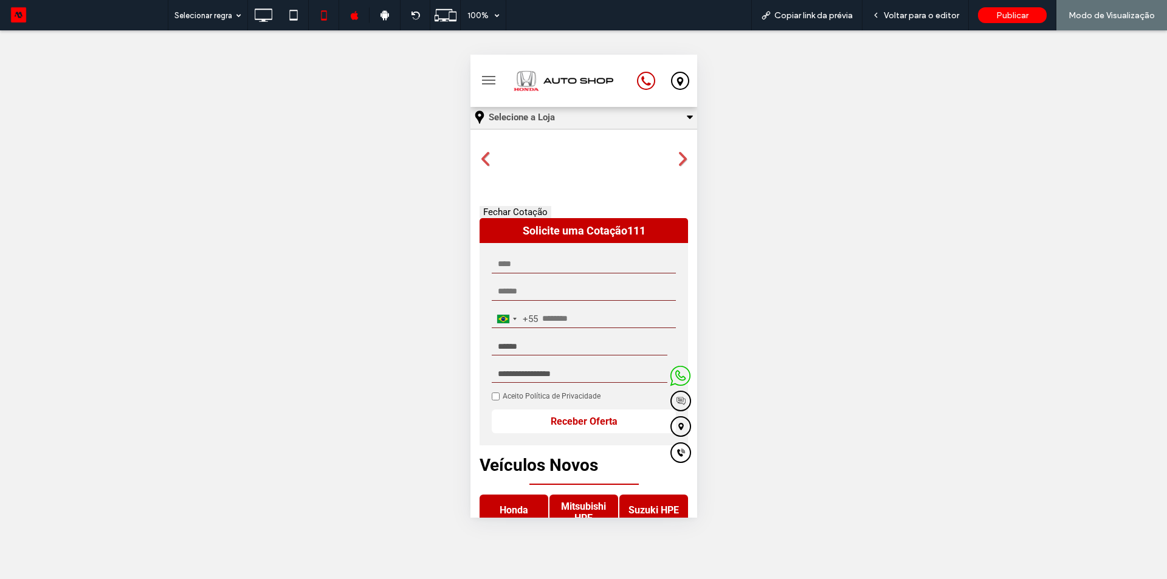
click at [495, 210] on button "Fechar Cotação" at bounding box center [515, 212] width 72 height 12
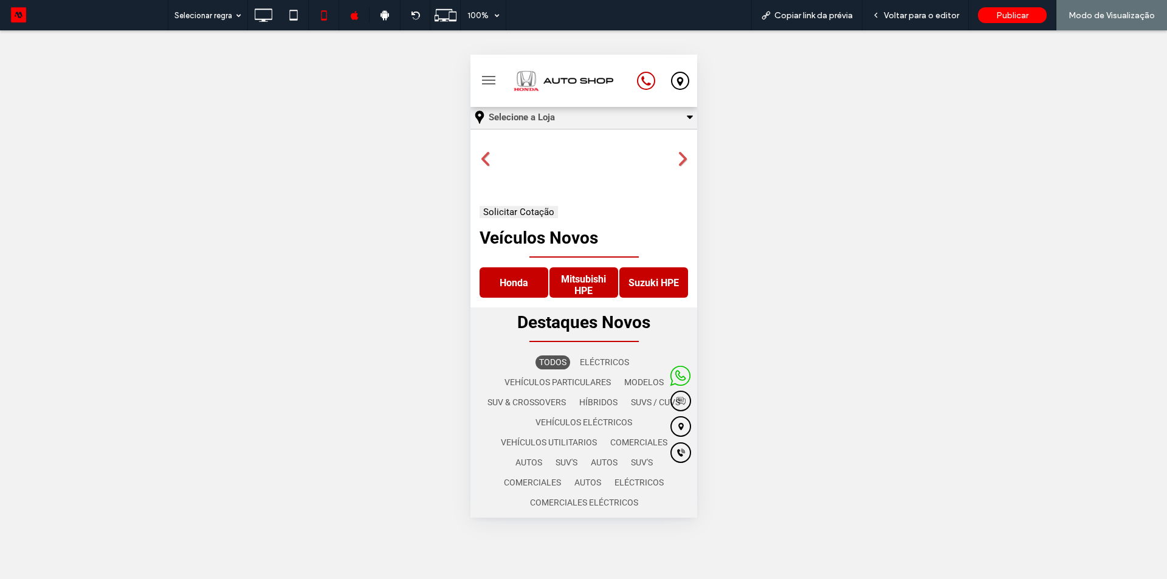
click at [494, 210] on button "Solicitar Cotação" at bounding box center [518, 212] width 78 height 12
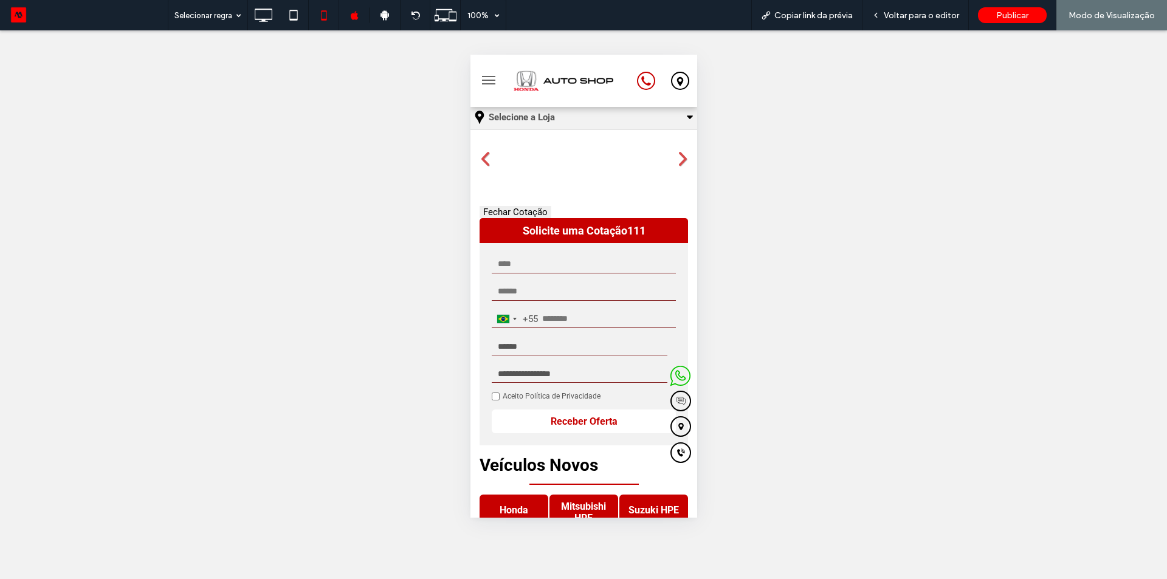
click at [494, 210] on button "Fechar Cotação" at bounding box center [515, 212] width 72 height 12
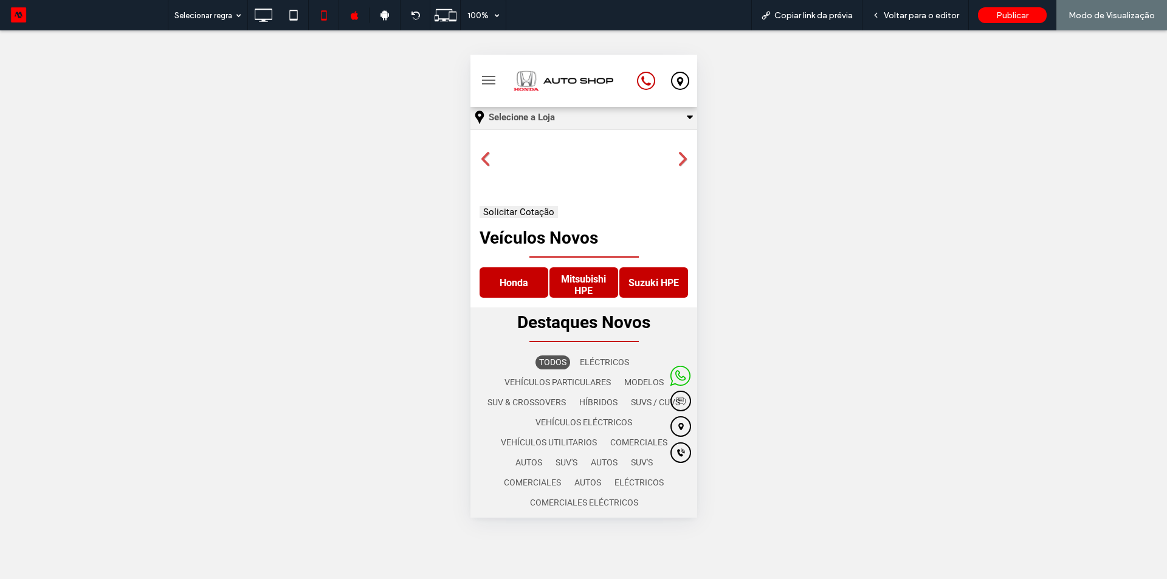
click at [494, 210] on button "Solicitar Cotação" at bounding box center [518, 212] width 78 height 12
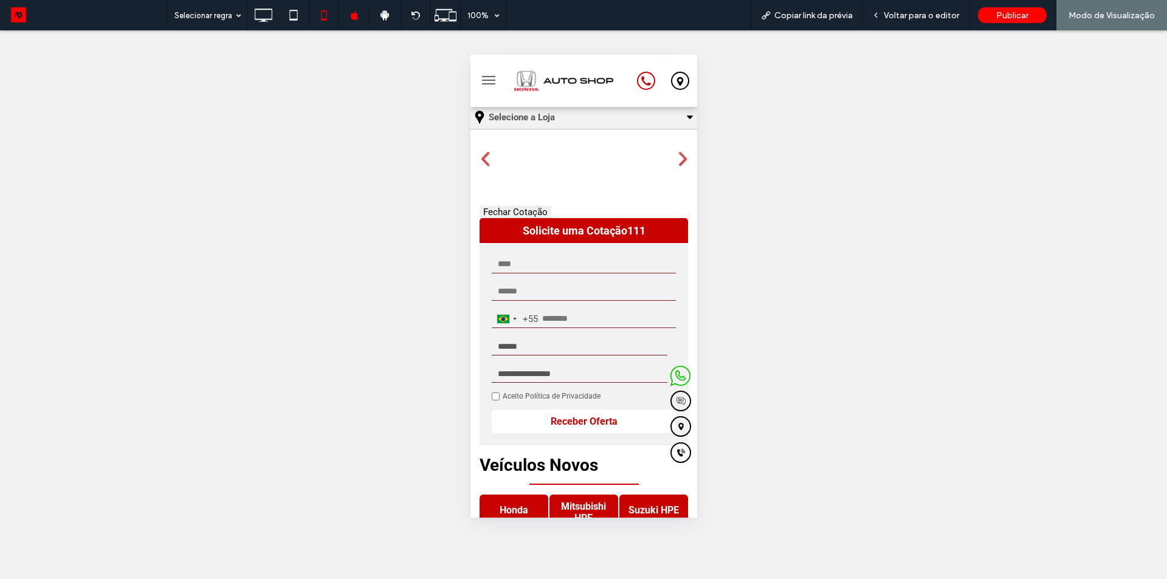
click at [494, 210] on button "Fechar Cotação" at bounding box center [515, 212] width 72 height 12
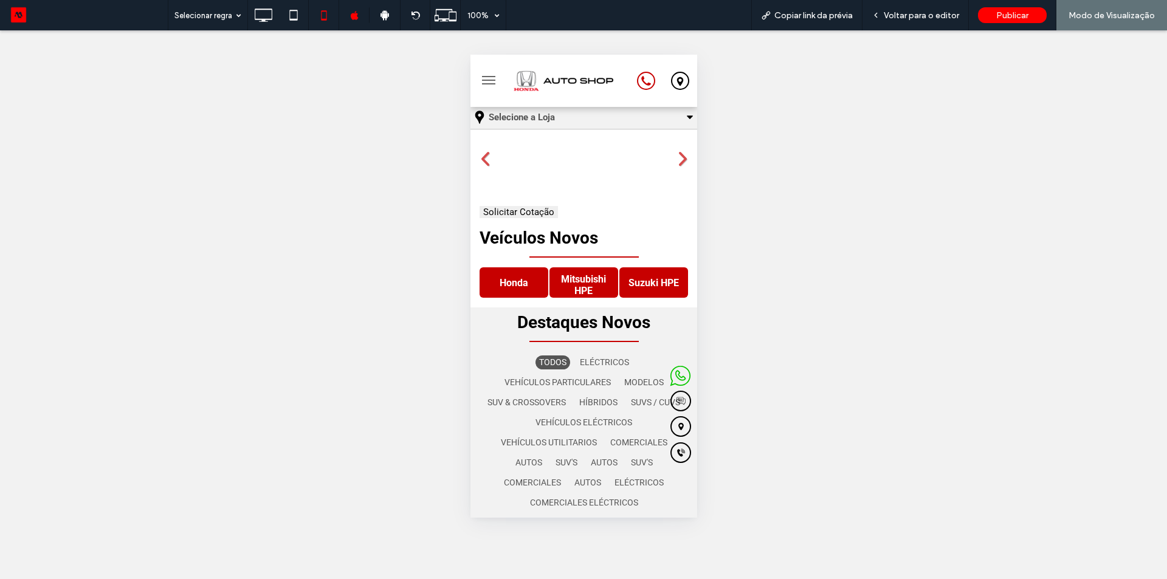
click at [493, 213] on button "Solicitar Cotação" at bounding box center [518, 212] width 78 height 12
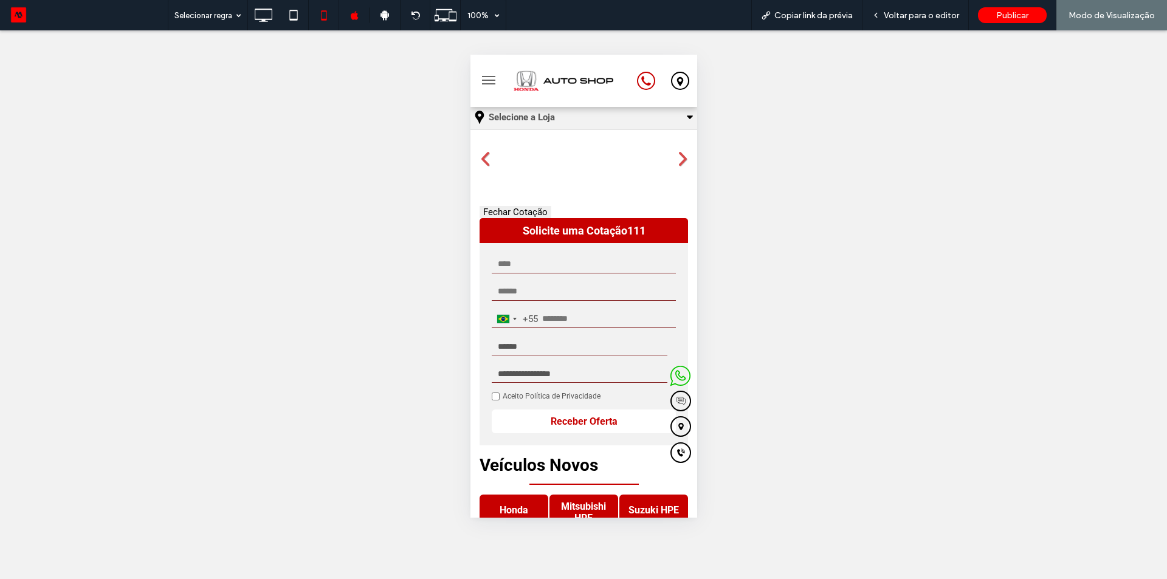
click at [493, 213] on button "Fechar Cotação" at bounding box center [515, 212] width 72 height 12
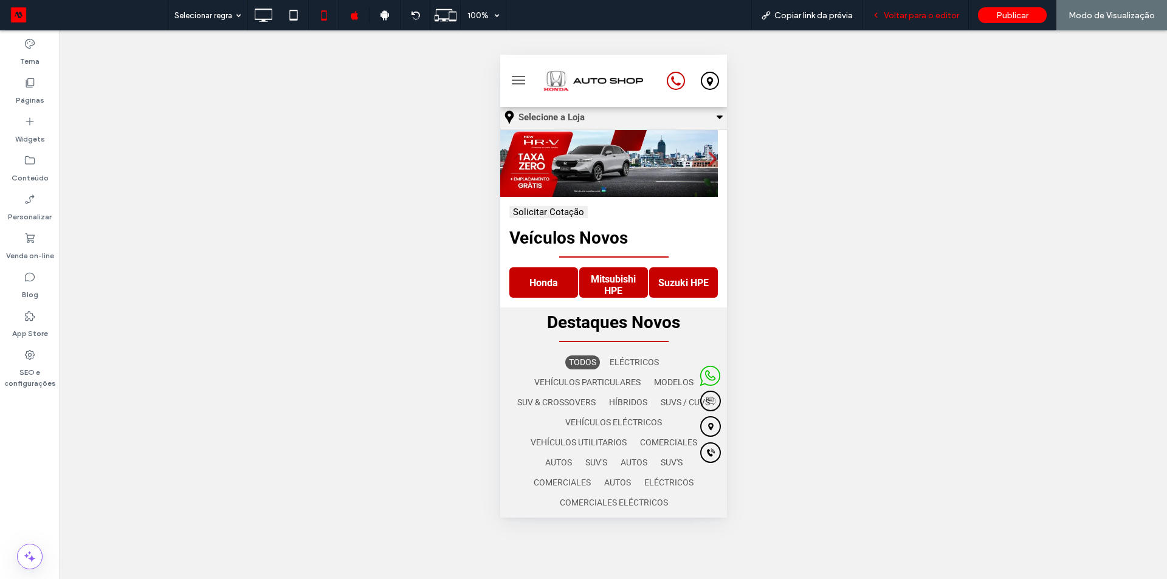
click at [894, 12] on span "Voltar para o editor" at bounding box center [921, 15] width 75 height 10
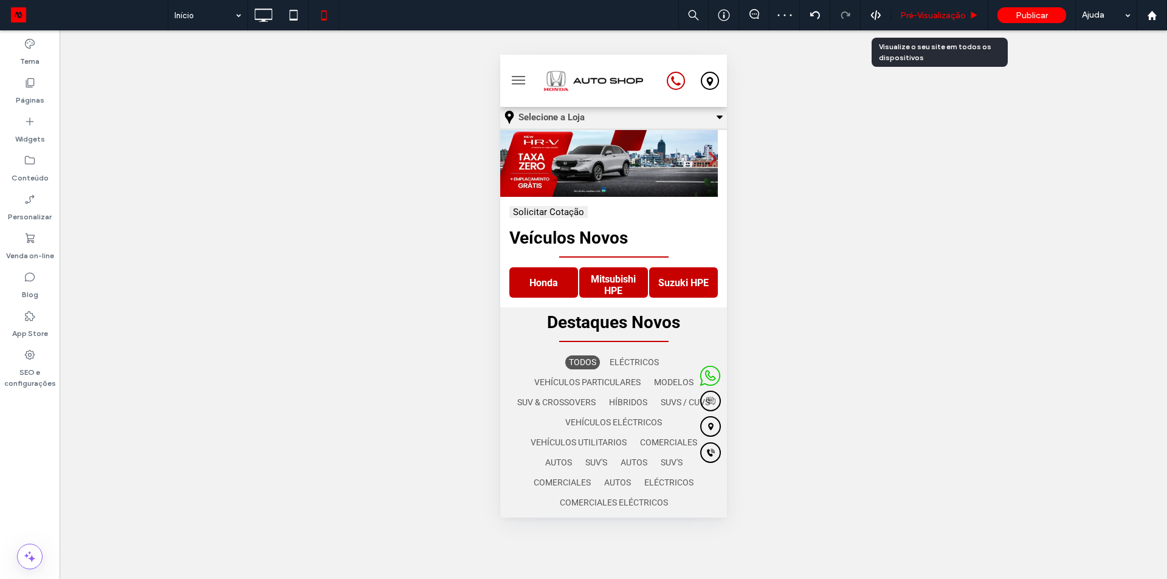
click at [926, 15] on span "Pré-Visualizaçāo" at bounding box center [933, 15] width 66 height 10
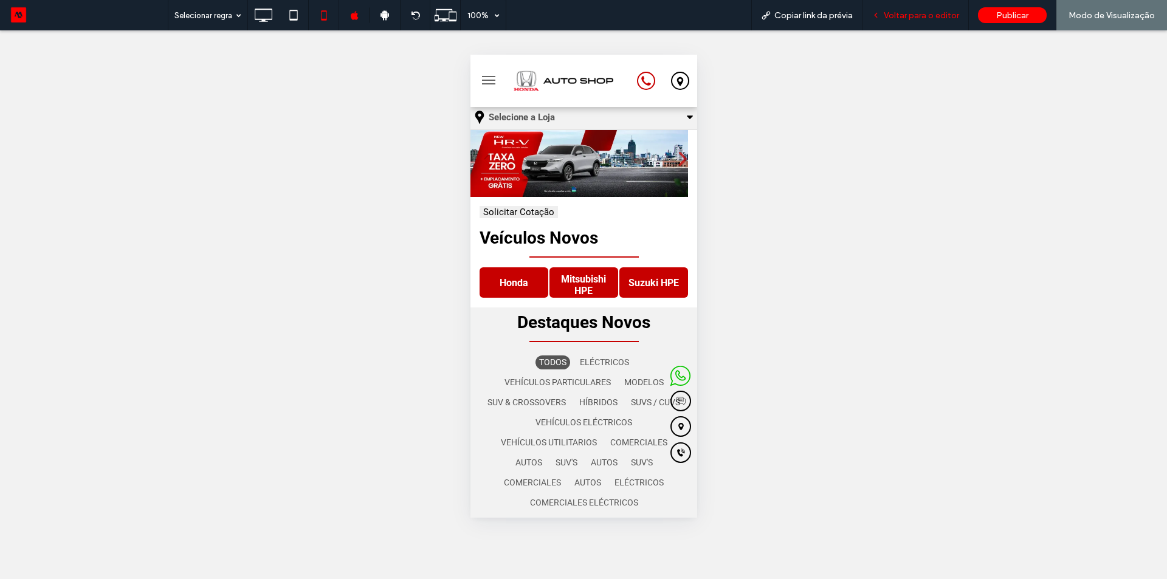
click at [915, 13] on span "Voltar para o editor" at bounding box center [921, 15] width 75 height 10
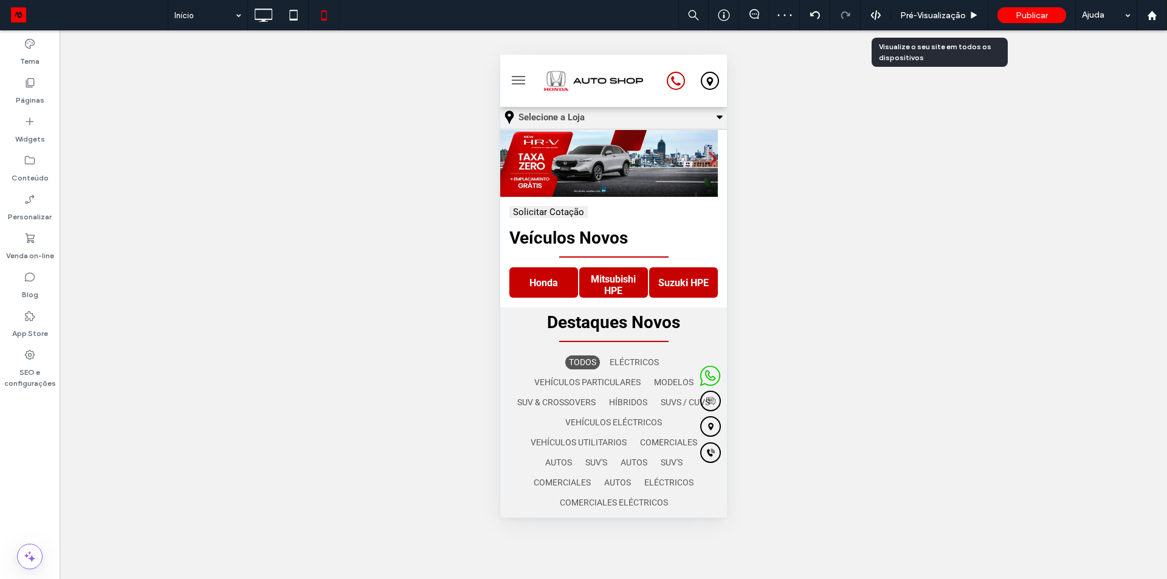
click at [915, 13] on span "Pré-Visualizaçāo" at bounding box center [933, 15] width 66 height 10
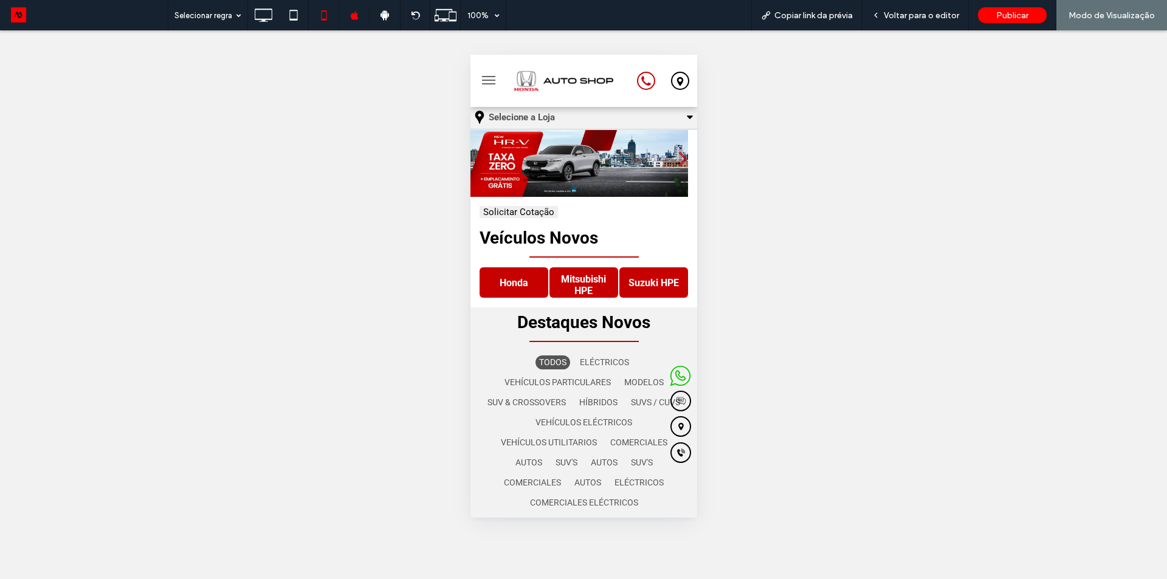
click at [537, 211] on button "Solicitar Cotação" at bounding box center [518, 212] width 78 height 12
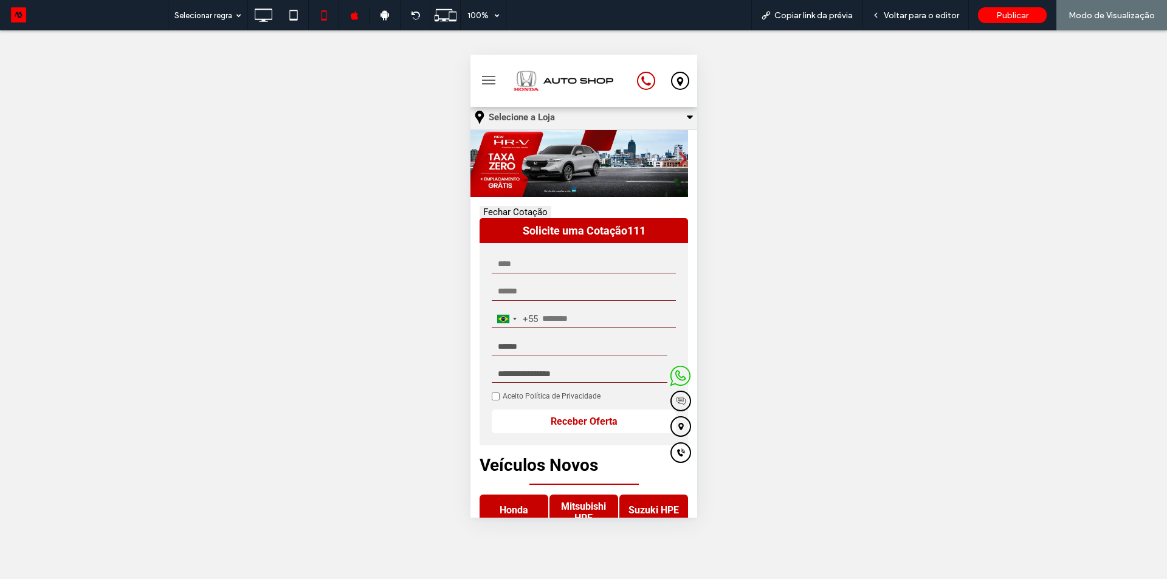
click at [537, 211] on button "Fechar Cotação" at bounding box center [515, 212] width 72 height 12
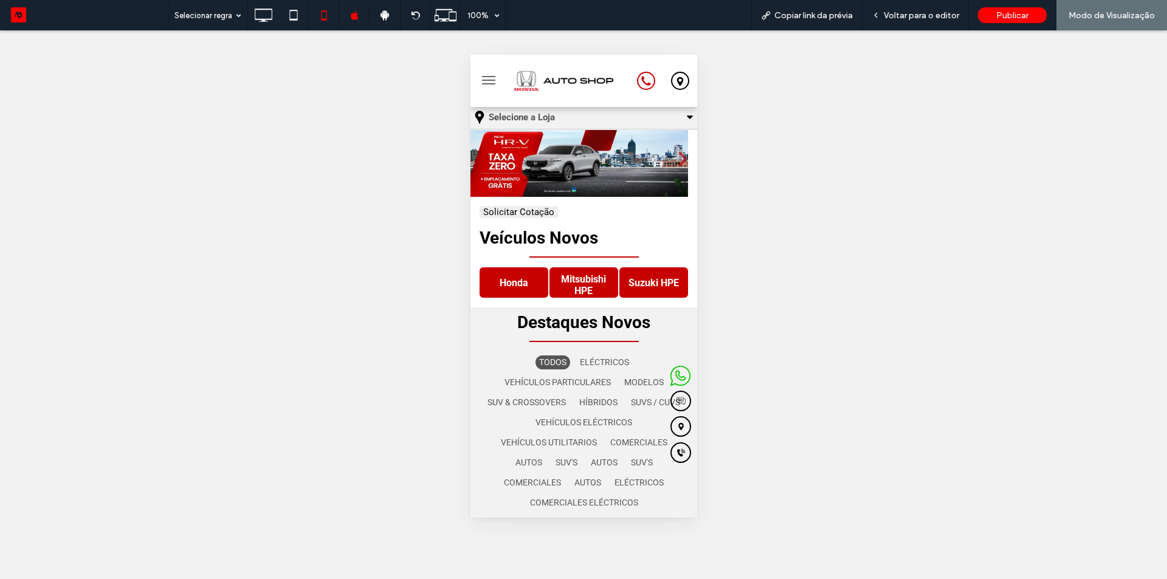
click at [537, 211] on button "Solicitar Cotação" at bounding box center [518, 212] width 78 height 12
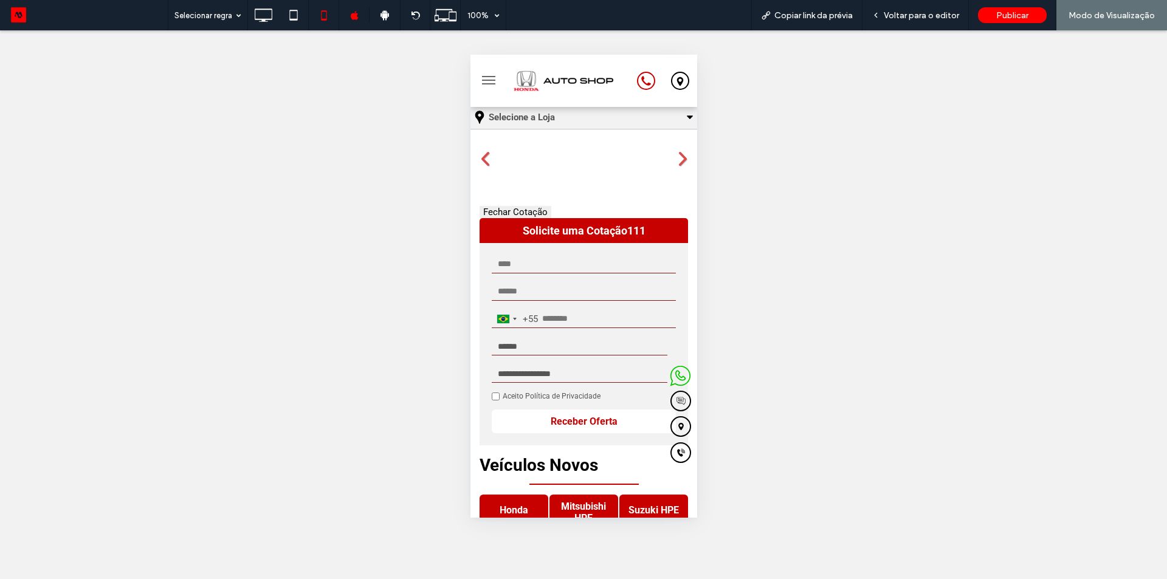
click at [524, 207] on button "Fechar Cotação" at bounding box center [515, 212] width 72 height 12
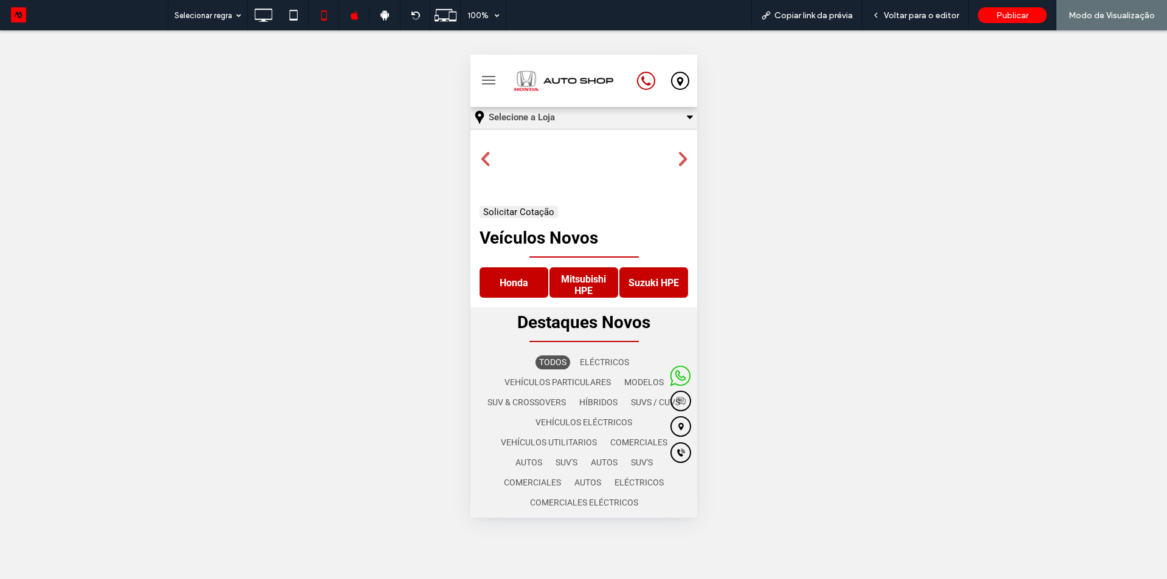
click at [524, 207] on button "Solicitar Cotação" at bounding box center [518, 212] width 78 height 12
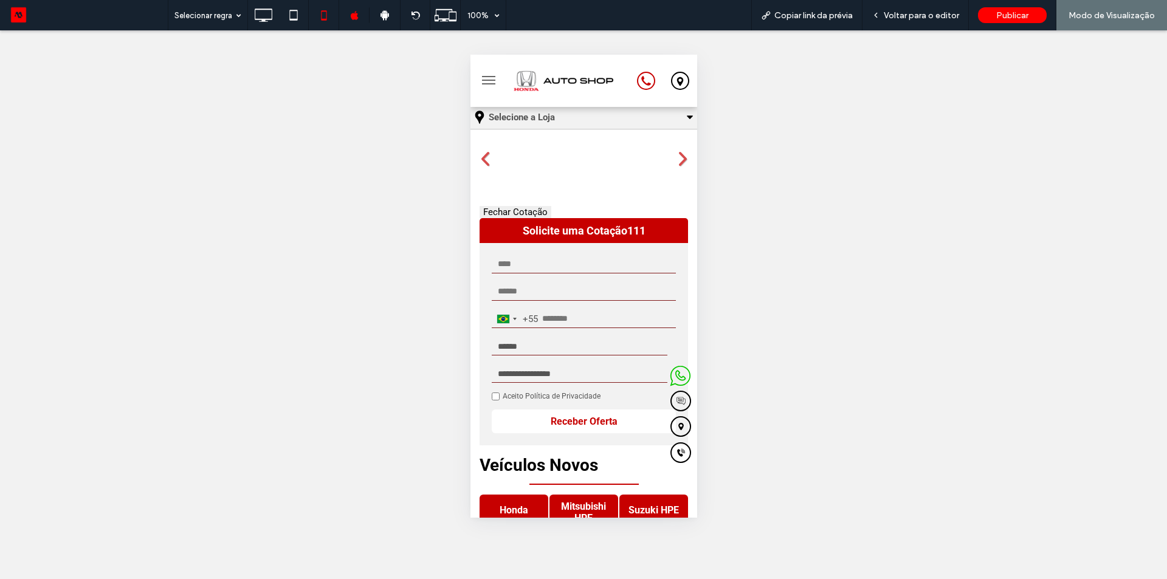
click at [524, 207] on button "Fechar Cotação" at bounding box center [515, 212] width 72 height 12
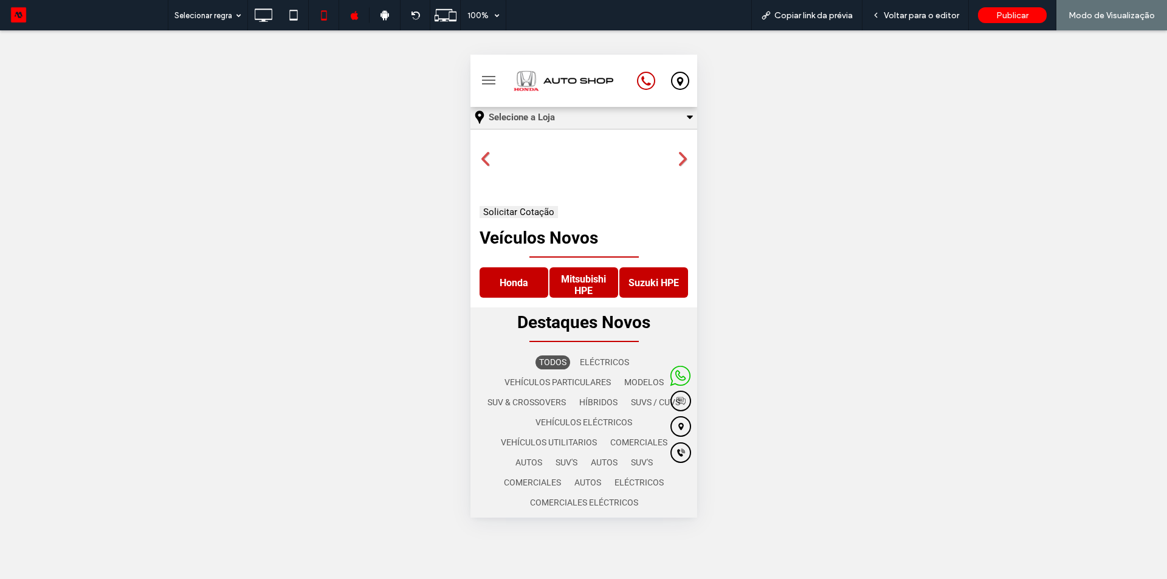
click at [524, 207] on button "Solicitar Cotação" at bounding box center [518, 212] width 78 height 12
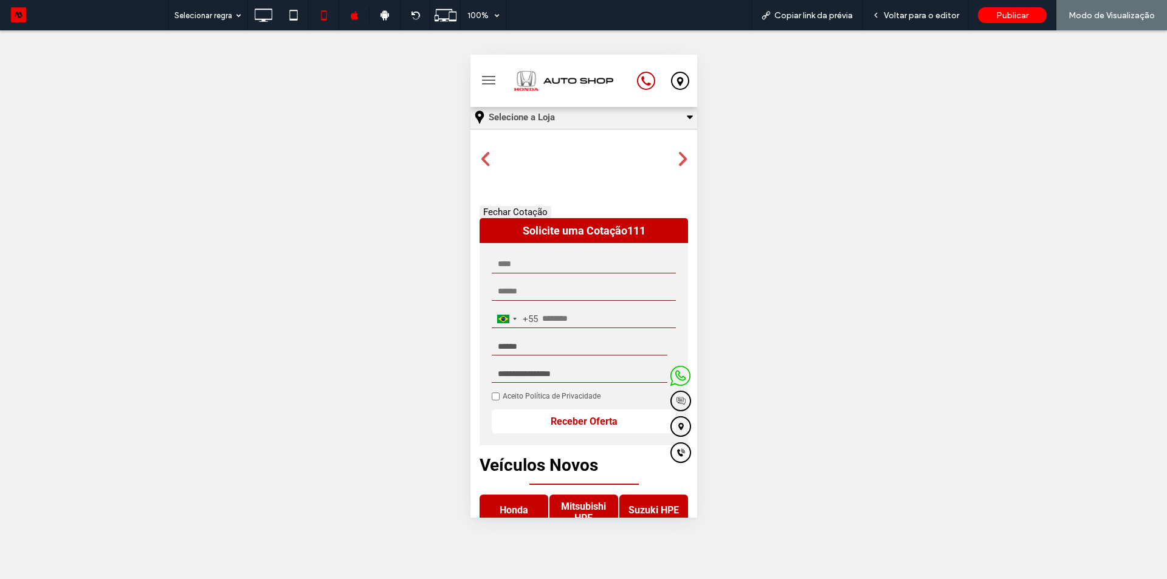
click at [524, 207] on button "Fechar Cotação" at bounding box center [515, 212] width 72 height 12
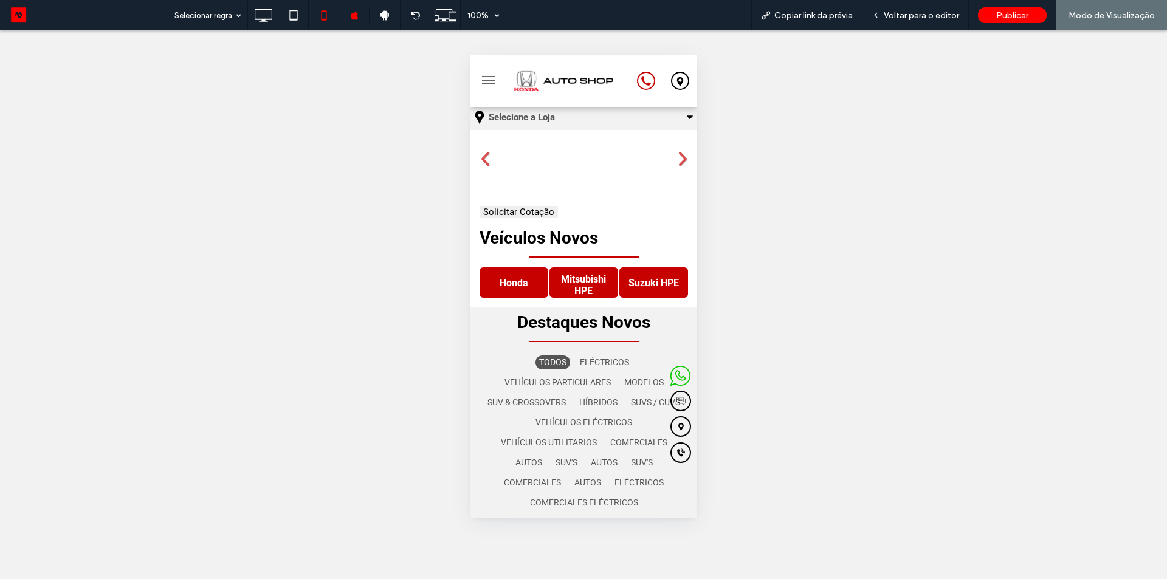
click at [524, 207] on button "Solicitar Cotação" at bounding box center [518, 212] width 78 height 12
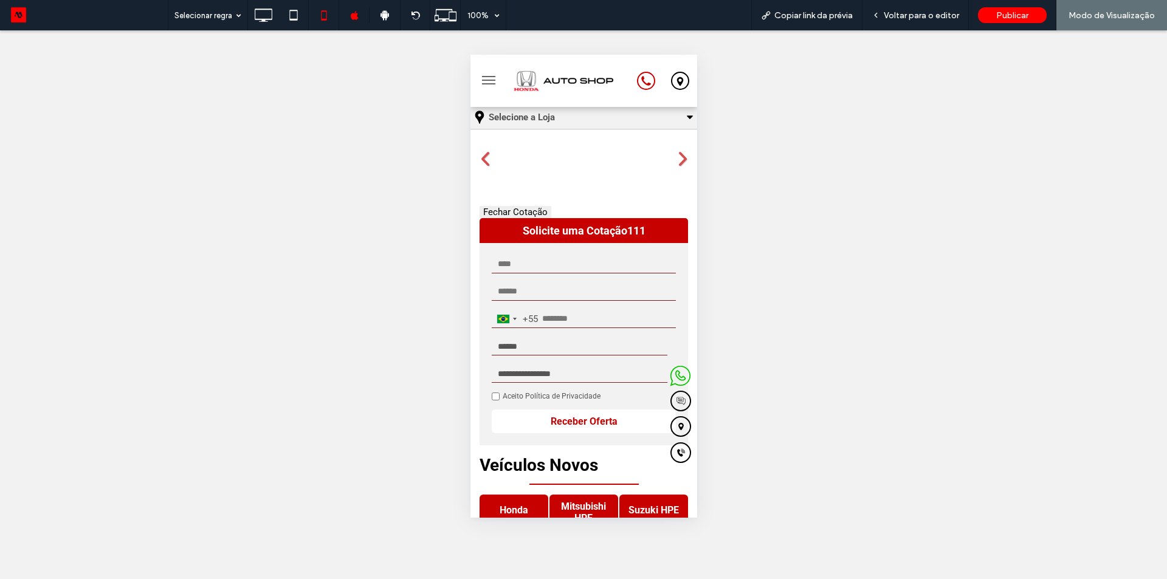
click at [524, 207] on button "Fechar Cotação" at bounding box center [515, 212] width 72 height 12
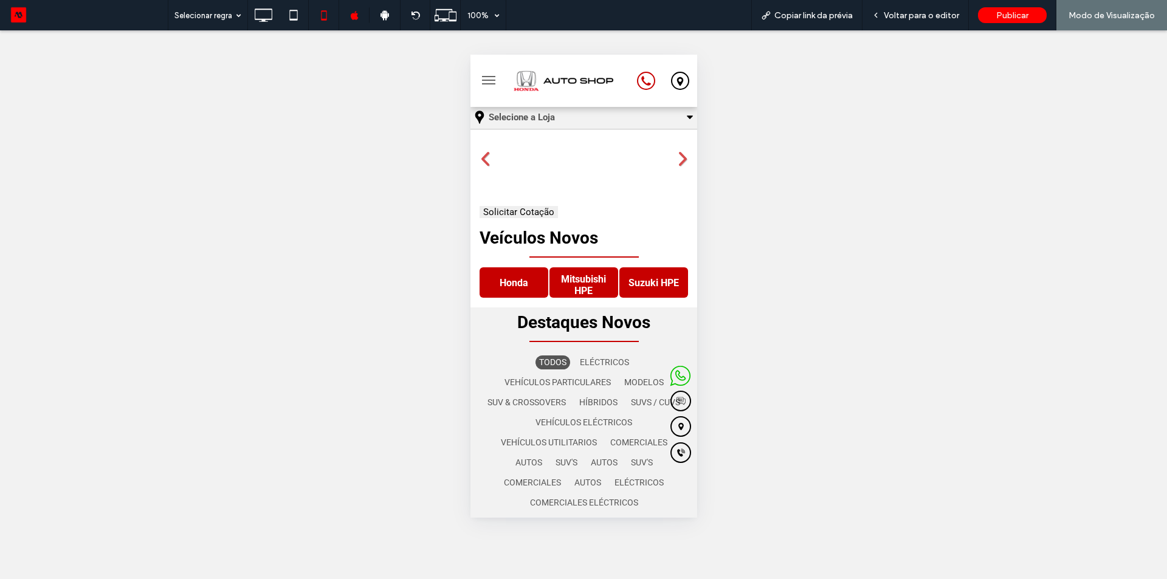
click at [524, 207] on button "Solicitar Cotação" at bounding box center [518, 212] width 78 height 12
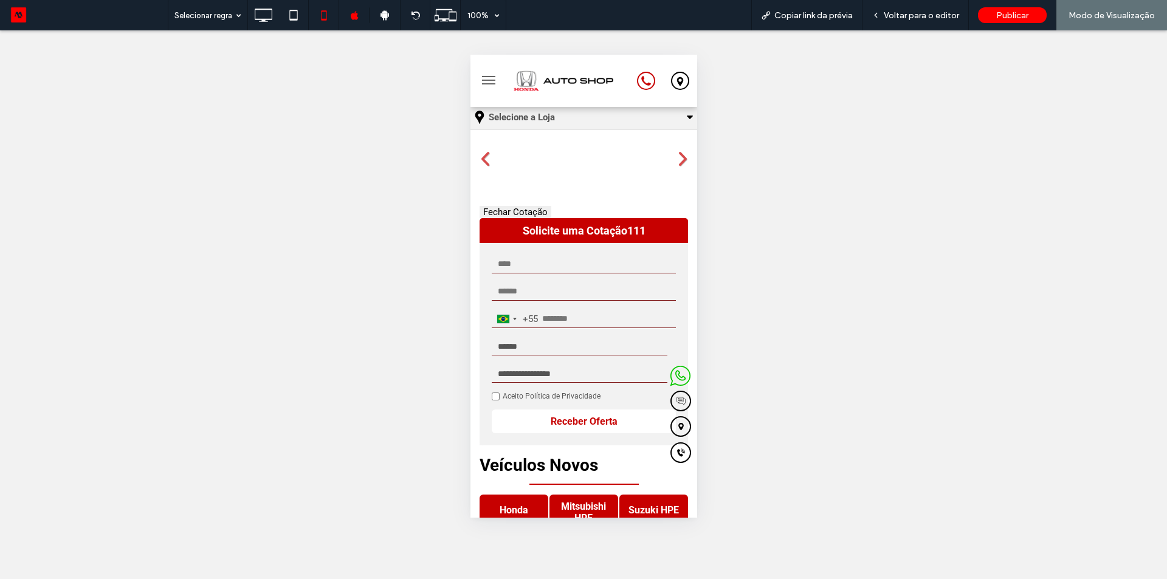
click at [524, 207] on button "Fechar Cotação" at bounding box center [515, 212] width 72 height 12
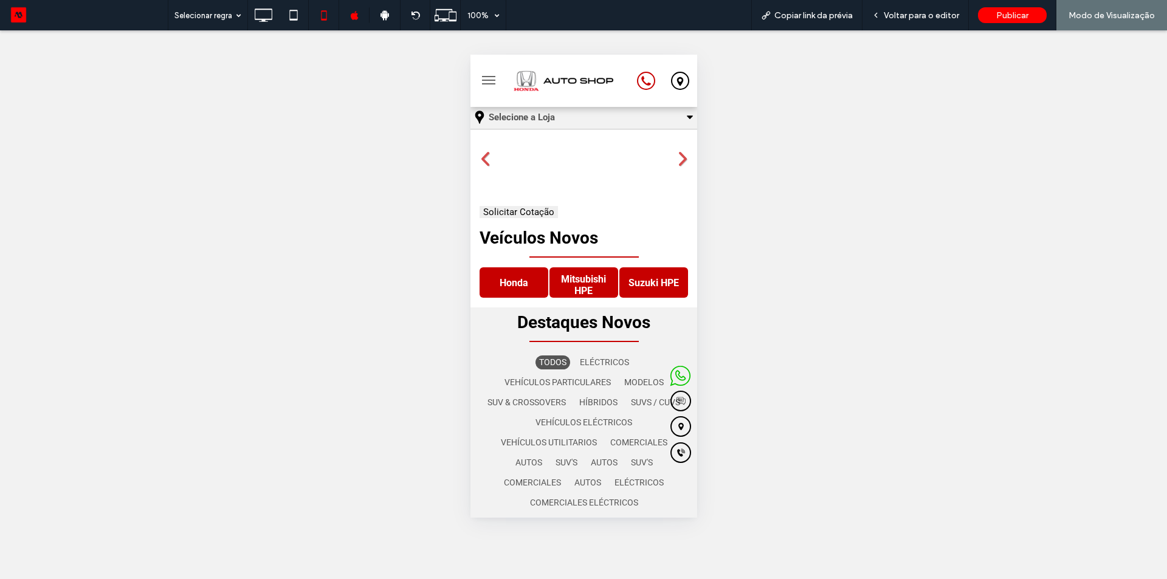
click at [524, 207] on button "Solicitar Cotação" at bounding box center [518, 212] width 78 height 12
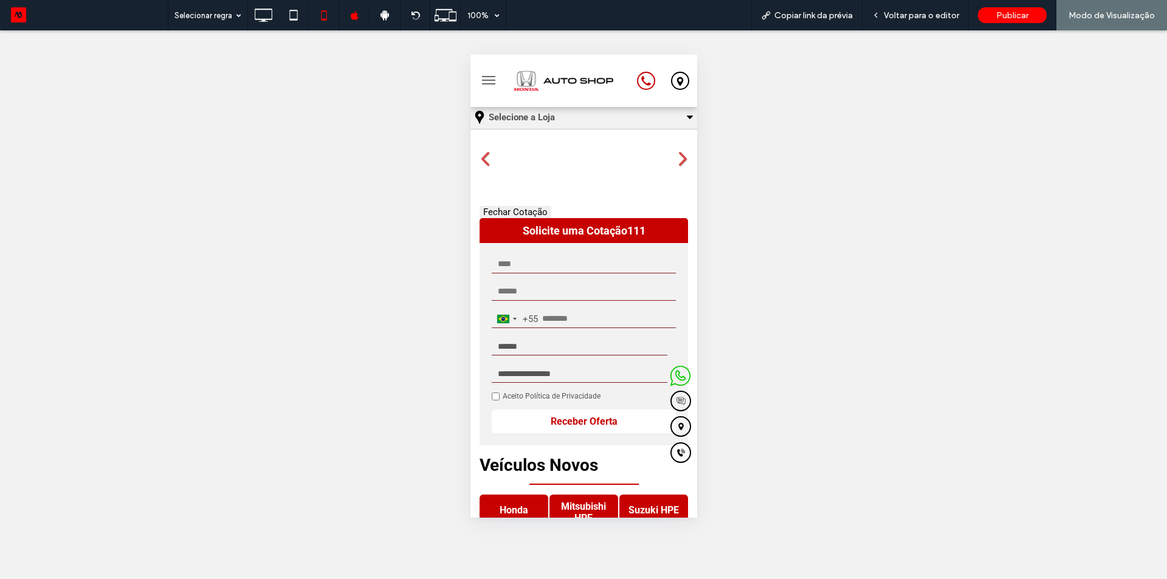
click at [524, 207] on button "Fechar Cotação" at bounding box center [515, 212] width 72 height 12
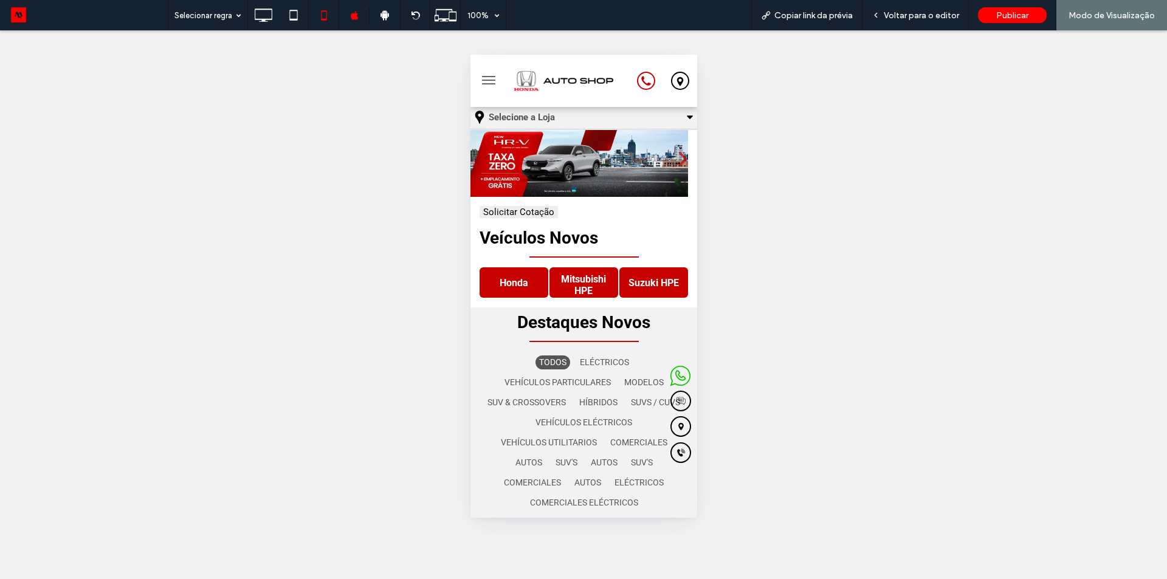
click at [524, 207] on button "Solicitar Cotação" at bounding box center [518, 212] width 78 height 12
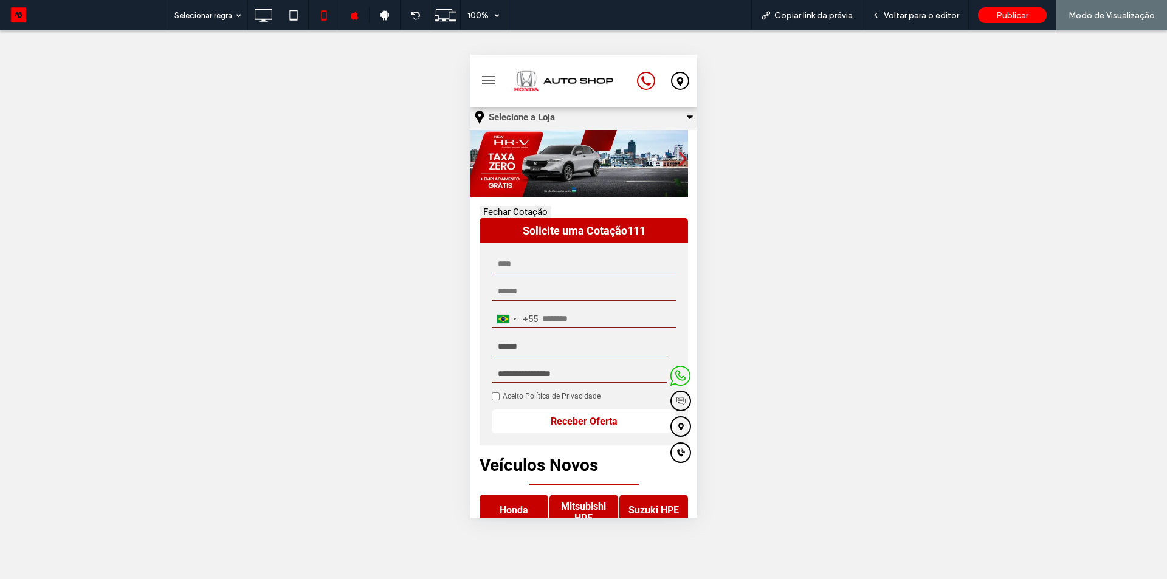
click at [524, 207] on button "Fechar Cotação" at bounding box center [515, 212] width 72 height 12
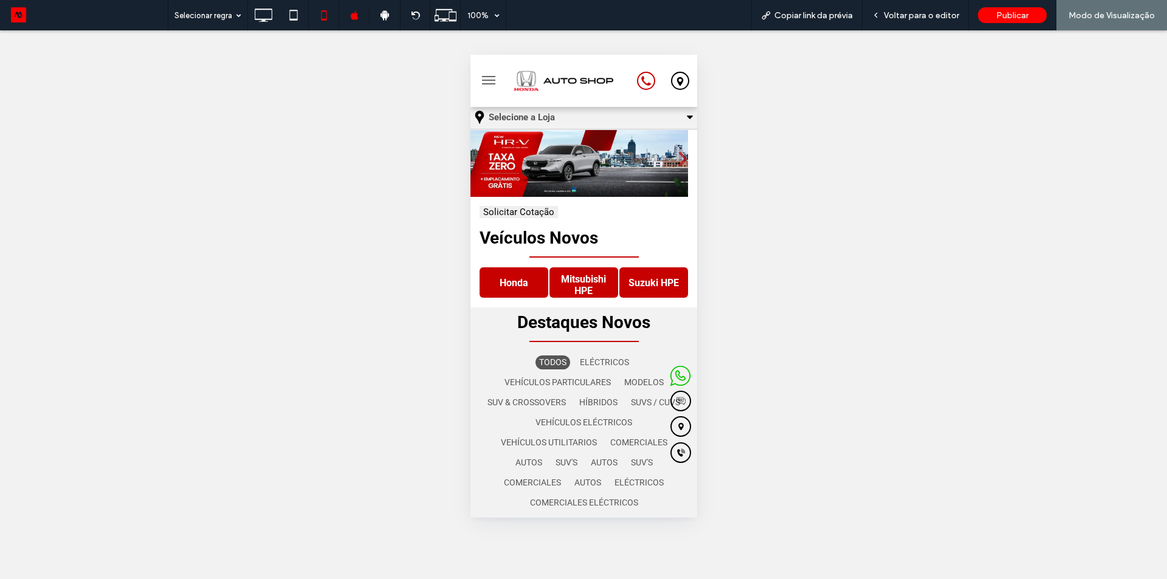
click at [524, 207] on button "Solicitar Cotação" at bounding box center [518, 212] width 78 height 12
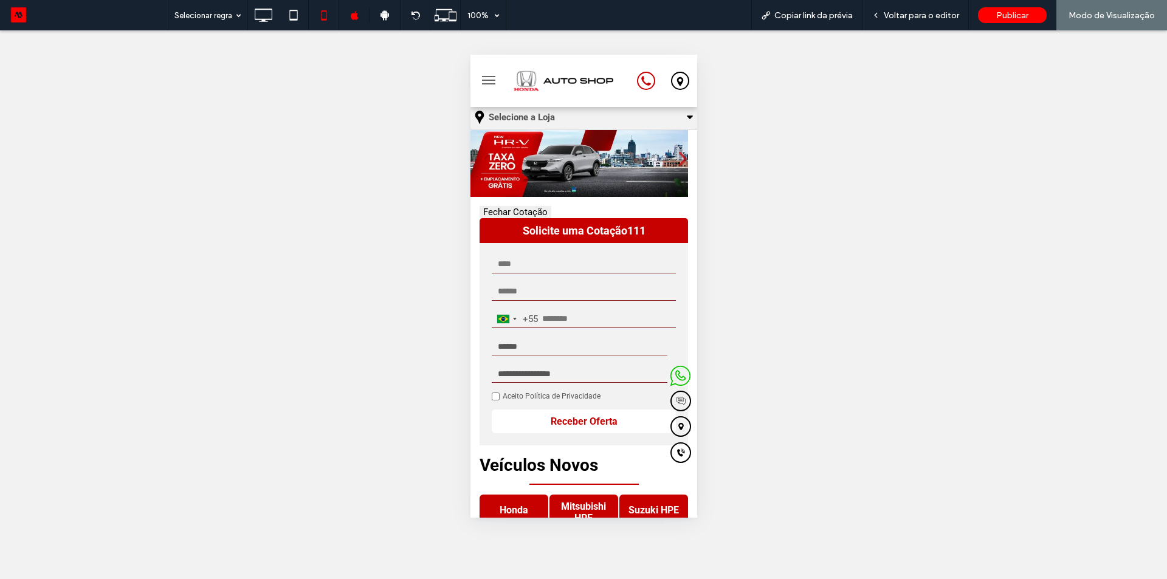
click at [524, 207] on button "Fechar Cotação" at bounding box center [515, 212] width 72 height 12
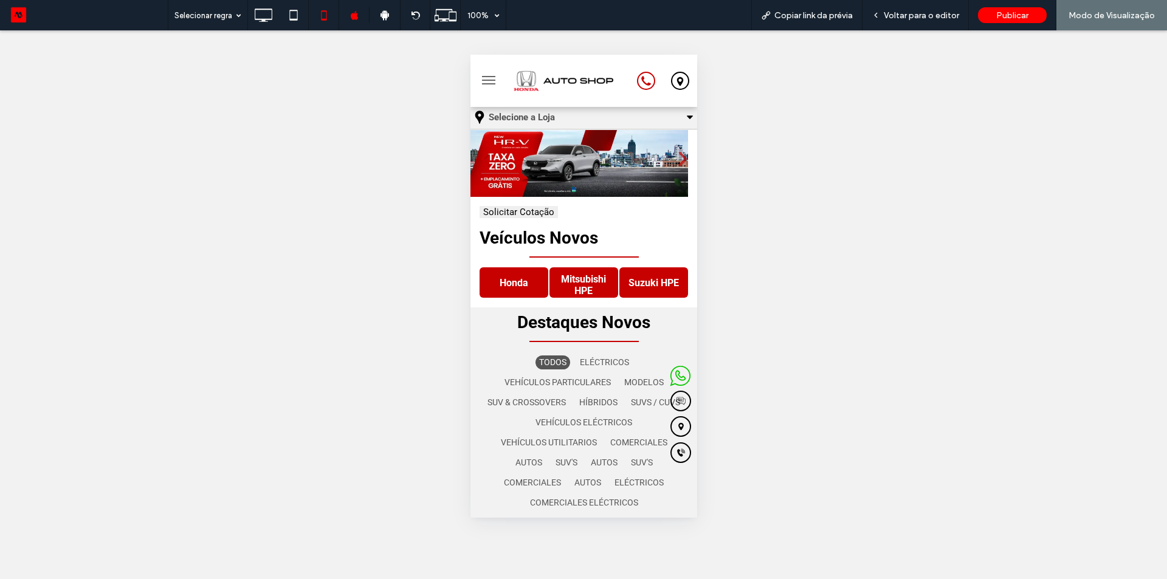
click at [524, 207] on button "Solicitar Cotação" at bounding box center [518, 212] width 78 height 12
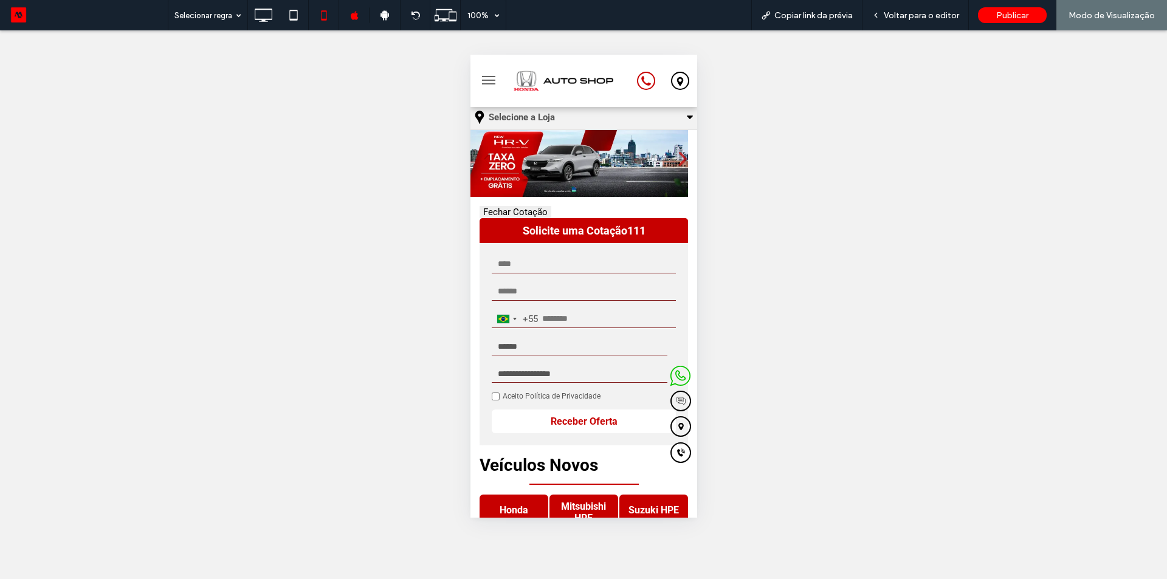
click at [524, 207] on button "Fechar Cotação" at bounding box center [515, 212] width 72 height 12
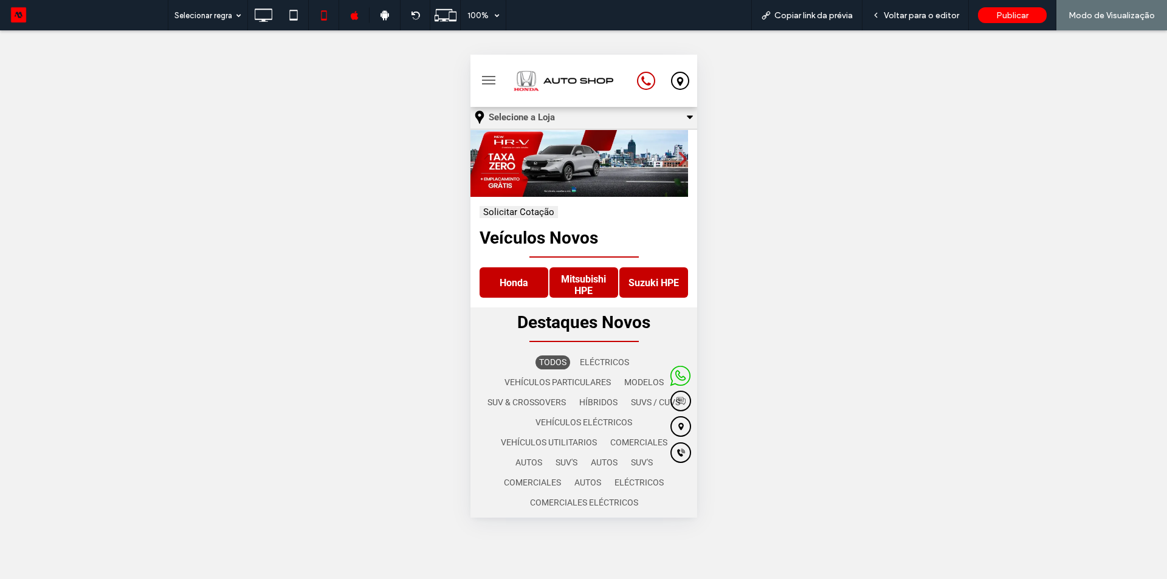
click at [524, 207] on button "Solicitar Cotação" at bounding box center [518, 212] width 78 height 12
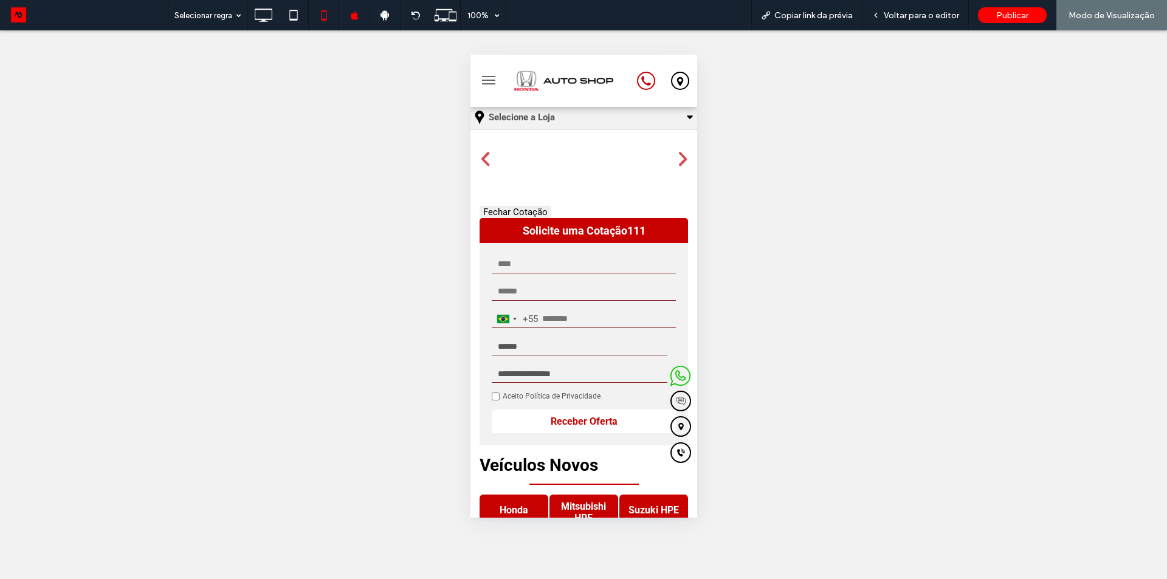
click at [207, 348] on div "Reexibir? Sim Reexibir? Sim Reexibir? Sim Reexibir? Sim" at bounding box center [583, 304] width 1167 height 549
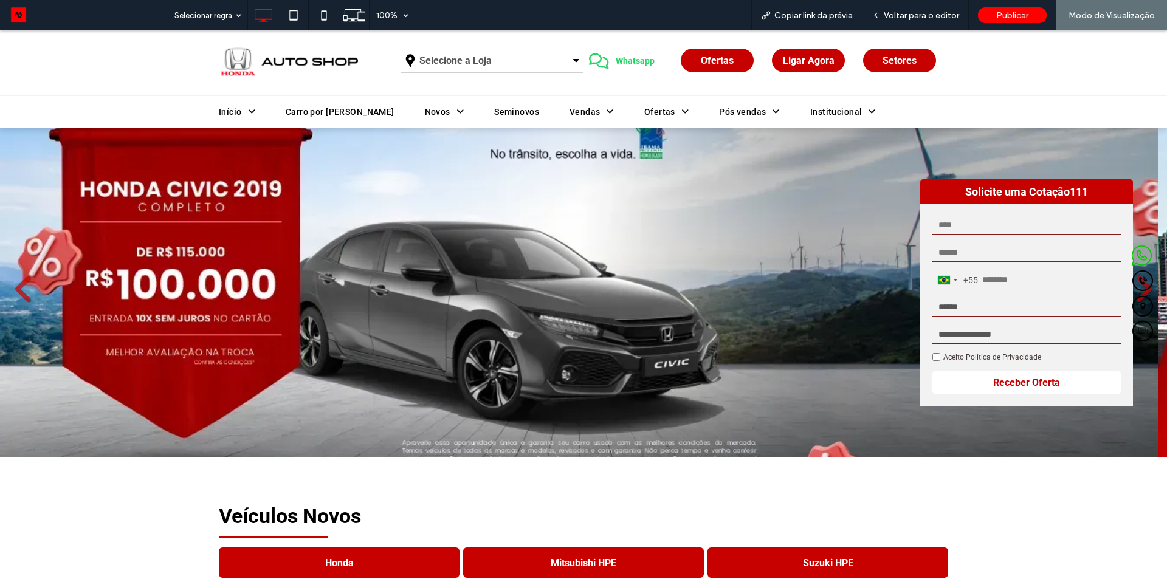
click at [318, 13] on icon at bounding box center [324, 15] width 24 height 24
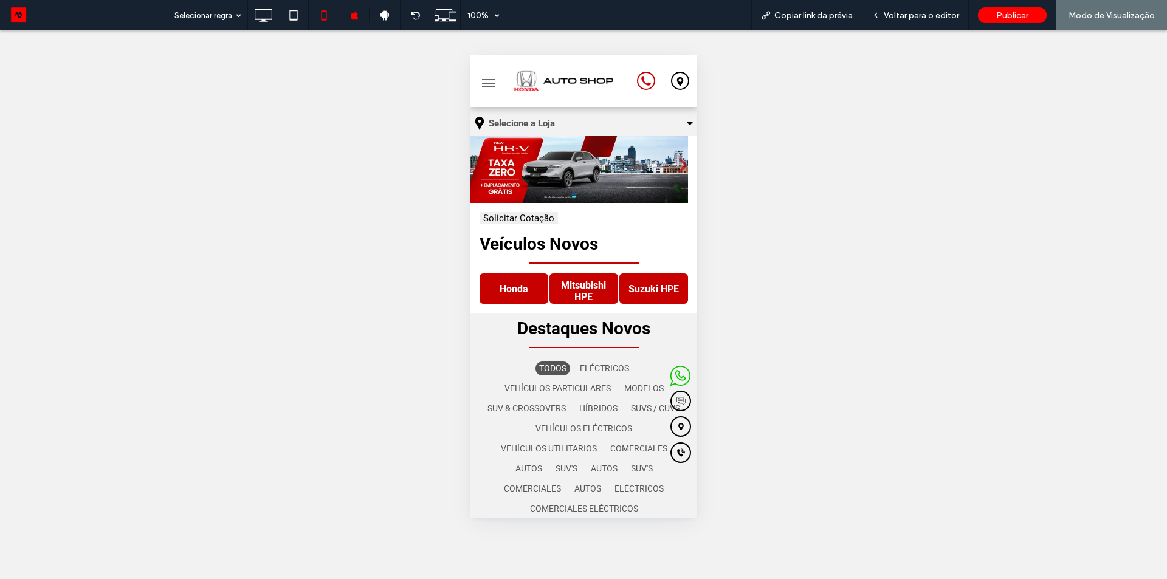
drag, startPoint x: 473, startPoint y: 259, endPoint x: 524, endPoint y: 216, distance: 66.8
click at [524, 216] on button "Solicitar Cotação" at bounding box center [518, 218] width 78 height 12
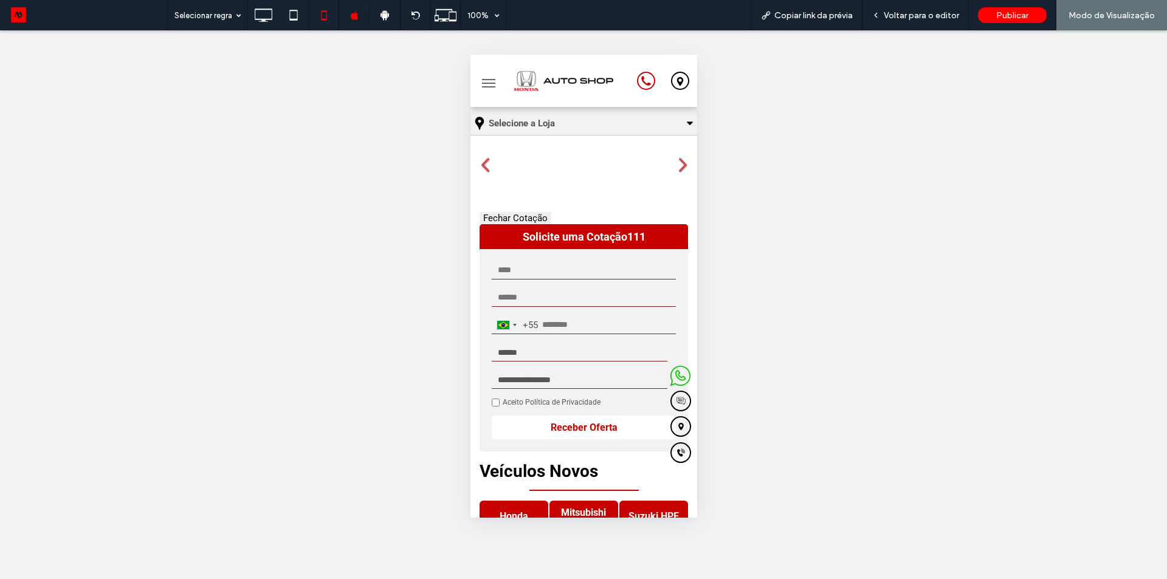
click at [524, 216] on button "Fechar Cotação" at bounding box center [515, 218] width 72 height 12
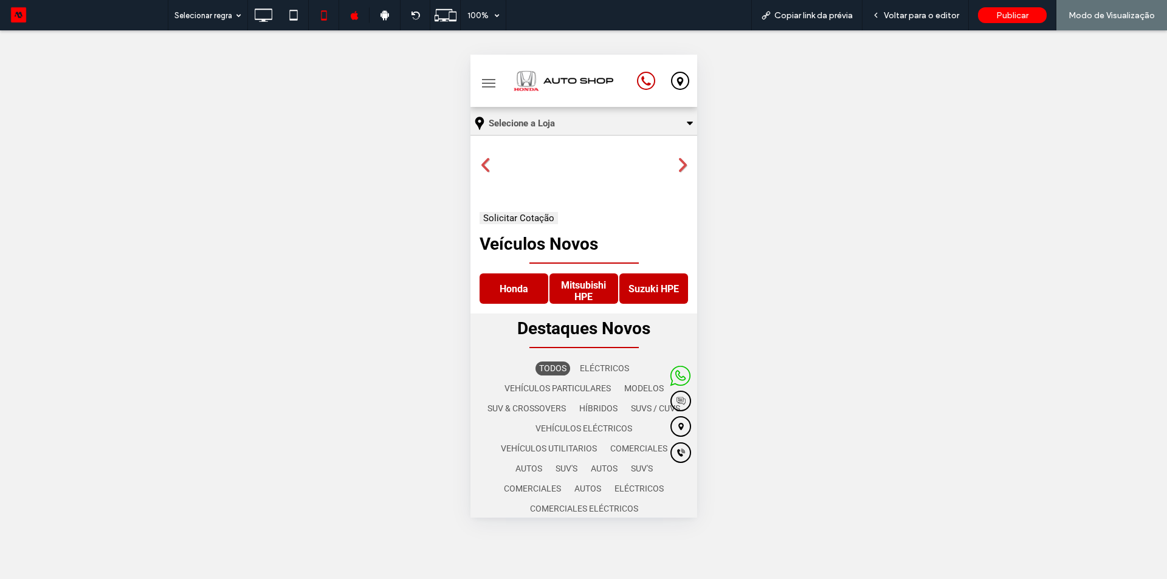
click at [524, 216] on button "Solicitar Cotação" at bounding box center [518, 218] width 78 height 12
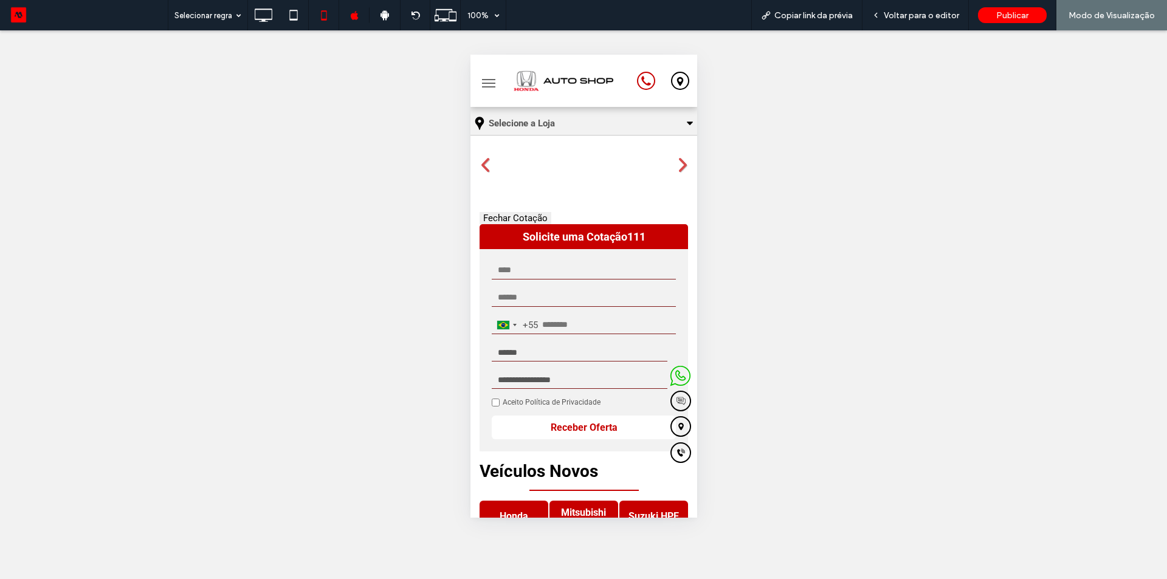
click at [524, 216] on button "Fechar Cotação" at bounding box center [515, 218] width 72 height 12
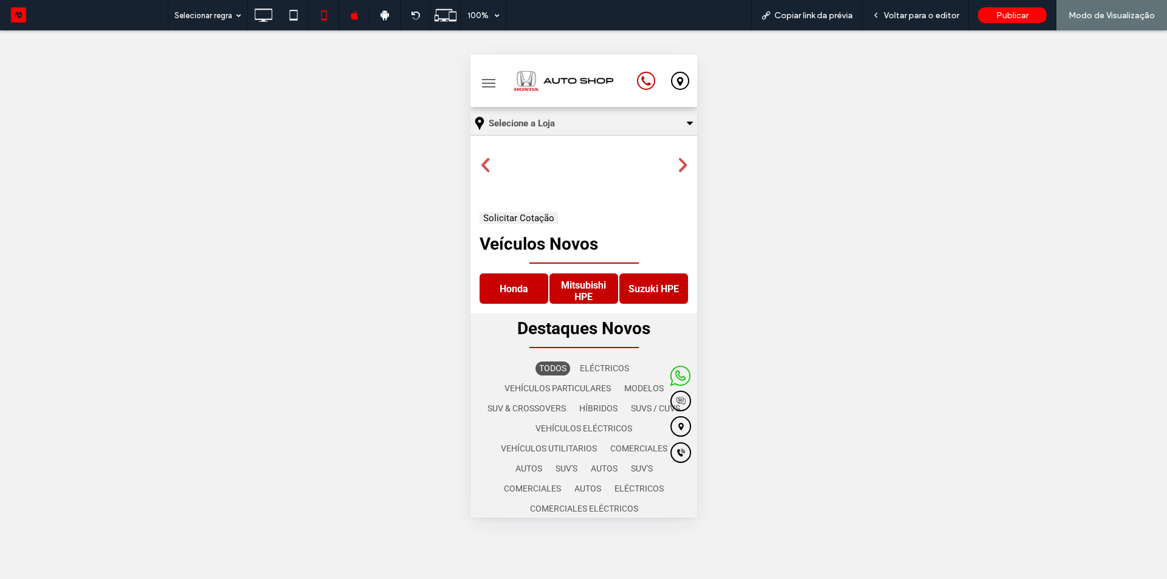
click at [524, 216] on button "Solicitar Cotação" at bounding box center [518, 218] width 78 height 12
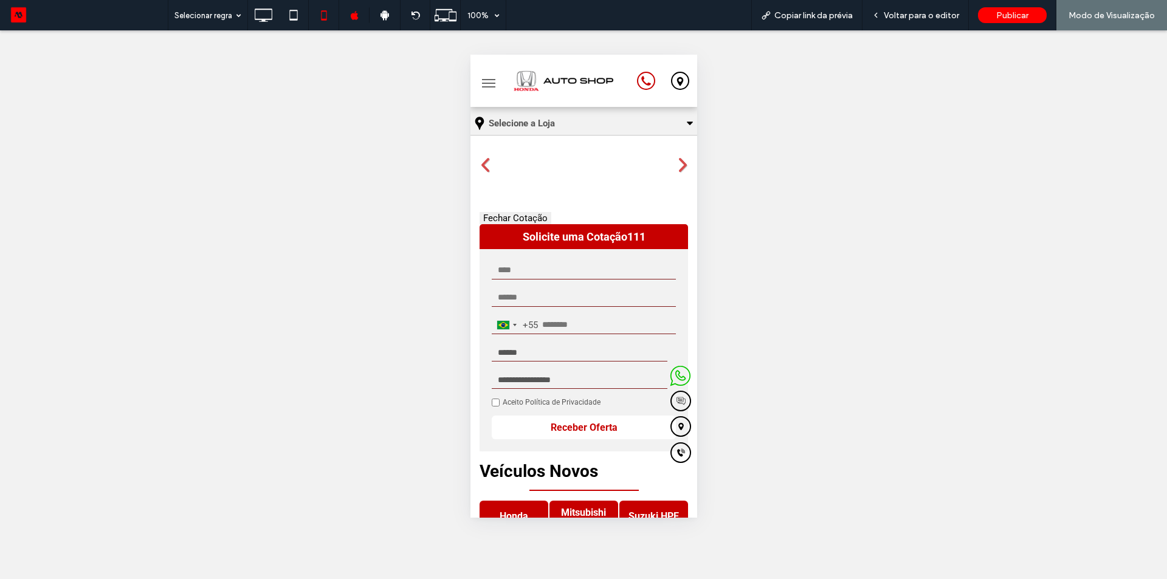
click at [524, 216] on button "Fechar Cotação" at bounding box center [515, 218] width 72 height 12
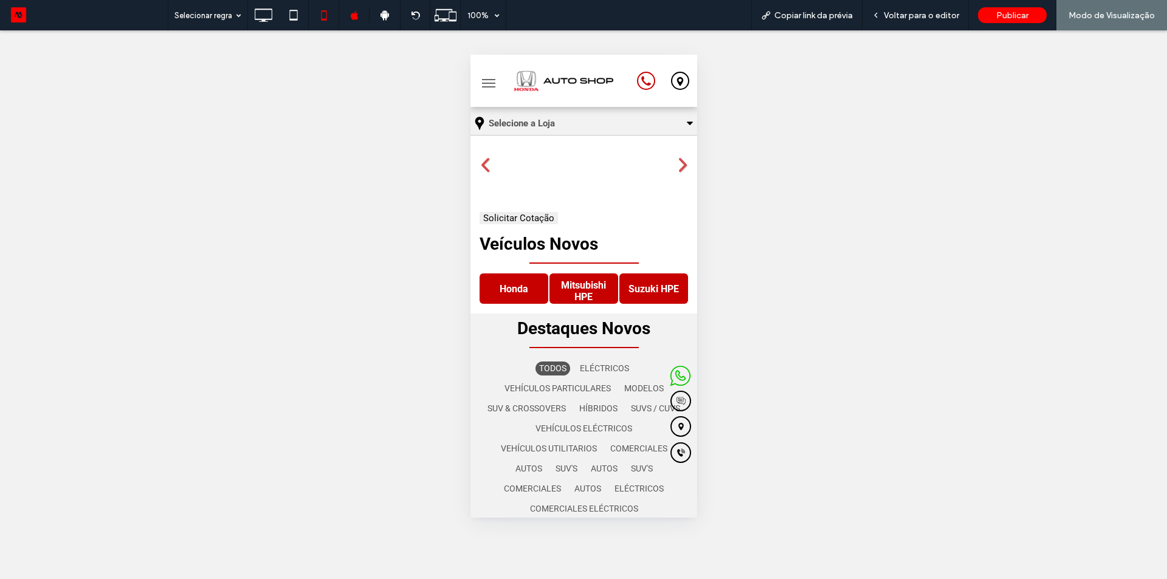
click at [524, 216] on button "Solicitar Cotação" at bounding box center [518, 218] width 78 height 12
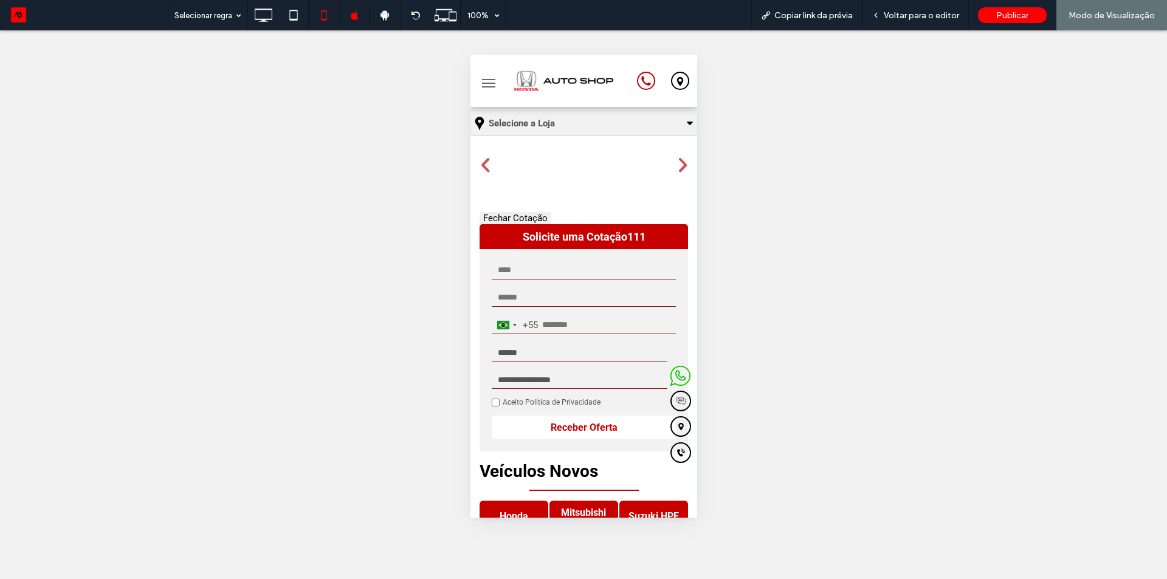
click at [535, 216] on button "Fechar Cotação" at bounding box center [515, 218] width 72 height 12
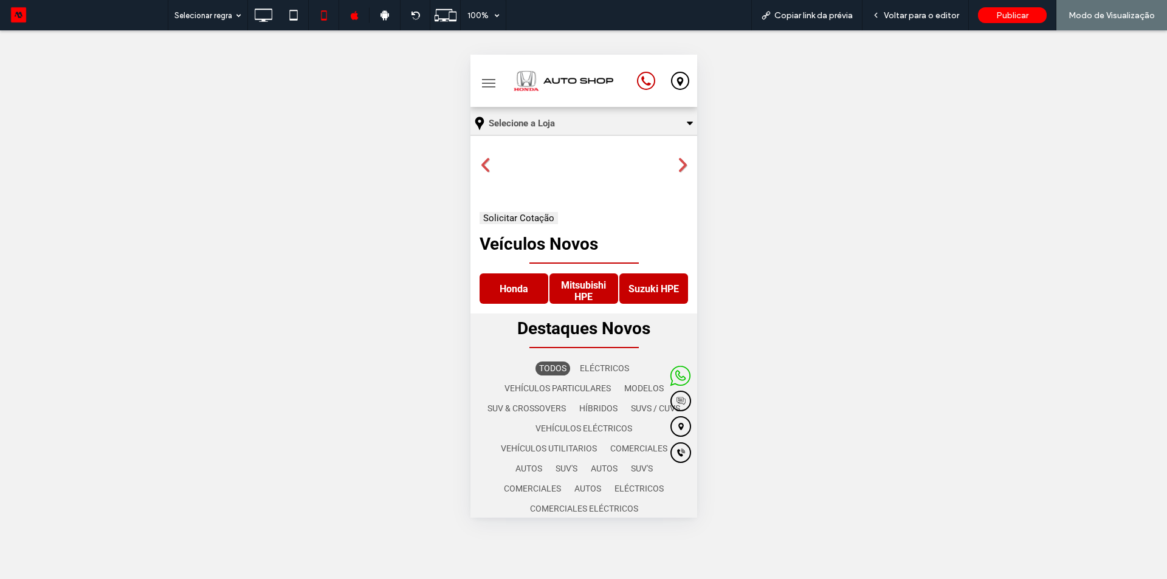
click at [535, 216] on button "Solicitar Cotação" at bounding box center [518, 218] width 78 height 12
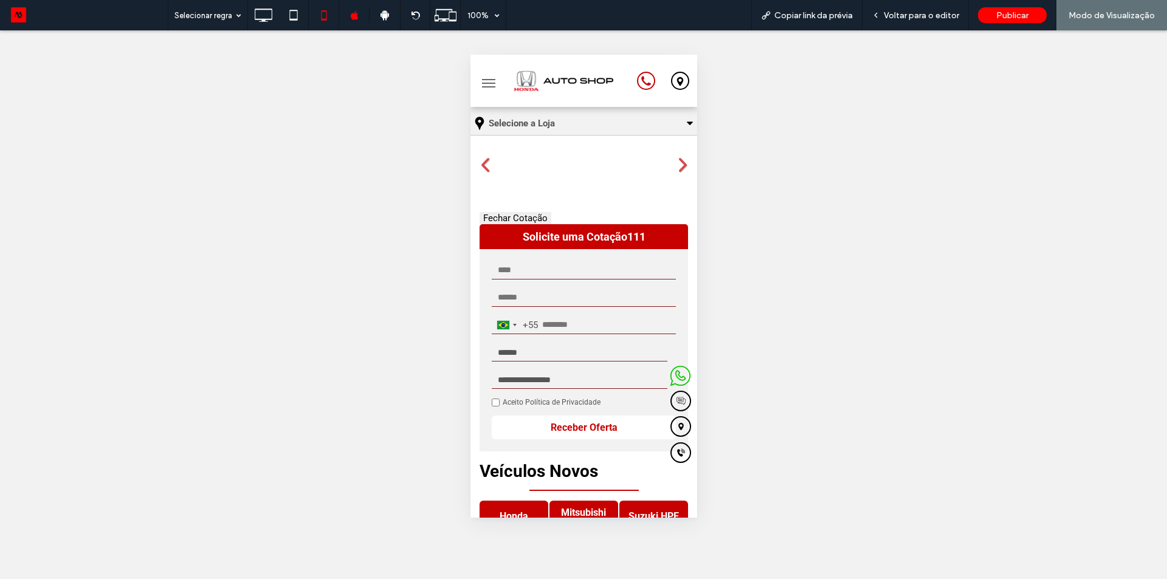
click at [535, 216] on button "Fechar Cotação" at bounding box center [515, 218] width 72 height 12
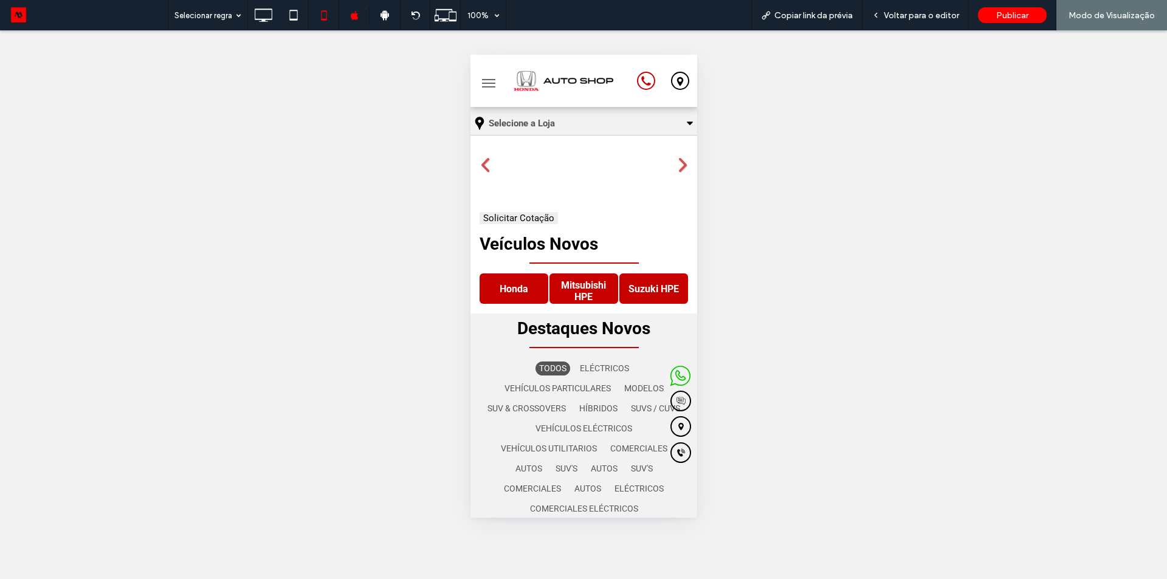
click at [535, 216] on button "Solicitar Cotação" at bounding box center [518, 218] width 78 height 12
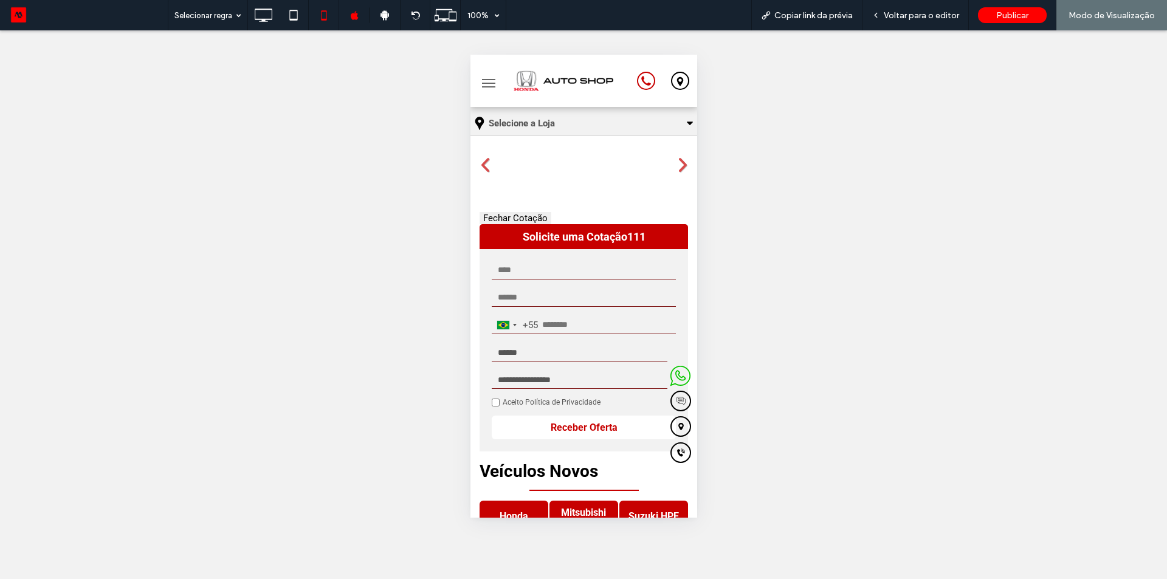
click at [535, 216] on button "Fechar Cotação" at bounding box center [515, 218] width 72 height 12
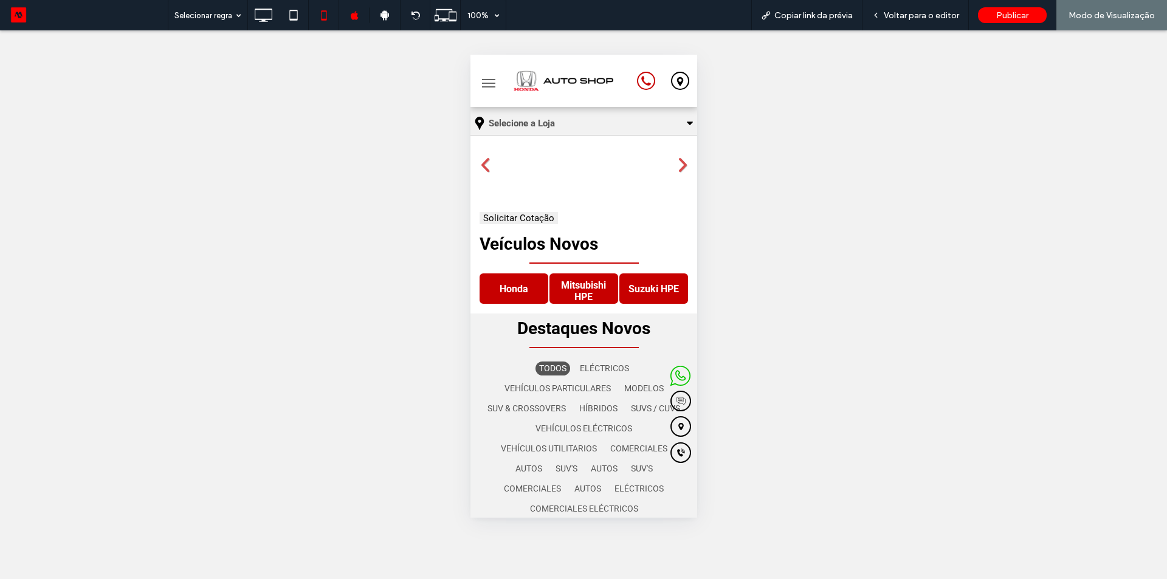
click at [535, 216] on button "Solicitar Cotação" at bounding box center [518, 218] width 78 height 12
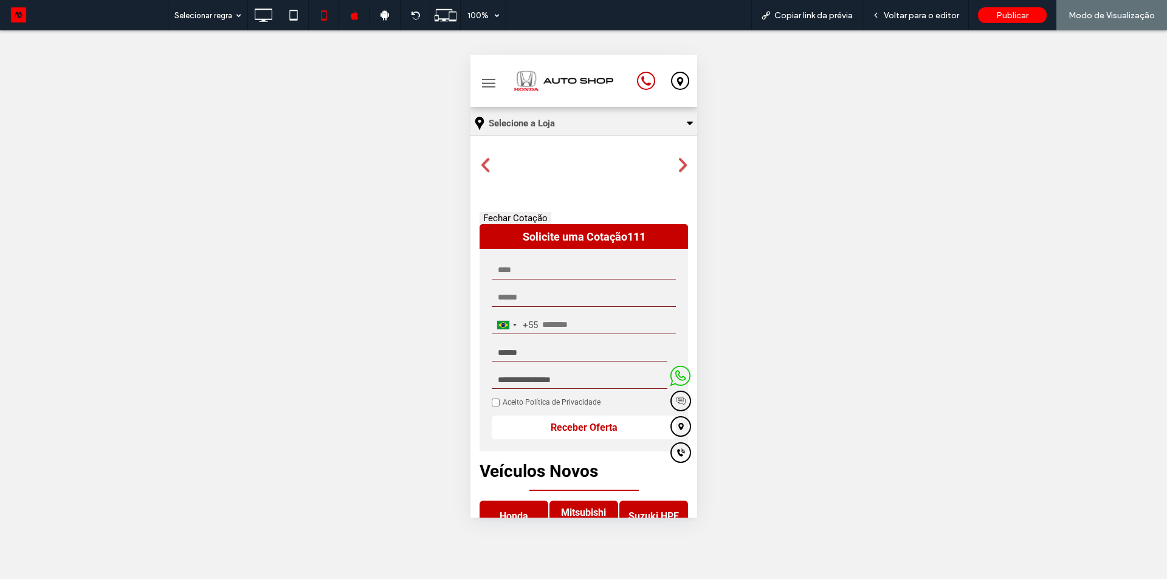
click at [534, 216] on button "Fechar Cotação" at bounding box center [515, 218] width 72 height 12
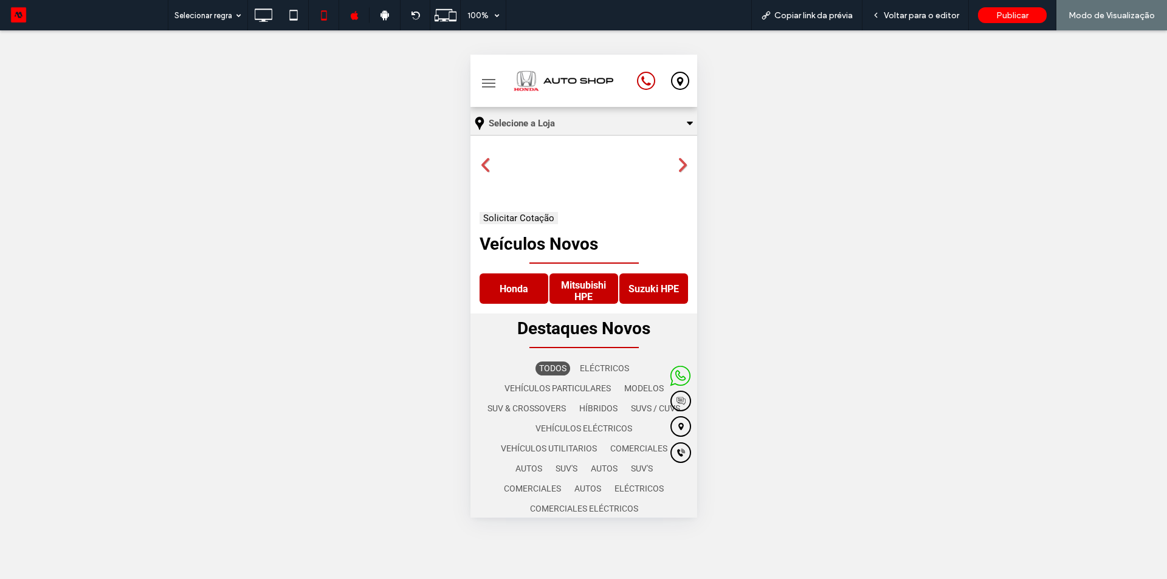
click at [534, 216] on button "Solicitar Cotação" at bounding box center [518, 218] width 78 height 12
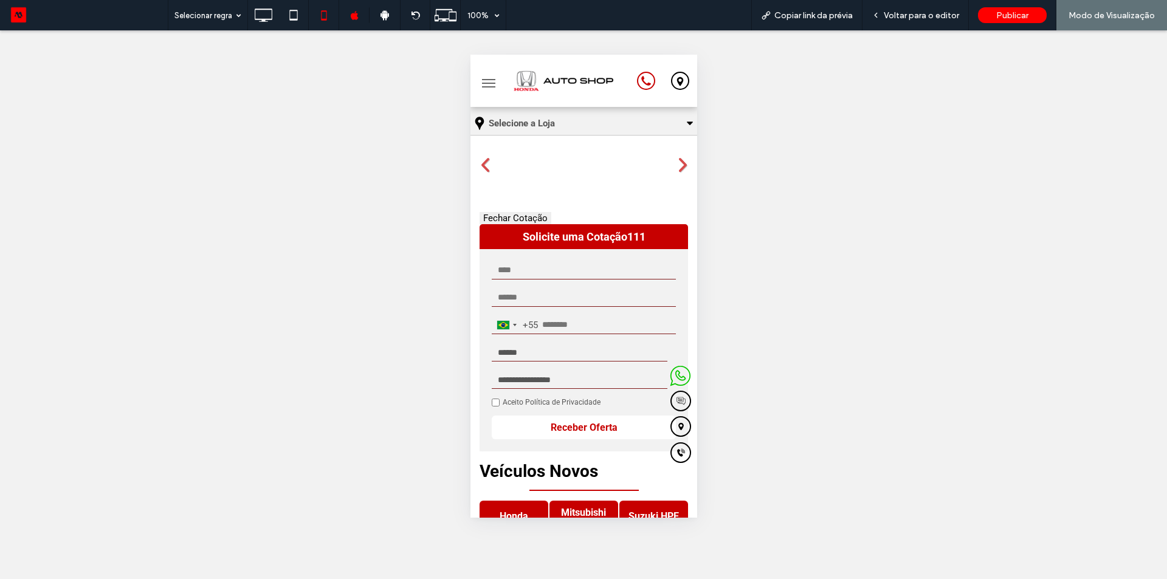
click at [534, 216] on button "Fechar Cotação" at bounding box center [515, 218] width 72 height 12
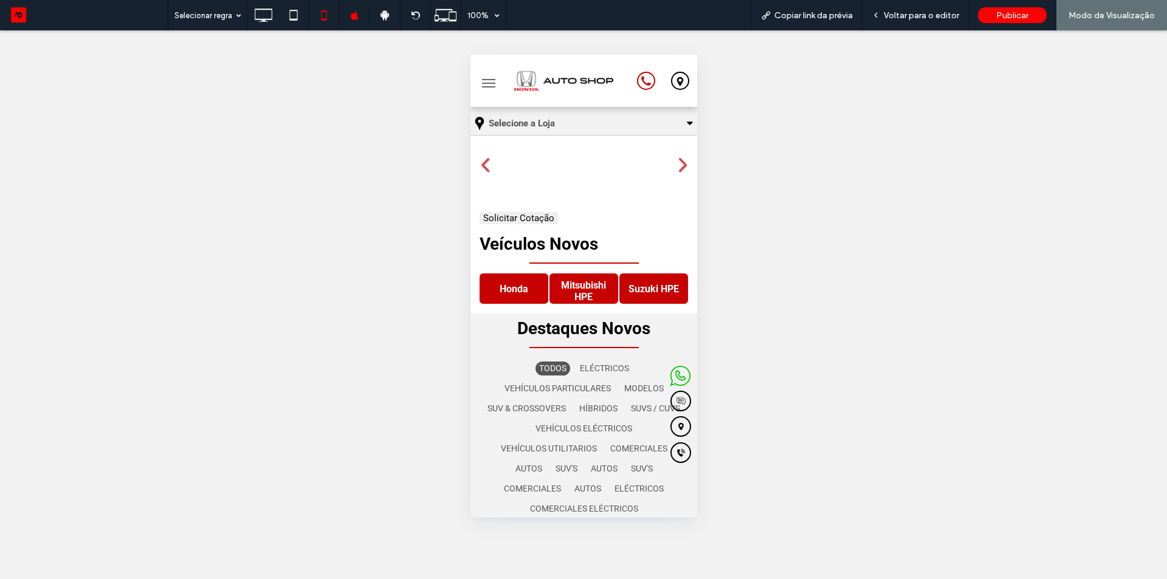
click at [534, 216] on button "Solicitar Cotação" at bounding box center [518, 218] width 78 height 12
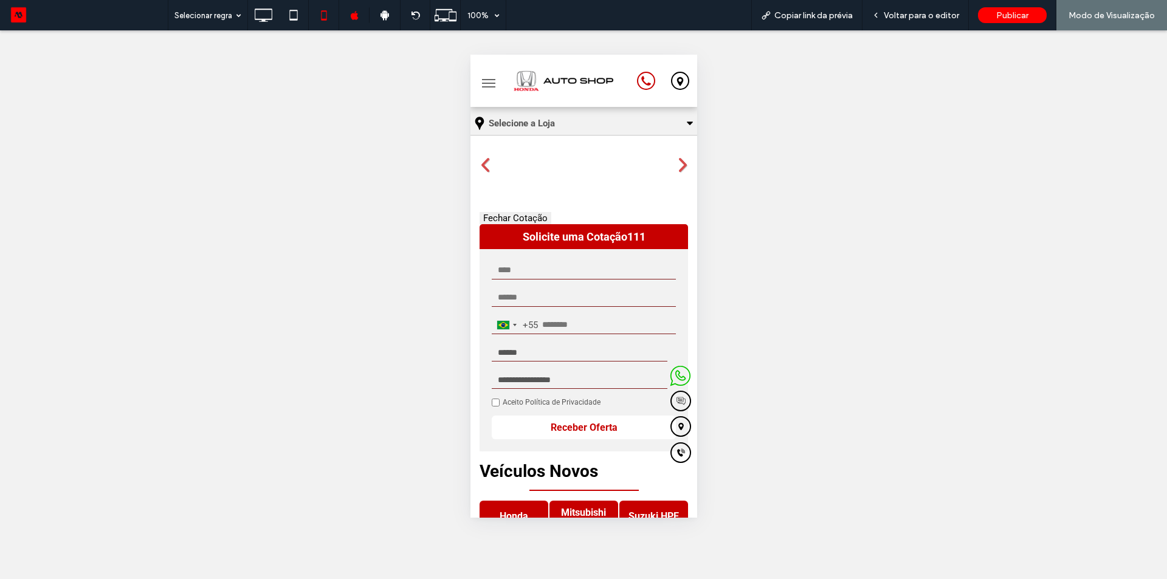
click at [534, 216] on button "Fechar Cotação" at bounding box center [515, 218] width 72 height 12
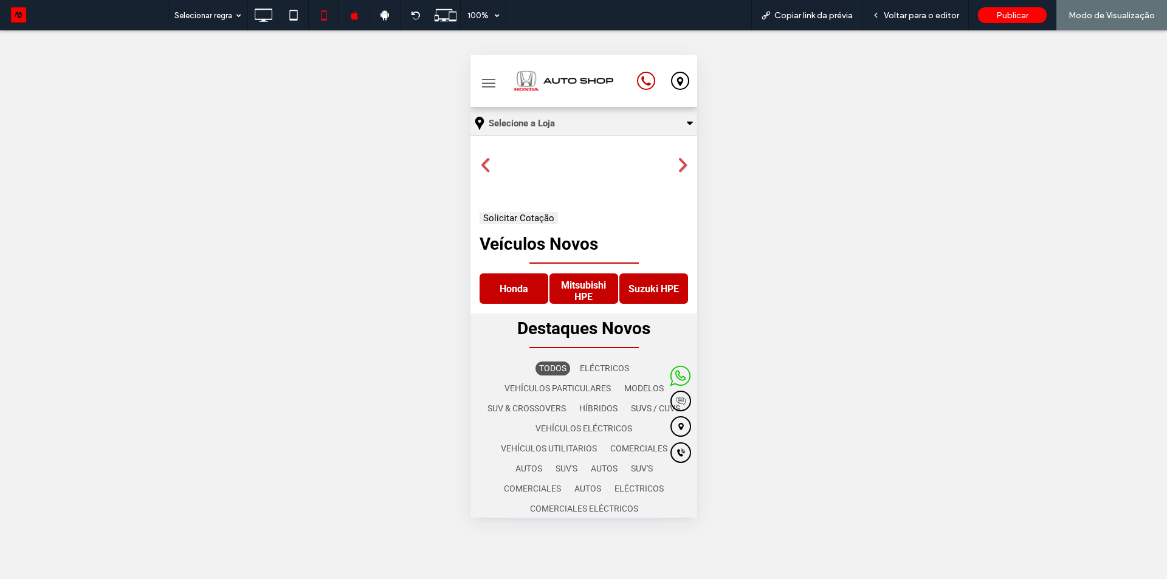
click at [534, 216] on button "Solicitar Cotação" at bounding box center [518, 218] width 78 height 12
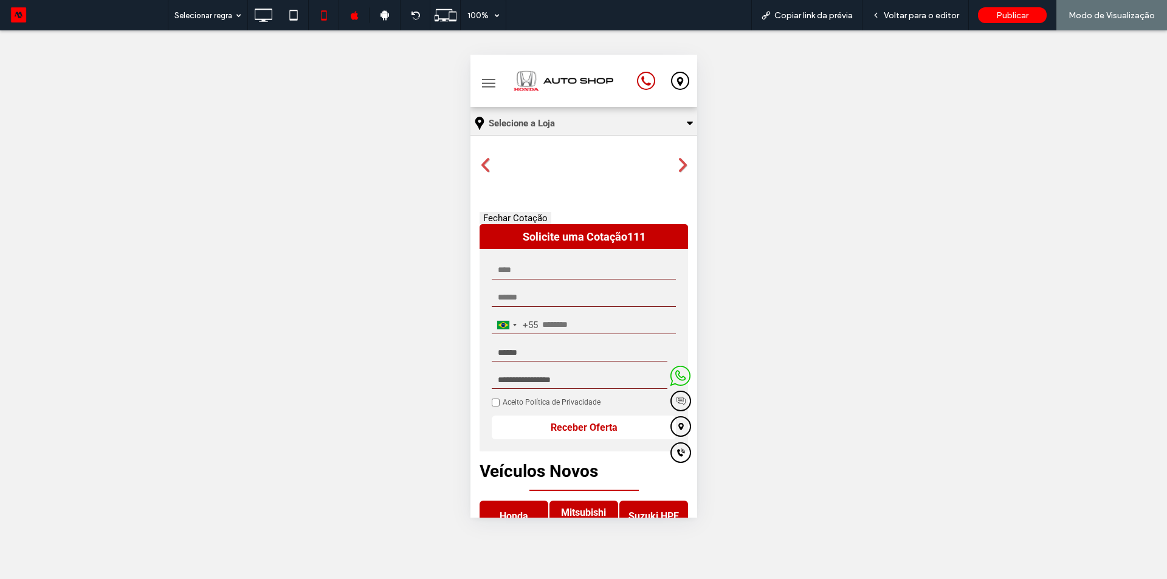
click at [534, 216] on button "Fechar Cotação" at bounding box center [515, 218] width 72 height 12
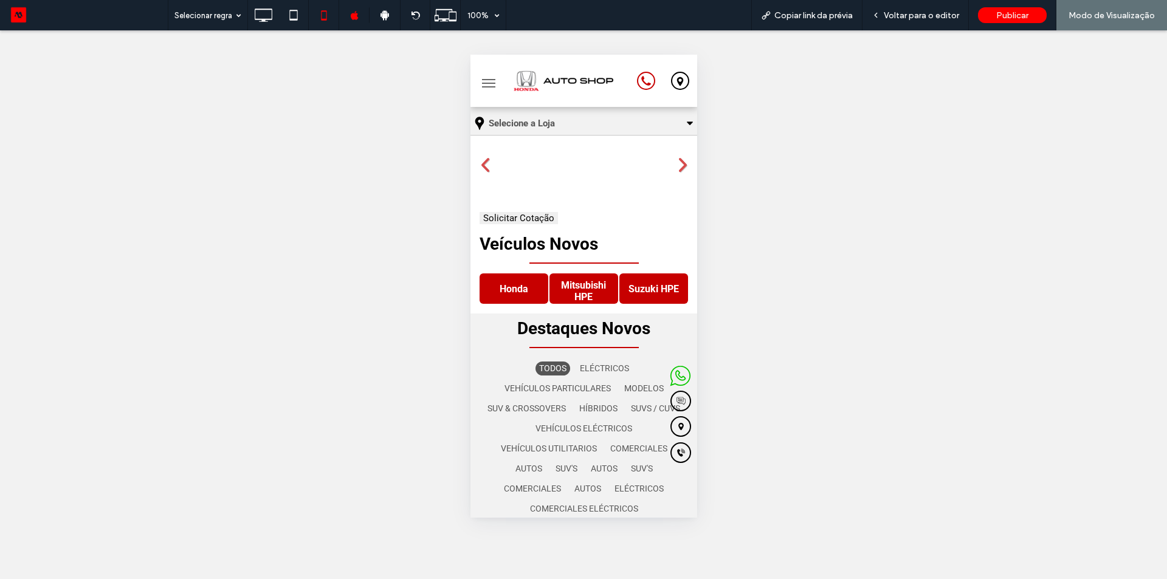
click at [534, 216] on button "Solicitar Cotação" at bounding box center [518, 218] width 78 height 12
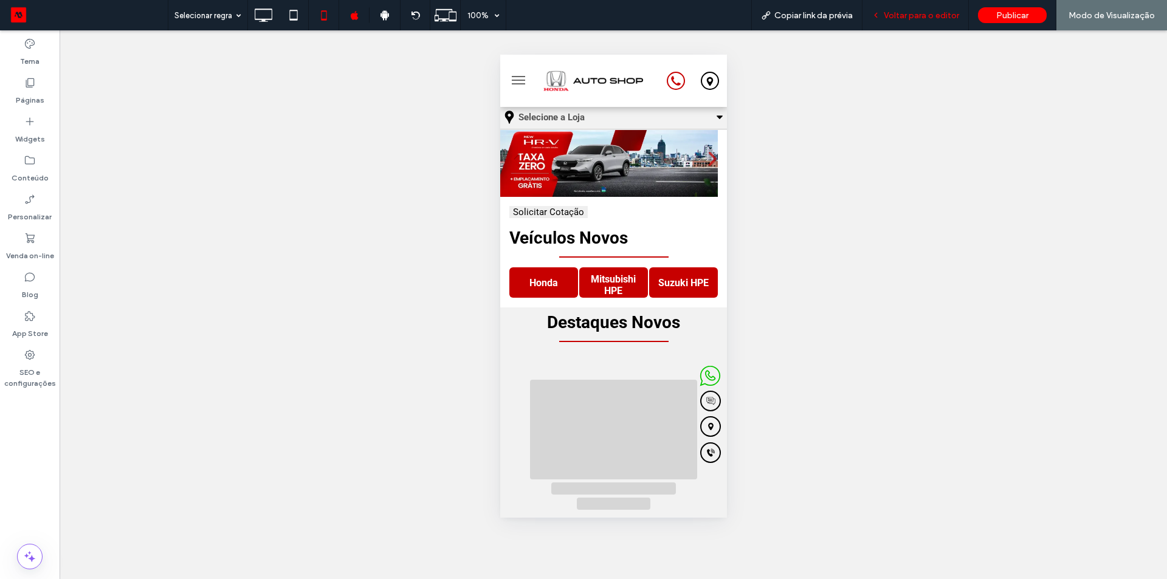
click at [919, 16] on span "Voltar para o editor" at bounding box center [921, 15] width 75 height 10
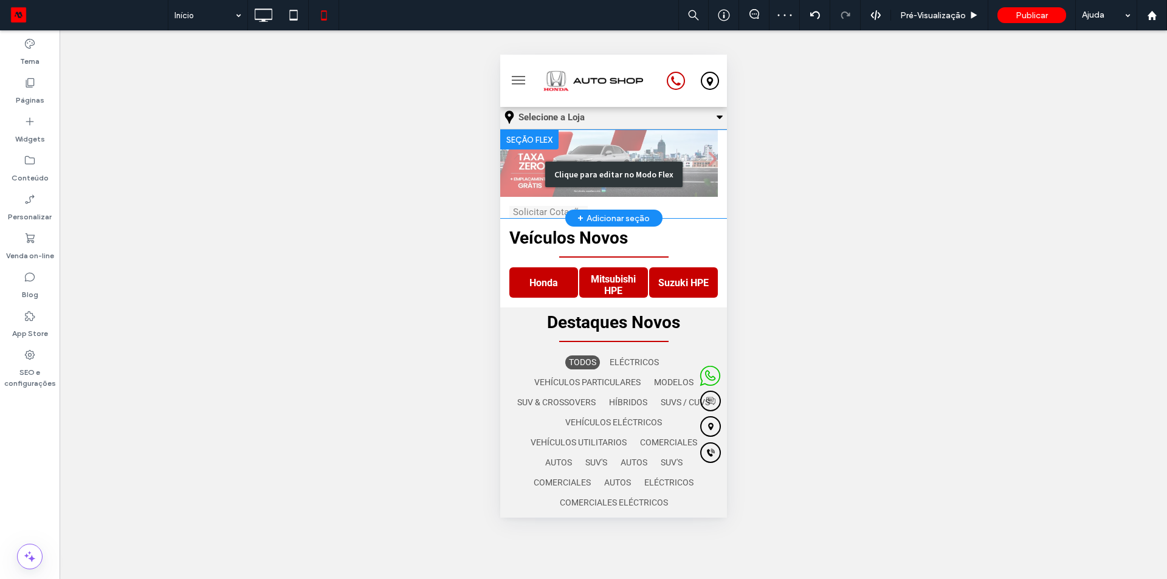
click at [560, 207] on div "Clique para editar no Modo Flex" at bounding box center [613, 174] width 227 height 88
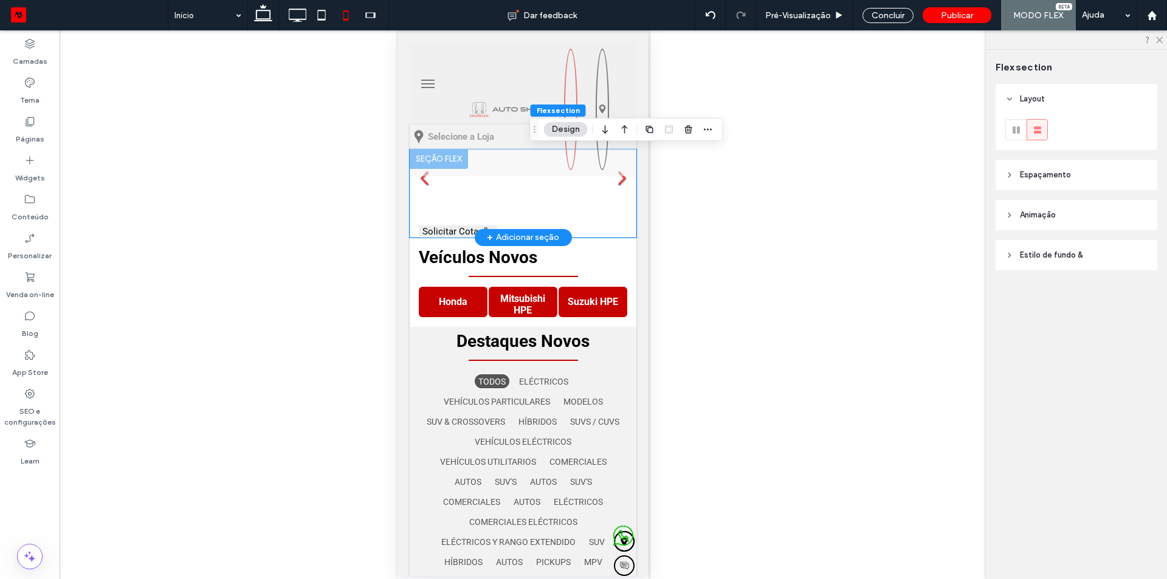
click at [509, 225] on div "**********" at bounding box center [522, 231] width 227 height 12
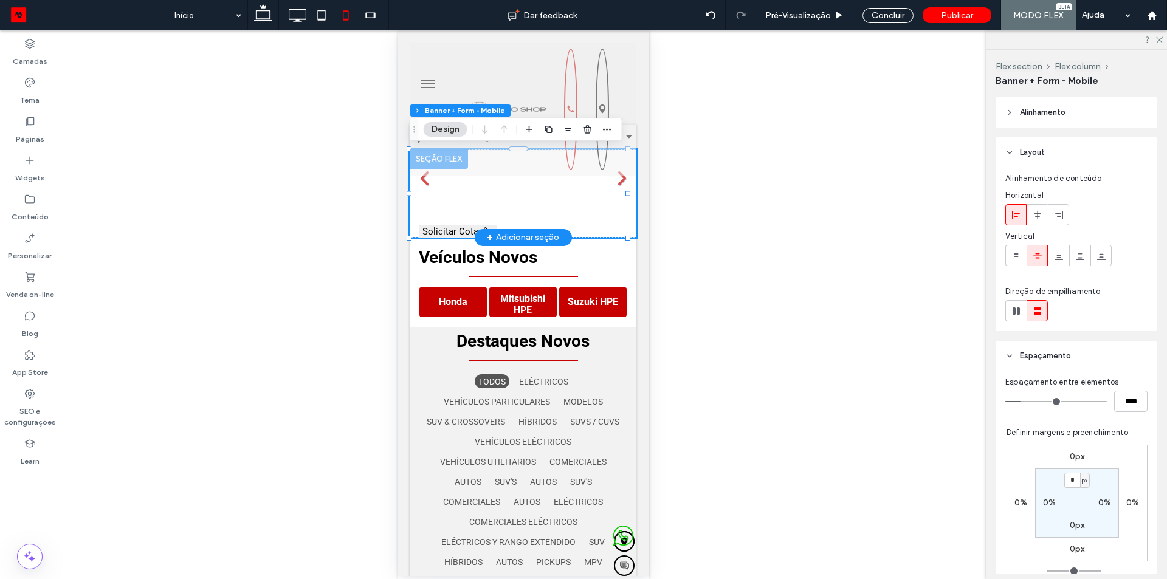
click at [509, 225] on div "**********" at bounding box center [522, 231] width 227 height 12
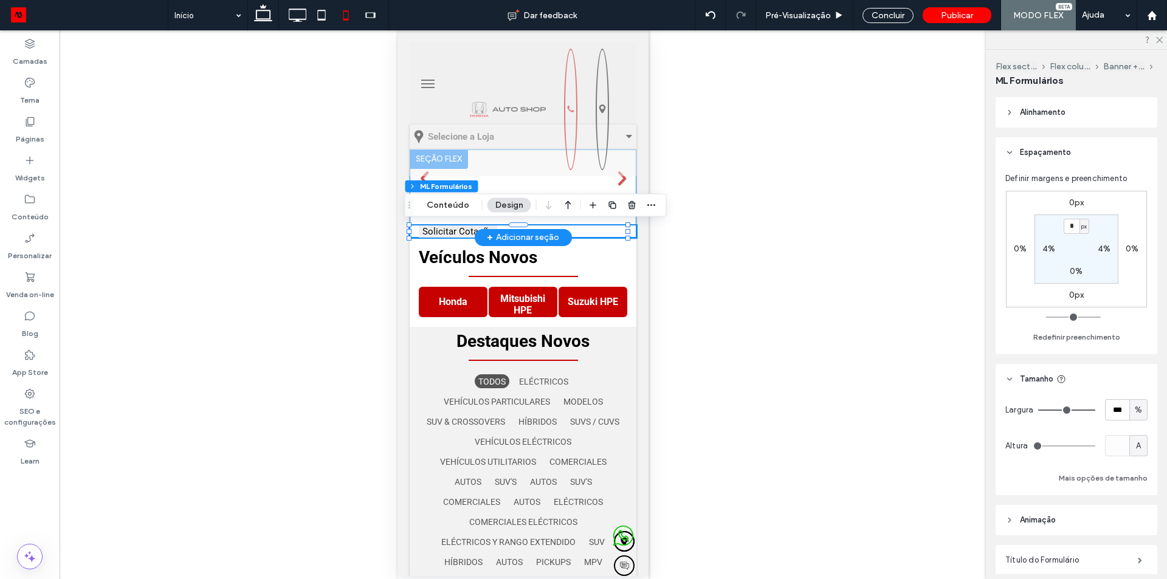
click at [448, 227] on button "Solicitar Cotação" at bounding box center [457, 231] width 78 height 12
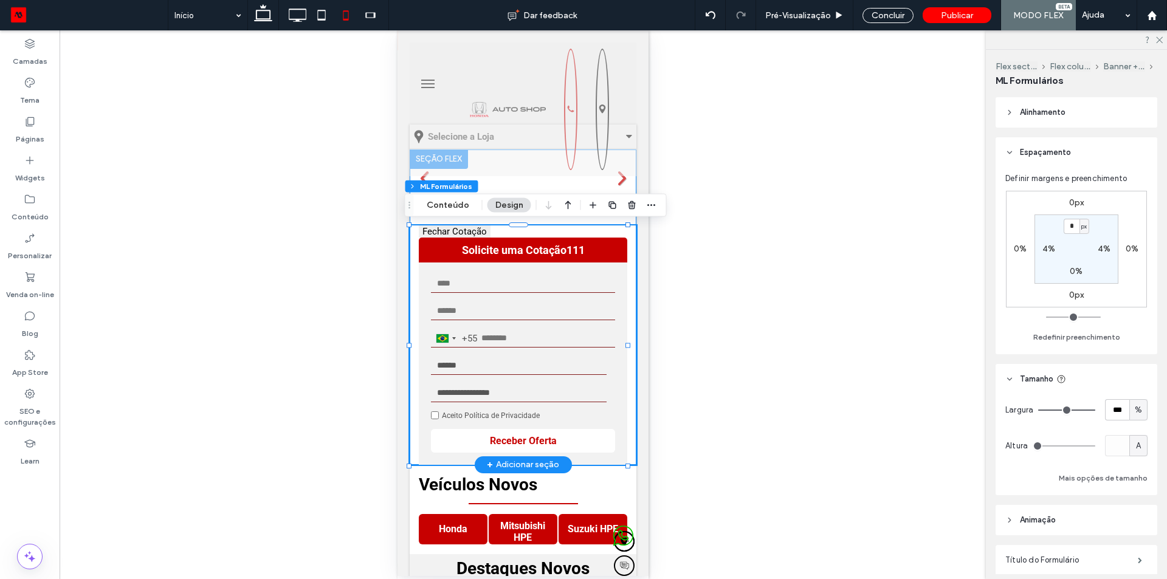
click at [476, 261] on strong "Solicite uma Cotação111" at bounding box center [522, 250] width 208 height 25
click at [447, 206] on button "Conteúdo" at bounding box center [448, 205] width 58 height 15
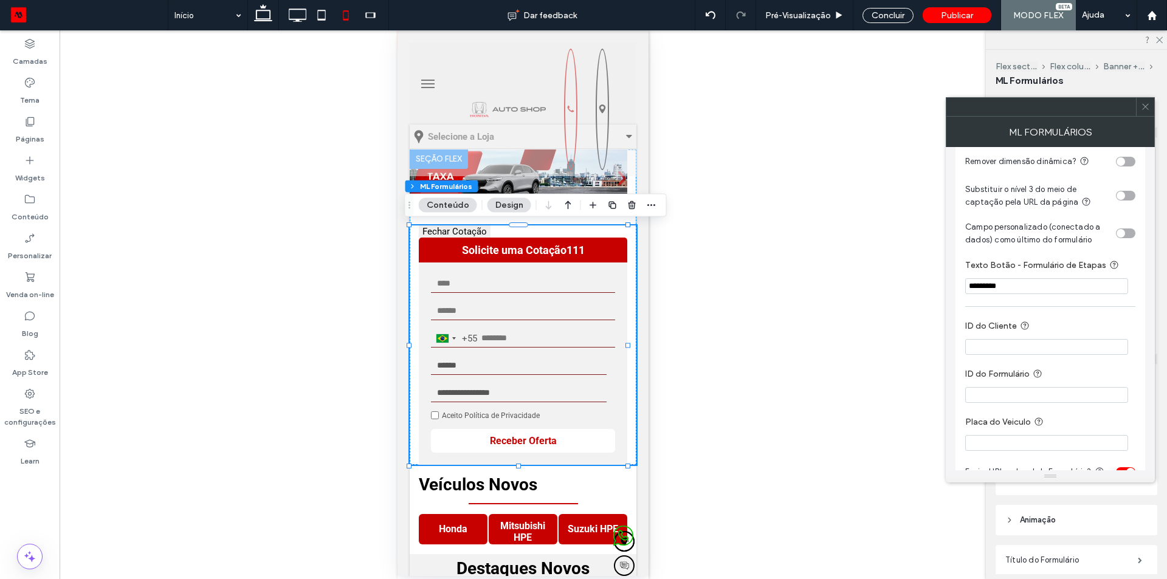
scroll to position [494, 0]
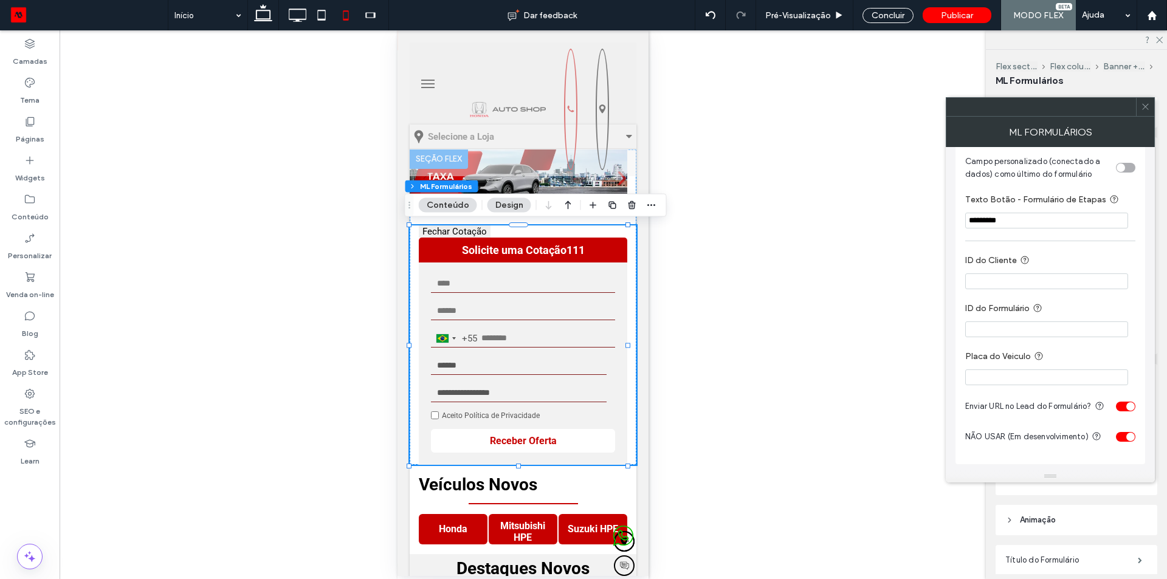
click at [1121, 436] on div "toggle" at bounding box center [1125, 437] width 19 height 10
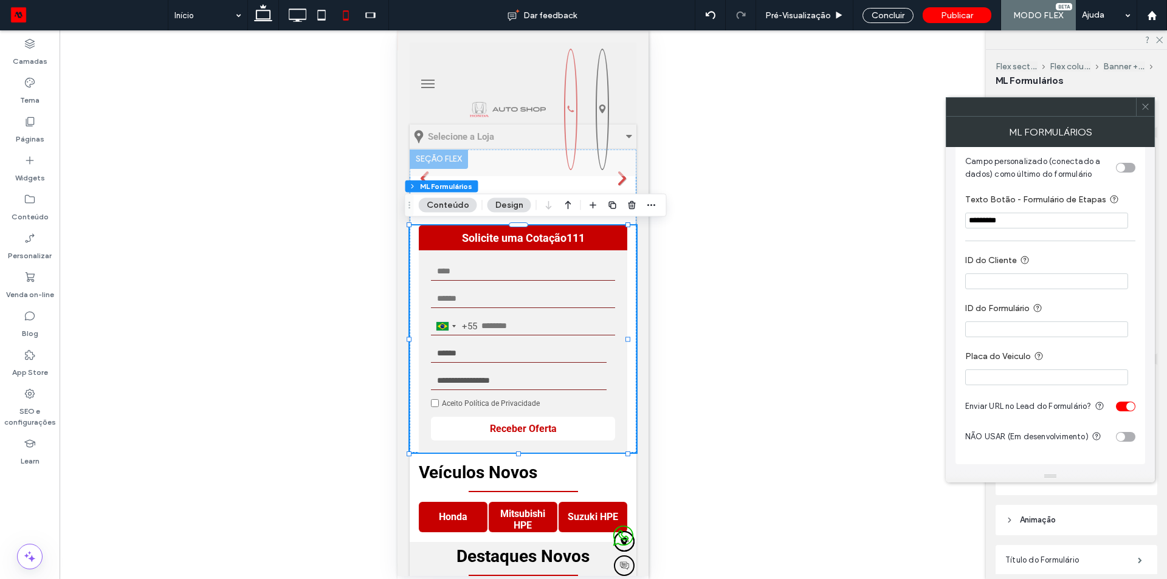
scroll to position [176, 0]
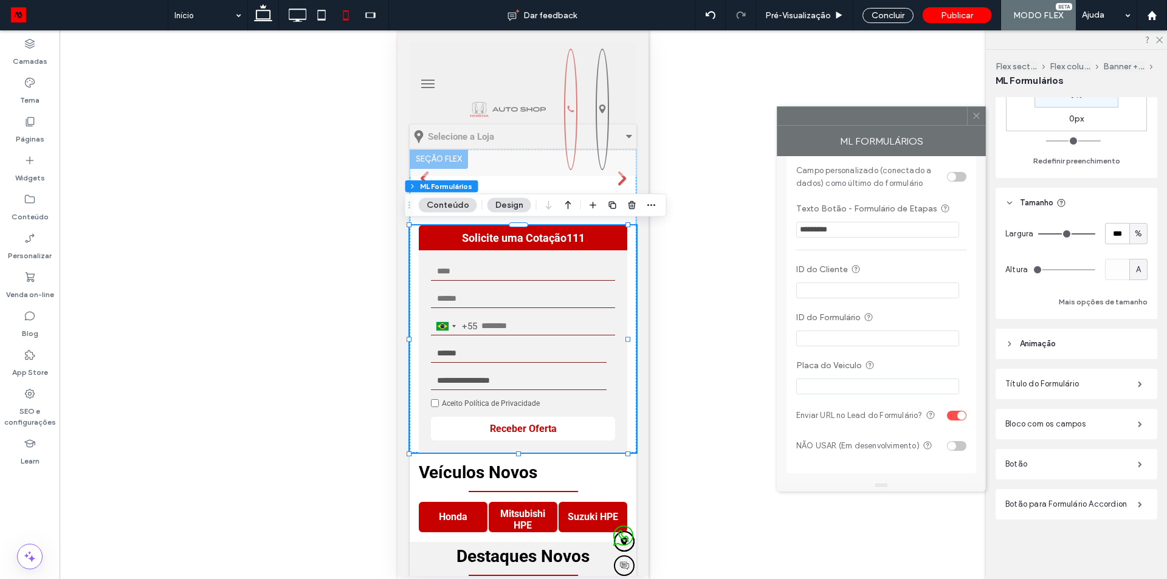
drag, startPoint x: 1012, startPoint y: 119, endPoint x: 775, endPoint y: 128, distance: 236.6
click at [777, 128] on div "ML Formulários" at bounding box center [881, 141] width 209 height 30
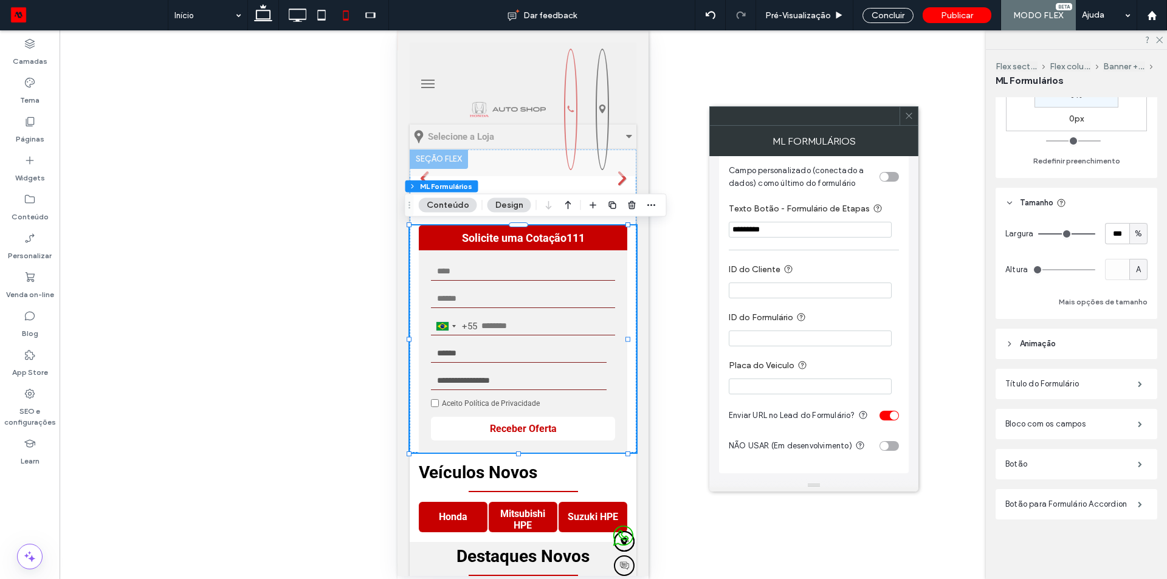
click at [953, 134] on div "Reexibir? Sim Reexibir? Sim Reexibir? Sim Reexibir? Sim" at bounding box center [523, 304] width 926 height 549
click at [1052, 529] on div "Alinhamento Espaçamento Definir margens e preenchimento 0px 0% 0px 0% * px 4% 0…" at bounding box center [1080, 335] width 170 height 477
click at [1048, 548] on div "Alinhamento Espaçamento Definir margens e preenchimento 0px 0% 0px 0% * px 4% 0…" at bounding box center [1080, 335] width 170 height 477
click at [1165, 38] on div at bounding box center [1076, 39] width 181 height 19
click at [1161, 38] on use at bounding box center [1159, 40] width 7 height 7
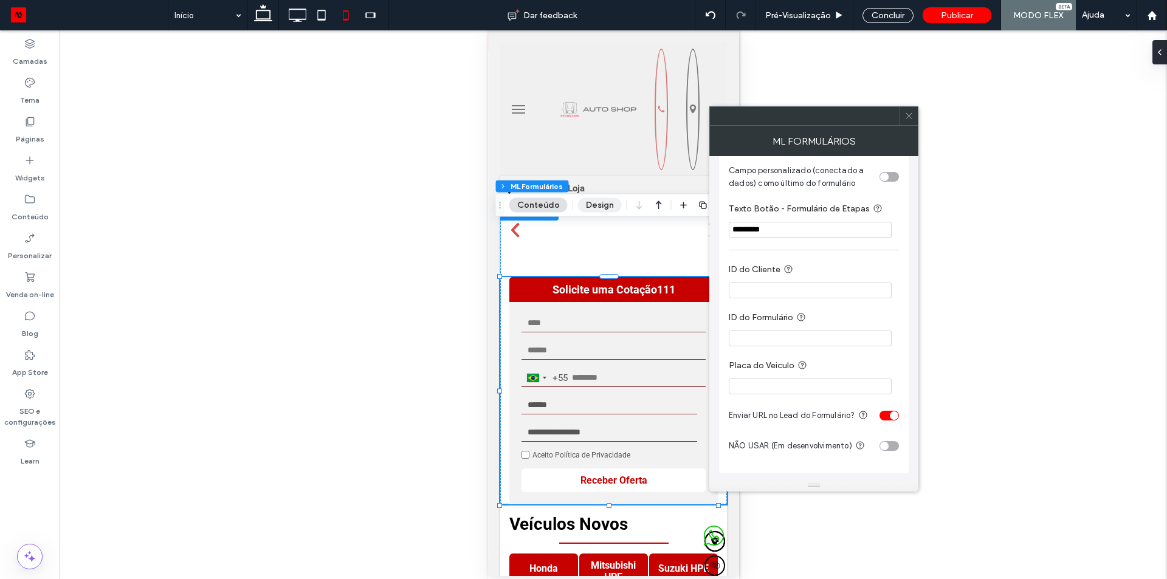
click at [602, 201] on button "Design" at bounding box center [600, 205] width 44 height 15
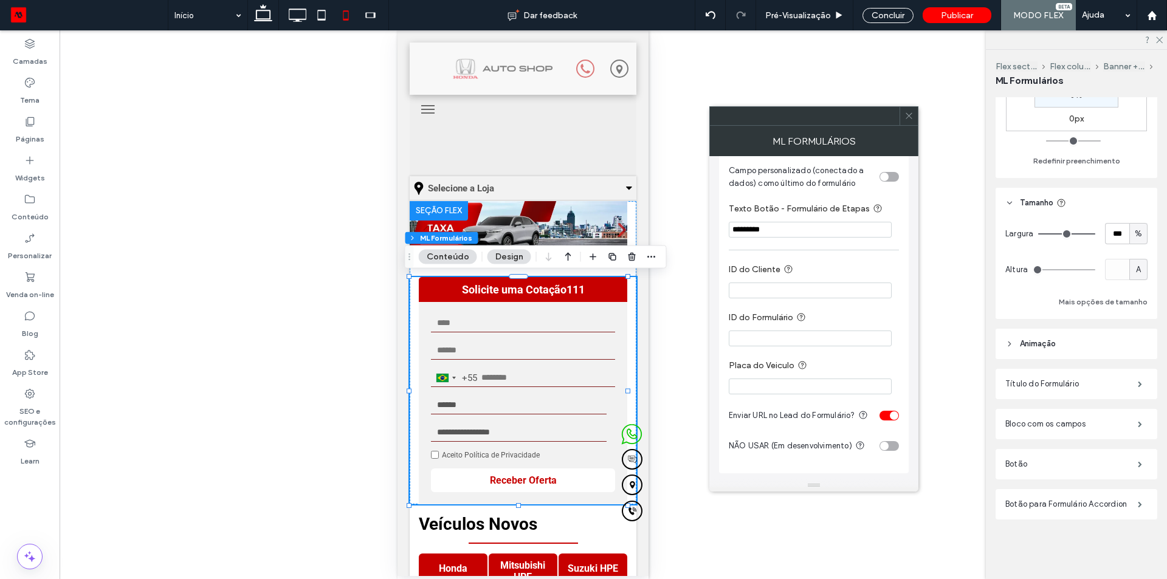
click at [887, 445] on div "toggle" at bounding box center [884, 446] width 9 height 9
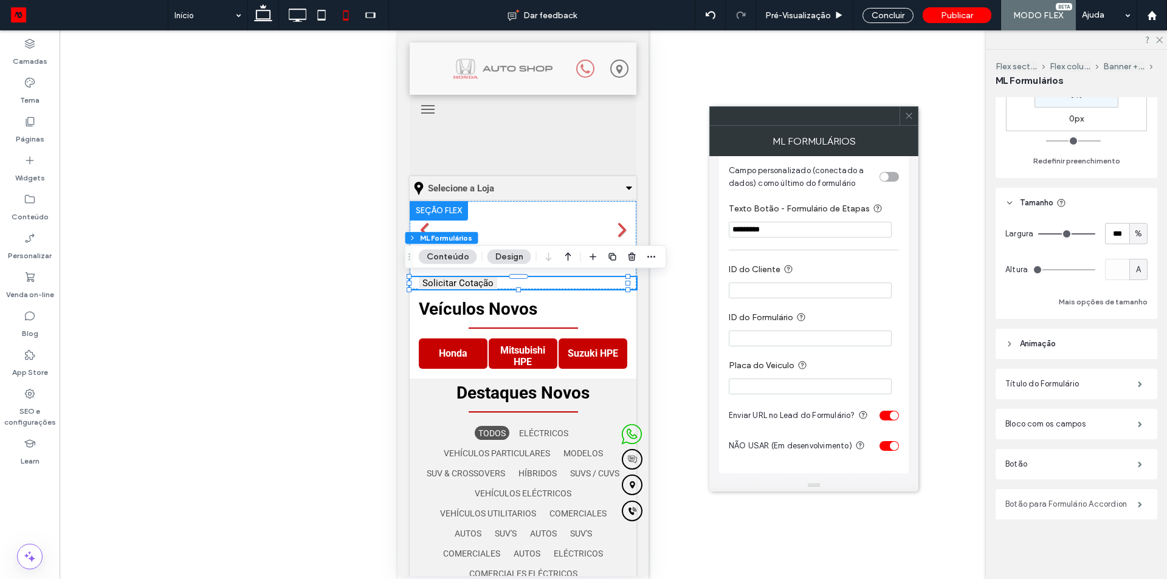
click at [1042, 506] on label "Botão para Formulário Accordion" at bounding box center [1071, 504] width 132 height 24
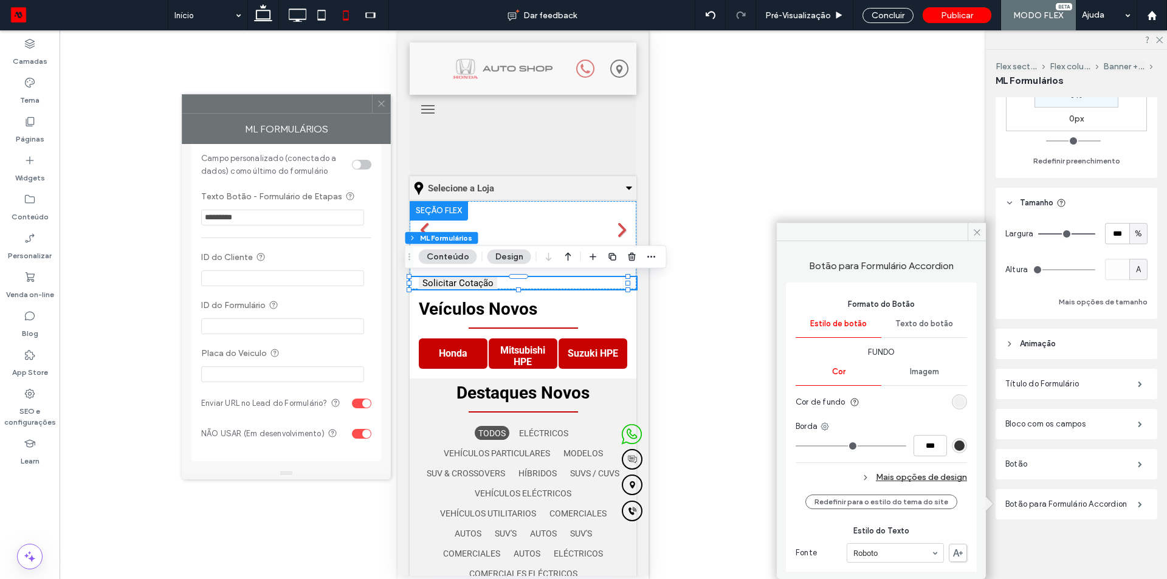
drag, startPoint x: 859, startPoint y: 117, endPoint x: 307, endPoint y: 104, distance: 552.6
click at [308, 104] on div at bounding box center [277, 104] width 190 height 18
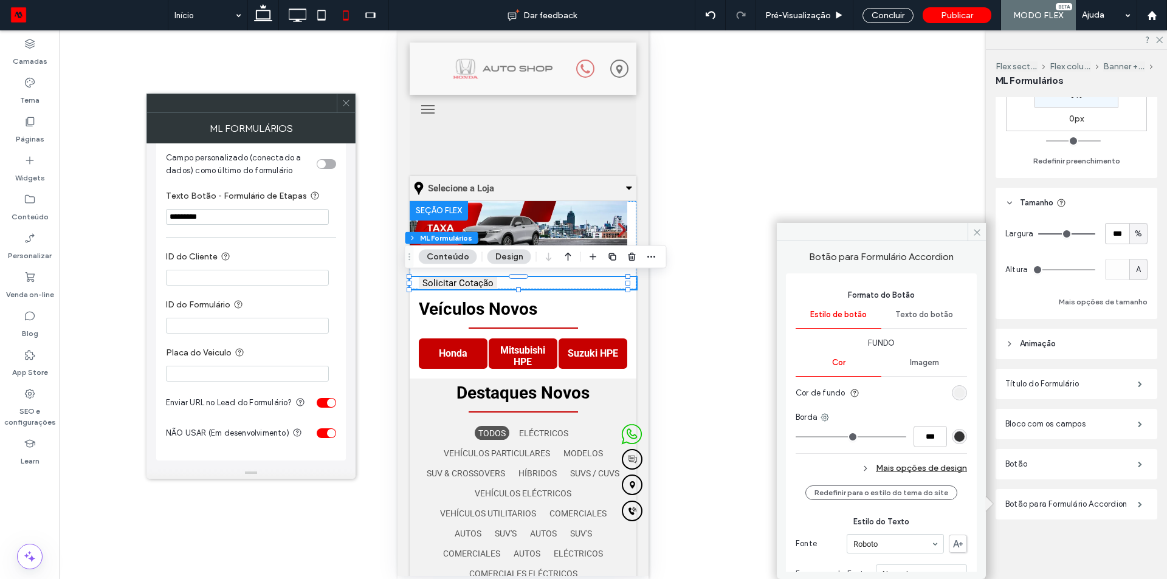
scroll to position [0, 0]
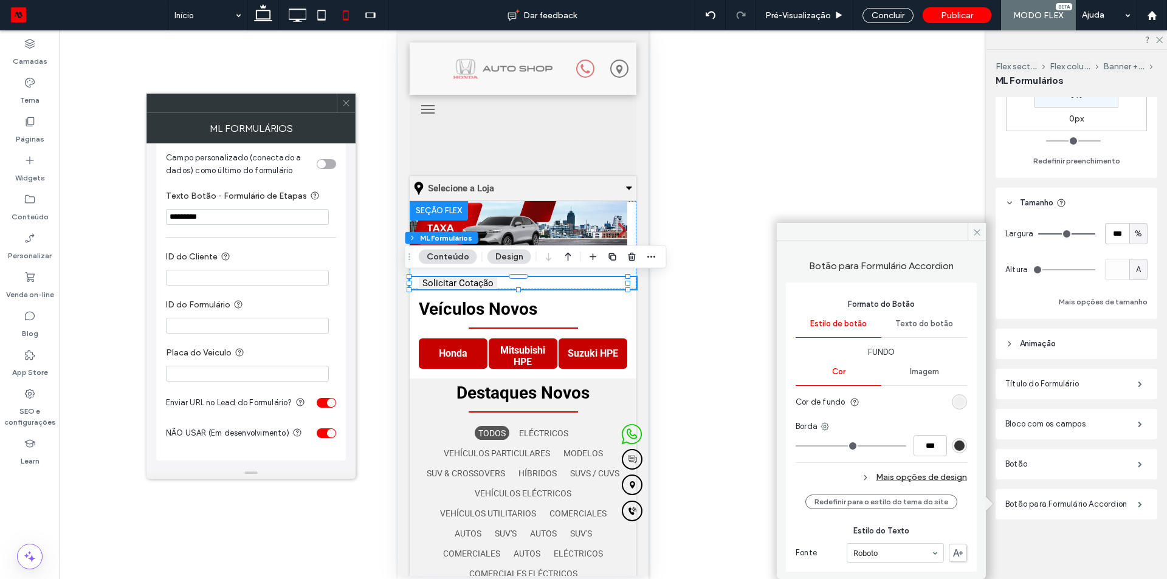
click at [918, 322] on span "Texto do botão" at bounding box center [924, 324] width 58 height 10
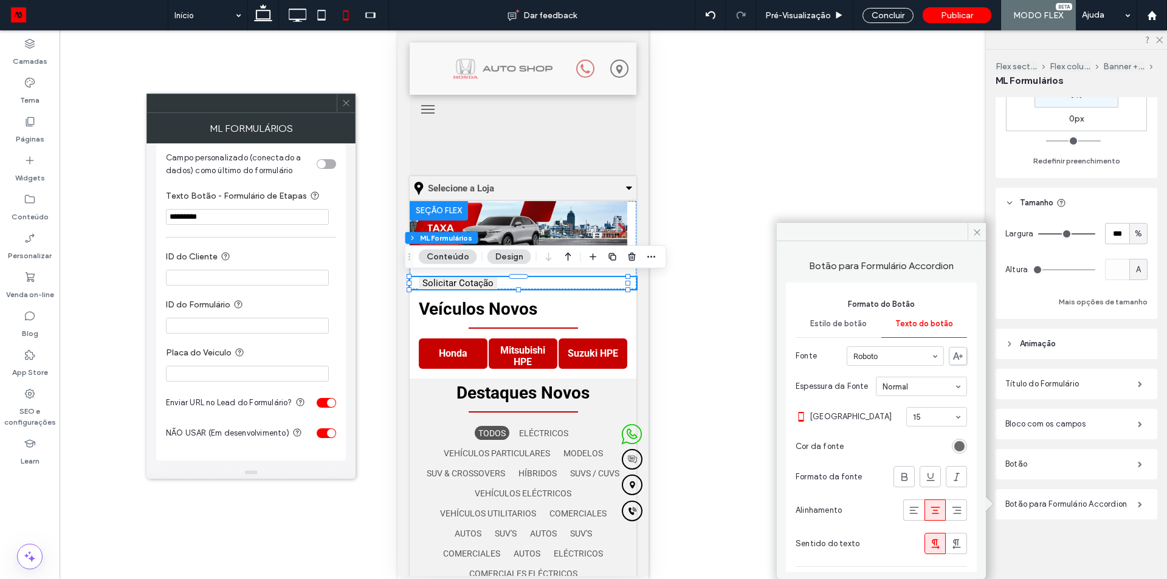
click at [954, 448] on div "rgb(85, 85, 85)" at bounding box center [959, 446] width 10 height 10
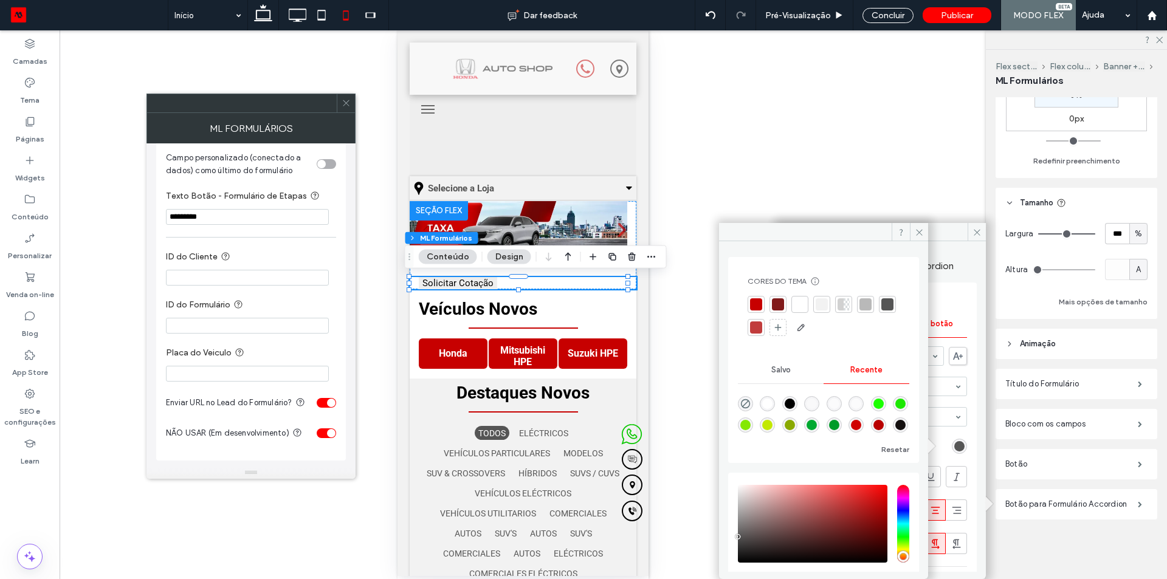
click at [797, 309] on div at bounding box center [800, 304] width 12 height 12
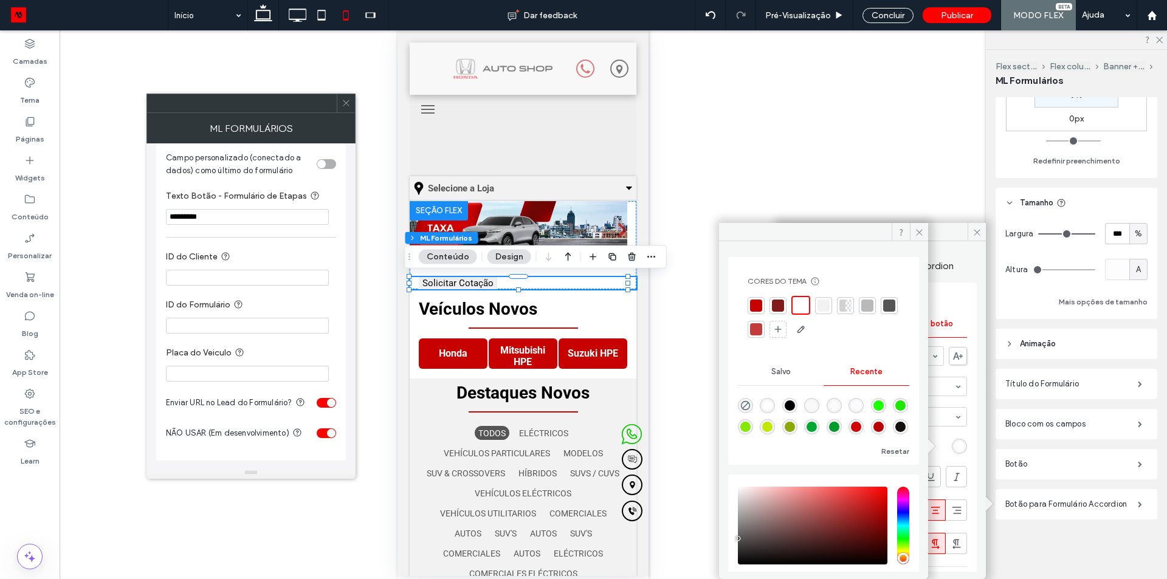
click at [851, 348] on div "Cores do tema Poupe tempo com as cores do tema Crie uma paleta de cores para ad…" at bounding box center [823, 308] width 171 height 82
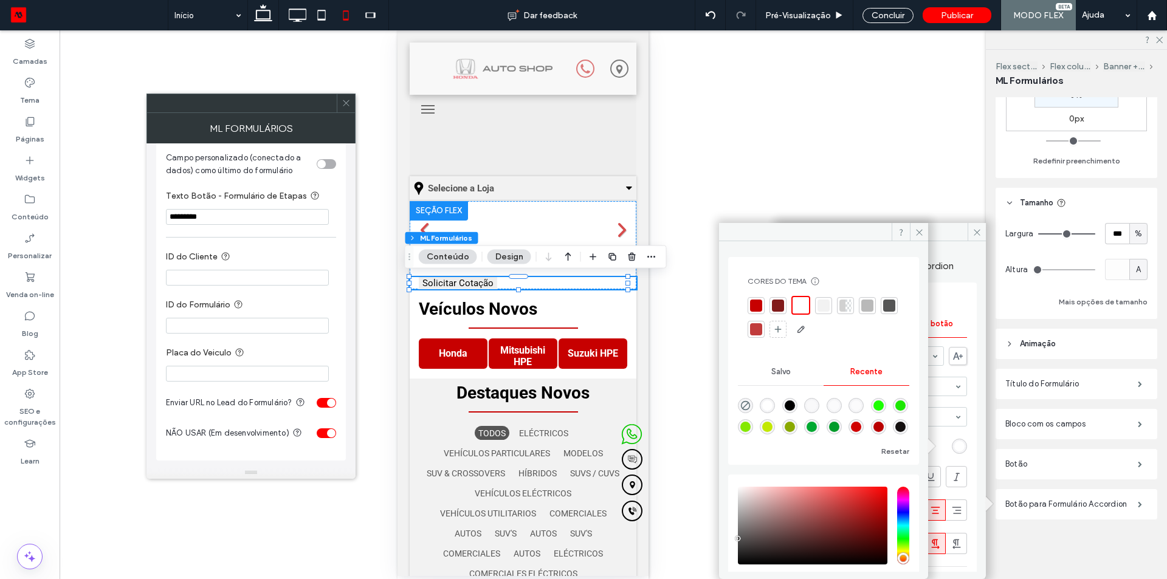
click at [757, 311] on div at bounding box center [756, 306] width 12 height 12
click at [783, 311] on div at bounding box center [780, 306] width 12 height 12
click at [881, 314] on div at bounding box center [889, 305] width 17 height 17
click at [749, 401] on icon "rgba(0, 0, 0, 0)" at bounding box center [745, 405] width 10 height 10
type input "*******"
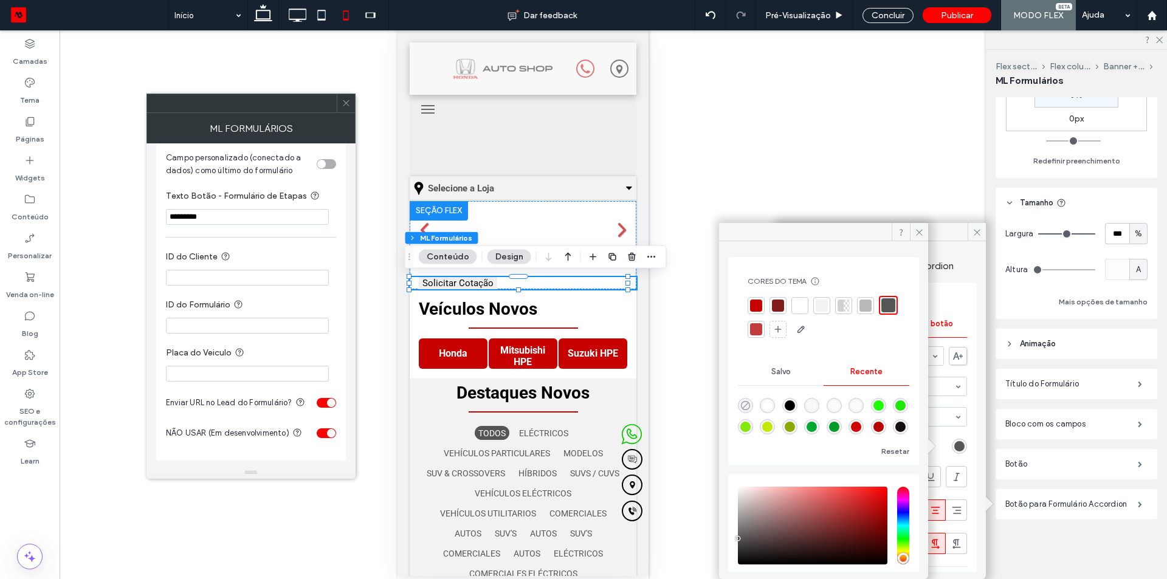
type input "*"
type input "**"
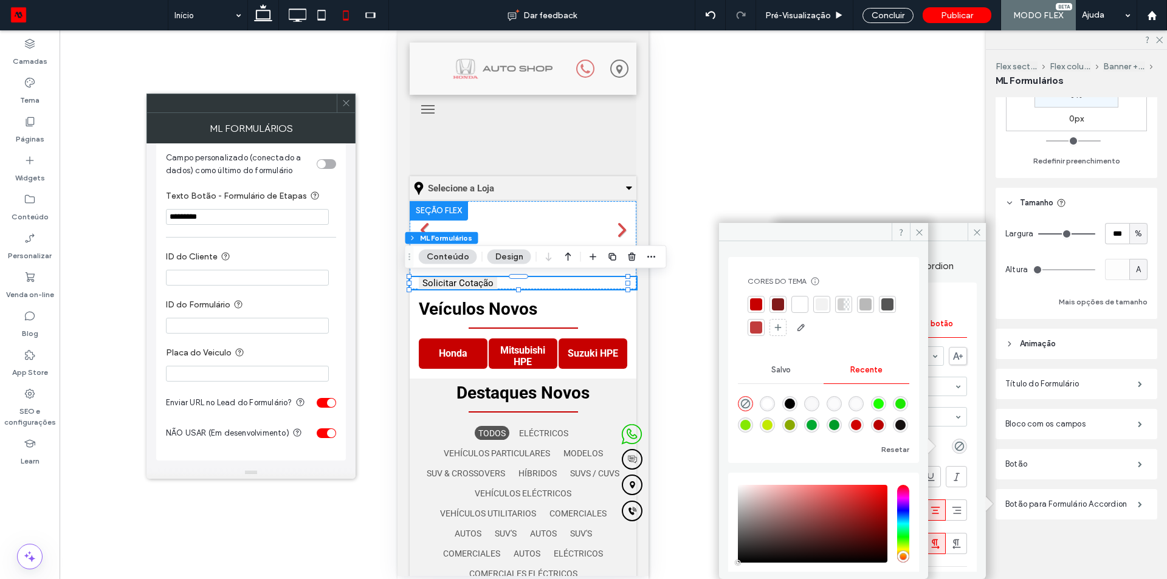
click at [795, 404] on div "rgba(0, 0, 0, 1)" at bounding box center [790, 404] width 10 height 10
type input "***"
type input "****"
click at [913, 229] on span at bounding box center [919, 232] width 18 height 18
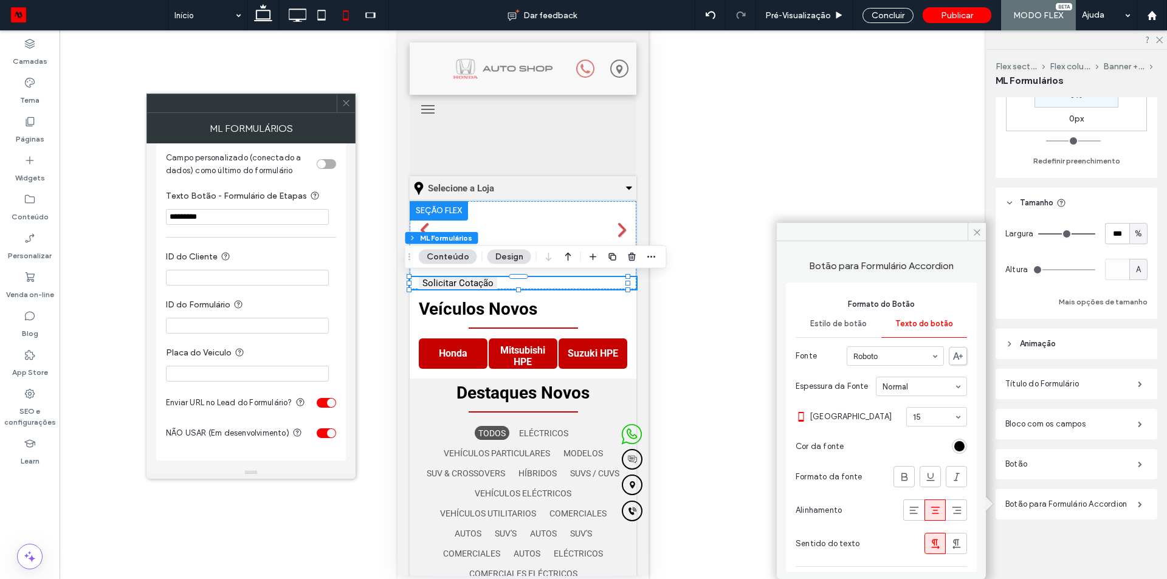
click at [836, 319] on span "Estilo de botão" at bounding box center [838, 324] width 57 height 10
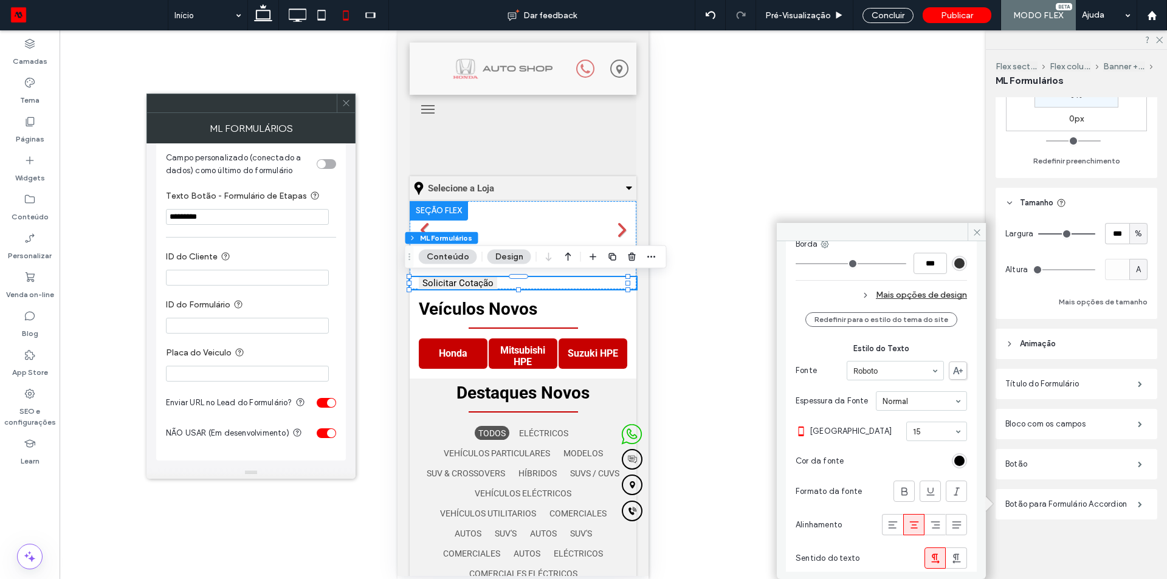
scroll to position [191, 0]
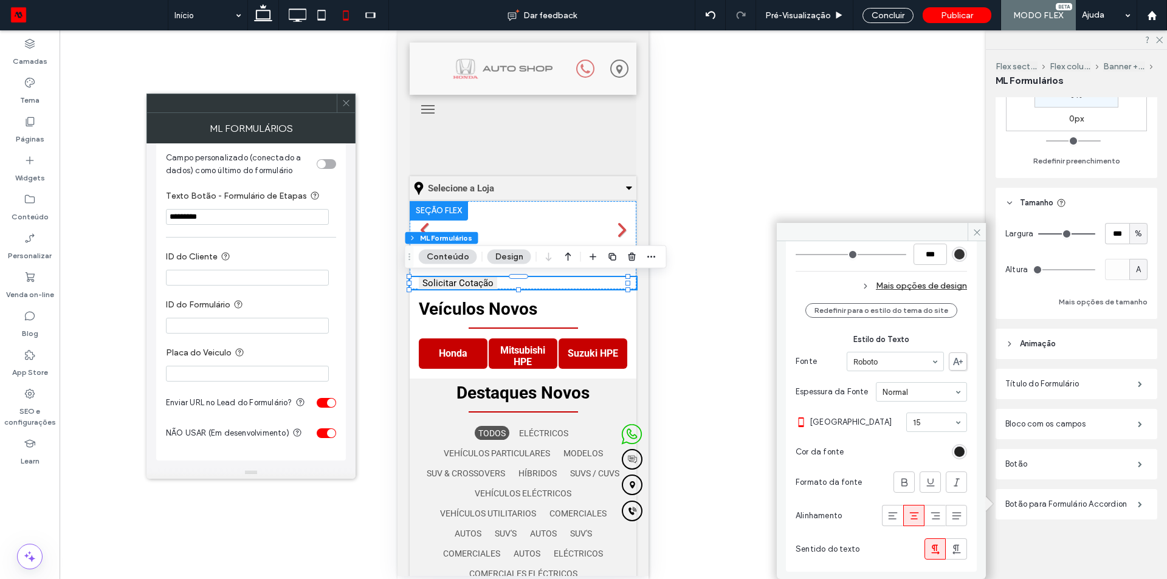
click at [954, 450] on div "rgb(0, 0, 0)" at bounding box center [959, 452] width 10 height 10
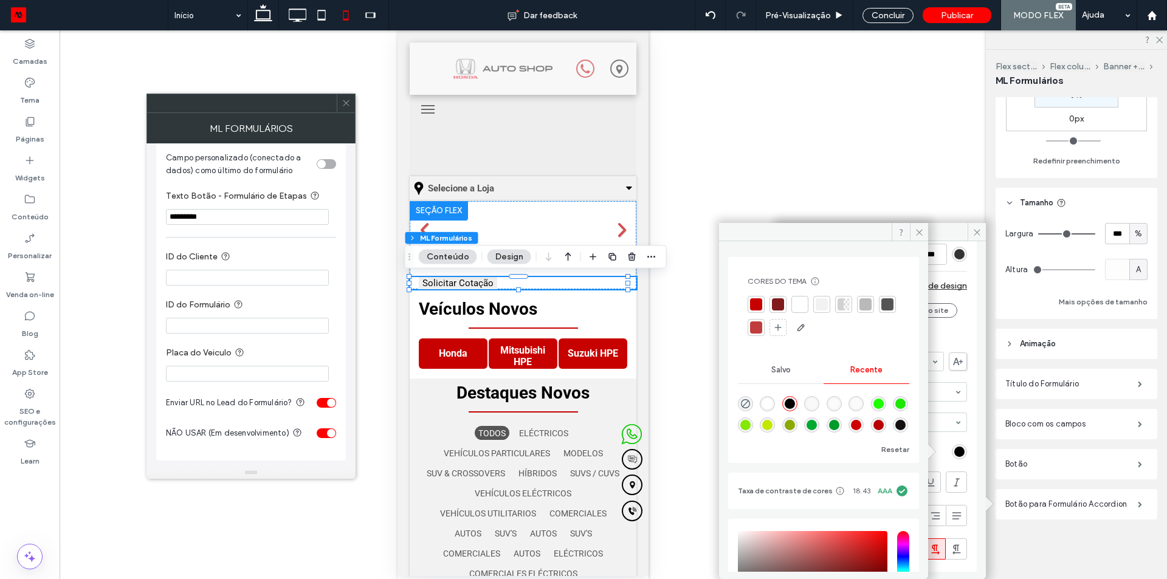
click at [802, 301] on div at bounding box center [800, 304] width 12 height 12
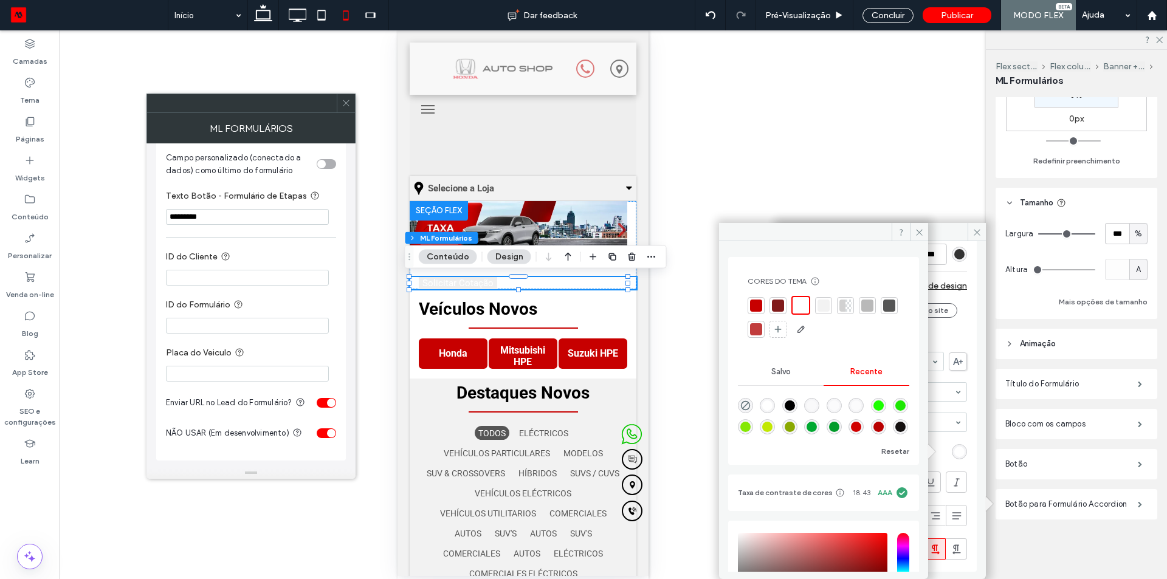
click at [881, 314] on div at bounding box center [889, 305] width 17 height 17
click at [792, 404] on div "rgba(0, 0, 0, 1)" at bounding box center [790, 405] width 10 height 10
click at [925, 231] on span at bounding box center [919, 232] width 18 height 18
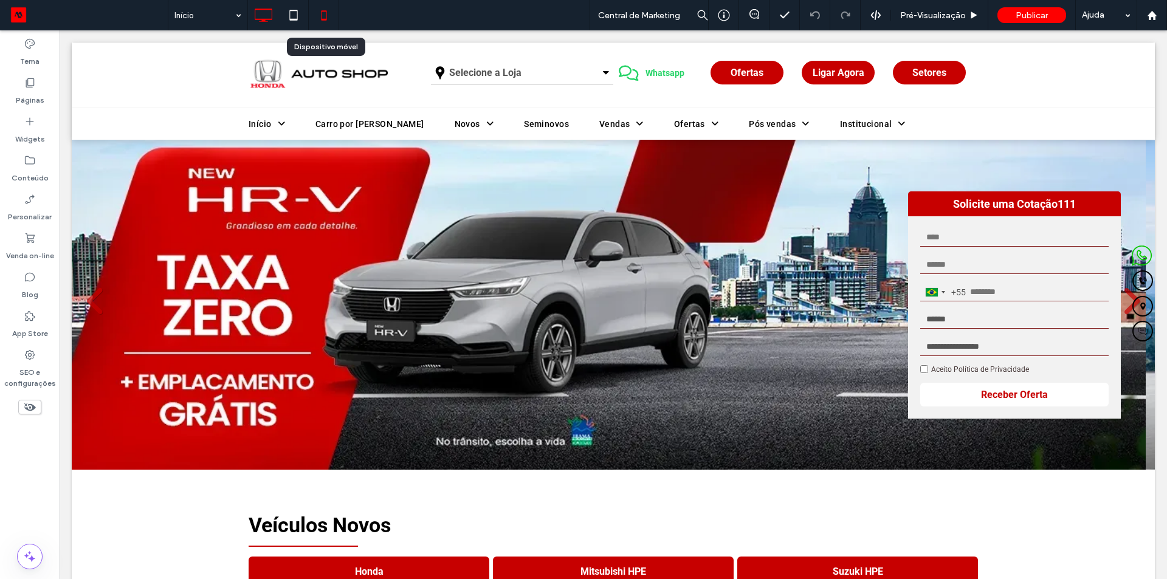
click at [323, 16] on icon at bounding box center [324, 15] width 24 height 24
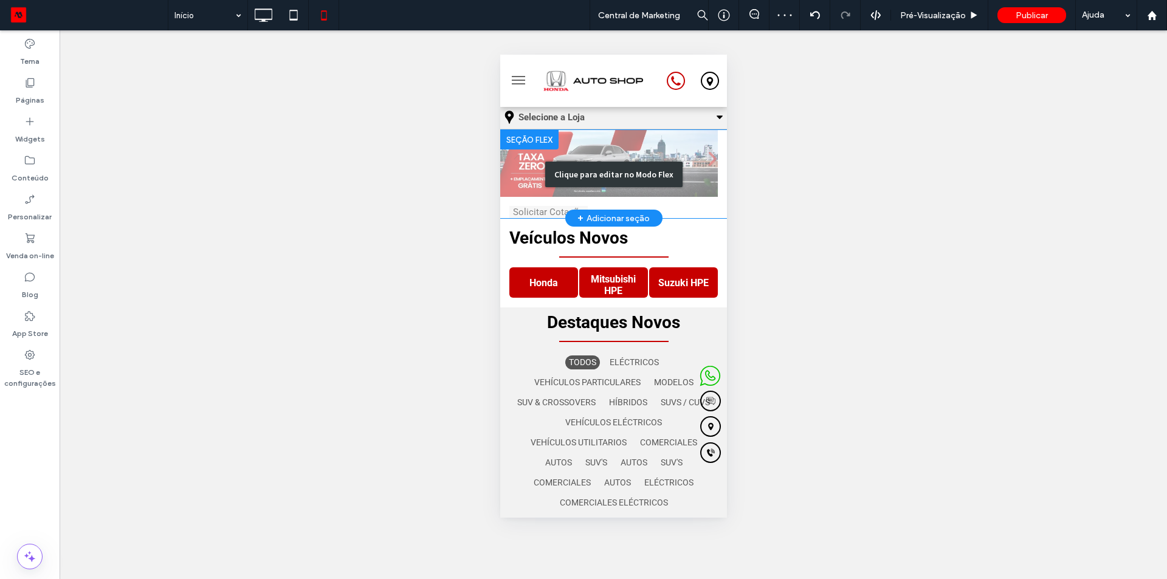
click at [549, 206] on div "Clique para editar no Modo Flex" at bounding box center [613, 174] width 227 height 88
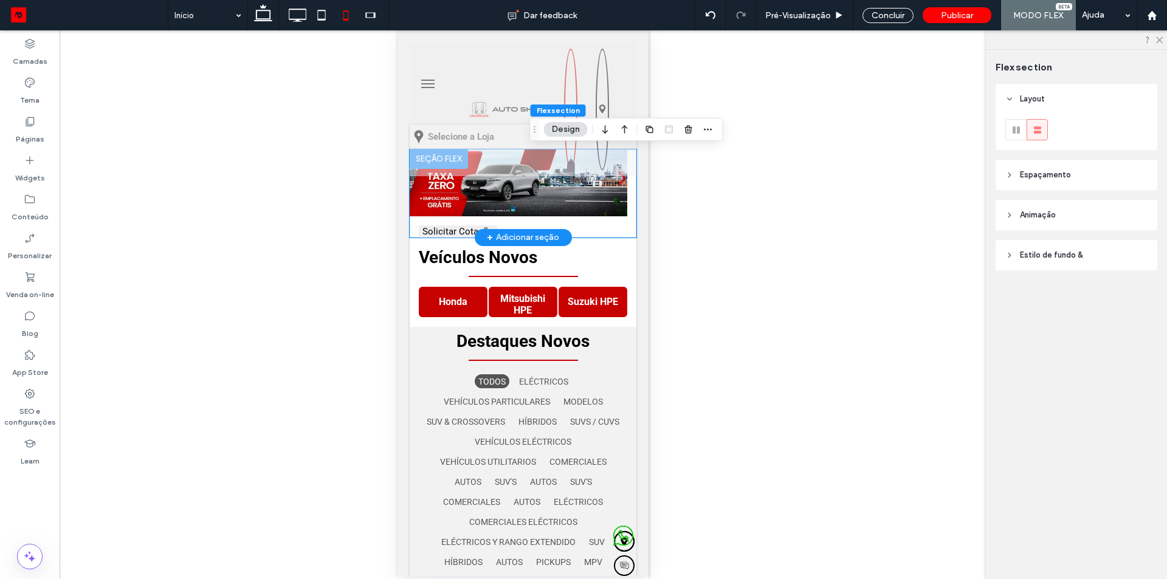
click at [432, 232] on span "Solicitar Cotação" at bounding box center [457, 231] width 71 height 11
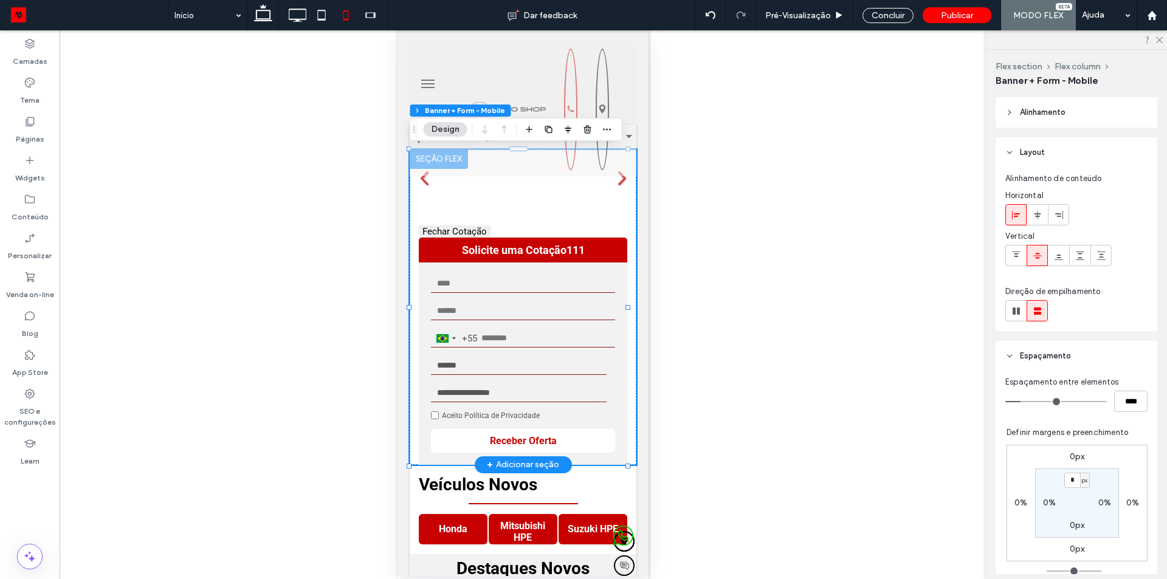
click at [432, 232] on span "Fechar Cotação" at bounding box center [454, 231] width 64 height 11
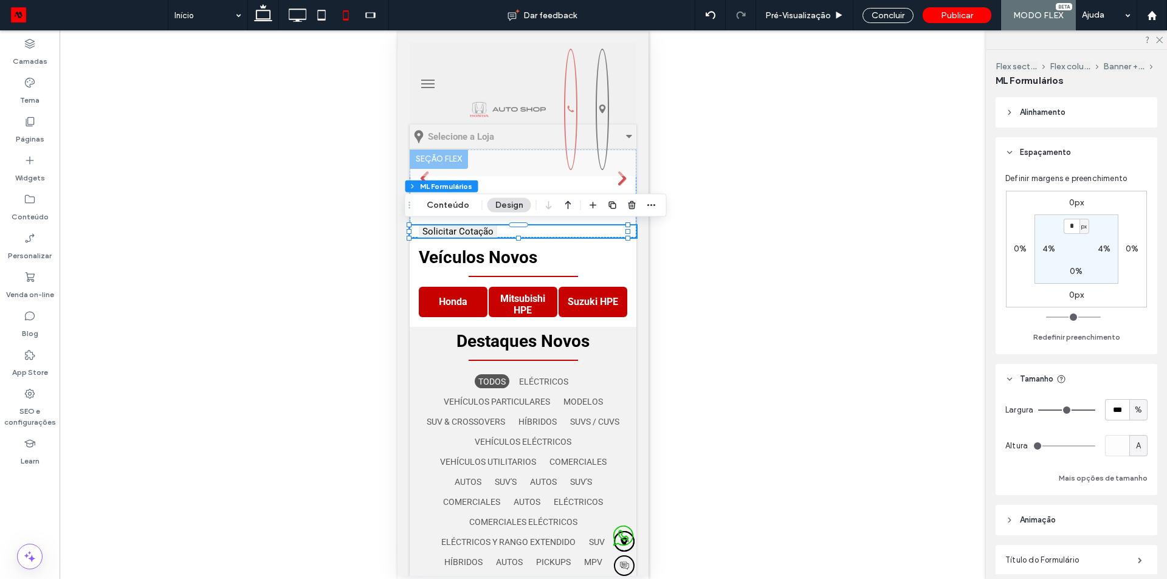
scroll to position [176, 0]
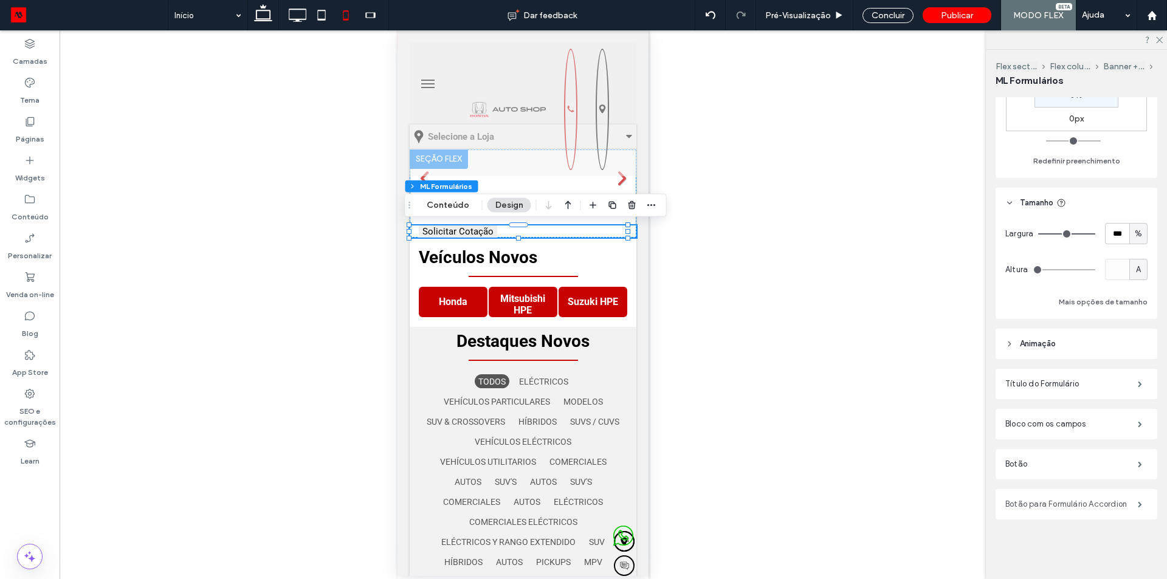
click at [1060, 504] on label "Botão para Formulário Accordion" at bounding box center [1071, 504] width 132 height 24
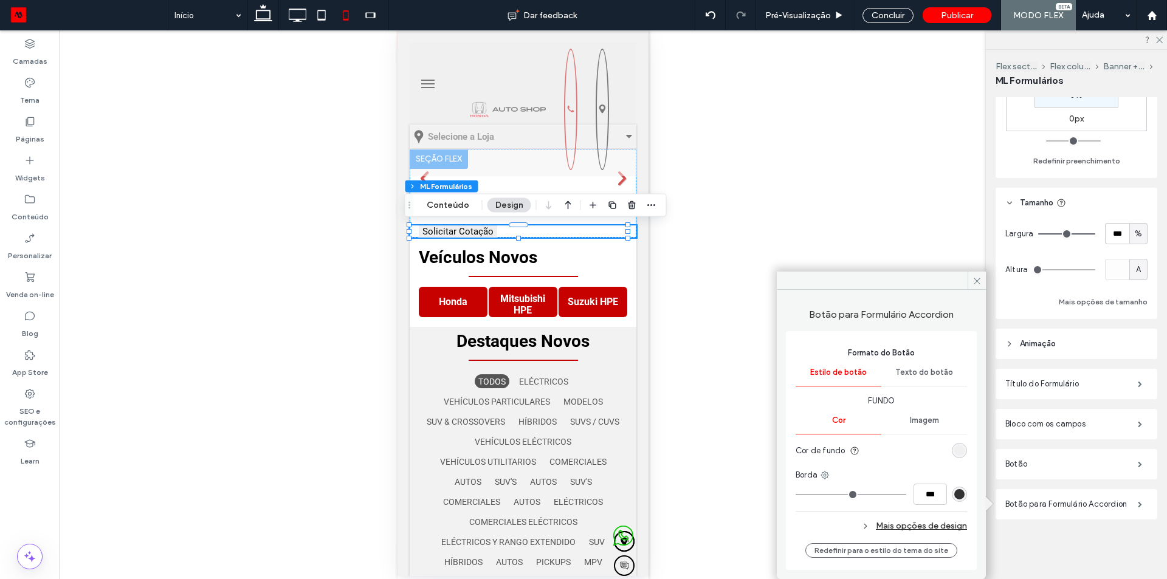
click at [938, 372] on span "Texto do botão" at bounding box center [924, 373] width 58 height 10
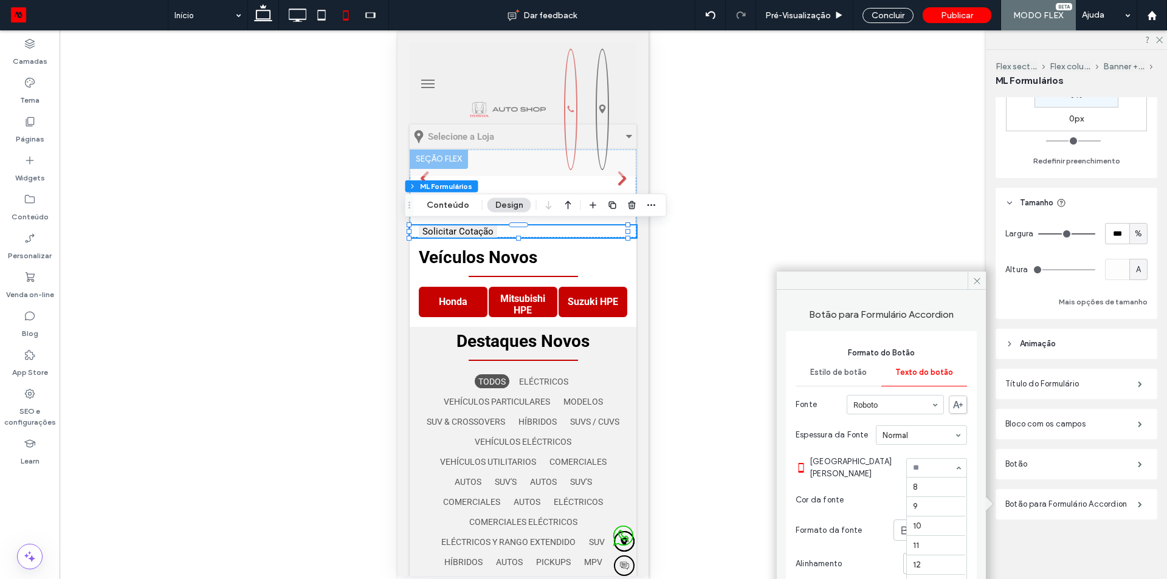
scroll to position [117, 0]
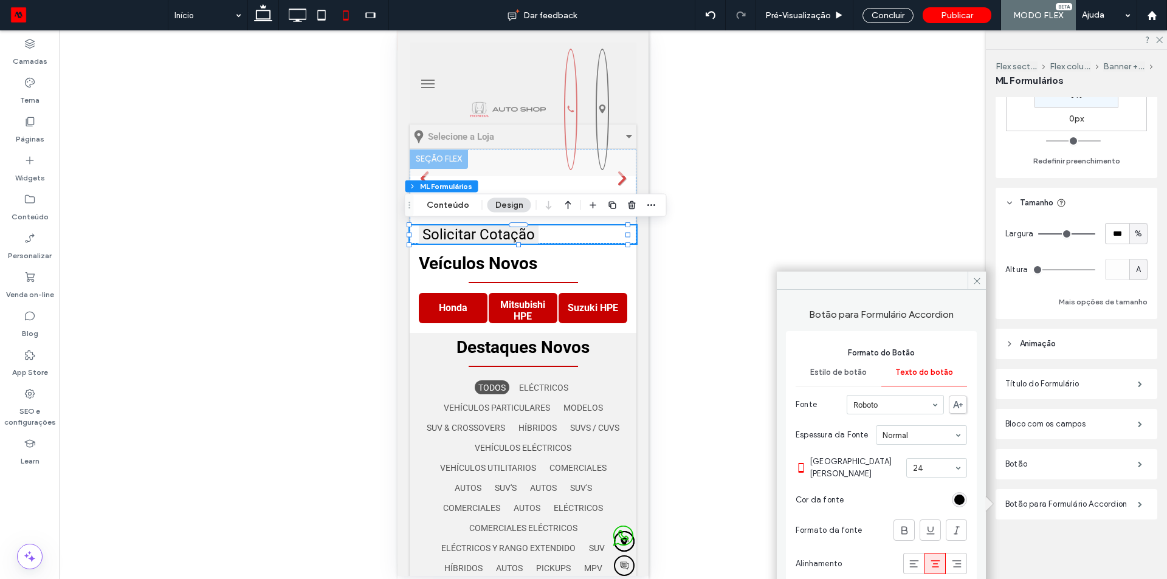
click at [927, 465] on input at bounding box center [933, 468] width 41 height 9
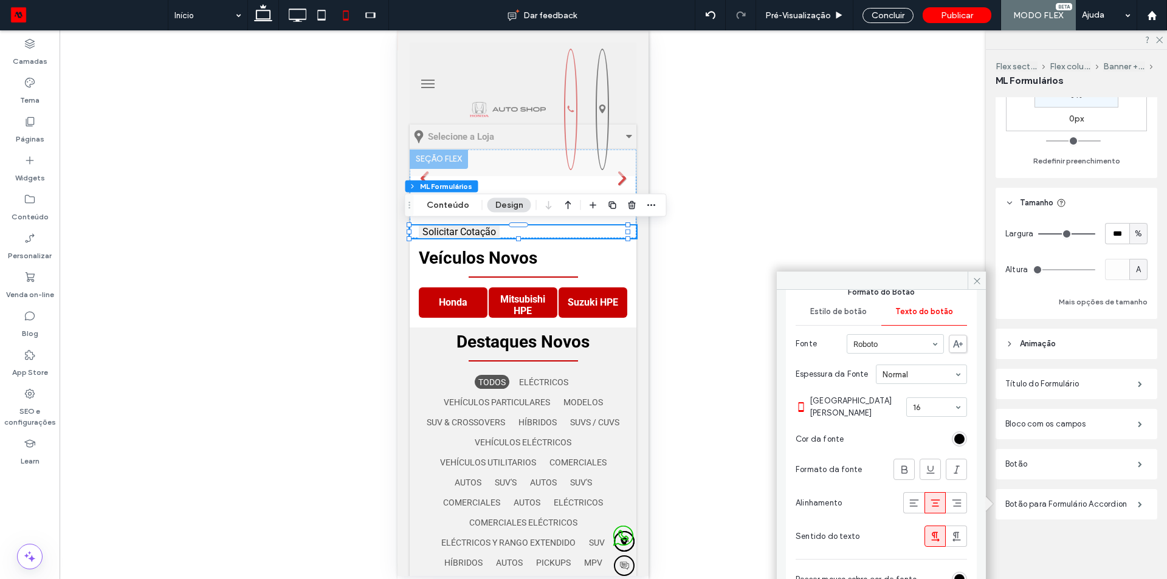
scroll to position [111, 0]
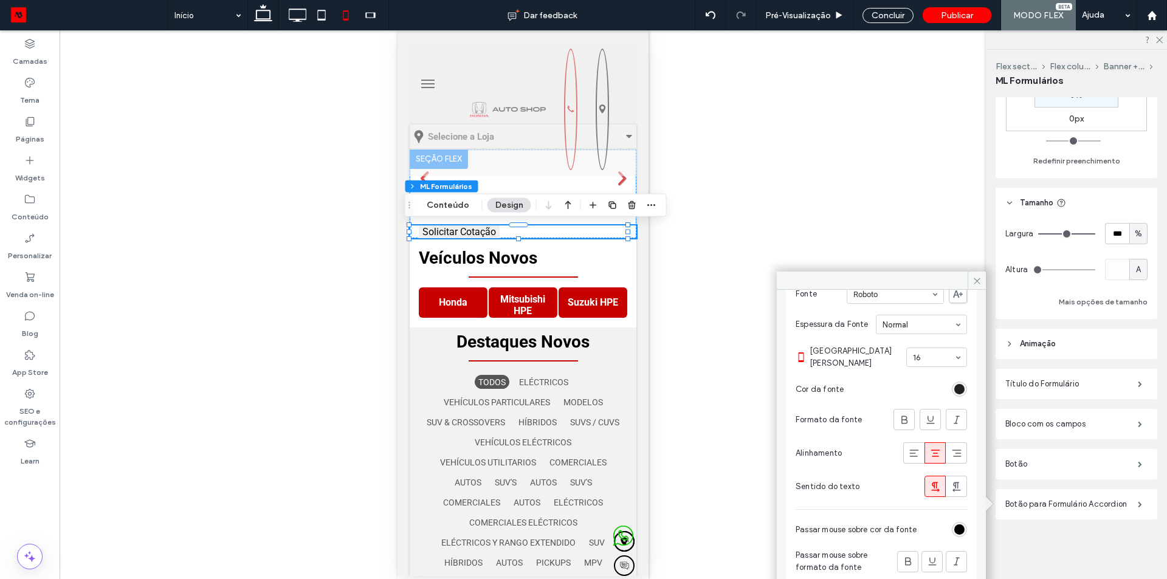
click at [954, 386] on div "rgb(0, 0, 0)" at bounding box center [959, 389] width 10 height 10
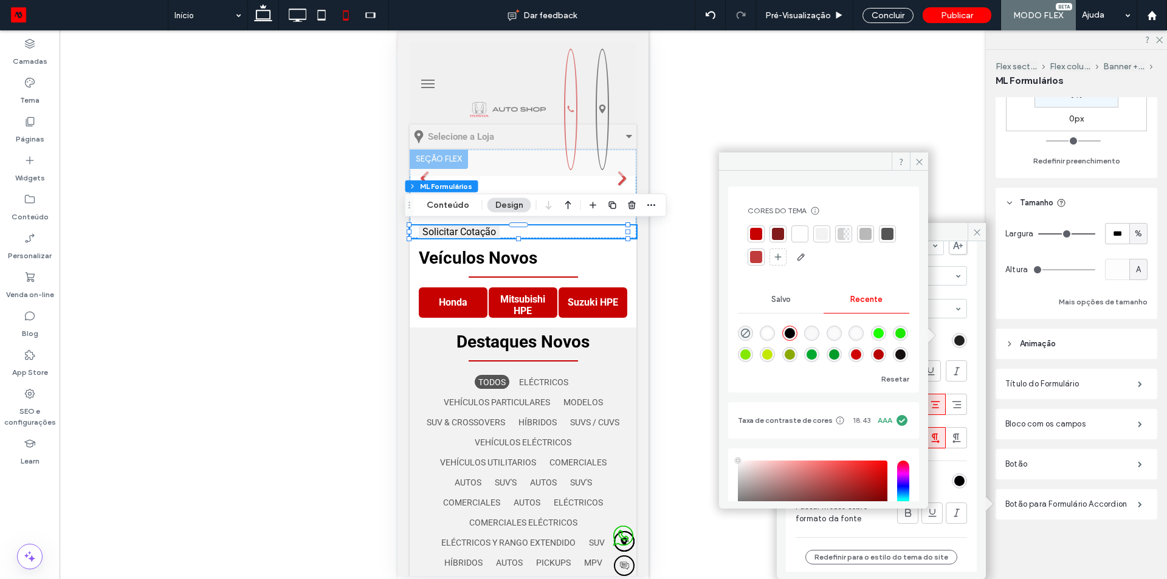
type input "****"
click at [797, 236] on div at bounding box center [800, 234] width 12 height 12
click at [921, 159] on icon at bounding box center [919, 161] width 9 height 9
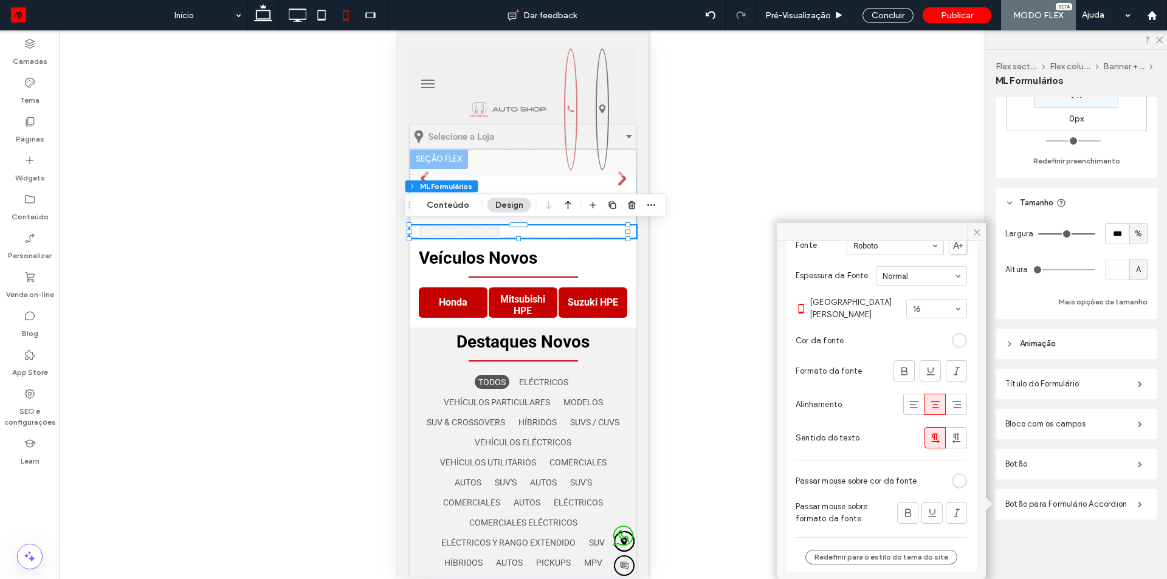
scroll to position [0, 0]
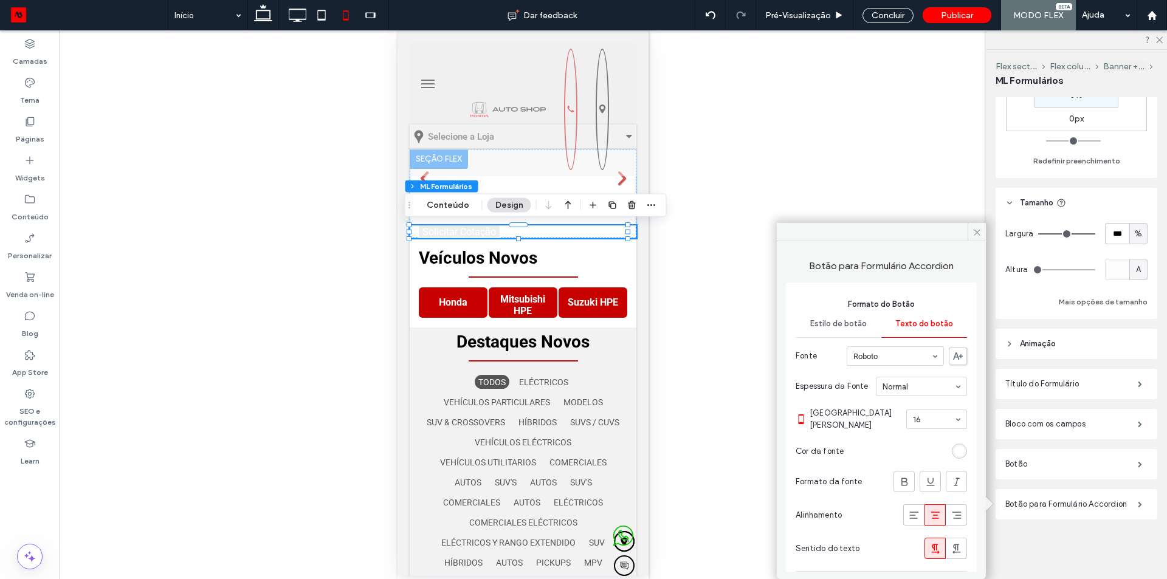
click at [819, 334] on div "Estilo de botão" at bounding box center [838, 324] width 86 height 27
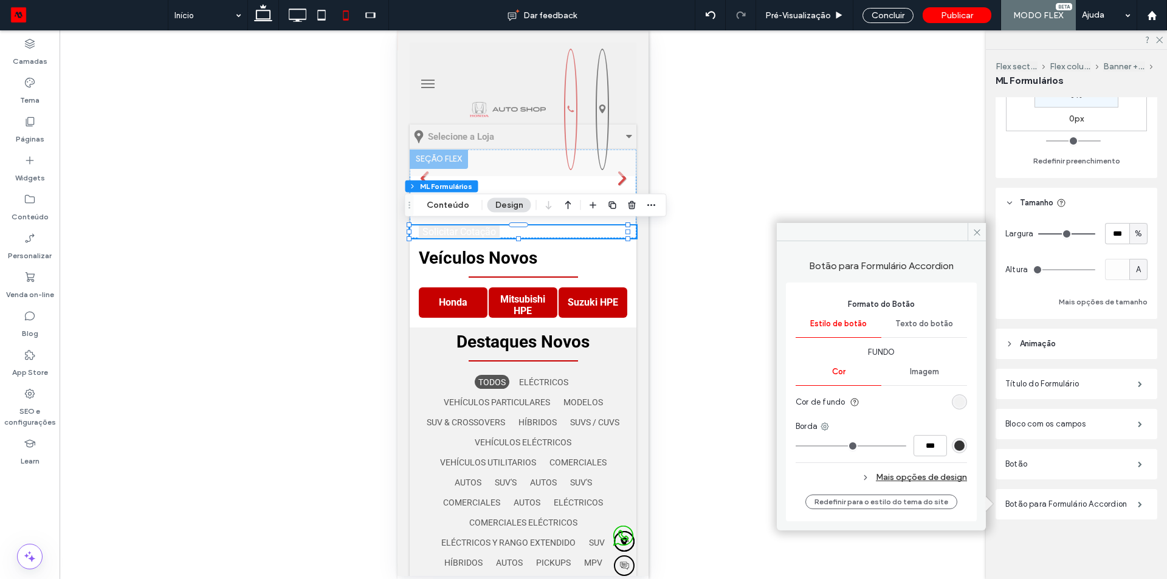
click at [955, 400] on div "rgb(240, 240, 240)" at bounding box center [959, 402] width 10 height 10
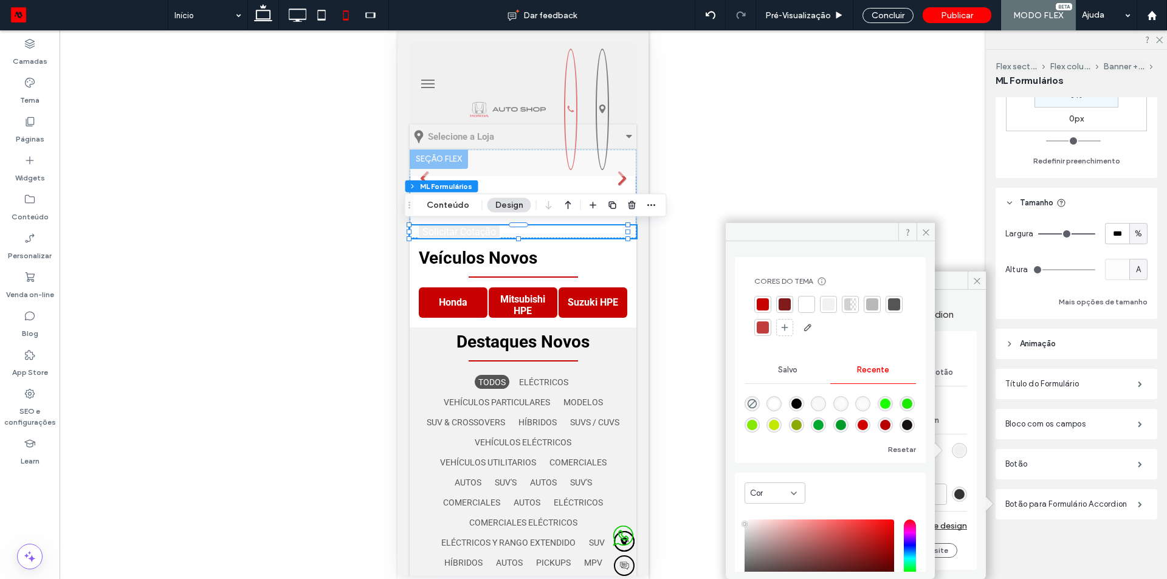
click at [763, 305] on div at bounding box center [763, 304] width 12 height 12
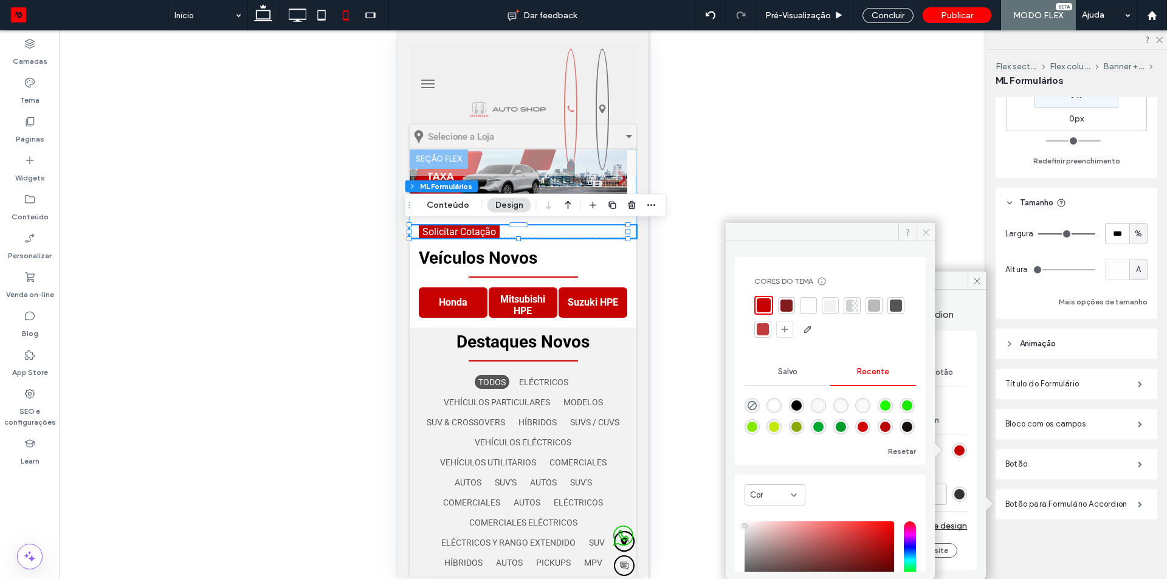
click at [929, 232] on icon at bounding box center [925, 232] width 9 height 9
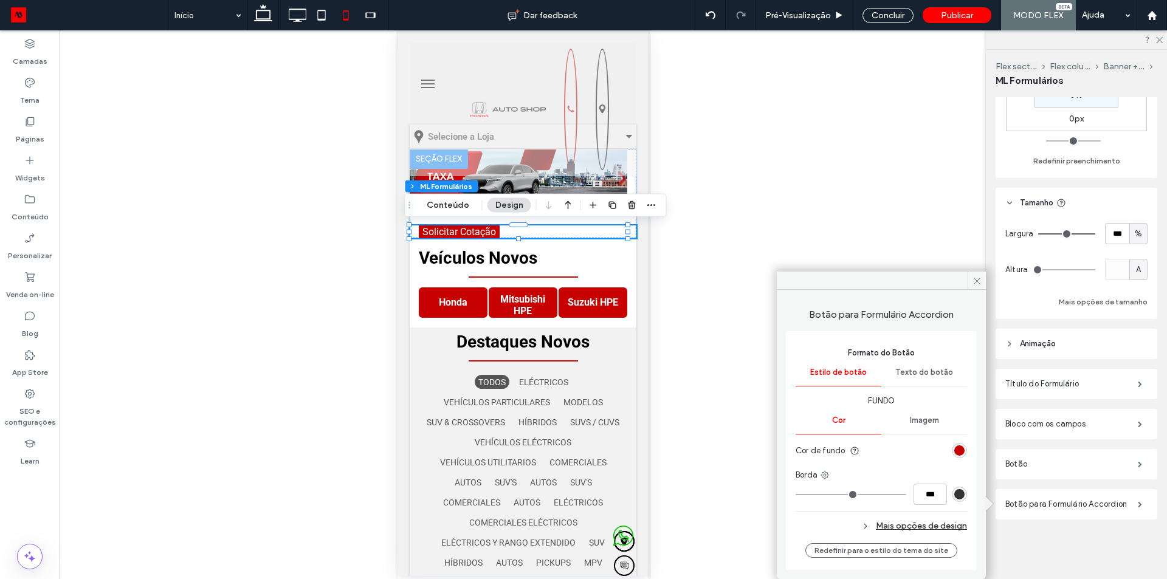
drag, startPoint x: 920, startPoint y: 367, endPoint x: 910, endPoint y: 383, distance: 19.4
click at [920, 368] on div "Texto do botão" at bounding box center [924, 372] width 86 height 27
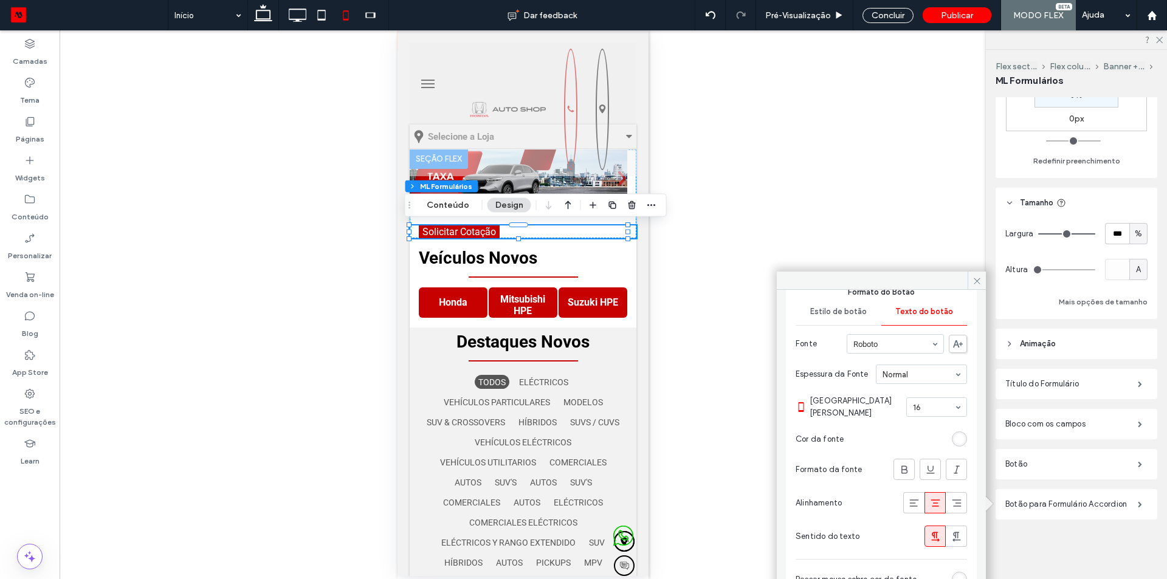
scroll to position [111, 0]
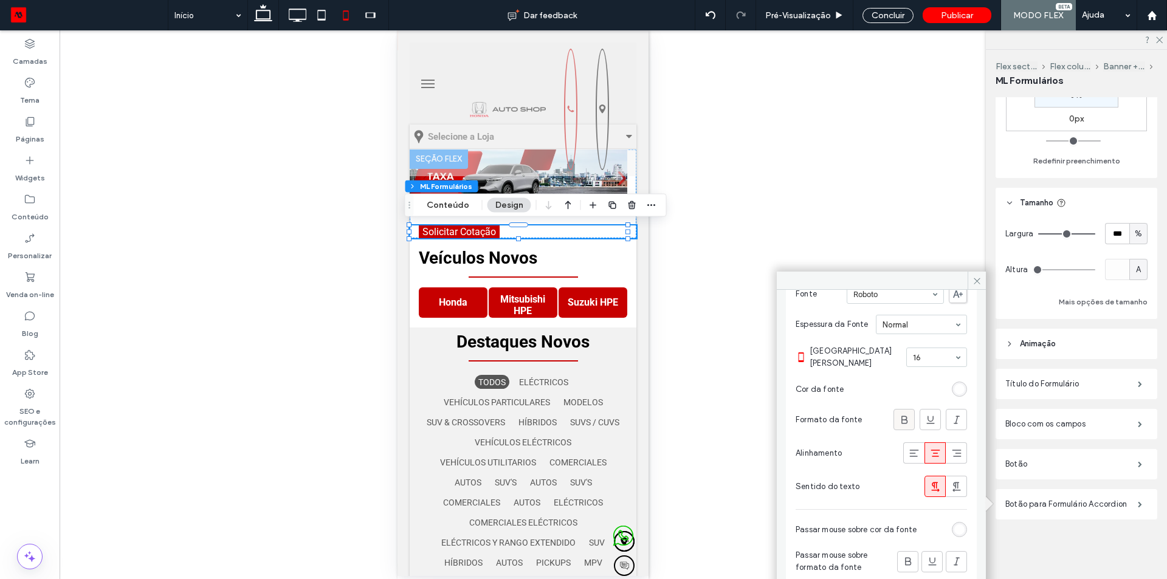
click at [898, 410] on span at bounding box center [904, 420] width 12 height 20
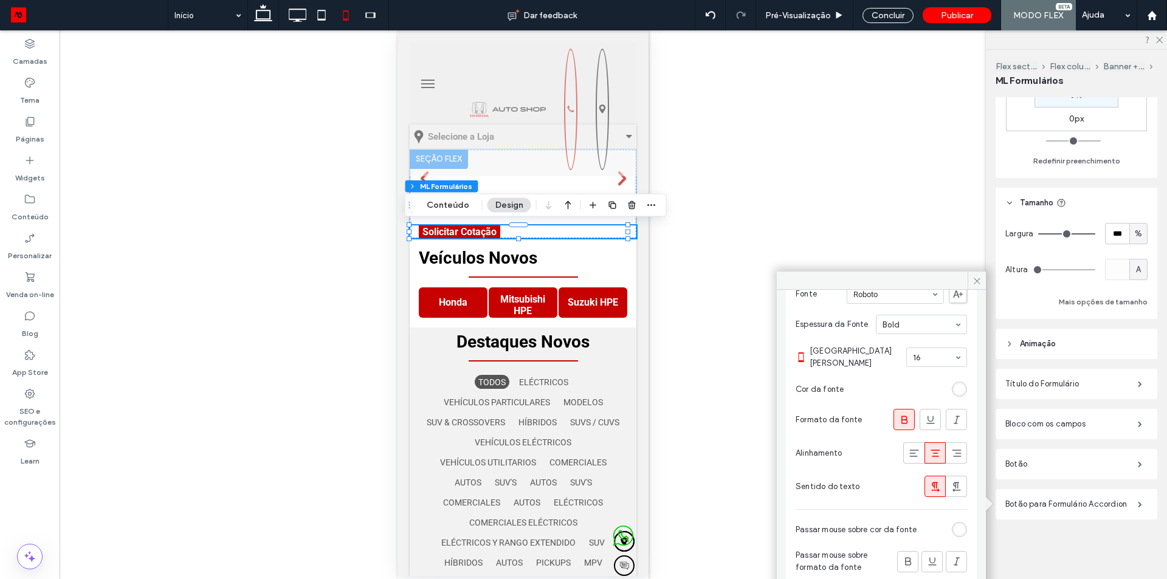
scroll to position [0, 0]
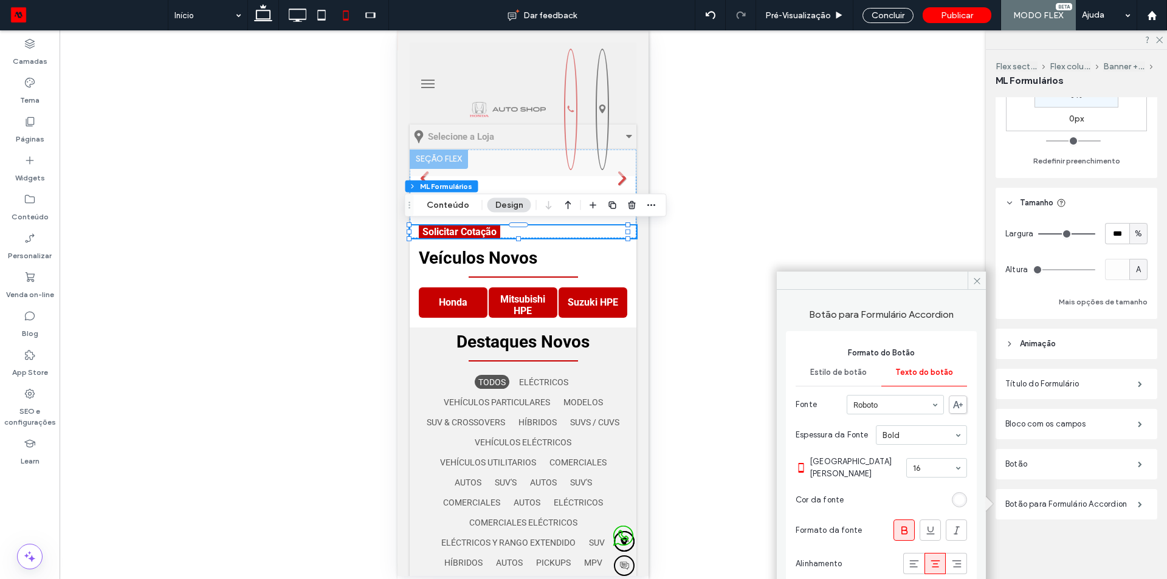
click at [826, 368] on span "Estilo de botão" at bounding box center [838, 373] width 57 height 10
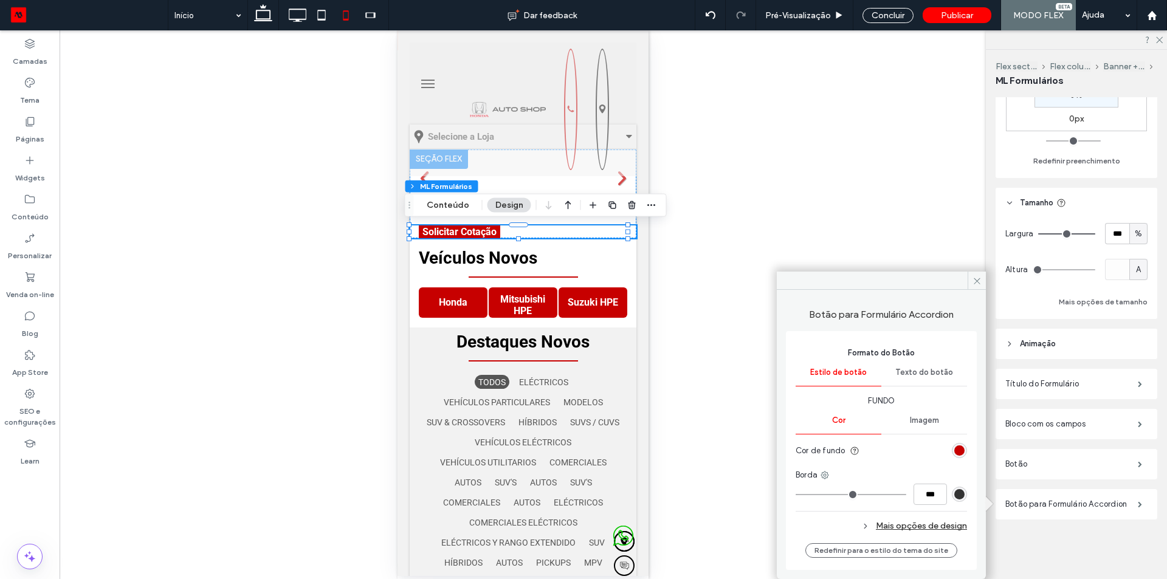
click at [941, 531] on div "Mais opções de design" at bounding box center [880, 526] width 171 height 16
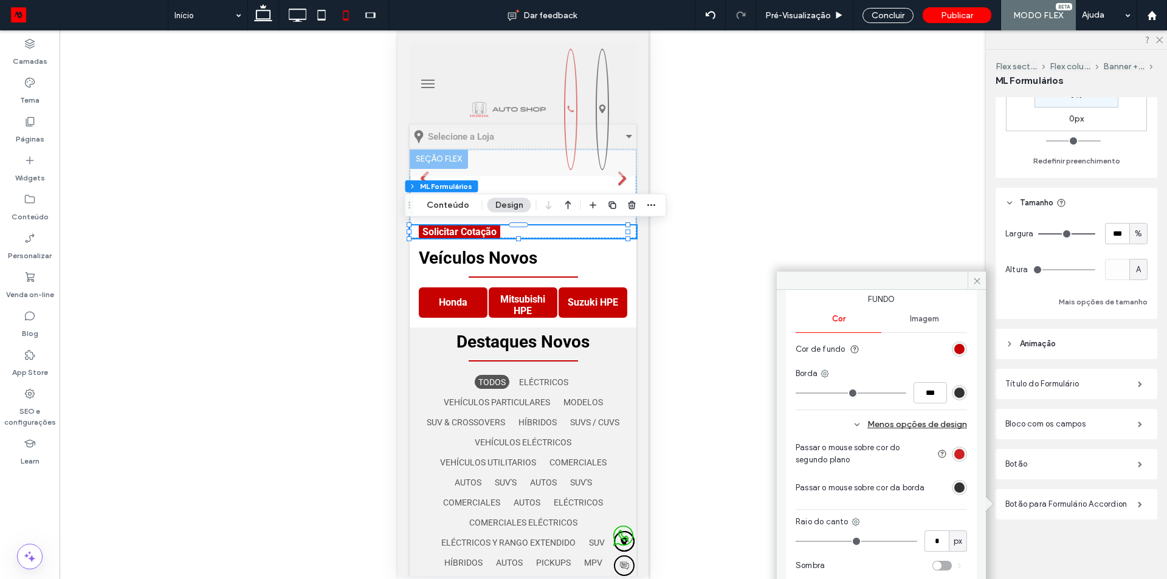
click at [954, 452] on div "rgb(199, 0, 0)" at bounding box center [959, 454] width 10 height 10
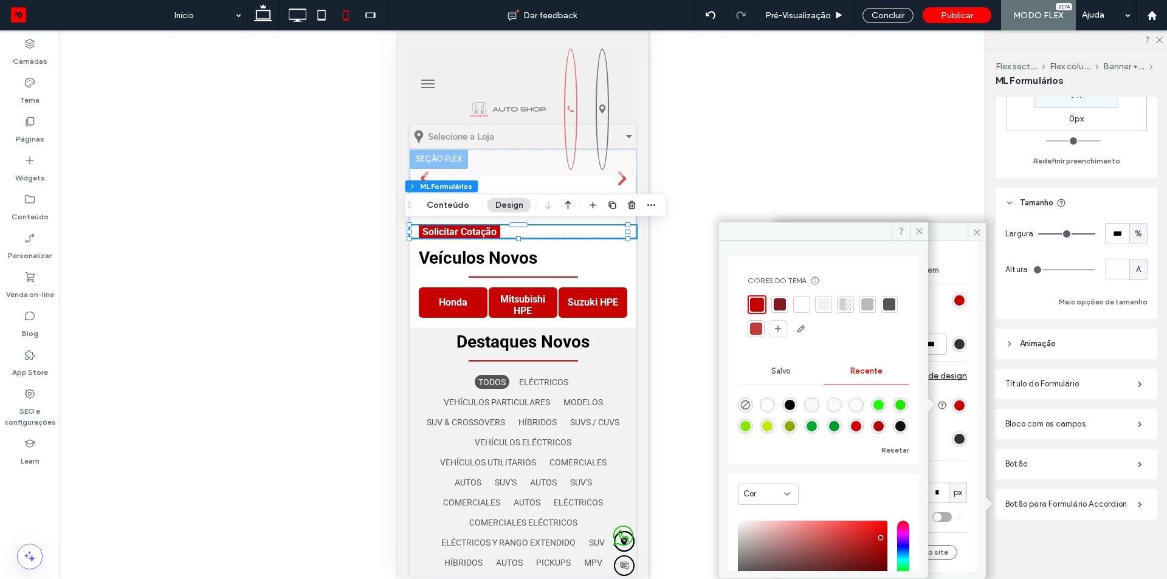
click at [778, 305] on div at bounding box center [780, 304] width 12 height 12
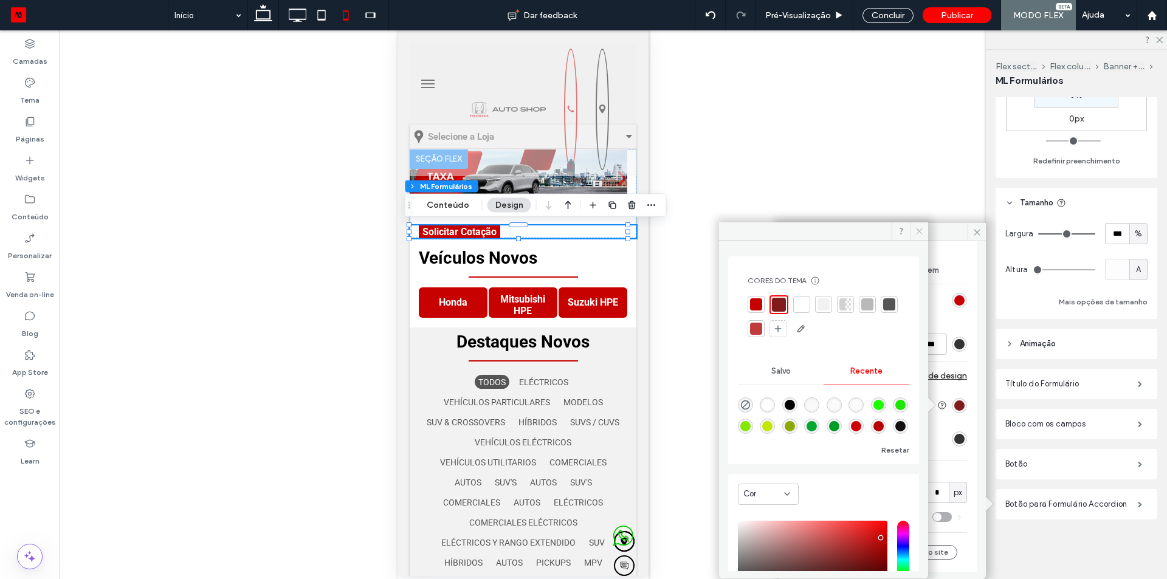
click at [921, 229] on icon at bounding box center [919, 231] width 9 height 9
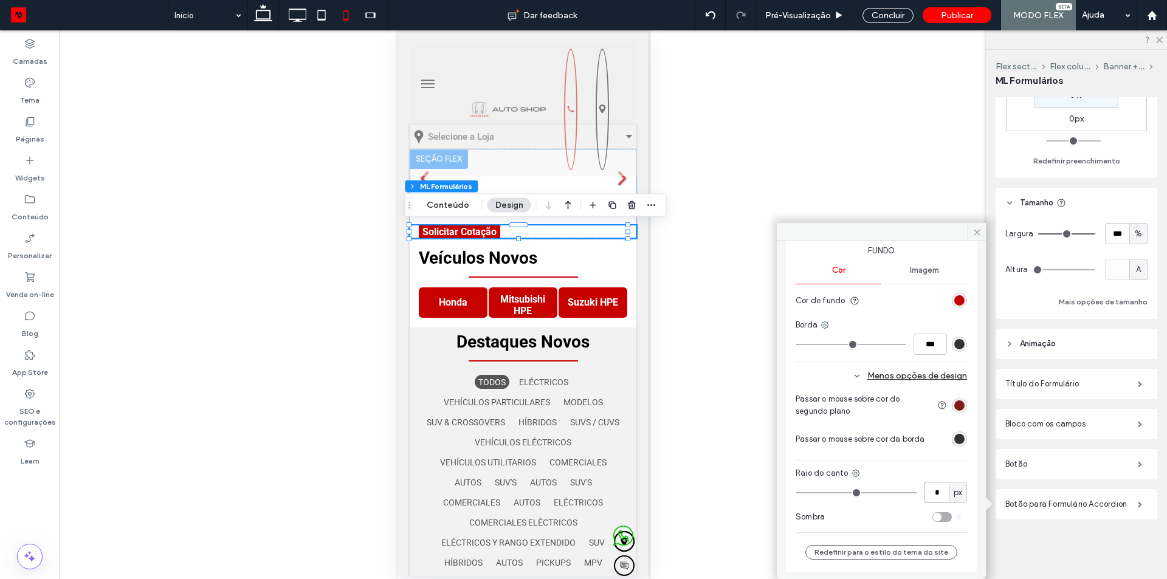
click at [928, 495] on input "*" at bounding box center [936, 492] width 24 height 21
type input "*"
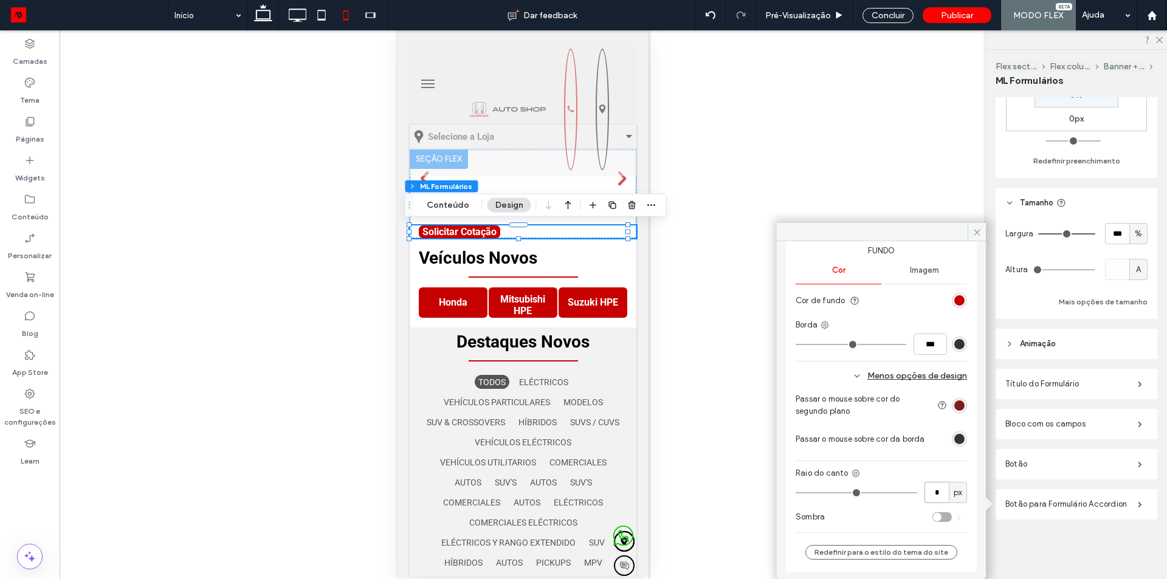
type input "*"
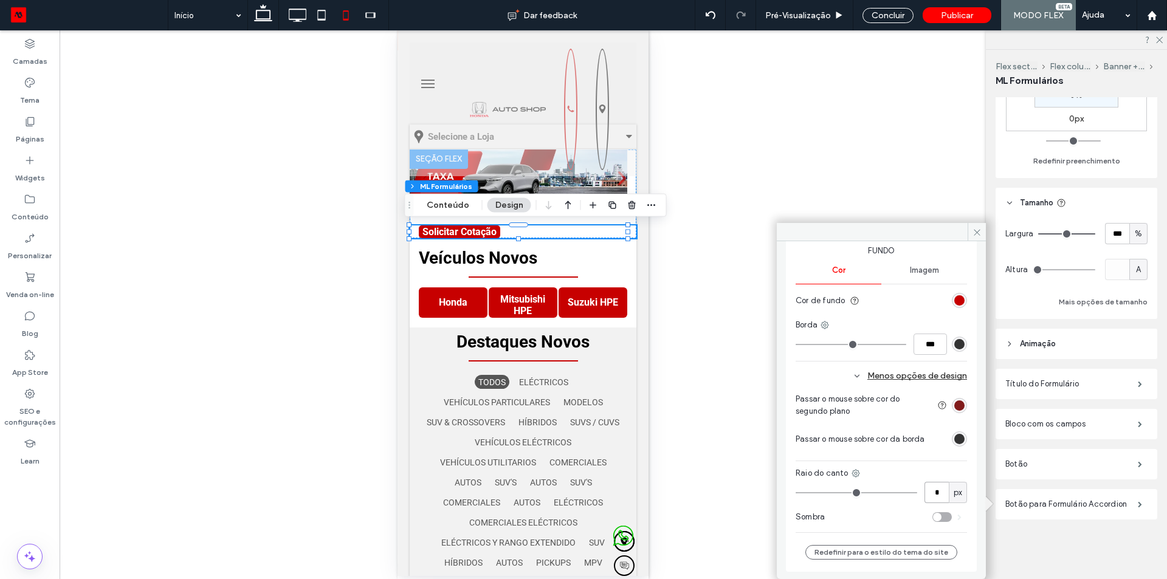
type input "*"
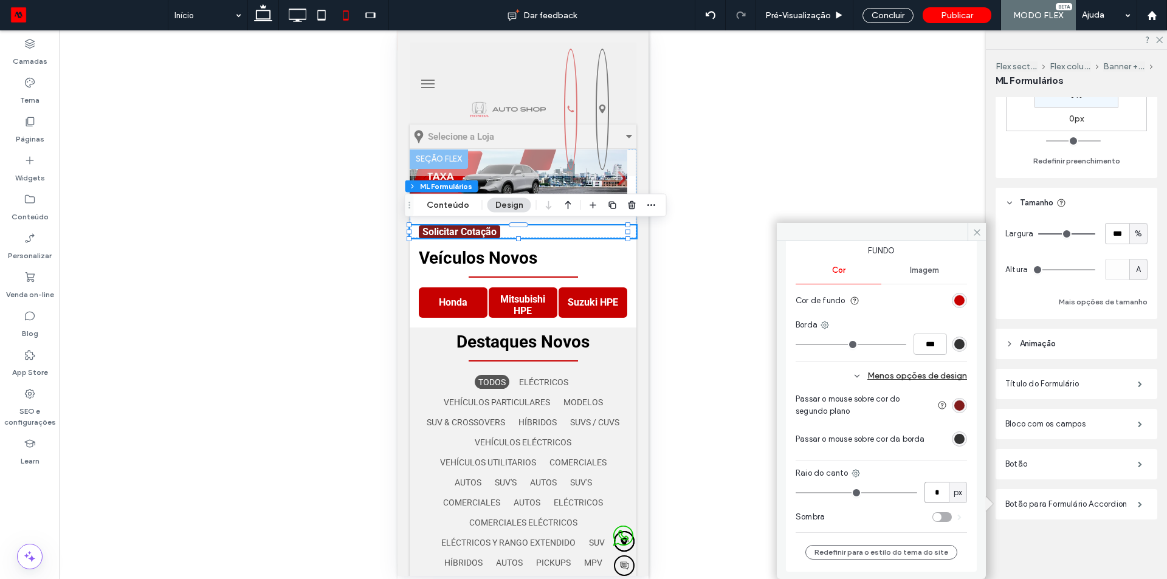
scroll to position [0, 0]
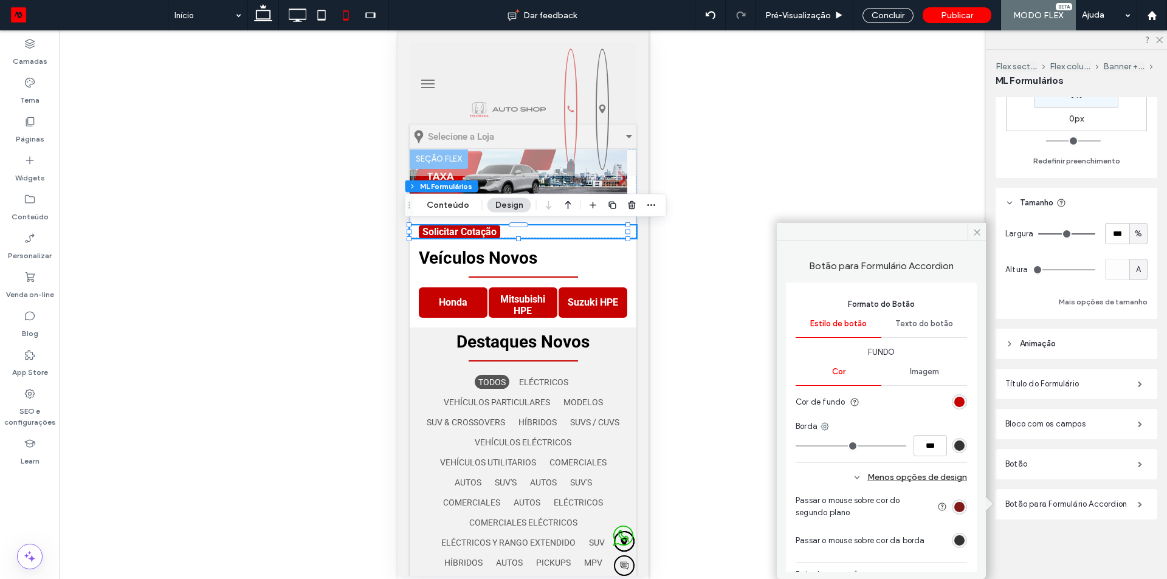
click at [916, 323] on span "Texto do botão" at bounding box center [924, 324] width 58 height 10
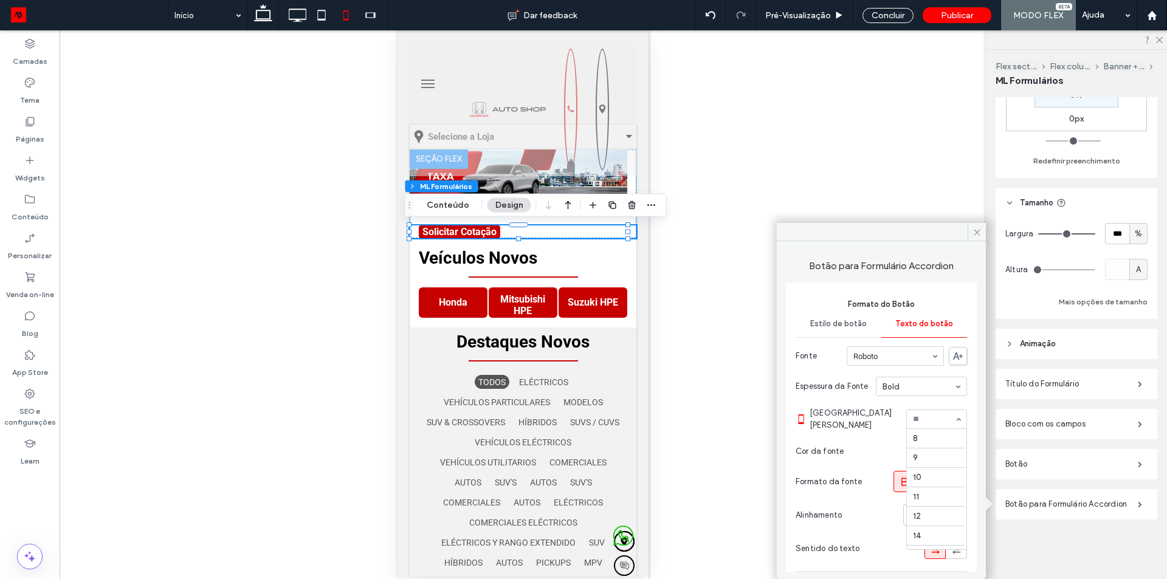
scroll to position [136, 0]
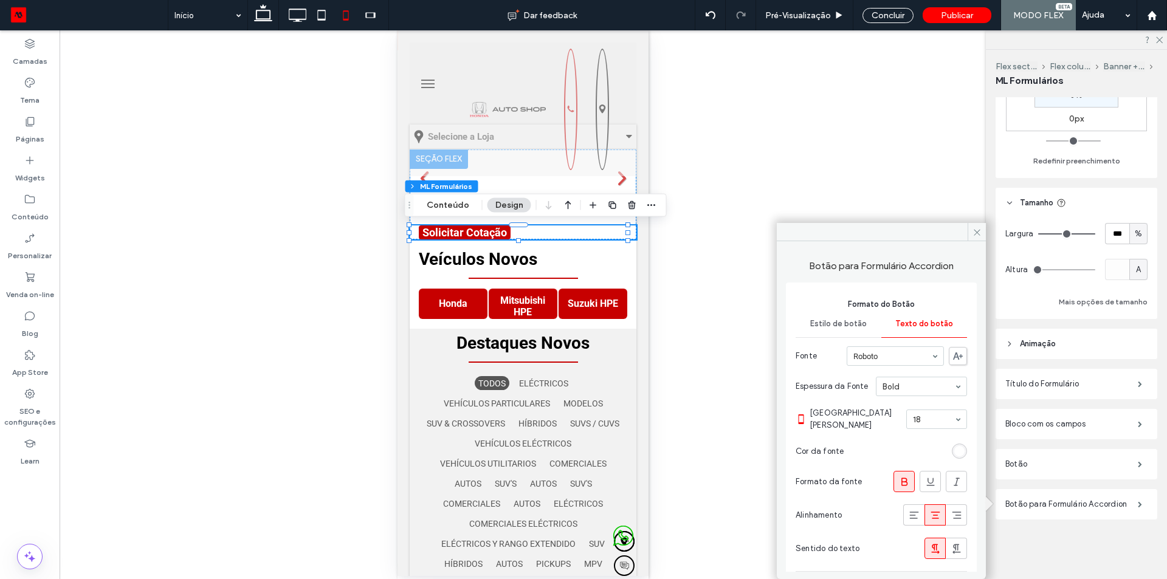
click at [828, 329] on div "Estilo de botão" at bounding box center [838, 324] width 86 height 27
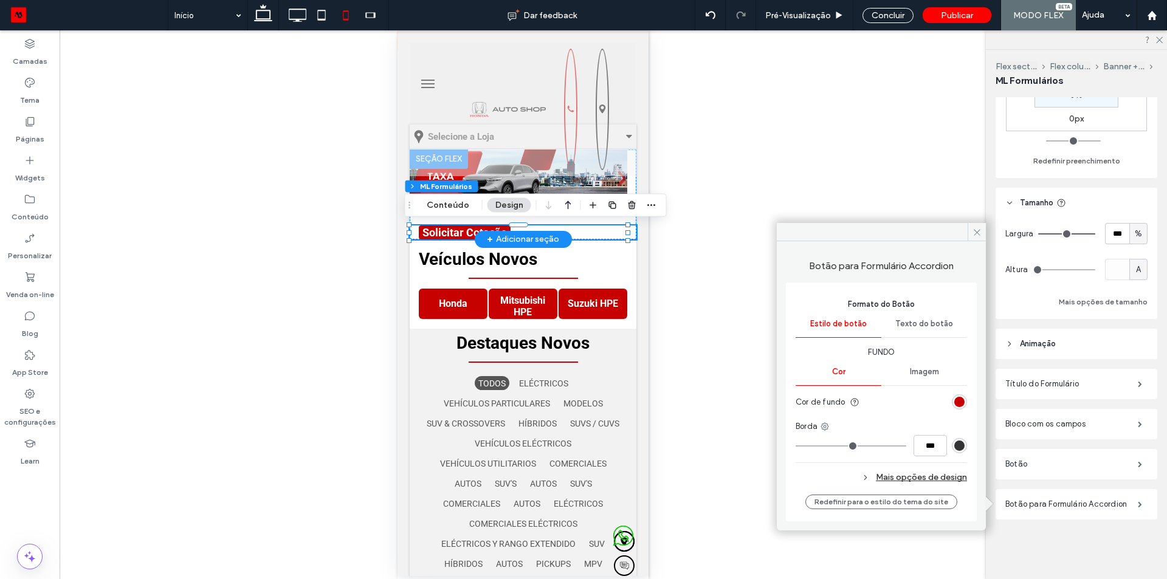
click at [600, 239] on div "**********" at bounding box center [522, 232] width 227 height 14
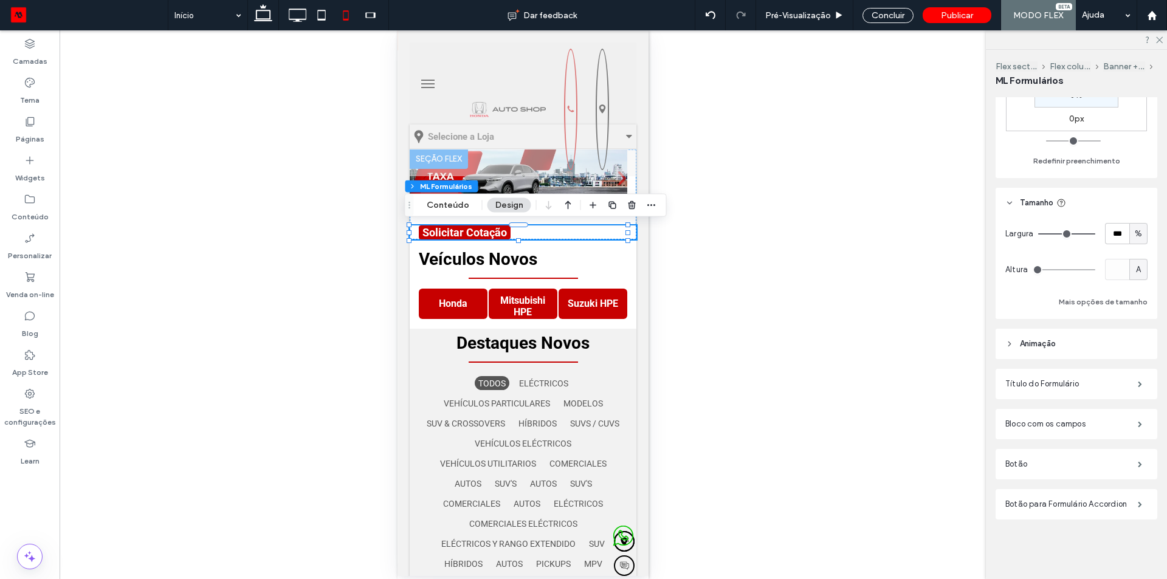
scroll to position [0, 0]
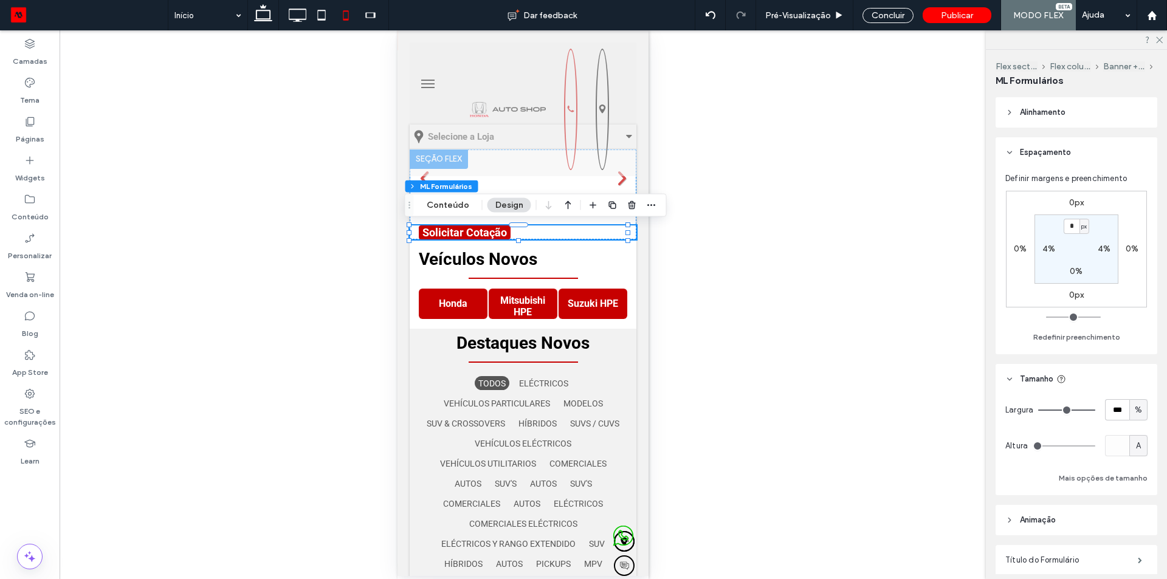
click at [1041, 111] on span "Alinhamento" at bounding box center [1043, 112] width 46 height 12
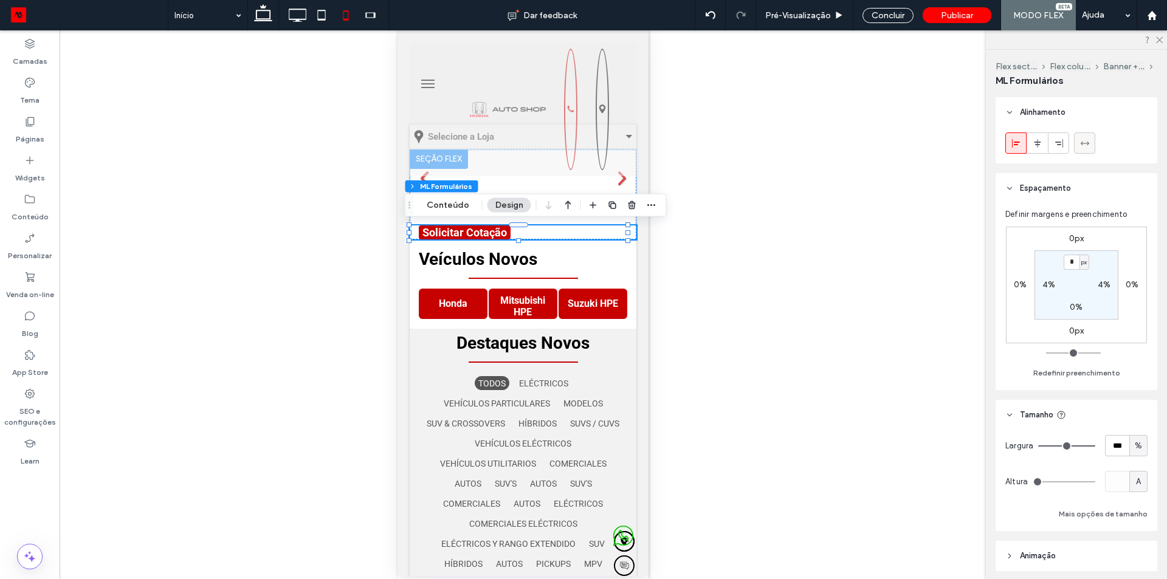
click at [1085, 146] on icon at bounding box center [1085, 144] width 10 height 10
click at [1119, 67] on button "Banner + Form - Mobile" at bounding box center [1124, 66] width 42 height 10
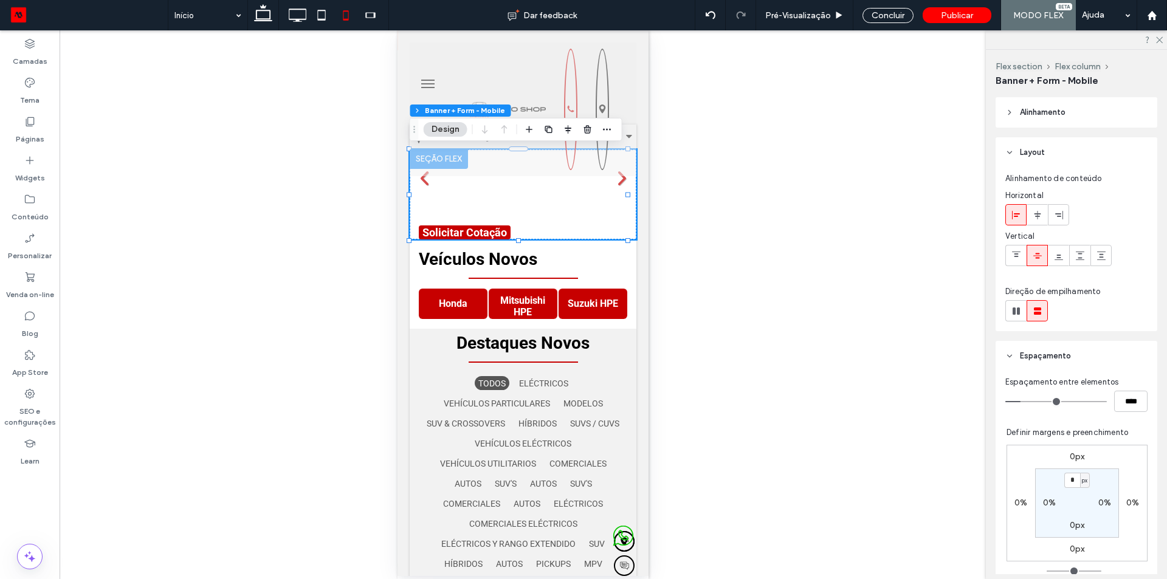
click at [1039, 111] on span "Alinhamento" at bounding box center [1043, 112] width 46 height 12
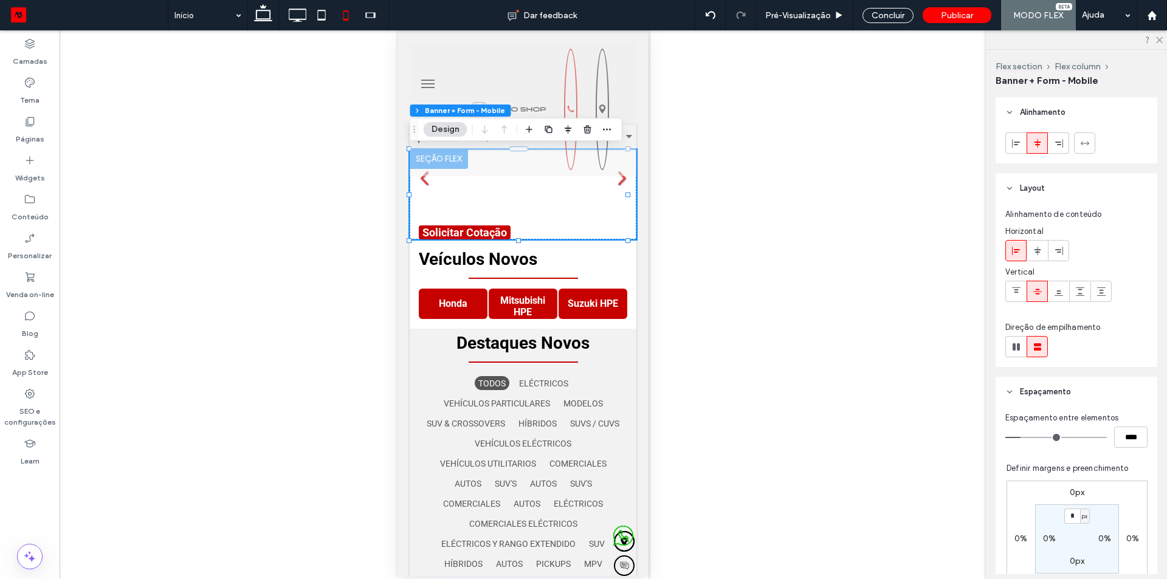
click at [1039, 112] on span "Alinhamento" at bounding box center [1043, 112] width 46 height 12
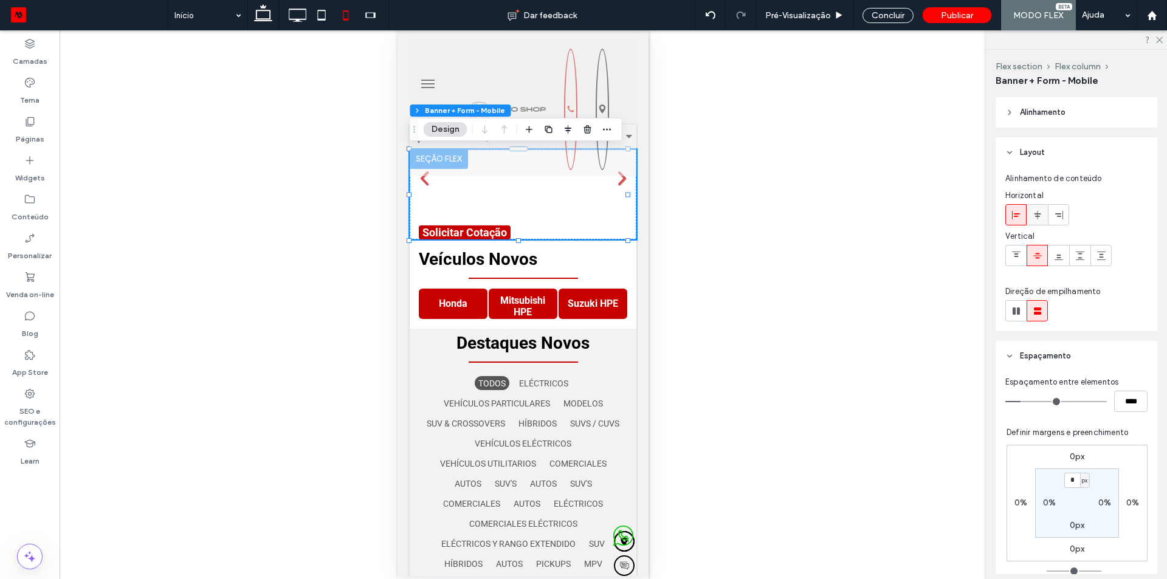
click at [1035, 215] on icon at bounding box center [1038, 215] width 10 height 10
click at [1017, 213] on use at bounding box center [1016, 214] width 8 height 9
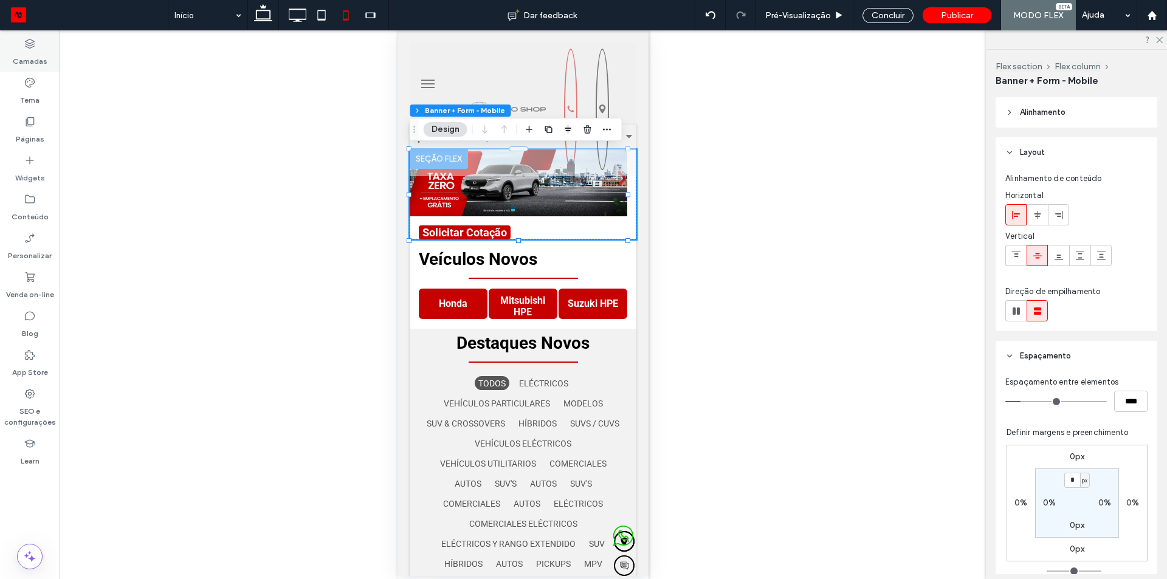
click at [24, 63] on label "Camadas" at bounding box center [30, 58] width 35 height 17
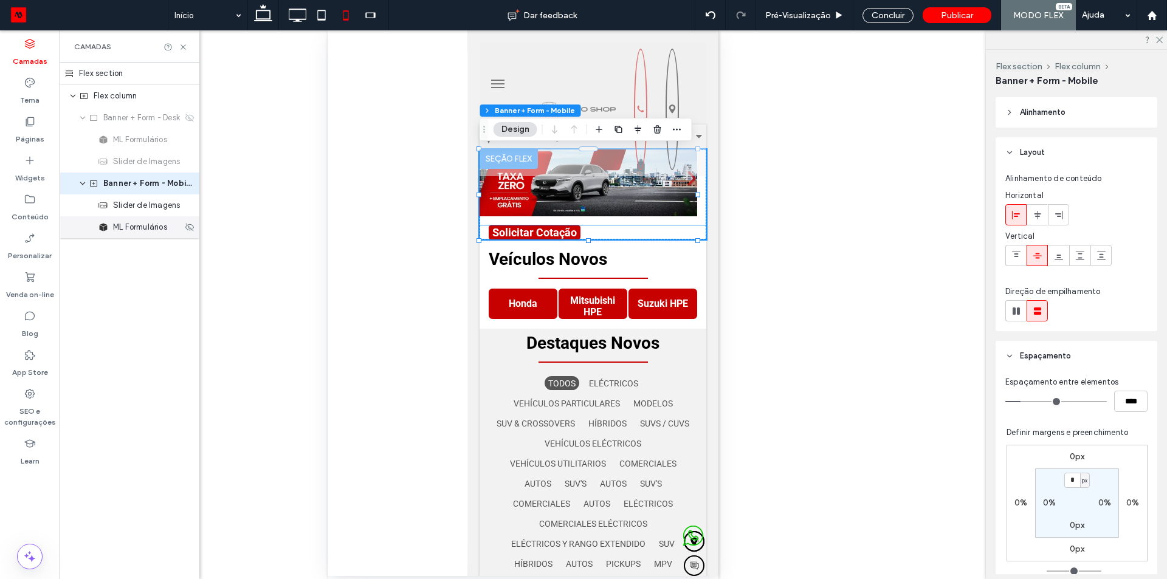
click at [133, 231] on span "ML Formulários" at bounding box center [140, 227] width 54 height 12
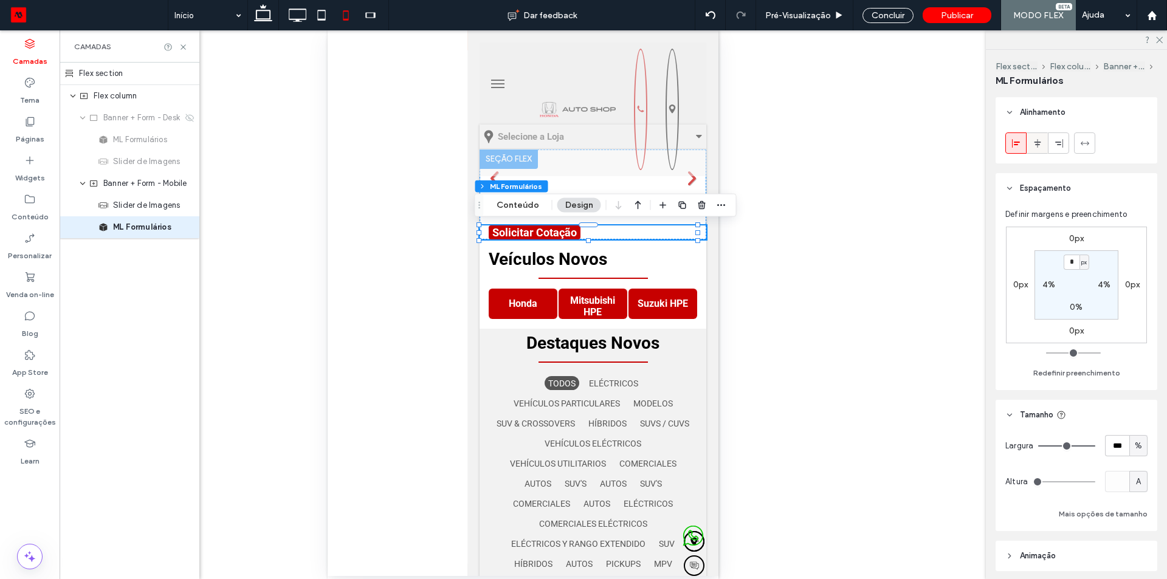
click at [1037, 145] on use at bounding box center [1037, 143] width 7 height 9
click at [1085, 143] on use at bounding box center [1084, 143] width 9 height 4
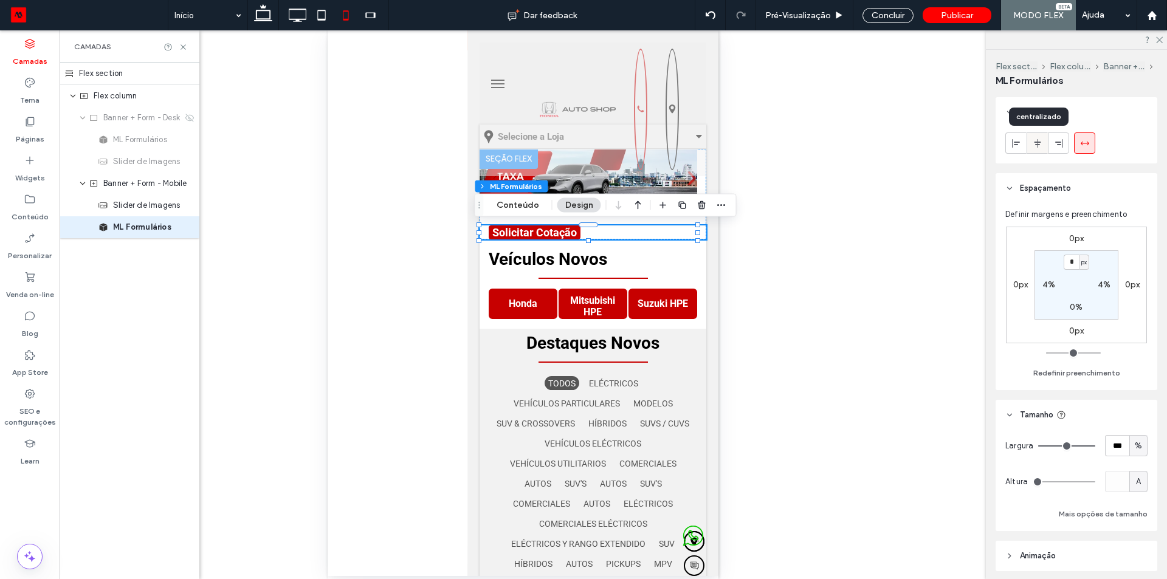
click at [1033, 143] on icon at bounding box center [1038, 144] width 10 height 10
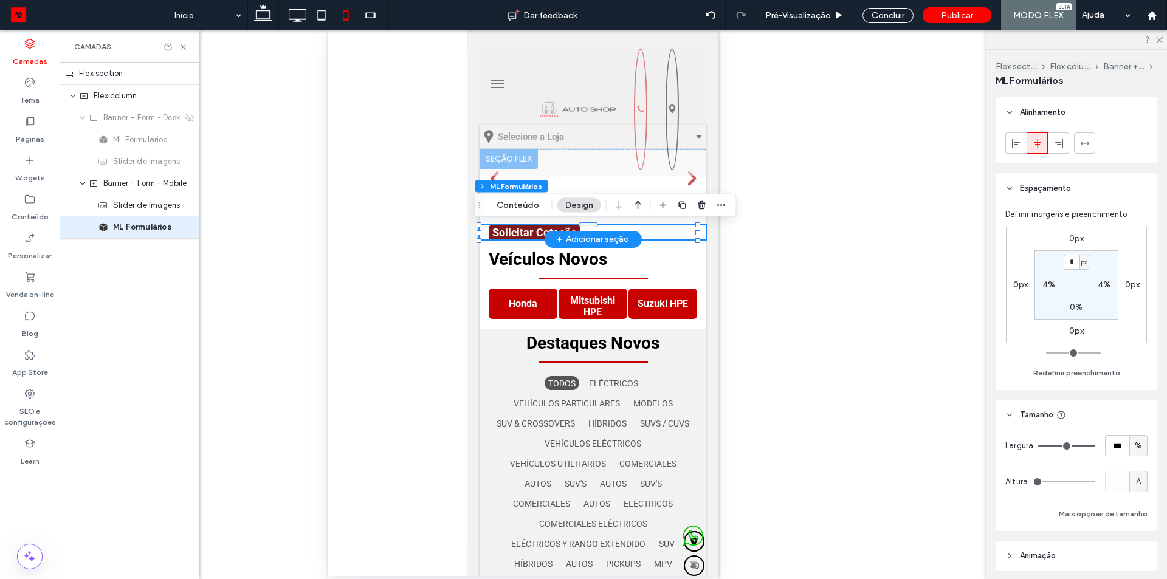
click at [515, 229] on span "Solicitar Cotação" at bounding box center [534, 232] width 84 height 13
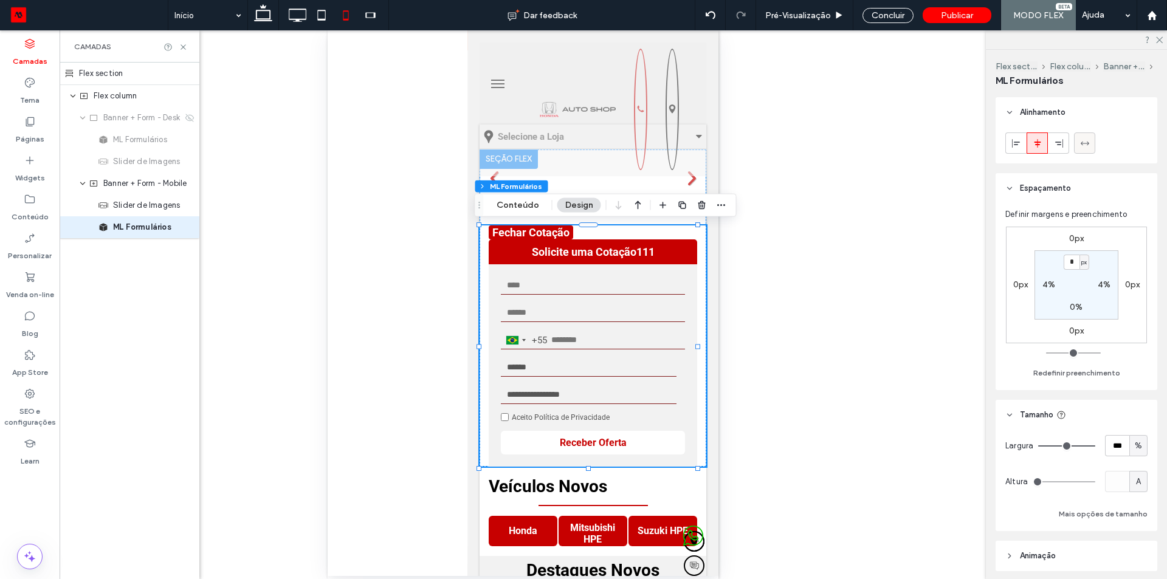
click at [1083, 151] on span at bounding box center [1085, 143] width 10 height 20
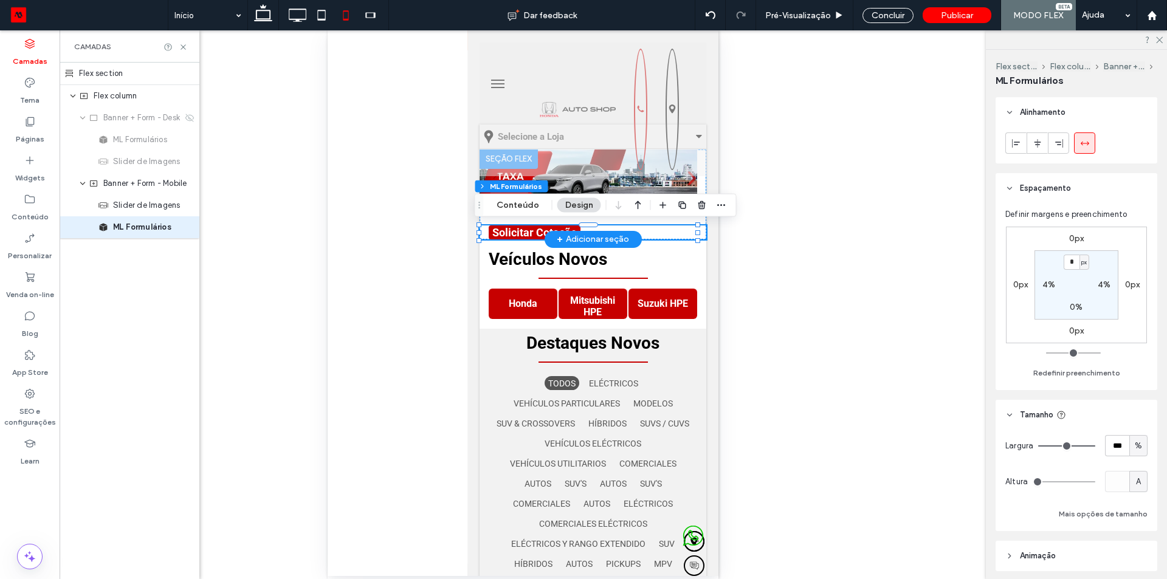
click at [549, 237] on div "+ Adicionar seção" at bounding box center [592, 239] width 97 height 17
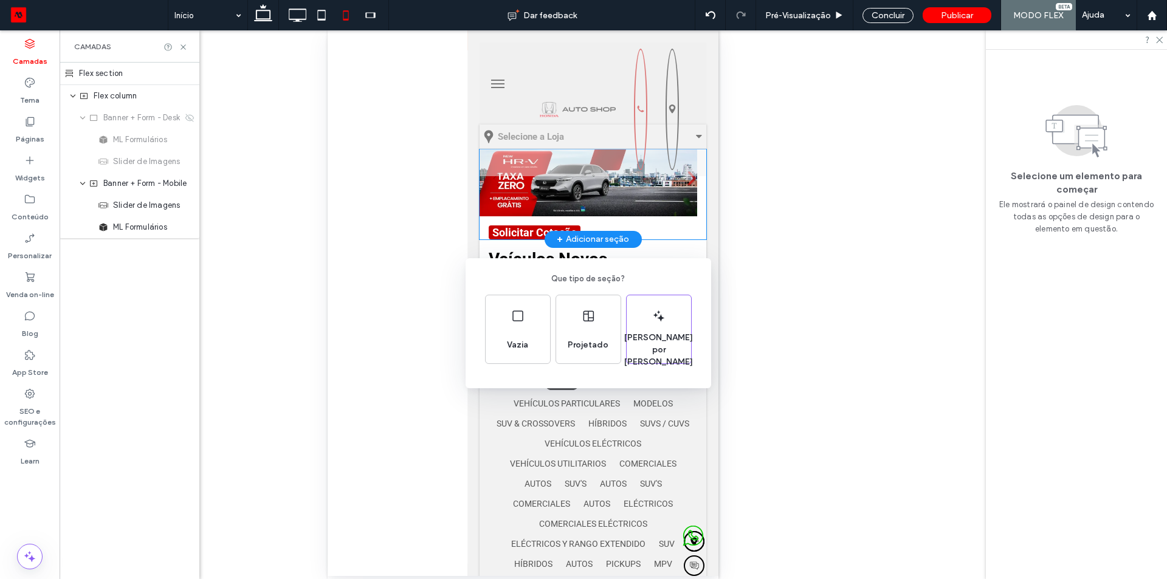
drag, startPoint x: 518, startPoint y: 231, endPoint x: 50, endPoint y: 199, distance: 468.4
click at [518, 230] on div "Que tipo de seção? Vazia Projetado Gerado por IA" at bounding box center [583, 319] width 1167 height 639
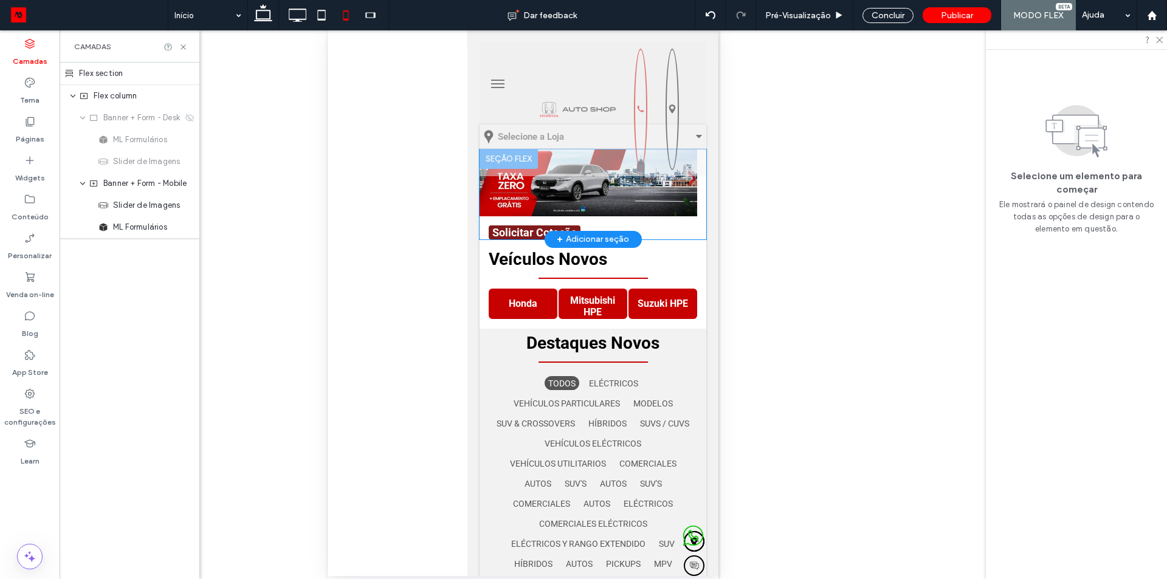
click at [517, 230] on span "Solicitar Cotação" at bounding box center [534, 232] width 84 height 13
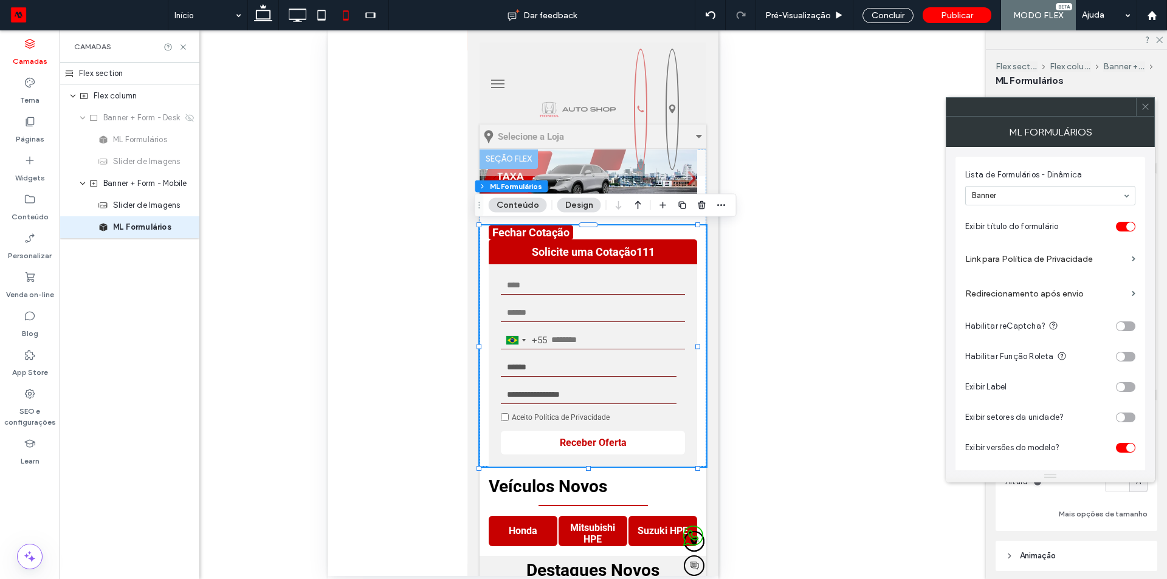
click at [1141, 108] on icon at bounding box center [1145, 106] width 9 height 9
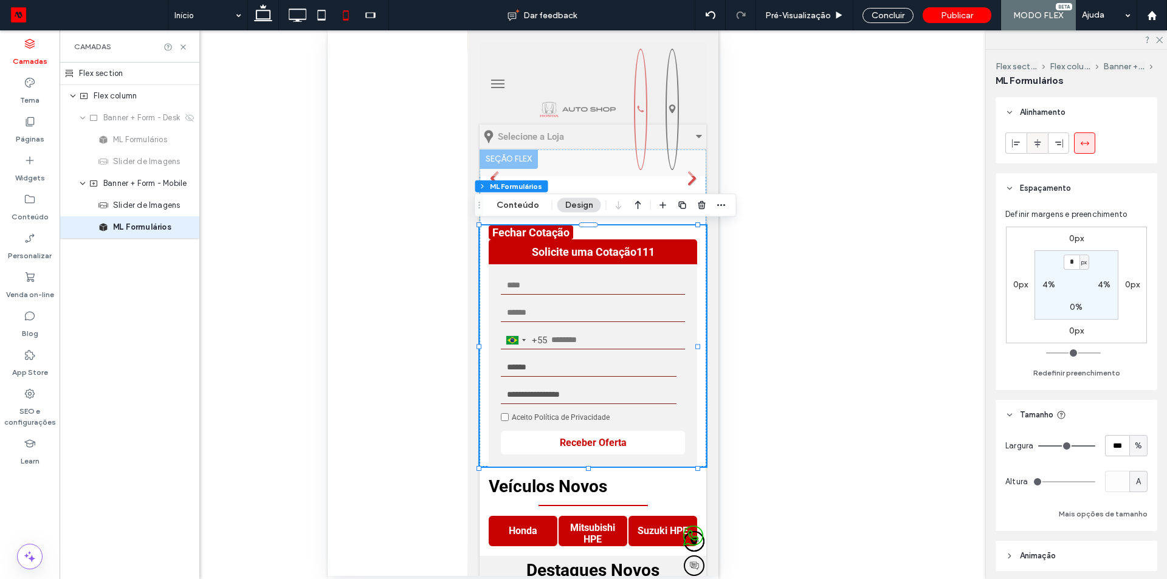
click at [1042, 143] on div at bounding box center [1037, 143] width 20 height 20
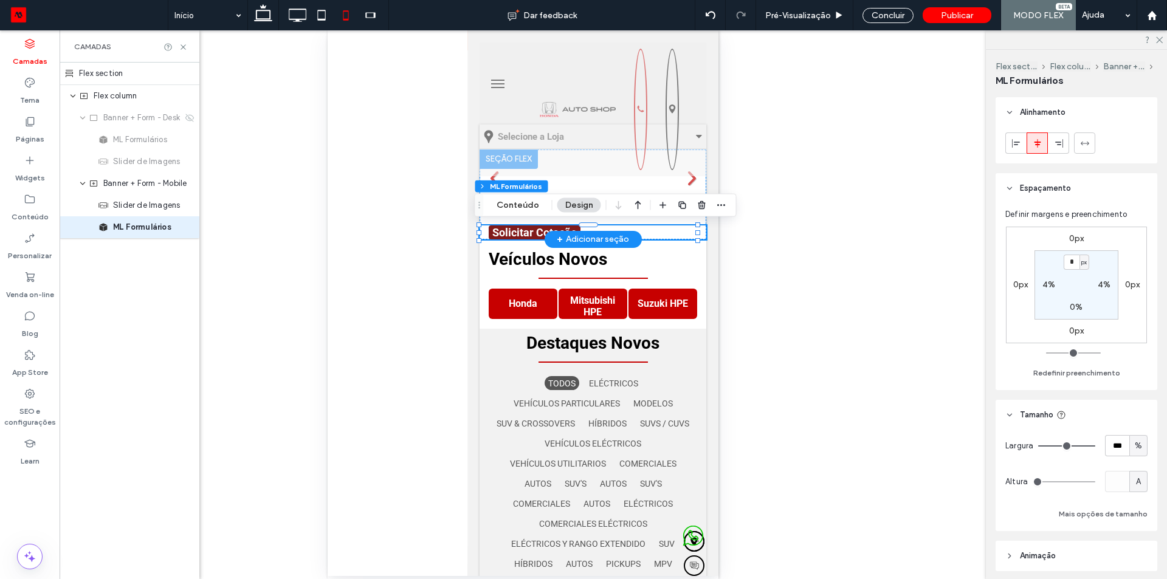
click at [535, 234] on span "Solicitar Cotação" at bounding box center [534, 232] width 84 height 13
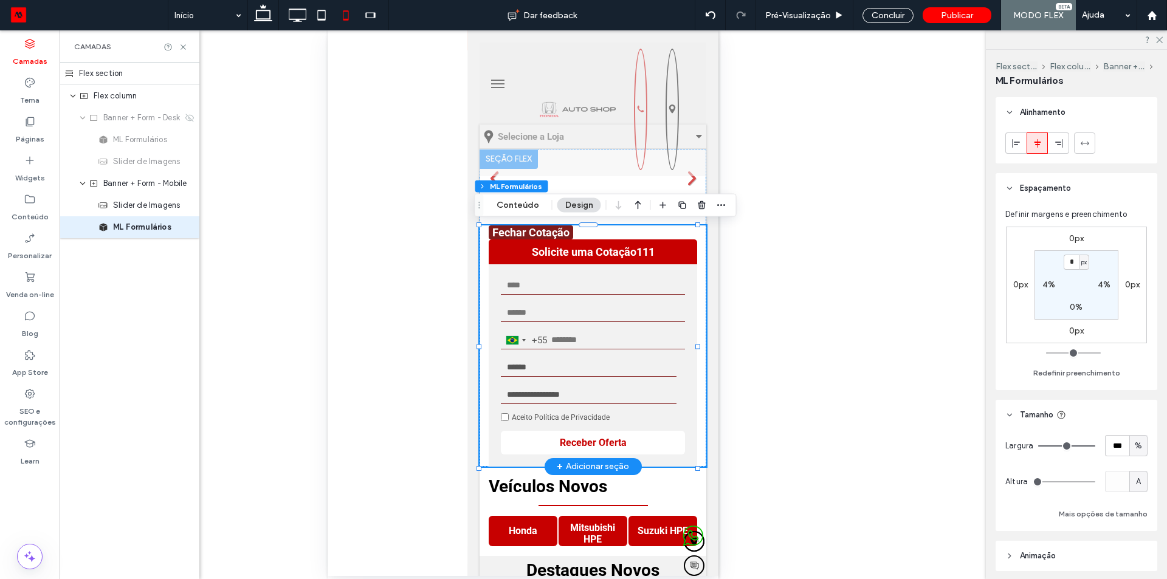
click at [535, 234] on span "Fechar Cotação" at bounding box center [530, 232] width 77 height 13
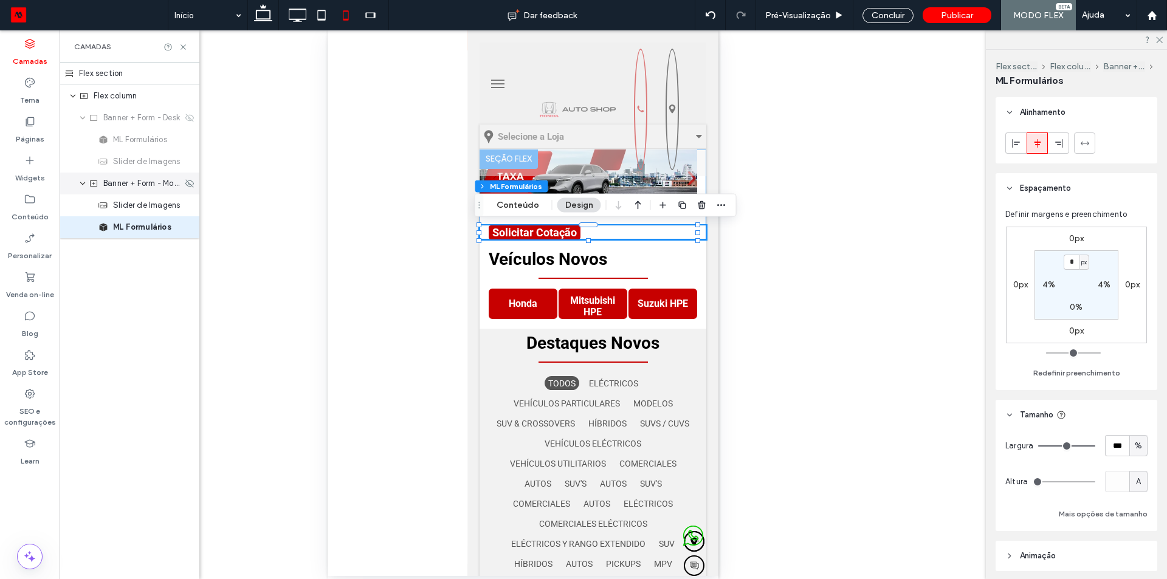
click at [143, 187] on span "Banner + Form - Mobile" at bounding box center [142, 183] width 79 height 12
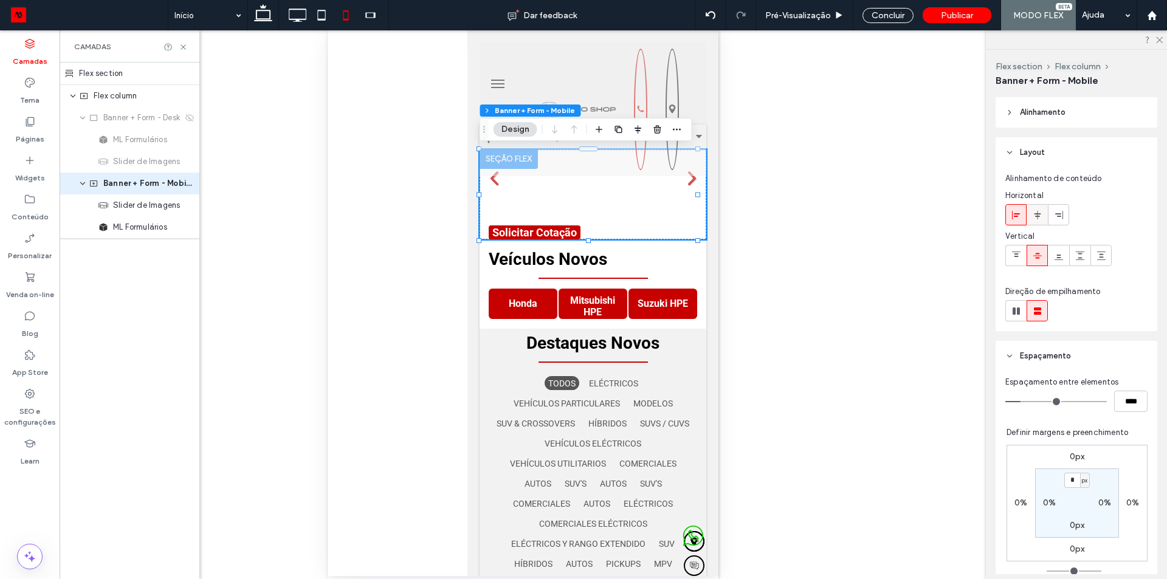
click at [1043, 216] on div at bounding box center [1037, 215] width 20 height 20
click at [1012, 314] on use at bounding box center [1015, 311] width 7 height 7
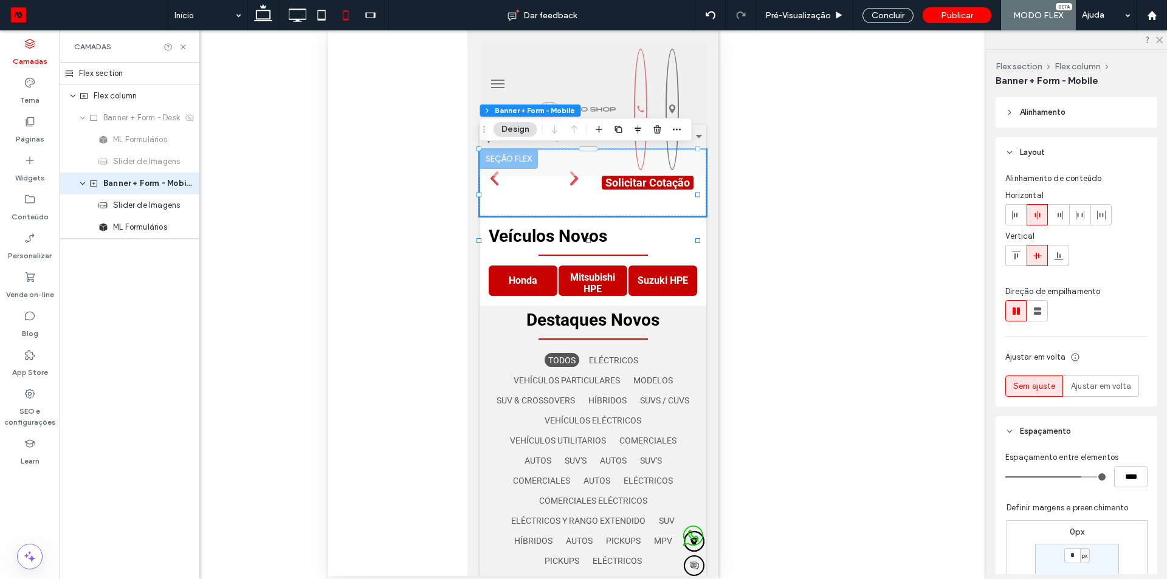
type input "*"
type input "**"
click at [1039, 313] on use at bounding box center [1037, 311] width 7 height 7
type input "**"
type input "****"
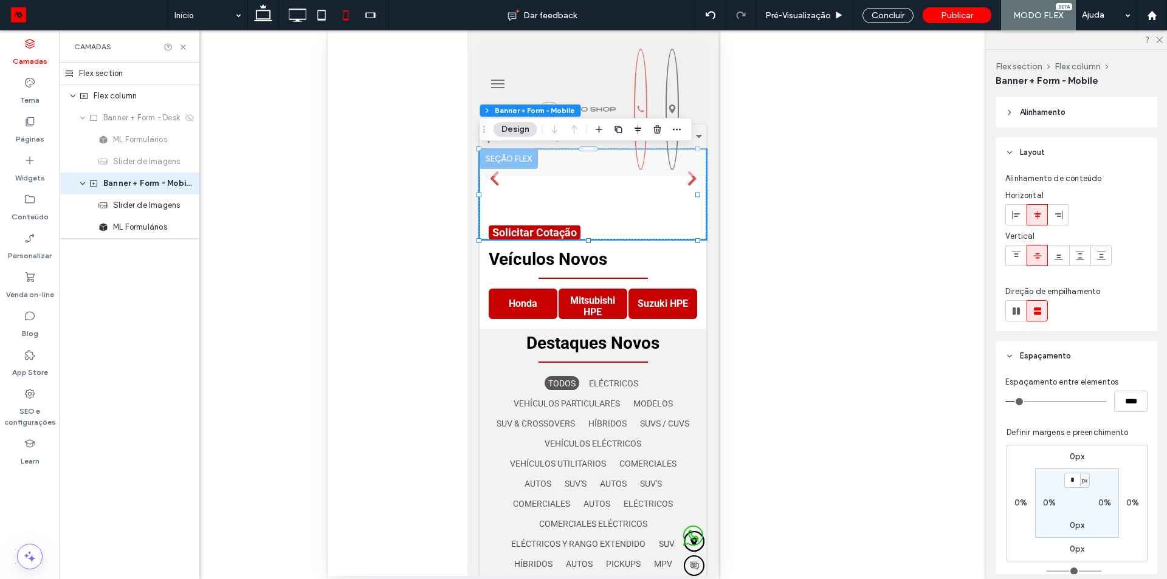
click at [1055, 106] on header "Alinhamento" at bounding box center [1076, 112] width 162 height 30
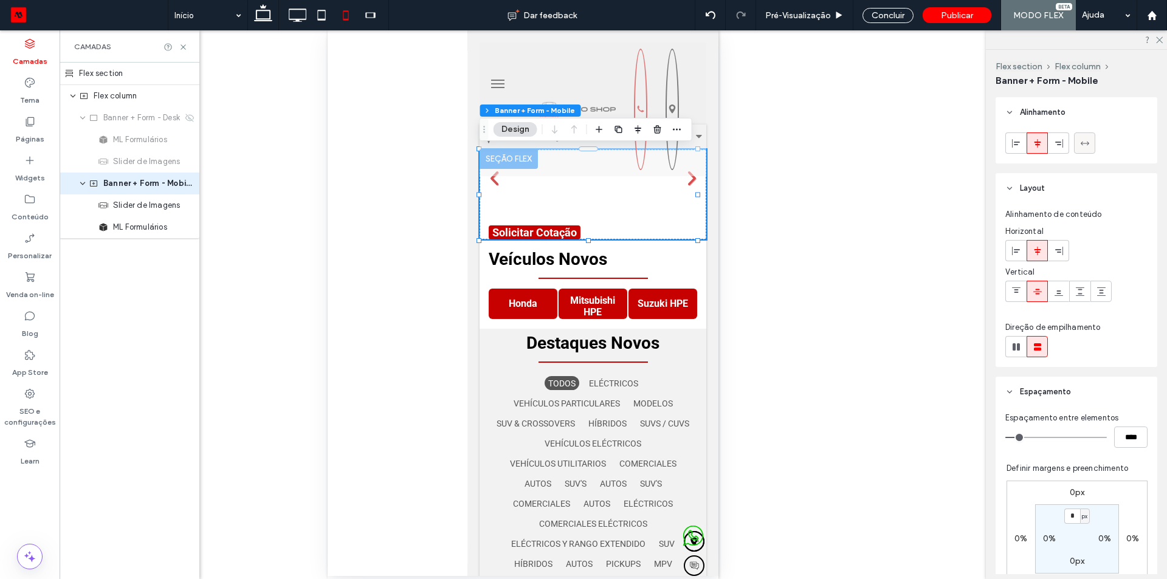
click at [1084, 143] on use at bounding box center [1084, 143] width 9 height 4
click at [1034, 142] on icon at bounding box center [1038, 144] width 10 height 10
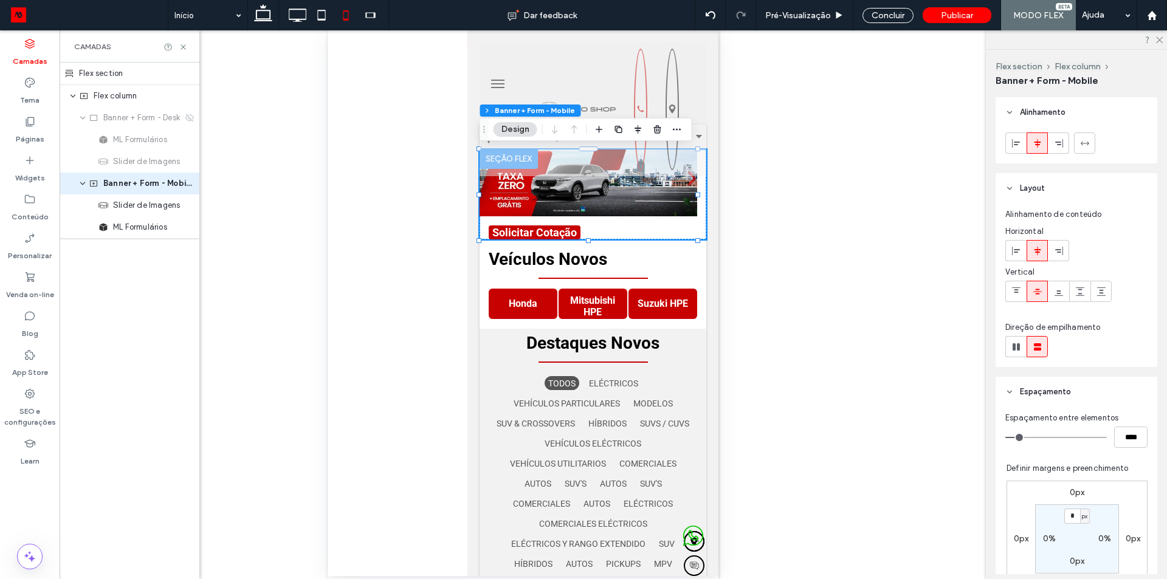
click at [1019, 119] on header "Alinhamento" at bounding box center [1076, 112] width 162 height 30
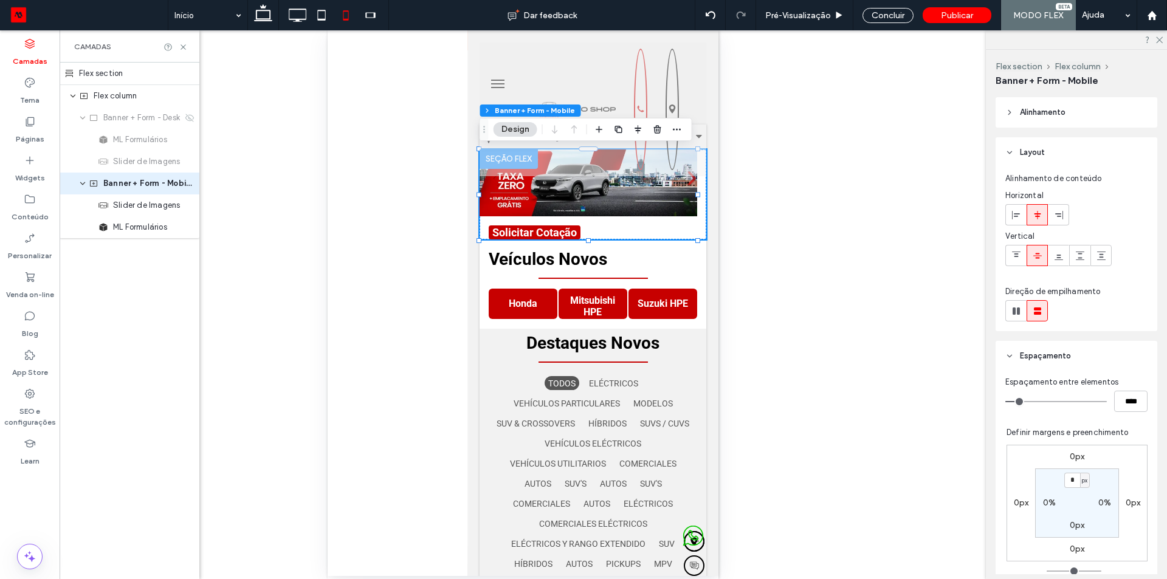
click at [1021, 149] on span "Layout" at bounding box center [1032, 152] width 25 height 12
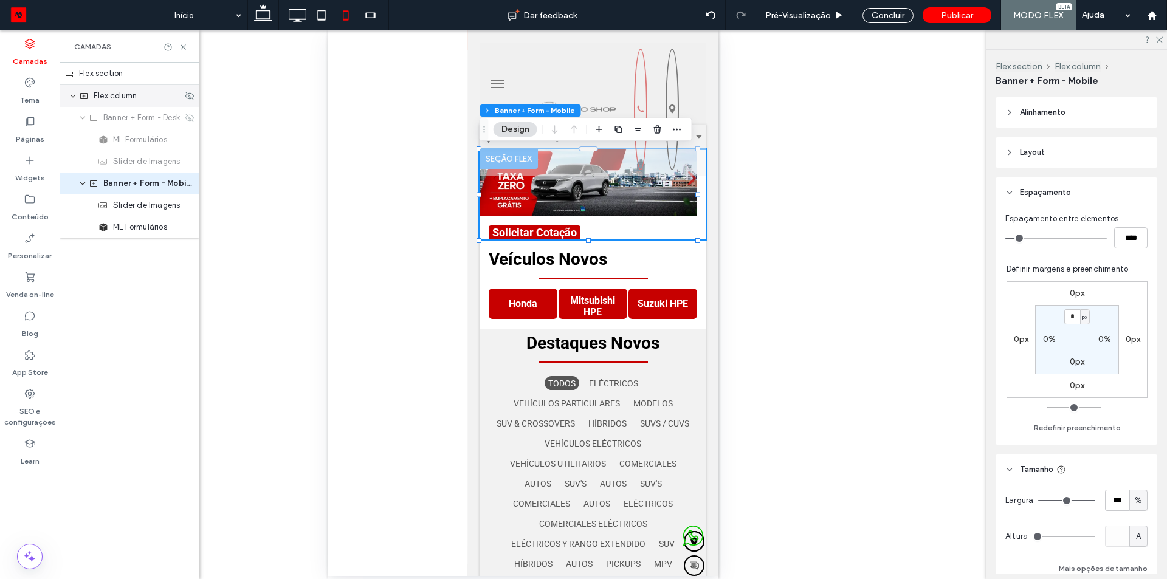
click at [119, 104] on div "Flex column" at bounding box center [130, 96] width 140 height 22
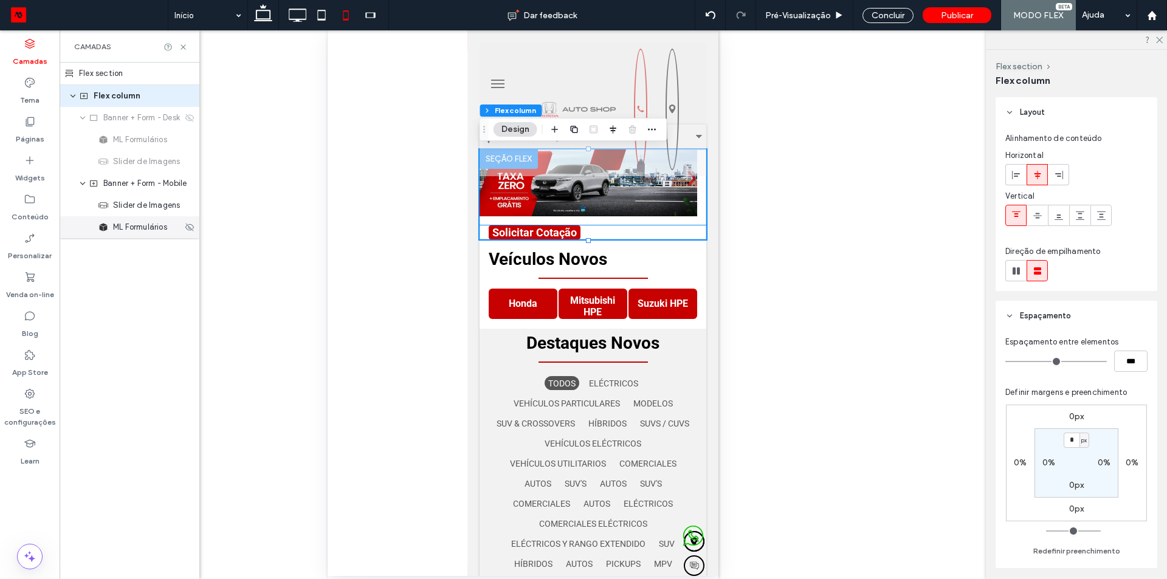
click at [128, 235] on div "ML Formulários" at bounding box center [130, 227] width 140 height 22
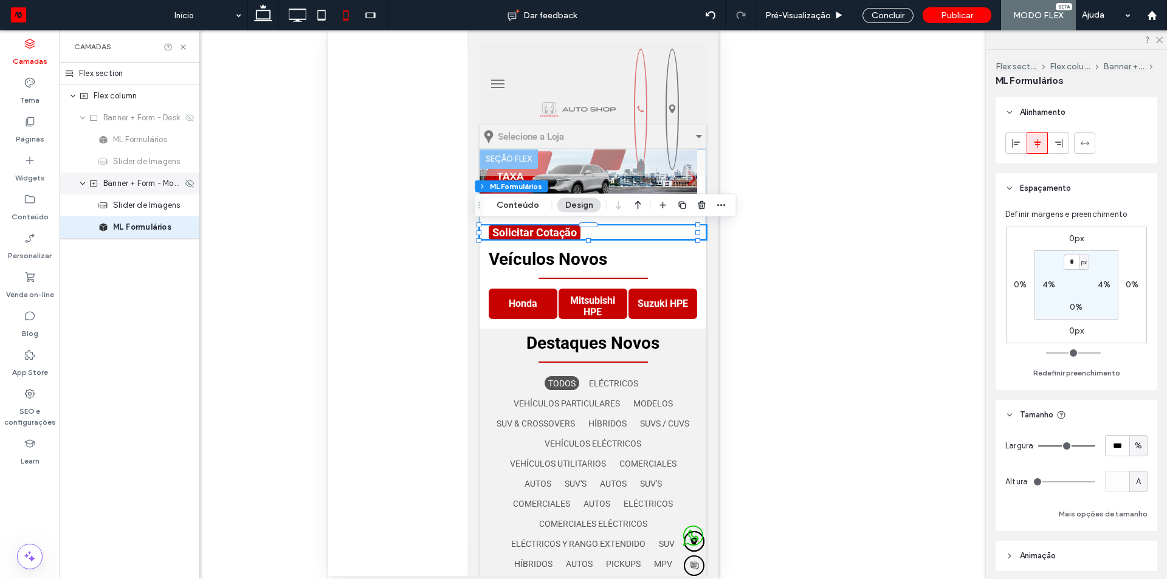
click at [145, 191] on div "Banner + Form - Mobile" at bounding box center [130, 184] width 140 height 22
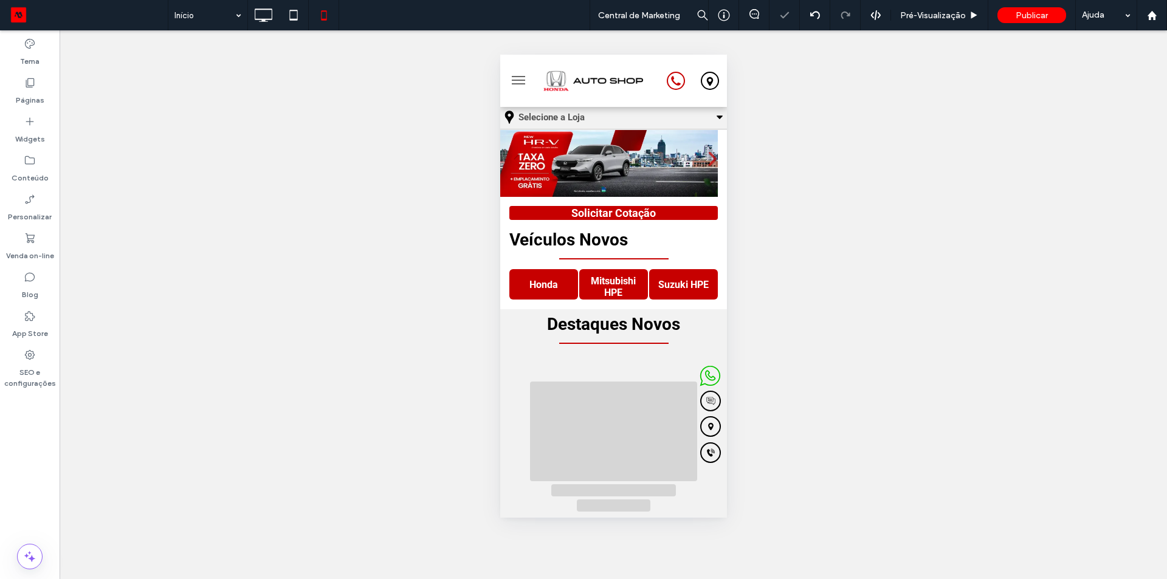
click at [650, 207] on div "Clique para editar no Modo Flex" at bounding box center [613, 175] width 227 height 90
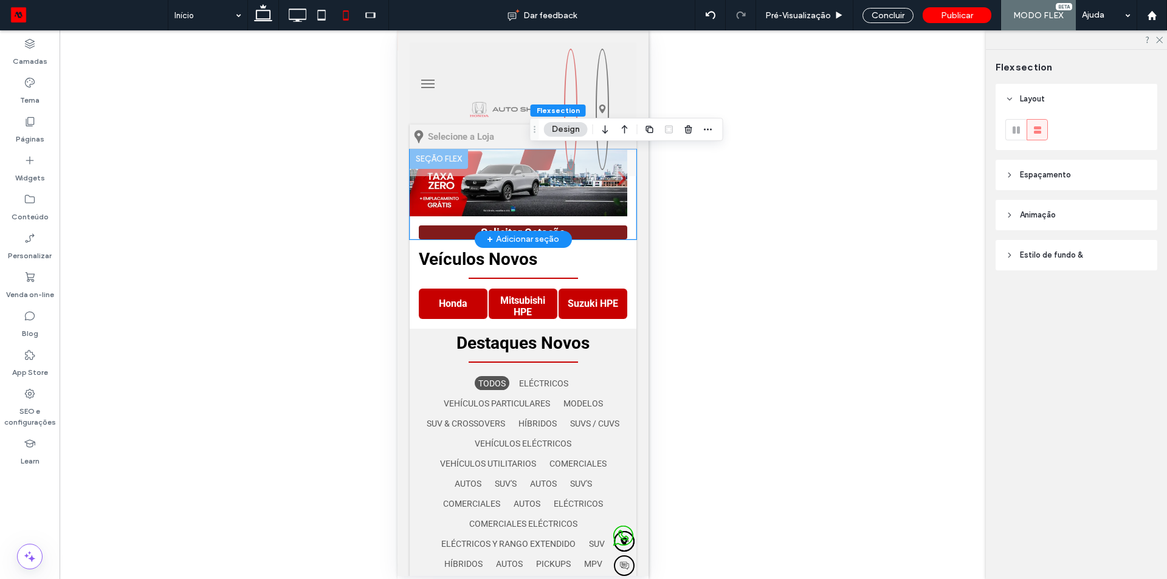
click at [577, 225] on button "Solicitar Cotação" at bounding box center [522, 232] width 208 height 14
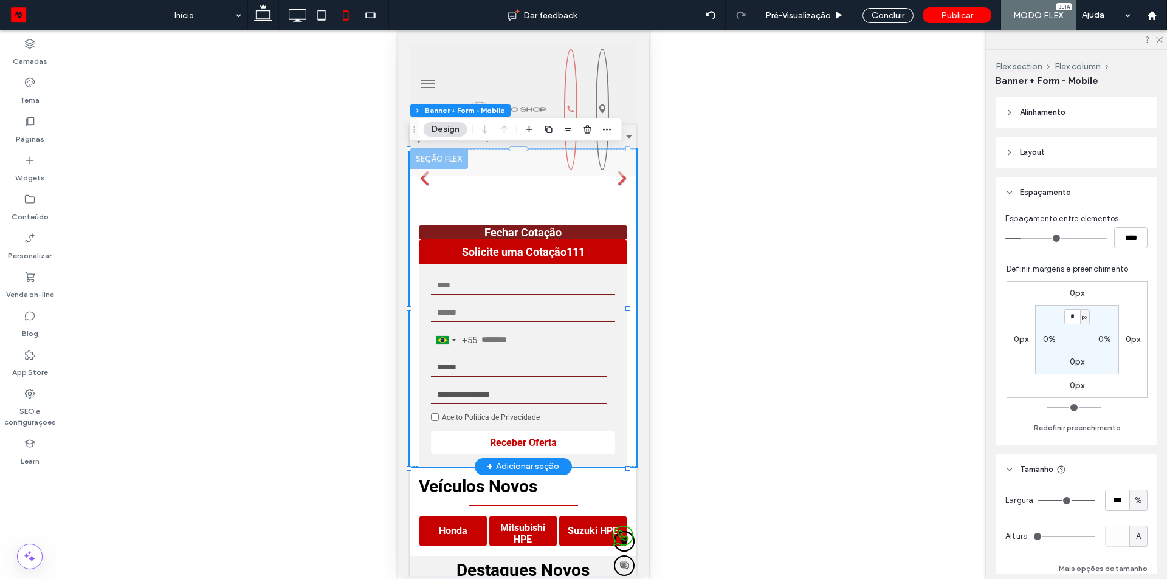
click at [591, 229] on button "Fechar Cotação" at bounding box center [522, 232] width 208 height 14
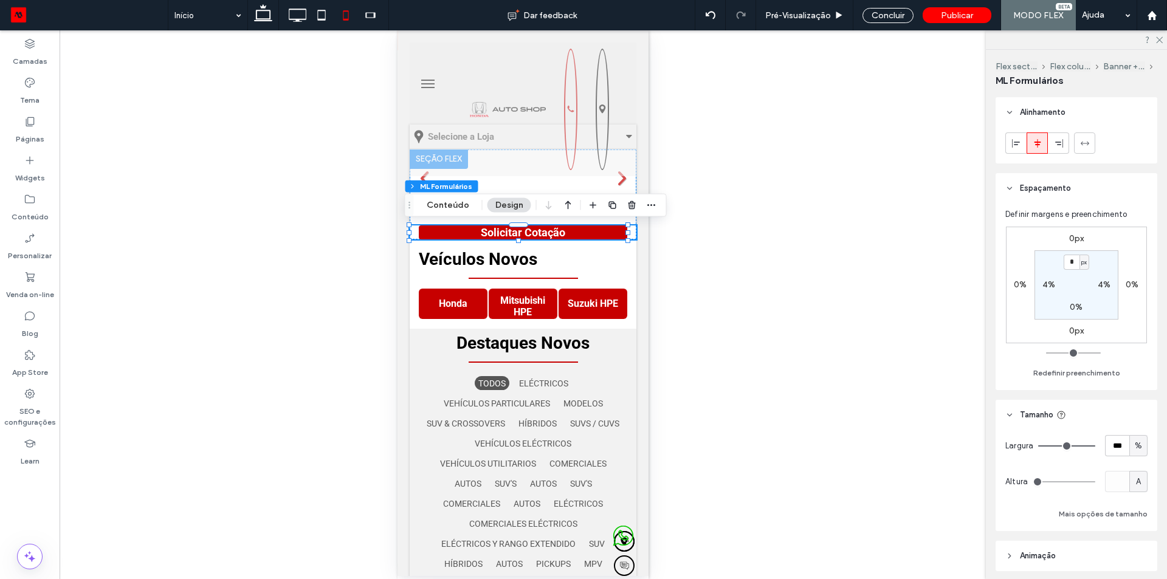
scroll to position [212, 0]
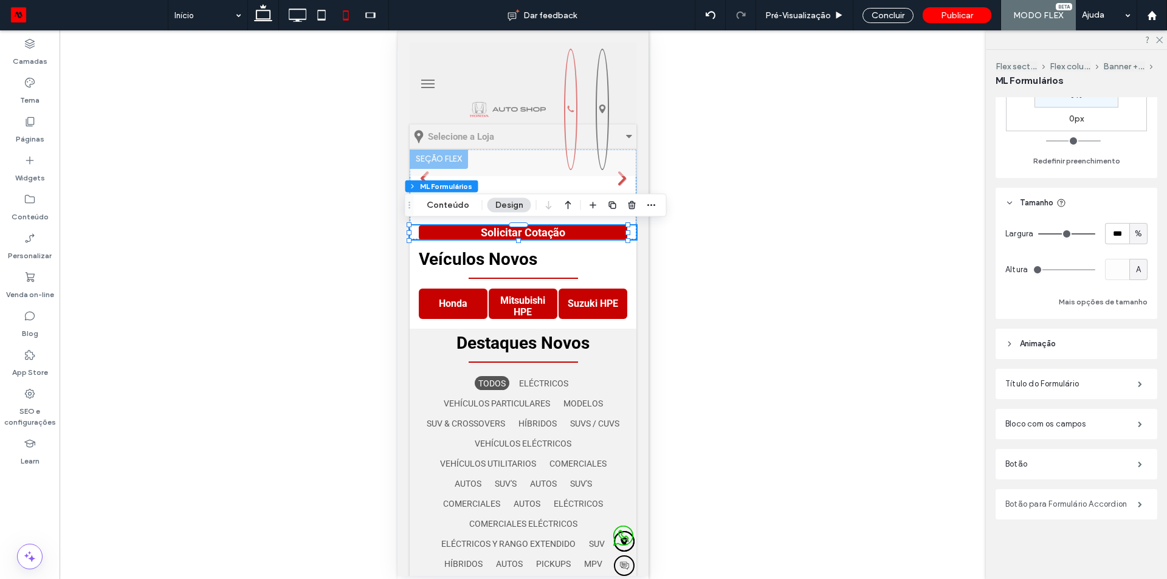
click at [1052, 507] on label "Botão para Formulário Accordion" at bounding box center [1071, 504] width 132 height 24
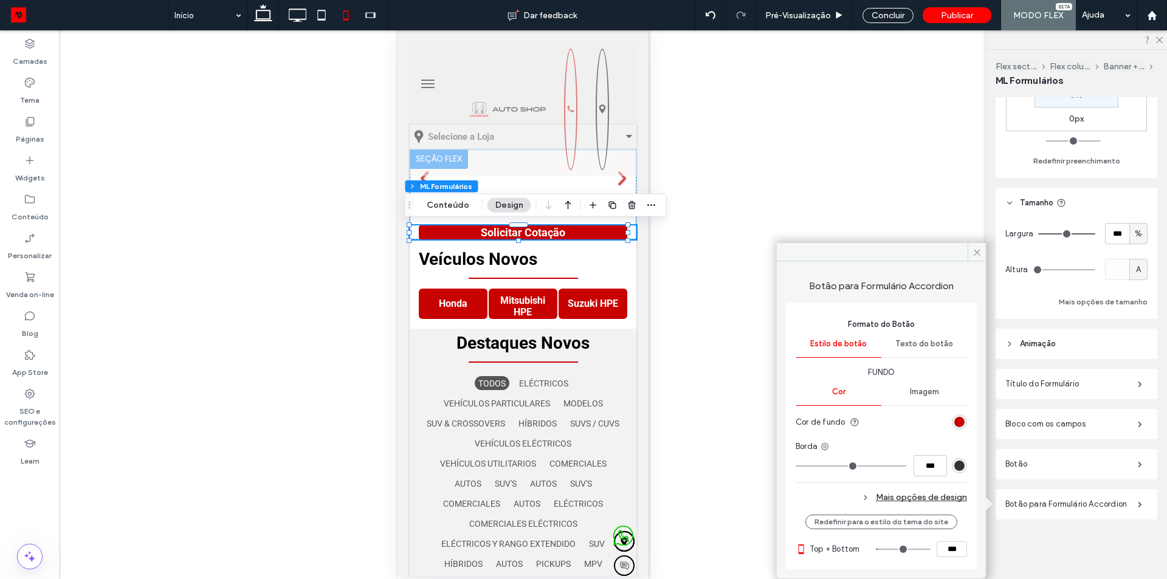
click at [942, 549] on input "***" at bounding box center [951, 549] width 30 height 16
type input "****"
type input "**"
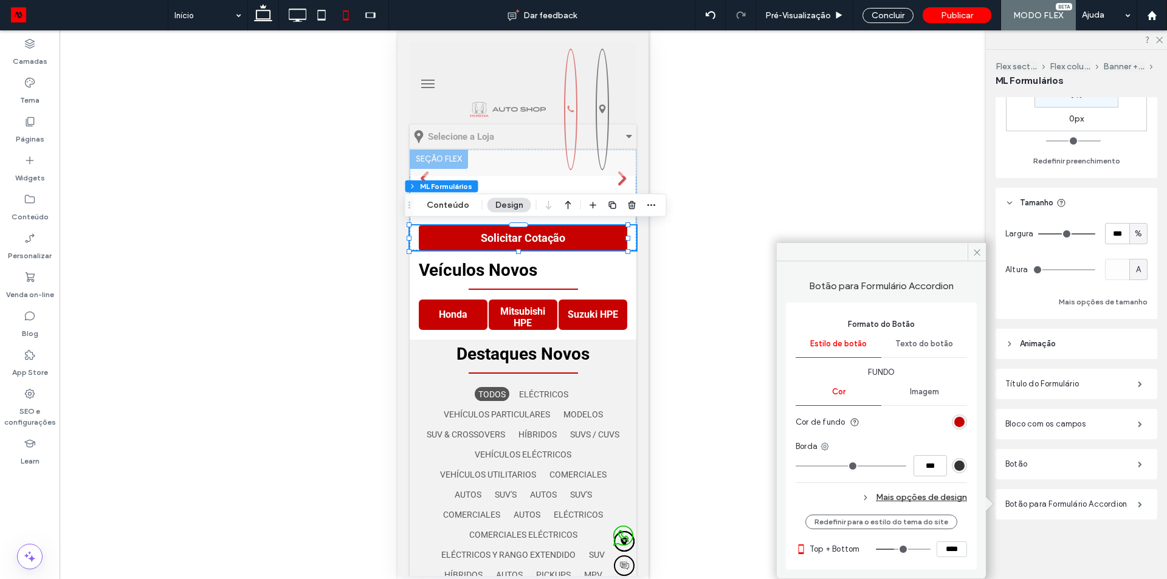
click at [913, 493] on div "Mais opções de design" at bounding box center [880, 497] width 171 height 16
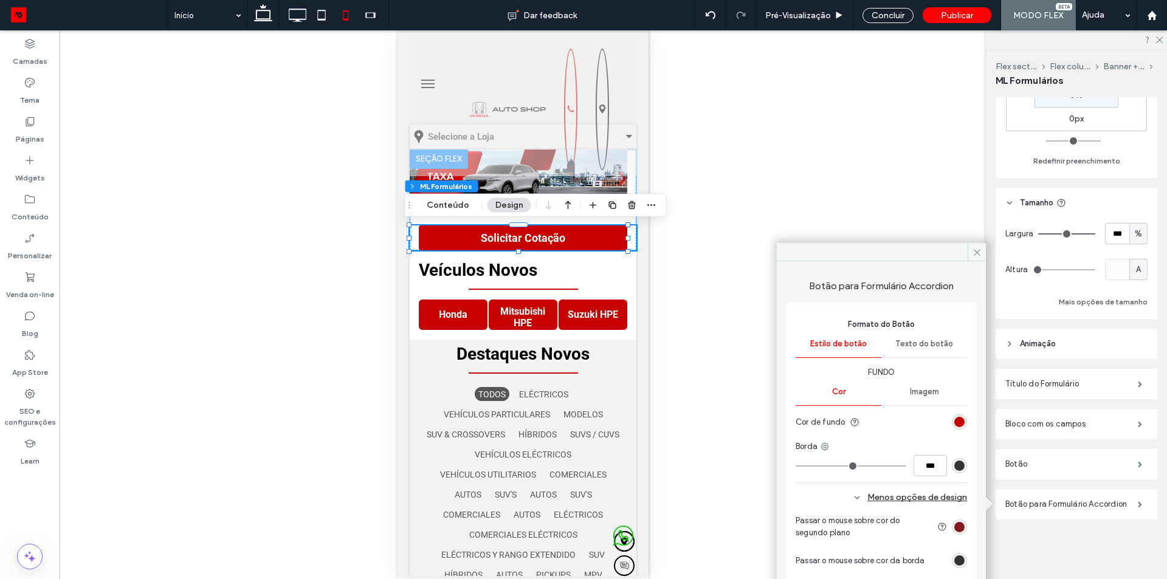
scroll to position [130, 0]
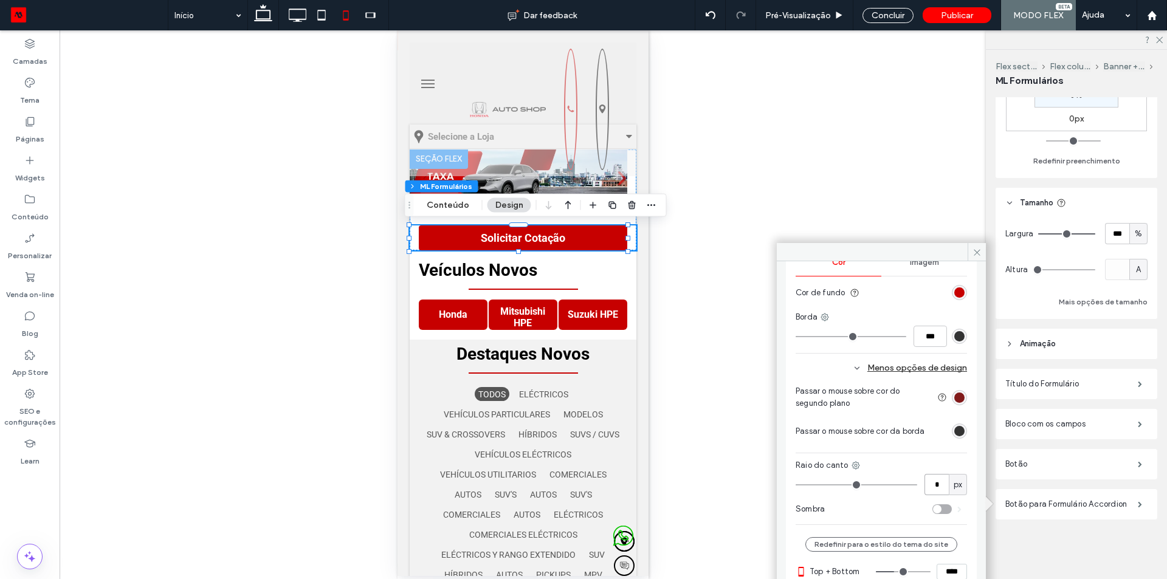
click at [929, 483] on input "*" at bounding box center [936, 484] width 24 height 21
type input "*"
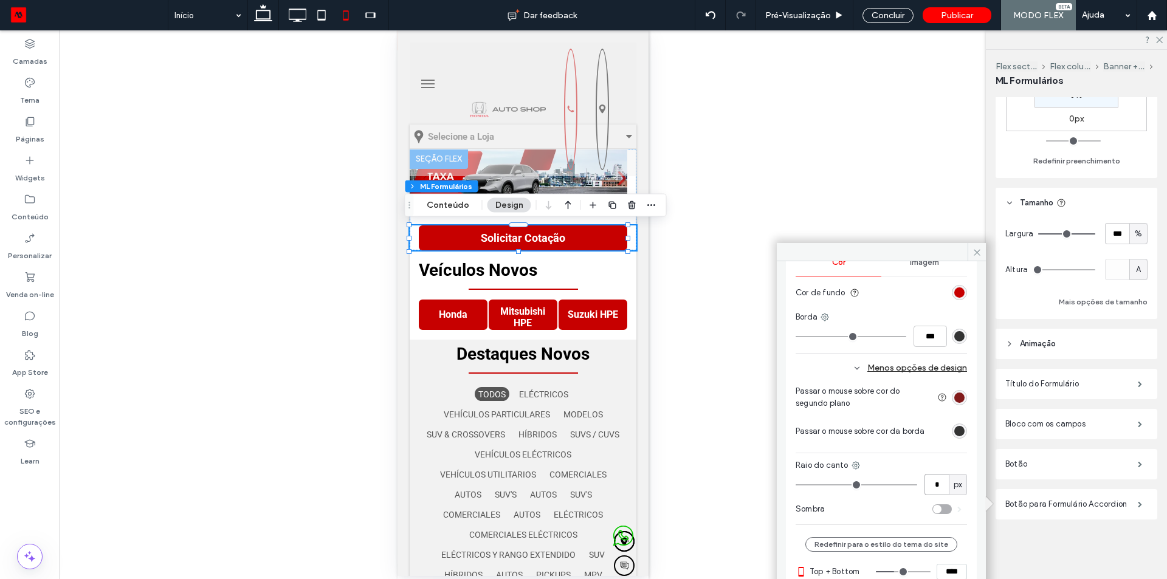
type input "*"
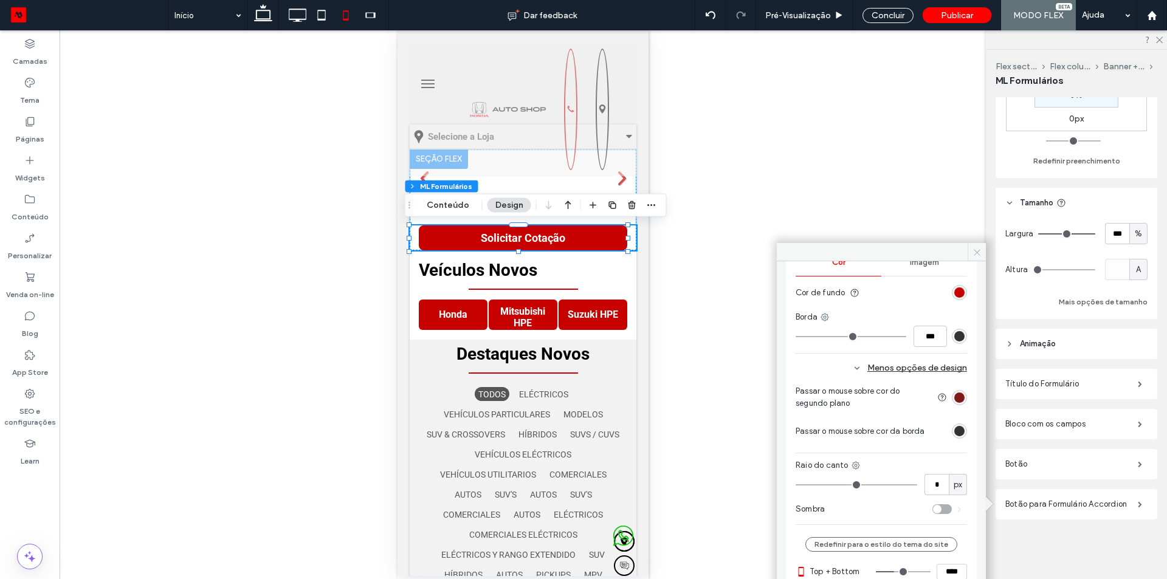
click at [977, 252] on use at bounding box center [977, 252] width 6 height 6
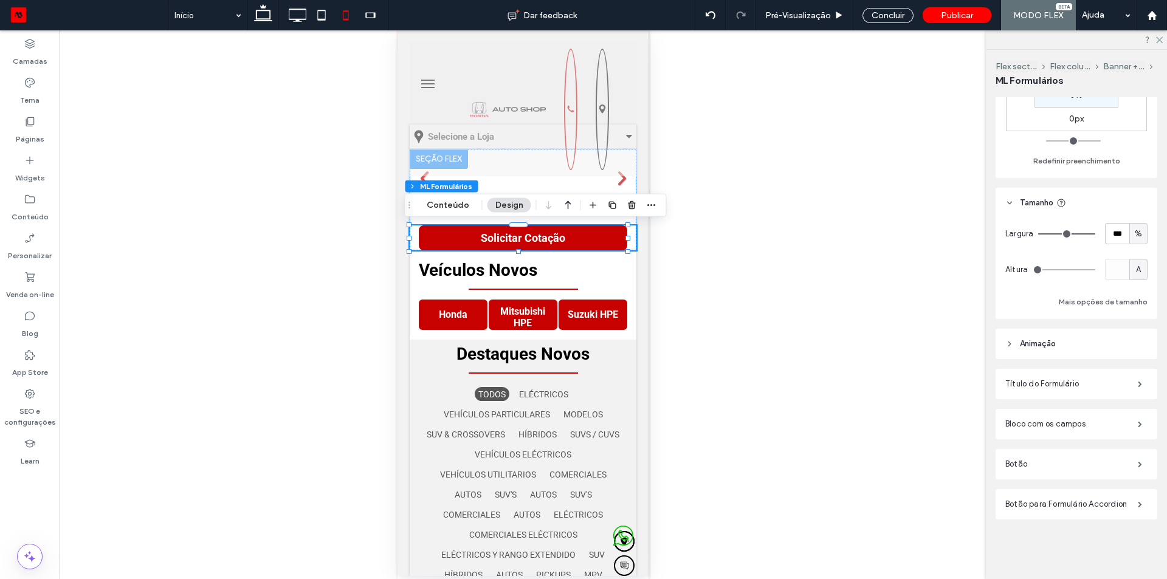
click at [873, 301] on div "Reexibir? Sim Reexibir? Sim Reexibir? Sim Reexibir? Sim" at bounding box center [523, 304] width 926 height 549
click at [807, 15] on span "Pré-Visualizaçāo" at bounding box center [798, 15] width 66 height 10
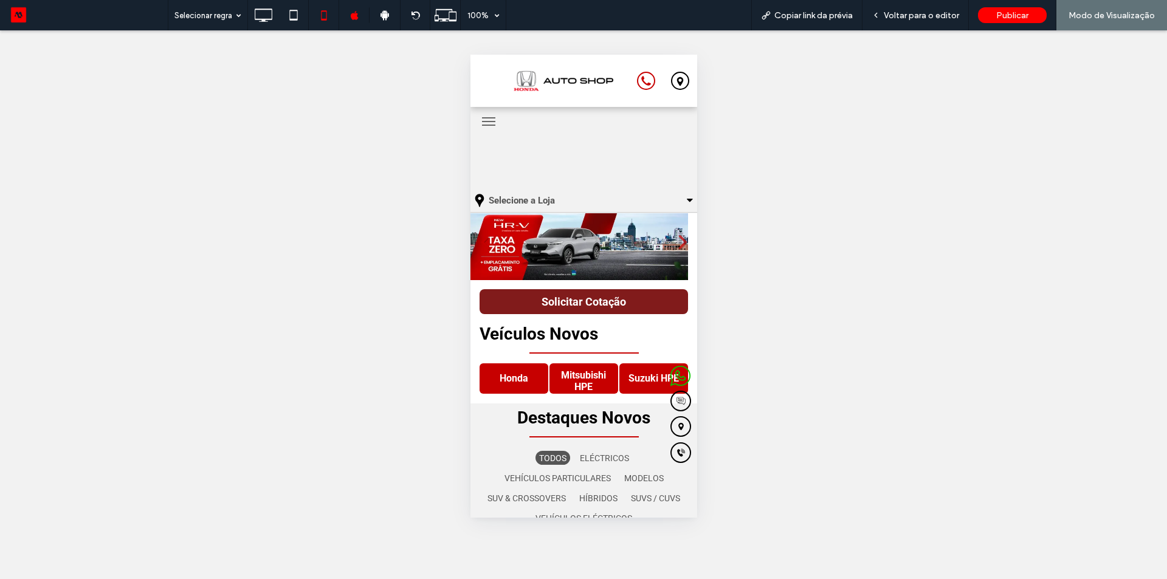
click at [636, 303] on button "Solicitar Cotação" at bounding box center [583, 301] width 208 height 25
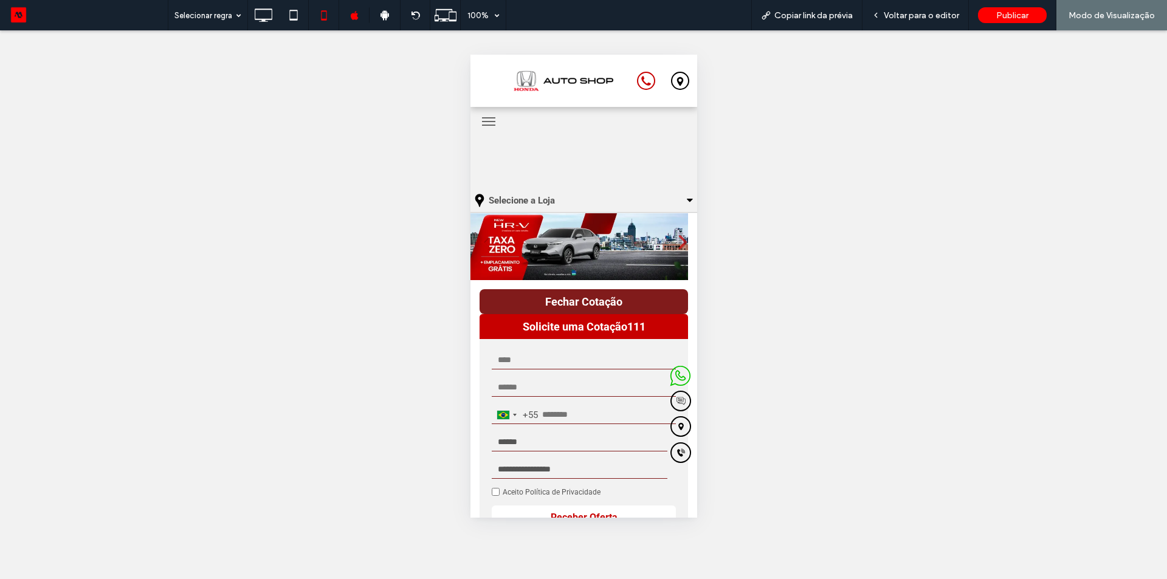
click at [636, 302] on button "Fechar Cotação" at bounding box center [583, 301] width 208 height 25
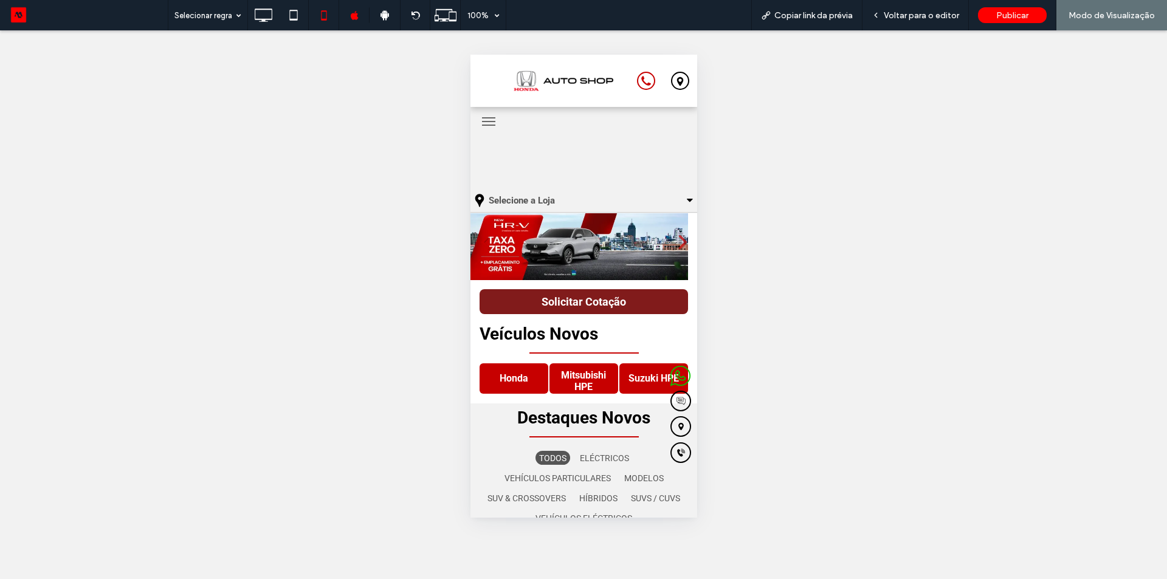
click at [636, 302] on button "Solicitar Cotação" at bounding box center [583, 301] width 208 height 25
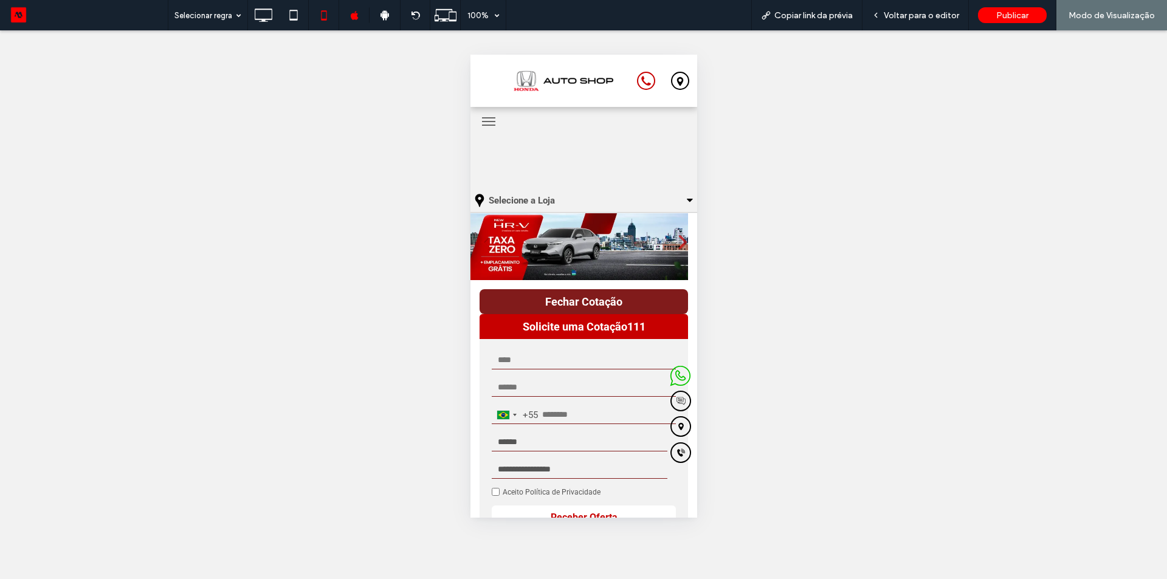
click at [636, 302] on button "Fechar Cotação" at bounding box center [583, 301] width 208 height 25
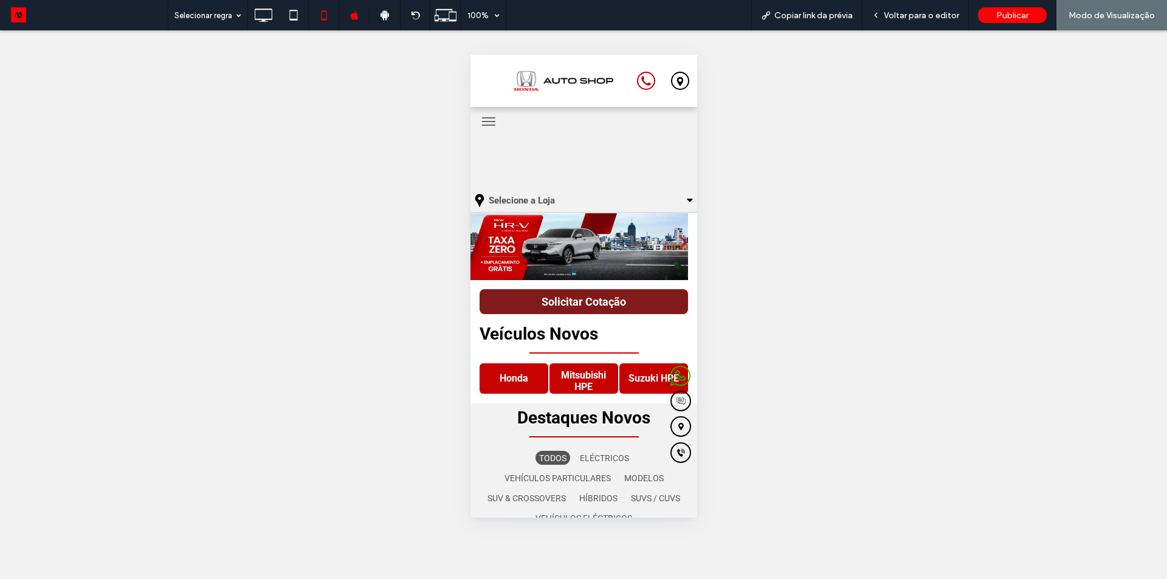
click at [636, 292] on button "Solicitar Cotação" at bounding box center [583, 301] width 208 height 25
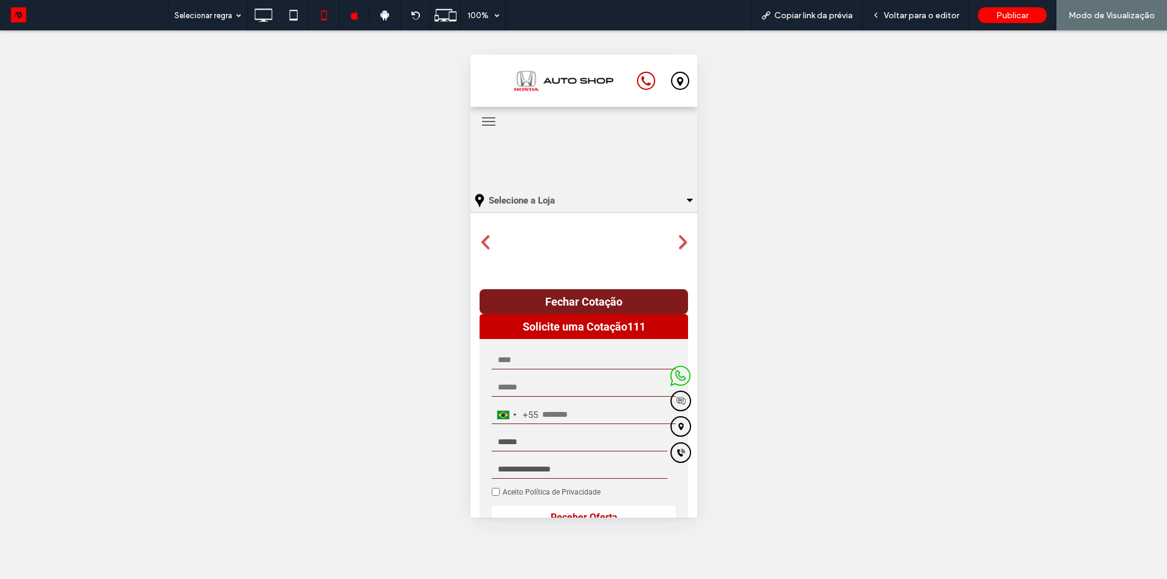
click at [636, 292] on button "Fechar Cotação" at bounding box center [583, 301] width 208 height 25
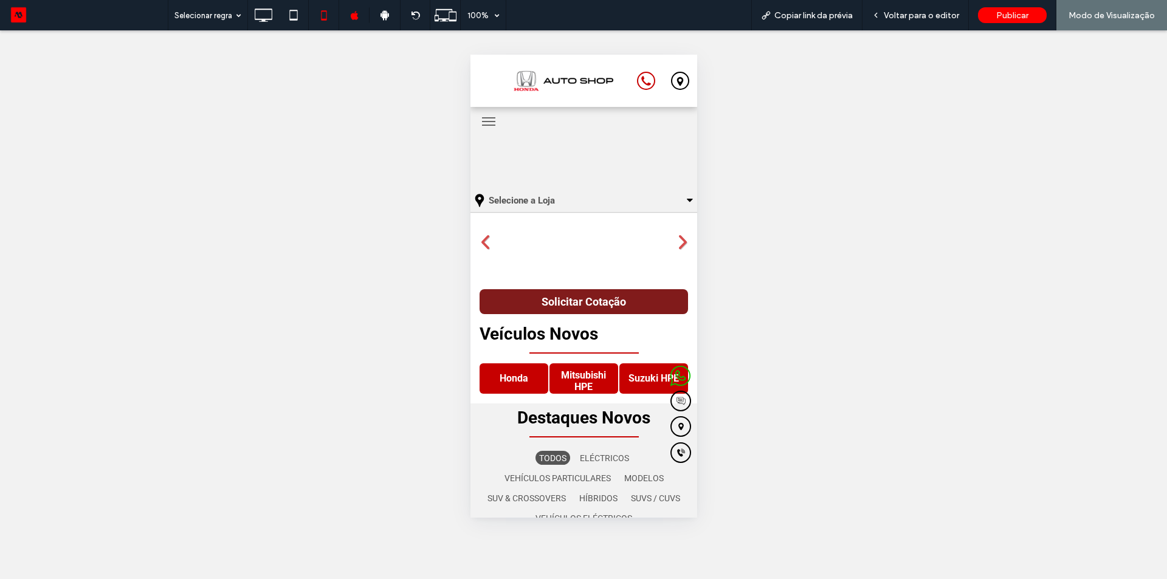
click at [636, 292] on button "Solicitar Cotação" at bounding box center [583, 301] width 208 height 25
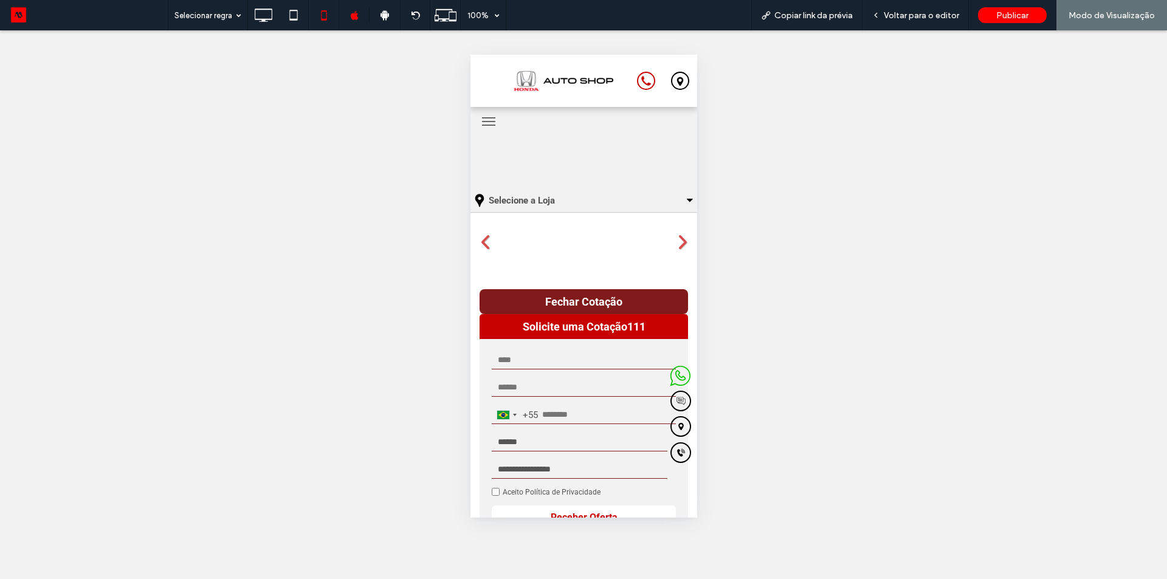
click at [636, 292] on button "Fechar Cotação" at bounding box center [583, 301] width 208 height 25
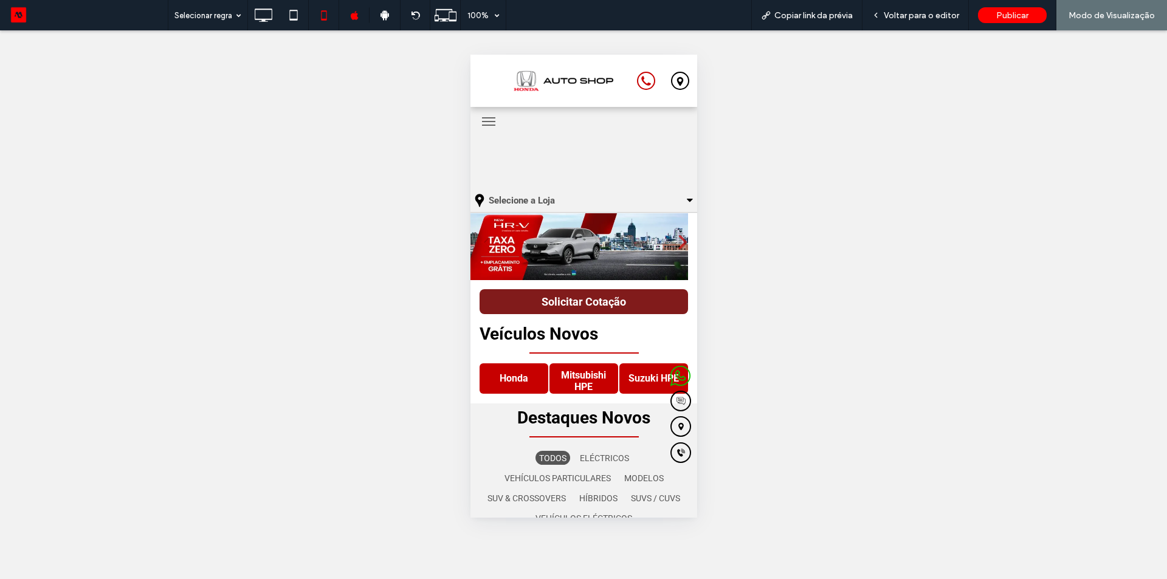
click at [526, 304] on button "Solicitar Cotação" at bounding box center [583, 301] width 208 height 25
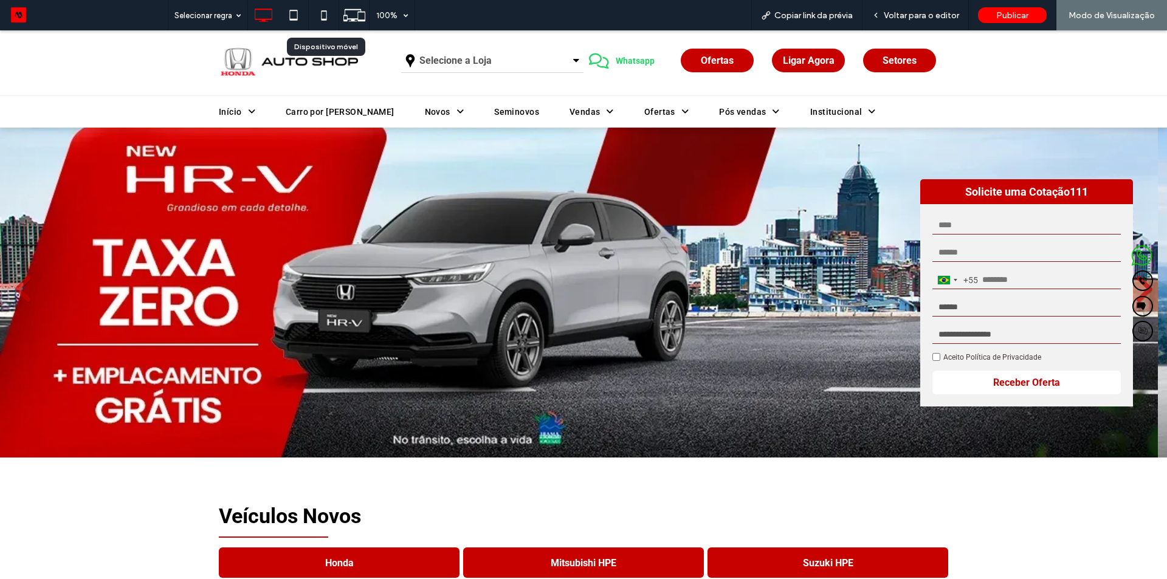
drag, startPoint x: 319, startPoint y: 17, endPoint x: 323, endPoint y: 28, distance: 11.5
click at [319, 17] on icon at bounding box center [324, 15] width 24 height 24
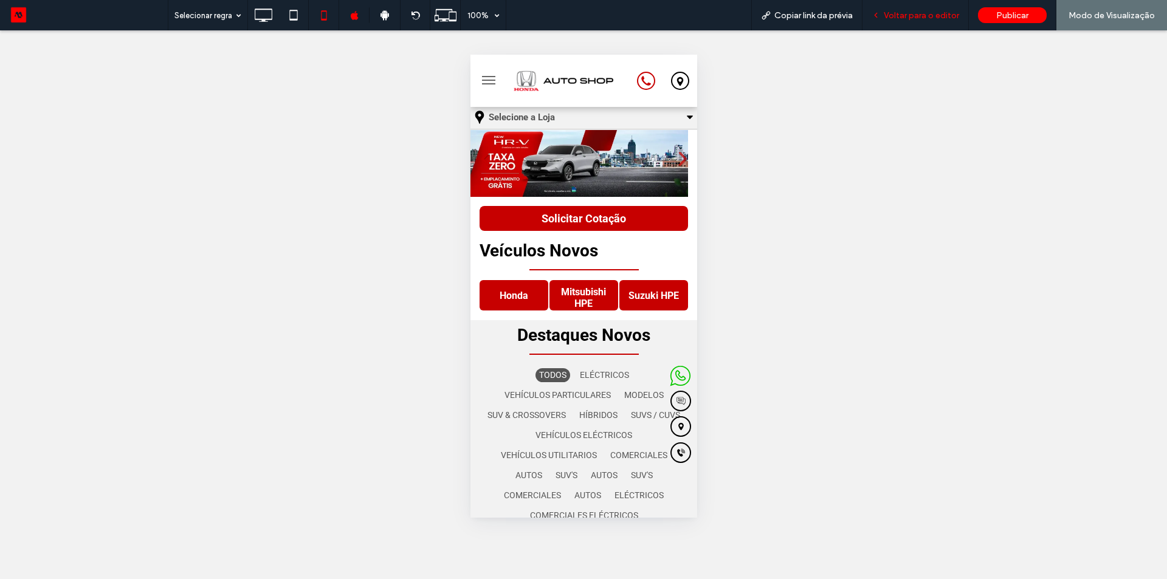
click at [928, 21] on div "Voltar para o editor" at bounding box center [915, 15] width 106 height 30
click at [895, 5] on div "Voltar para o editor" at bounding box center [915, 15] width 106 height 30
click at [895, 12] on span "Voltar para o editor" at bounding box center [921, 15] width 75 height 10
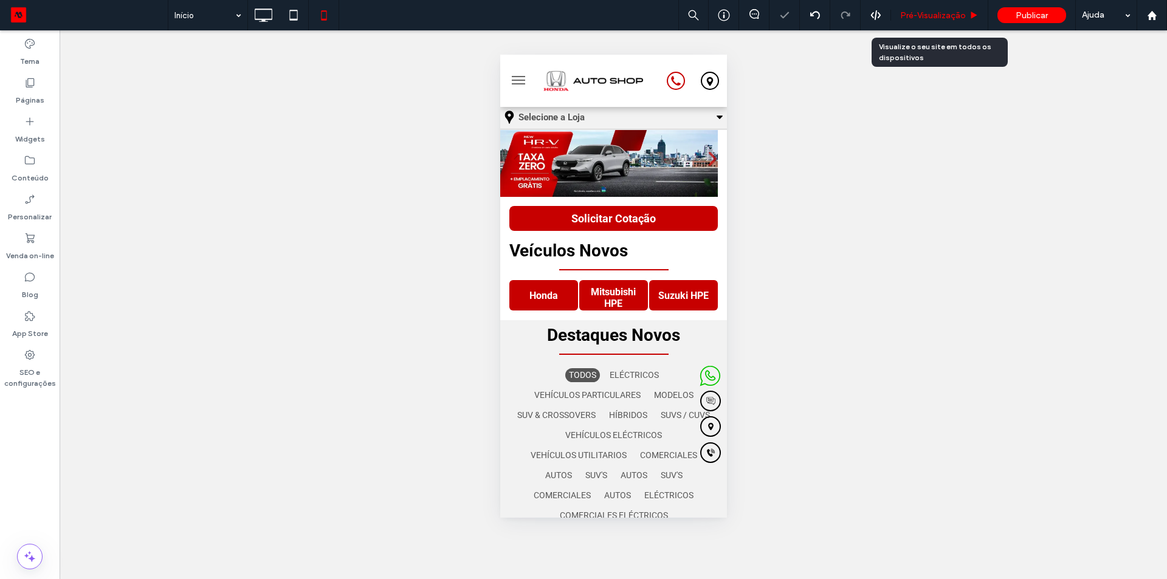
click at [949, 10] on span "Pré-Visualizaçāo" at bounding box center [933, 15] width 66 height 10
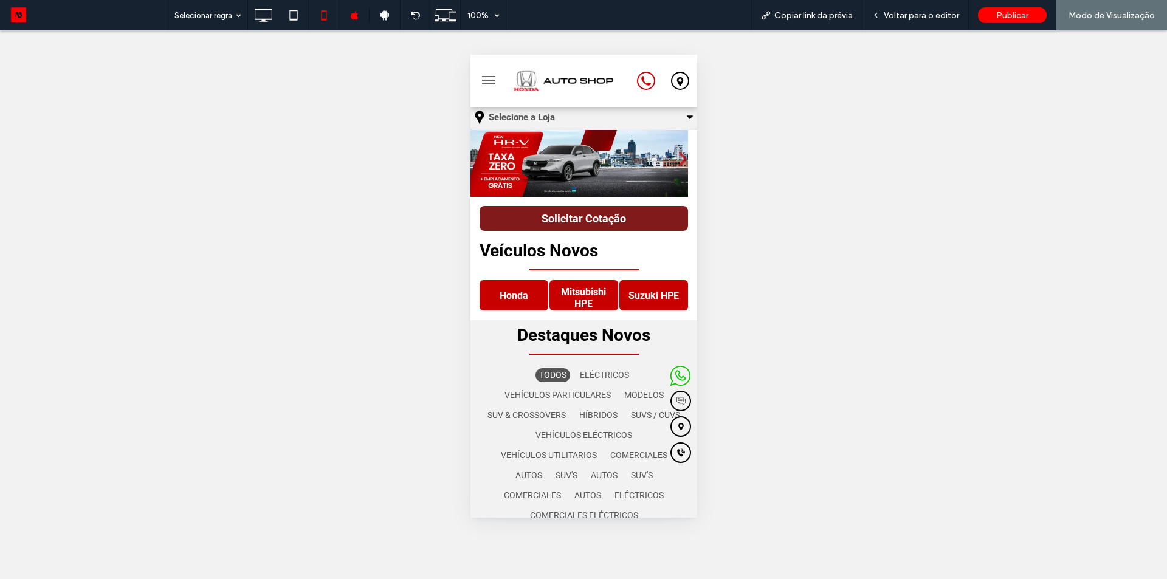
click at [599, 217] on span "Solicitar Cotação" at bounding box center [583, 218] width 84 height 13
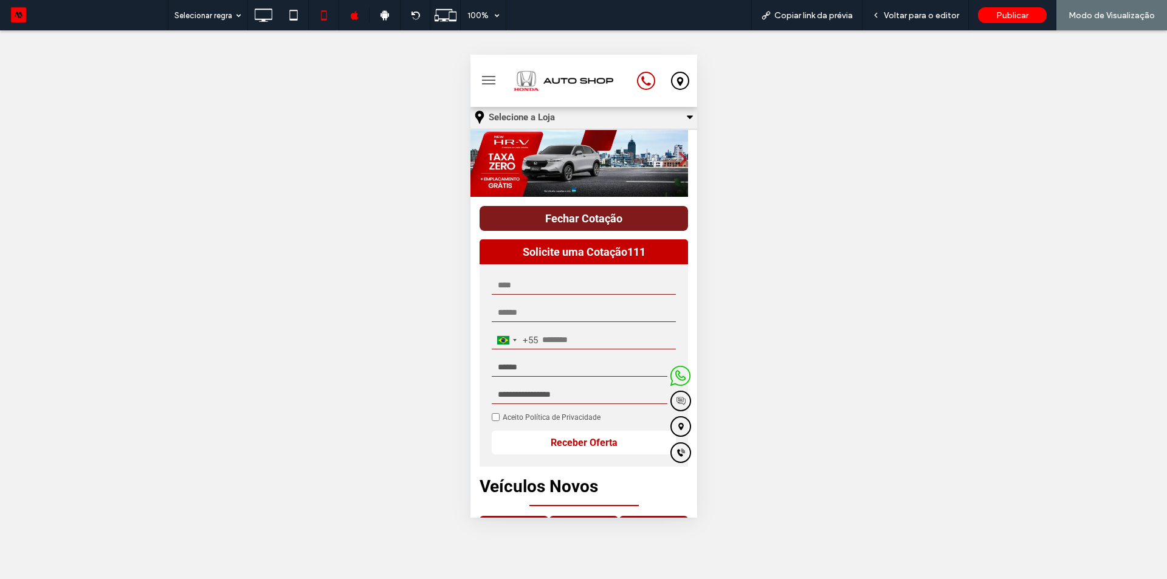
click at [598, 217] on span "Fechar Cotação" at bounding box center [583, 218] width 77 height 13
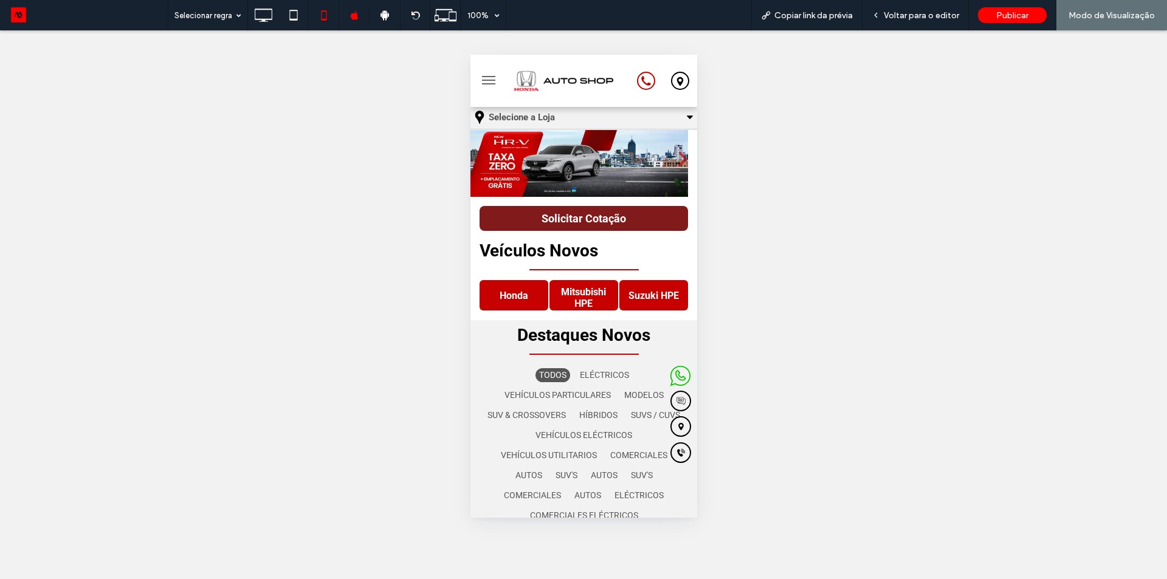
click at [598, 217] on span "Solicitar Cotação" at bounding box center [583, 218] width 84 height 13
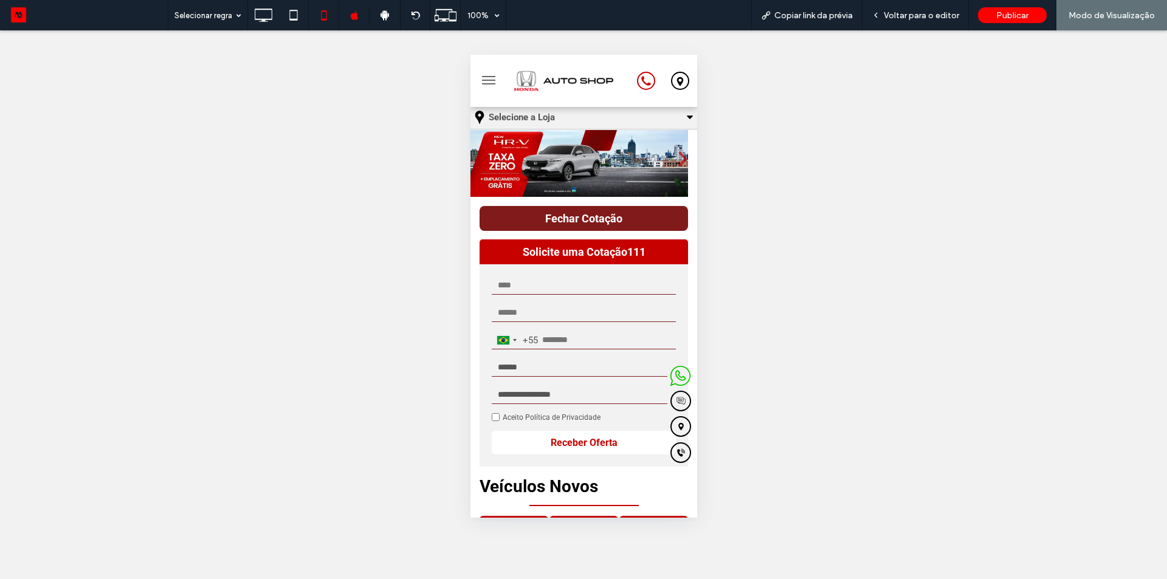
click at [598, 217] on span "Fechar Cotação" at bounding box center [583, 218] width 77 height 13
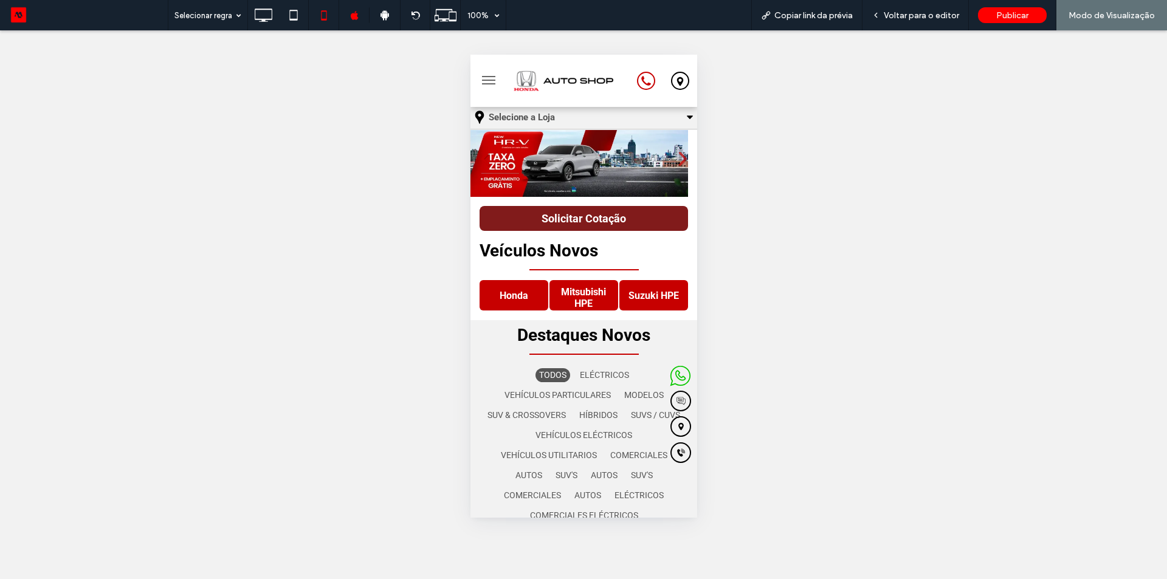
click at [598, 217] on span "Solicitar Cotação" at bounding box center [583, 218] width 84 height 13
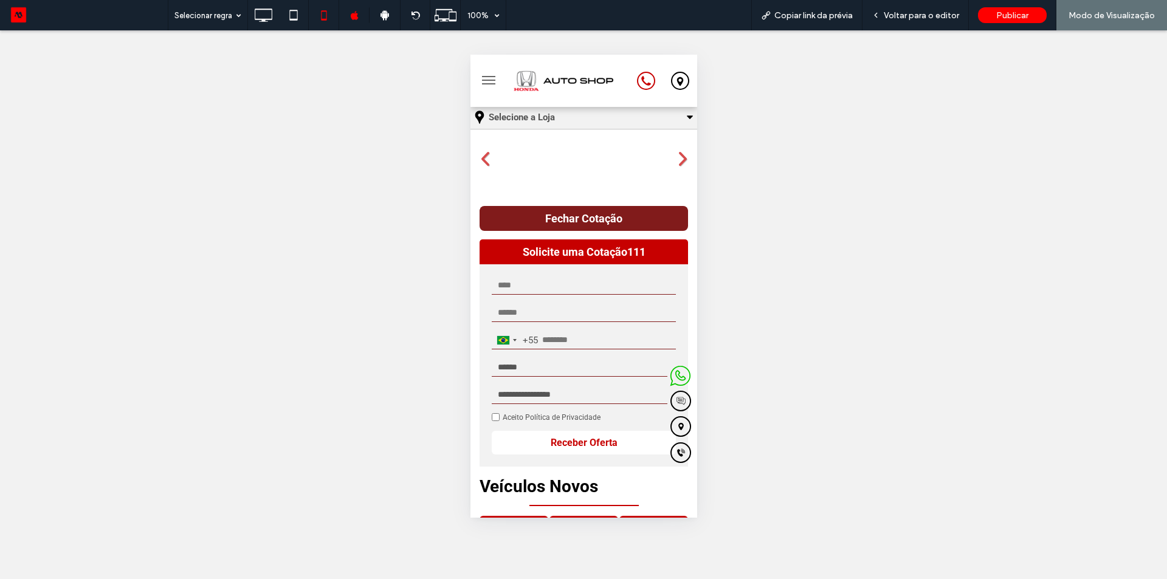
click at [595, 216] on span "Fechar Cotação" at bounding box center [583, 218] width 77 height 13
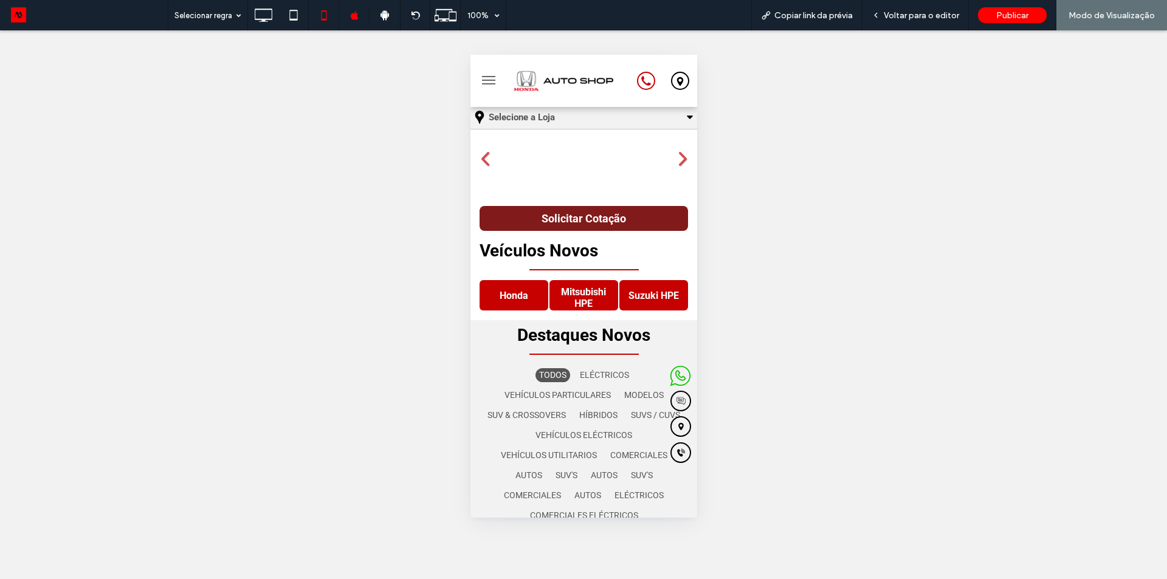
click at [594, 210] on button "Solicitar Cotação" at bounding box center [583, 218] width 208 height 25
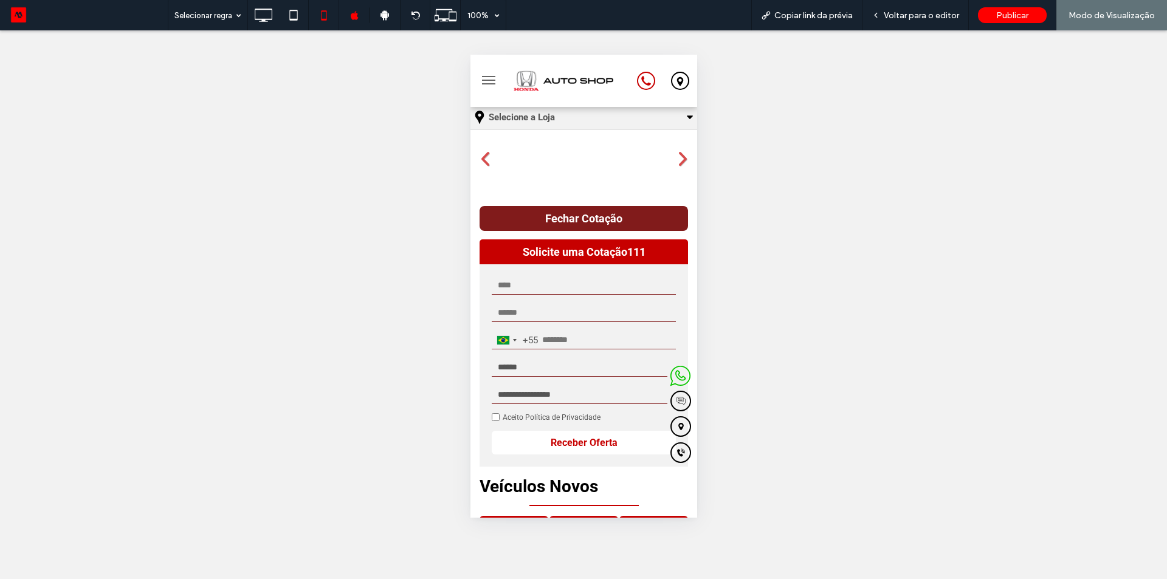
click at [594, 208] on button "Fechar Cotação" at bounding box center [583, 218] width 208 height 25
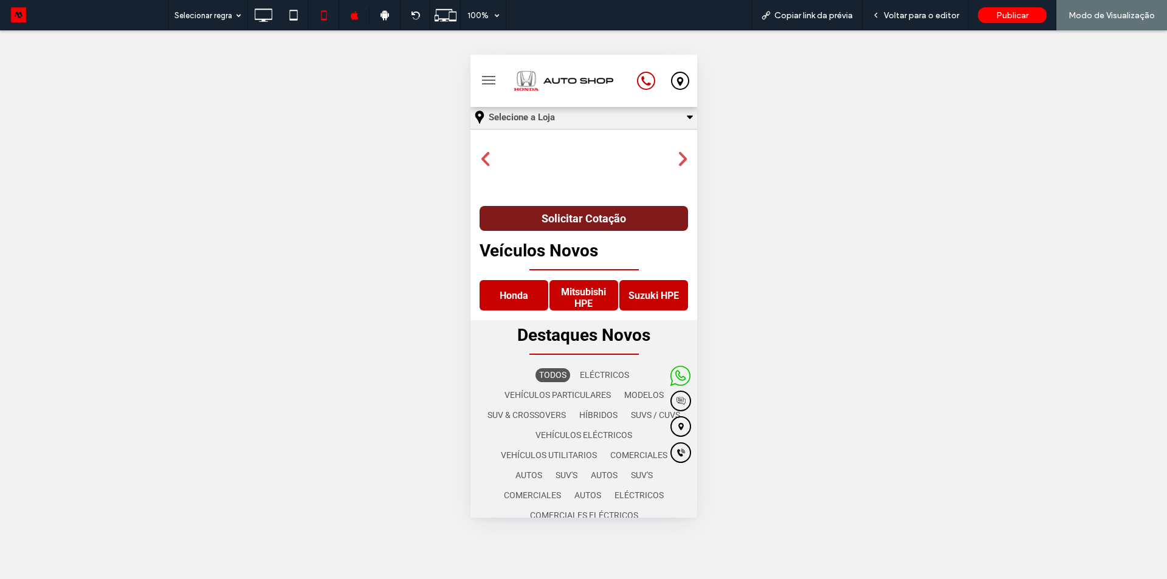
click at [562, 227] on button "Solicitar Cotação" at bounding box center [583, 218] width 208 height 25
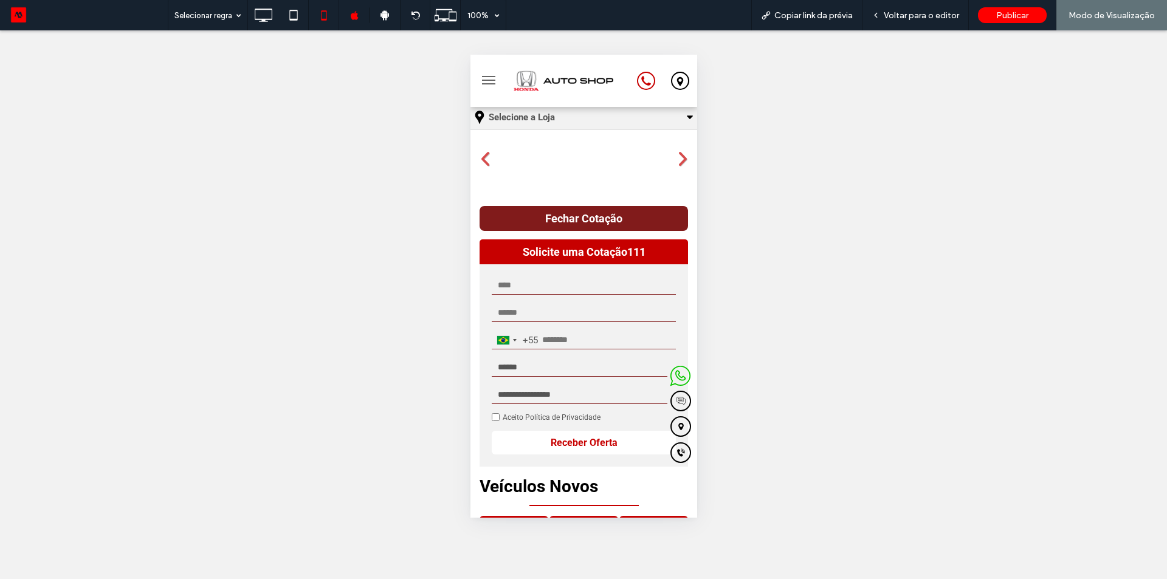
click at [562, 227] on button "Fechar Cotação" at bounding box center [583, 218] width 208 height 25
